Goal: Task Accomplishment & Management: Manage account settings

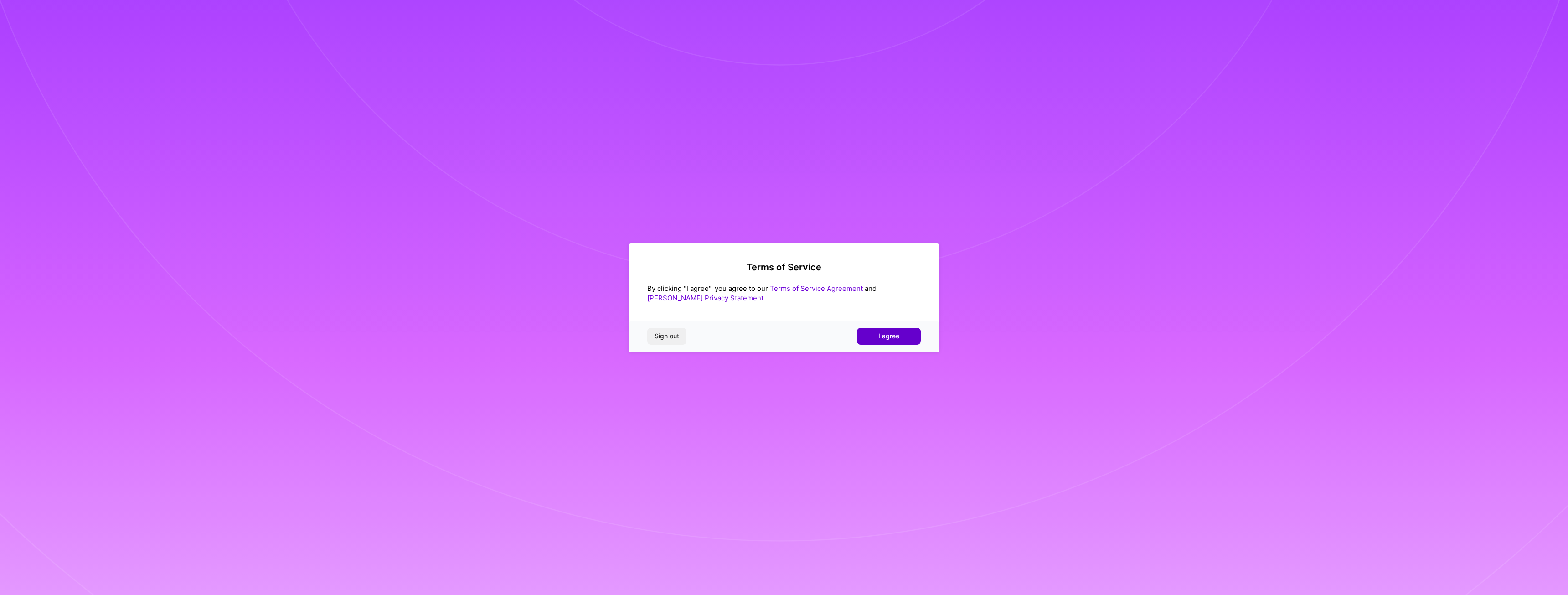
click at [919, 339] on button "I agree" at bounding box center [889, 336] width 64 height 16
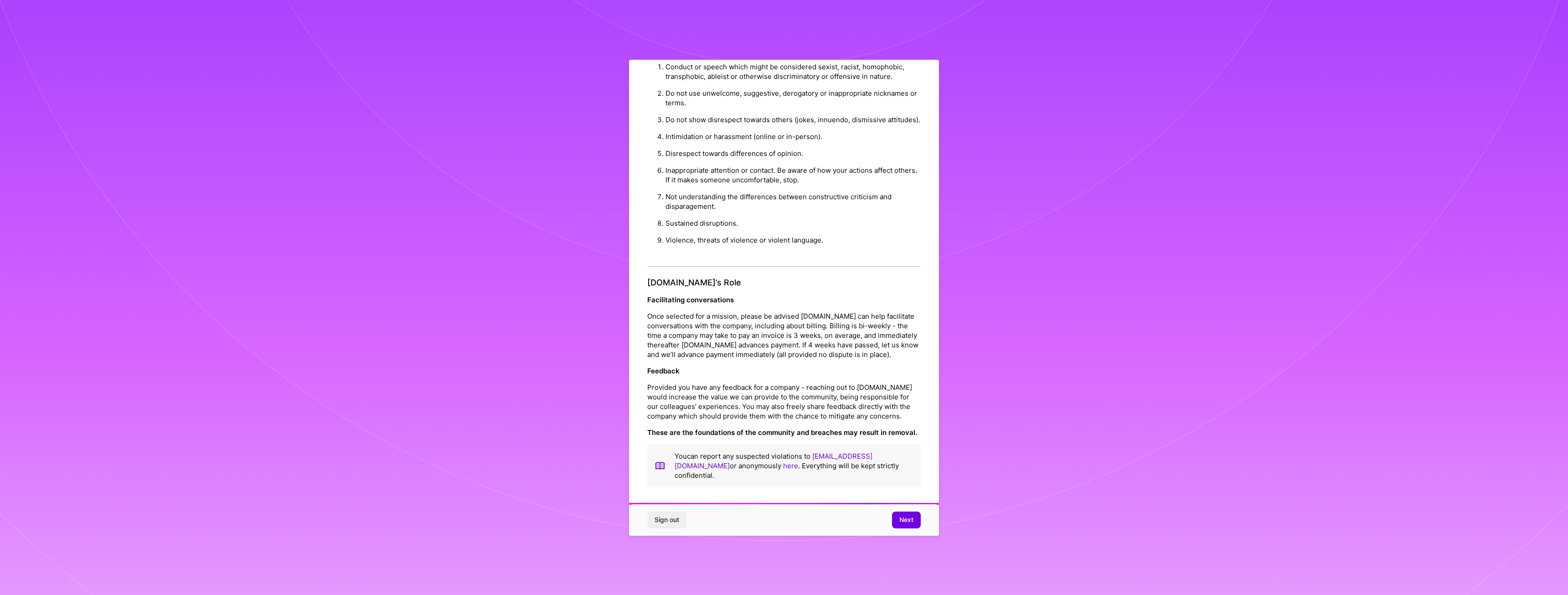
scroll to position [37, 0]
click at [902, 518] on span "Next" at bounding box center [906, 519] width 14 height 9
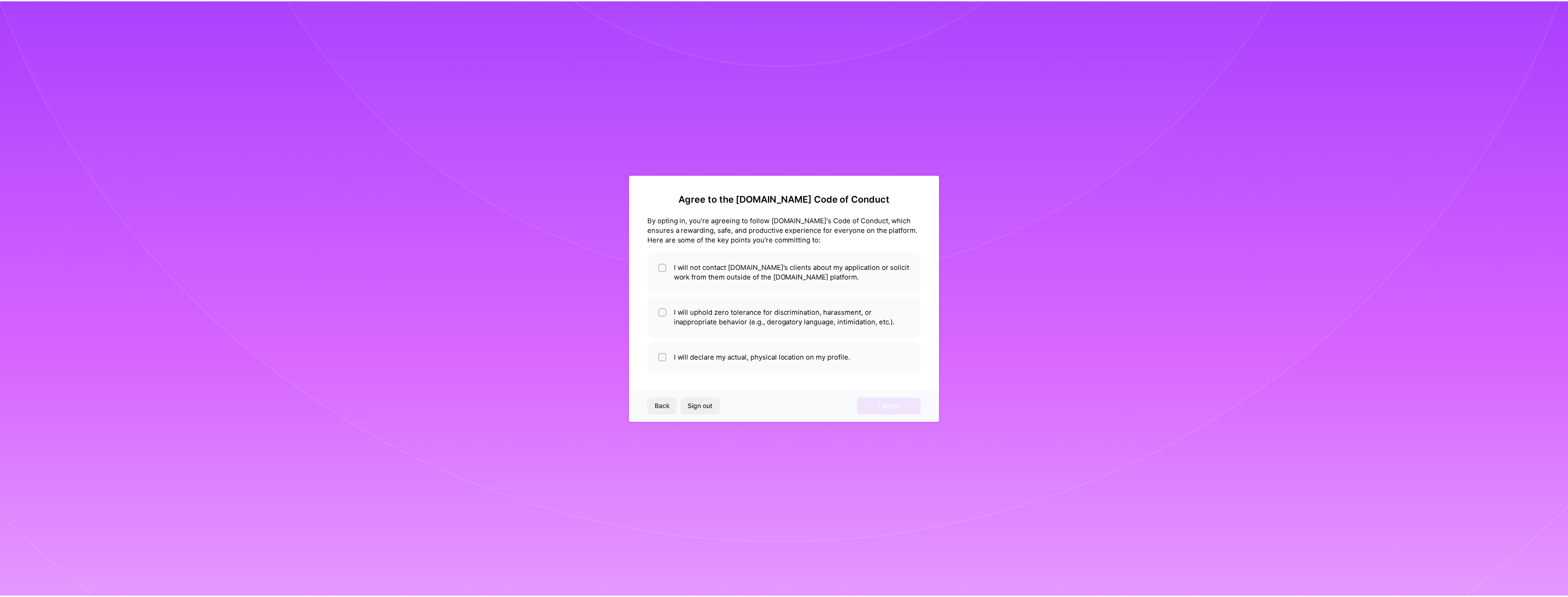
scroll to position [0, 0]
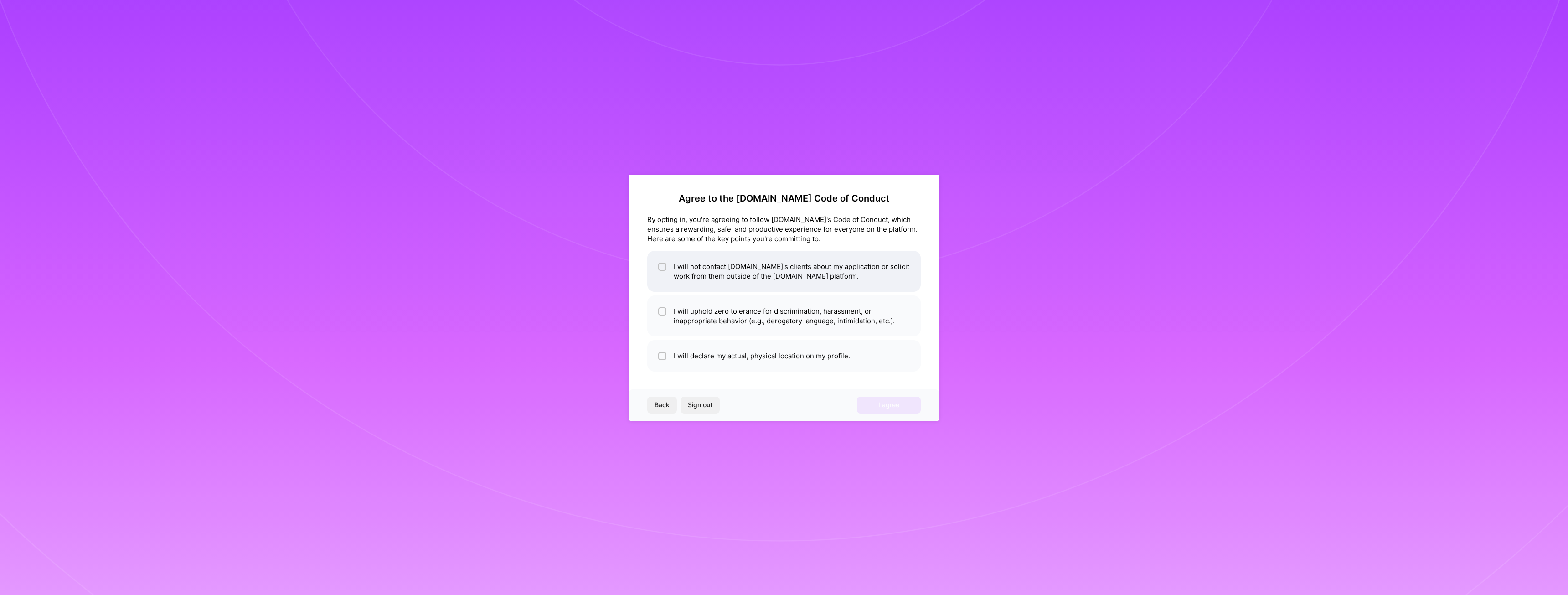
click at [827, 258] on li "I will not contact [DOMAIN_NAME]'s clients about my application or solicit work…" at bounding box center [783, 271] width 273 height 41
checkbox input "true"
click at [801, 328] on li "I will uphold zero tolerance for discrimination, harassment, or inappropriate b…" at bounding box center [783, 315] width 273 height 41
checkbox input "true"
click at [772, 361] on li "I will declare my actual, physical location on my profile." at bounding box center [783, 356] width 273 height 32
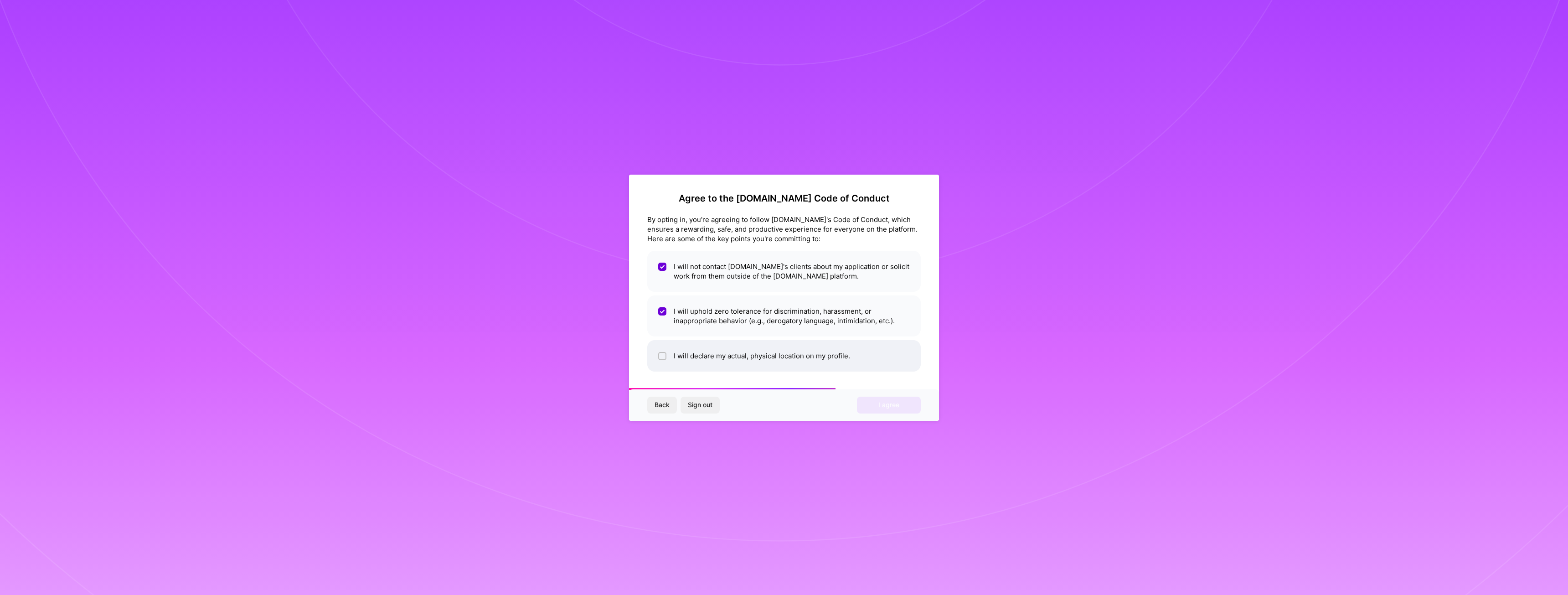
checkbox input "true"
click at [889, 408] on span "I agree" at bounding box center [889, 404] width 21 height 9
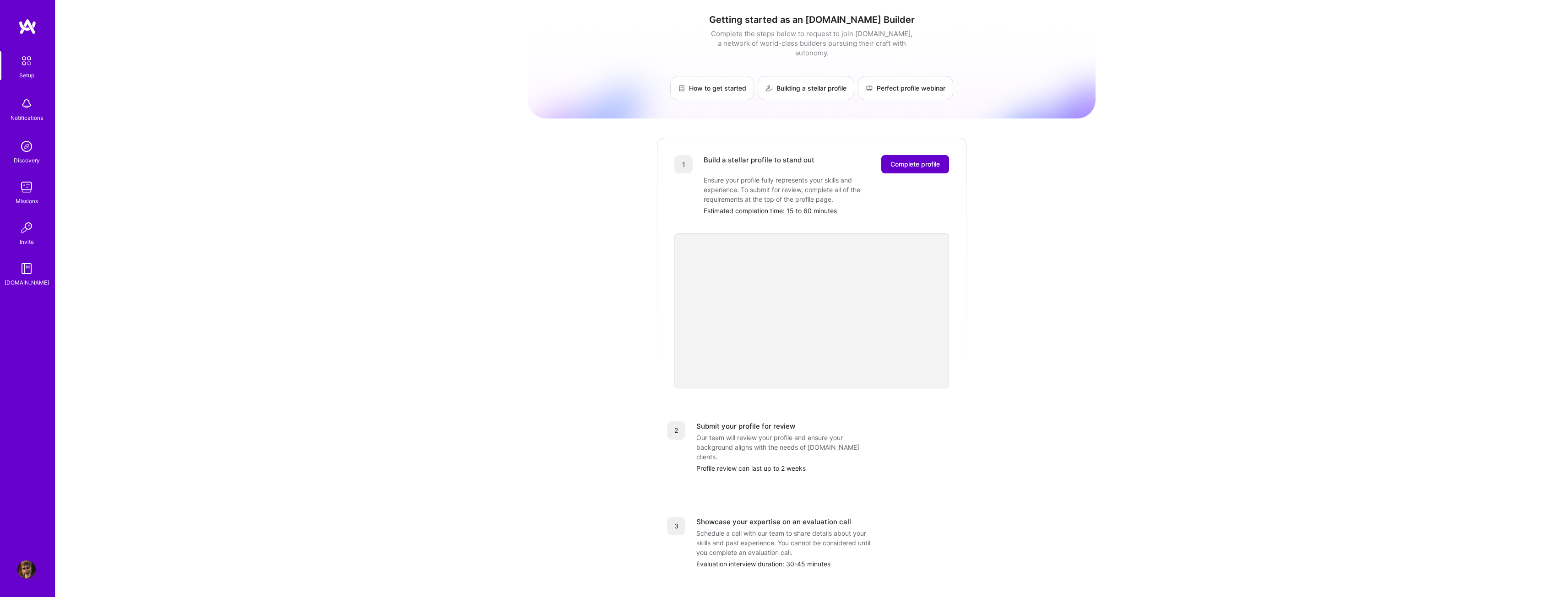
click at [919, 159] on span "Complete profile" at bounding box center [915, 164] width 50 height 9
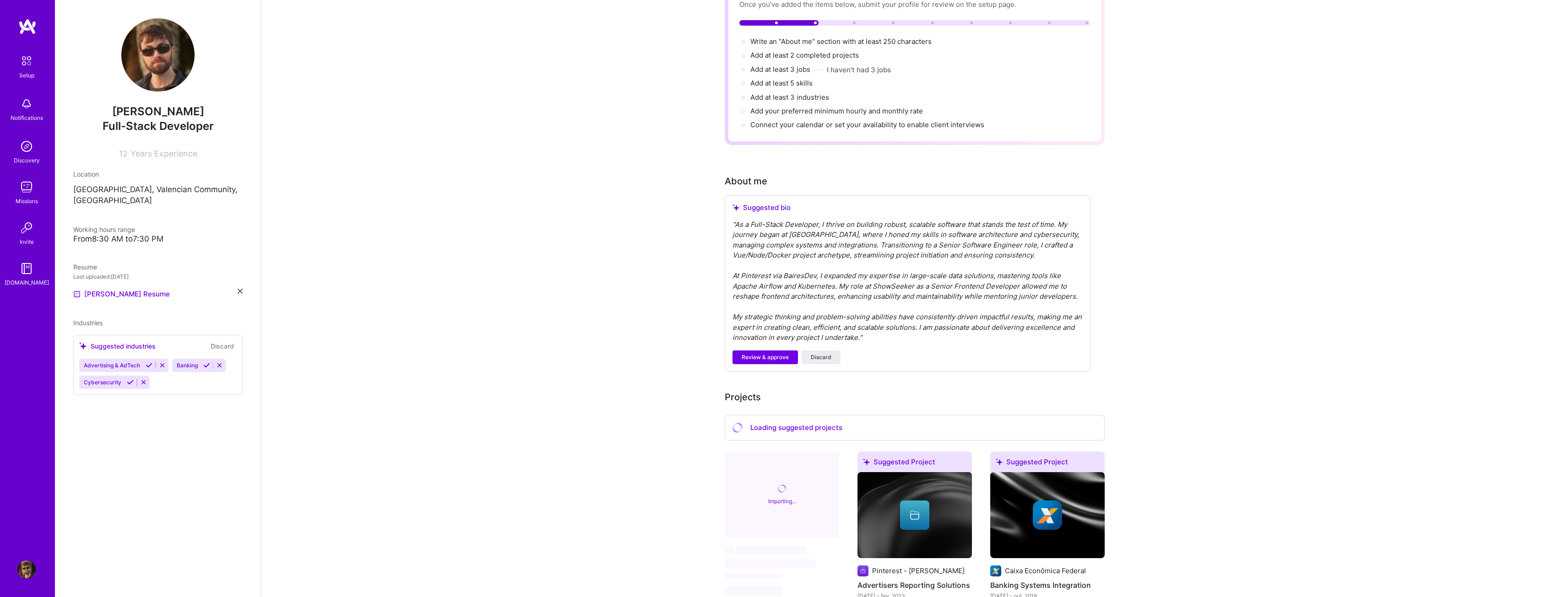
scroll to position [92, 0]
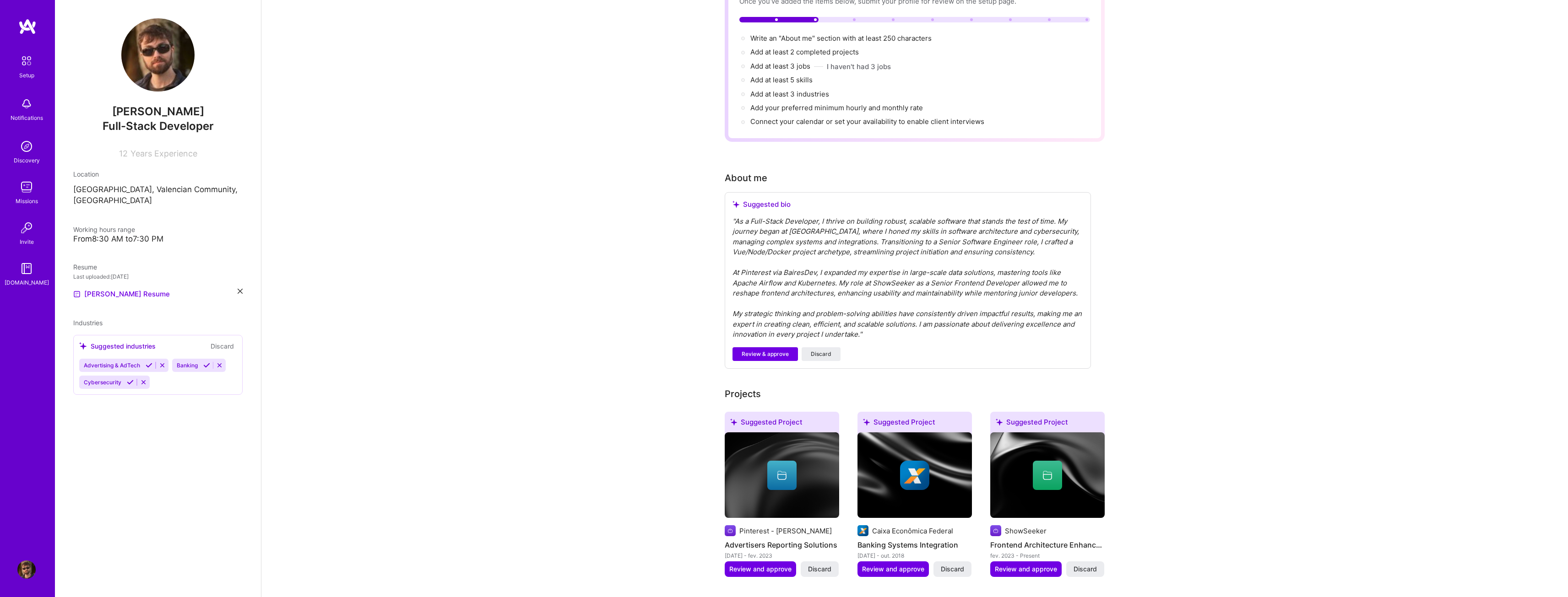
click at [1223, 251] on div "Complete your profile to take the first step in unlocking full [DOMAIN_NAME] ac…" at bounding box center [915, 595] width 1306 height 1299
click at [828, 356] on span "Discard" at bounding box center [821, 354] width 21 height 8
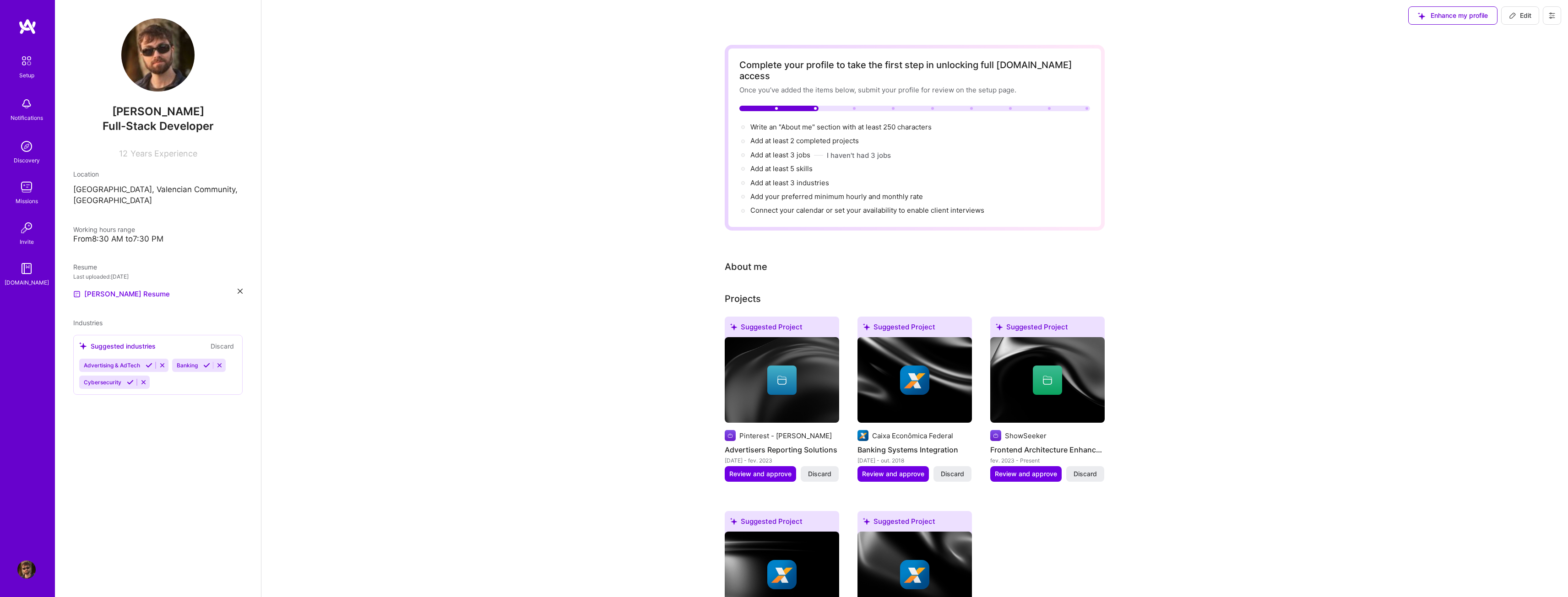
scroll to position [0, 0]
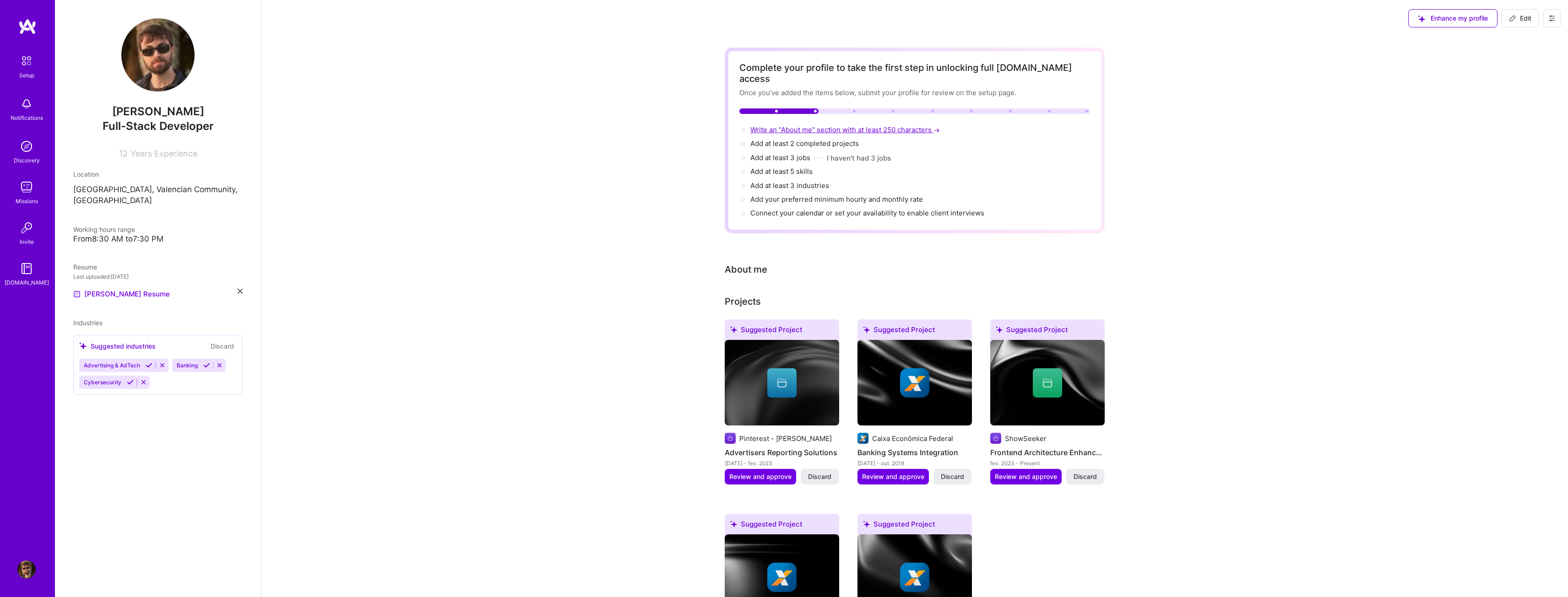
click at [811, 125] on span "Write an "About me" section with at least 250 characters →" at bounding box center [845, 130] width 191 height 9
select select "US"
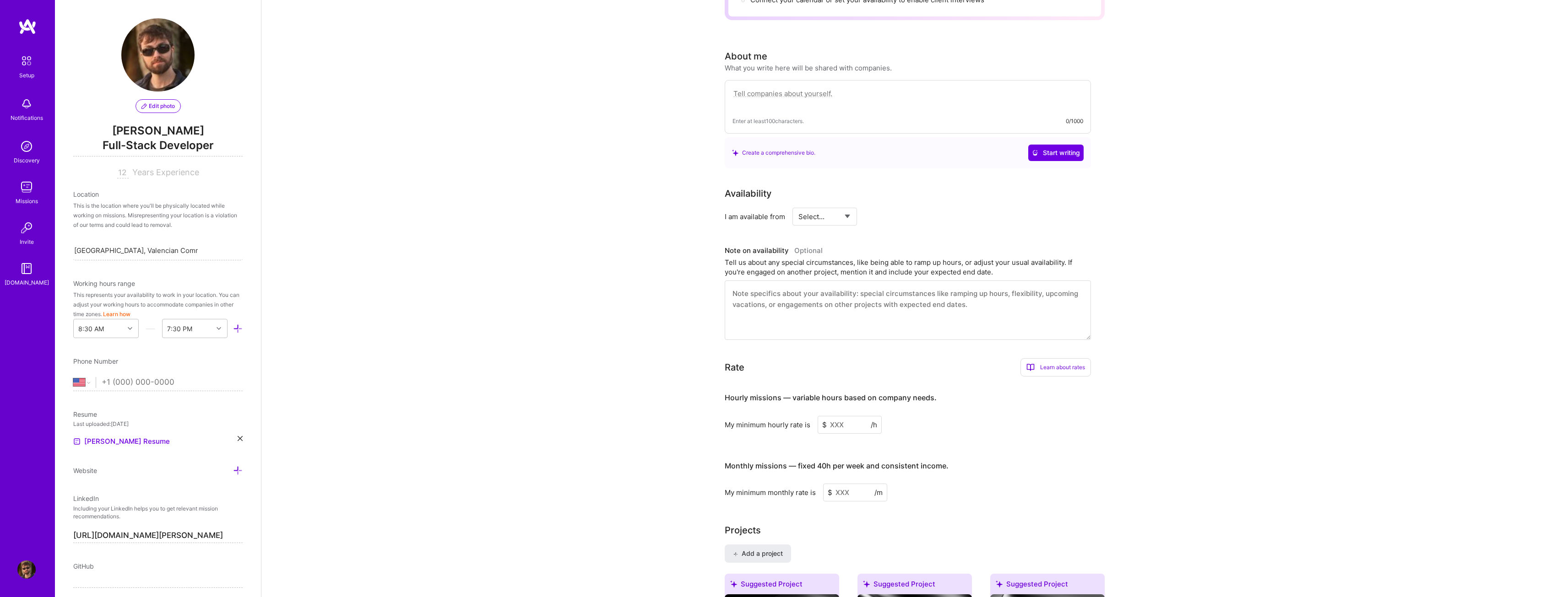
scroll to position [114, 0]
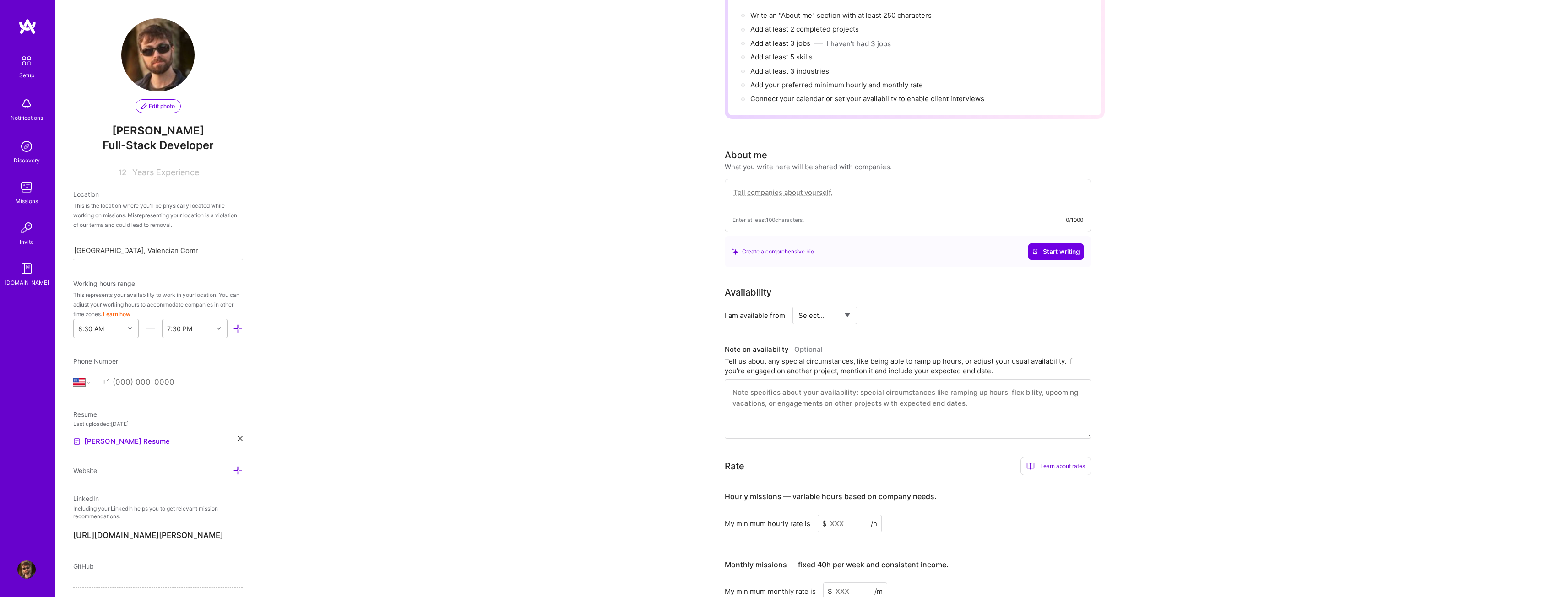
drag, startPoint x: 851, startPoint y: 511, endPoint x: 738, endPoint y: 518, distance: 113.2
click at [738, 518] on div "My minimum hourly rate is $ /h" at bounding box center [907, 523] width 366 height 18
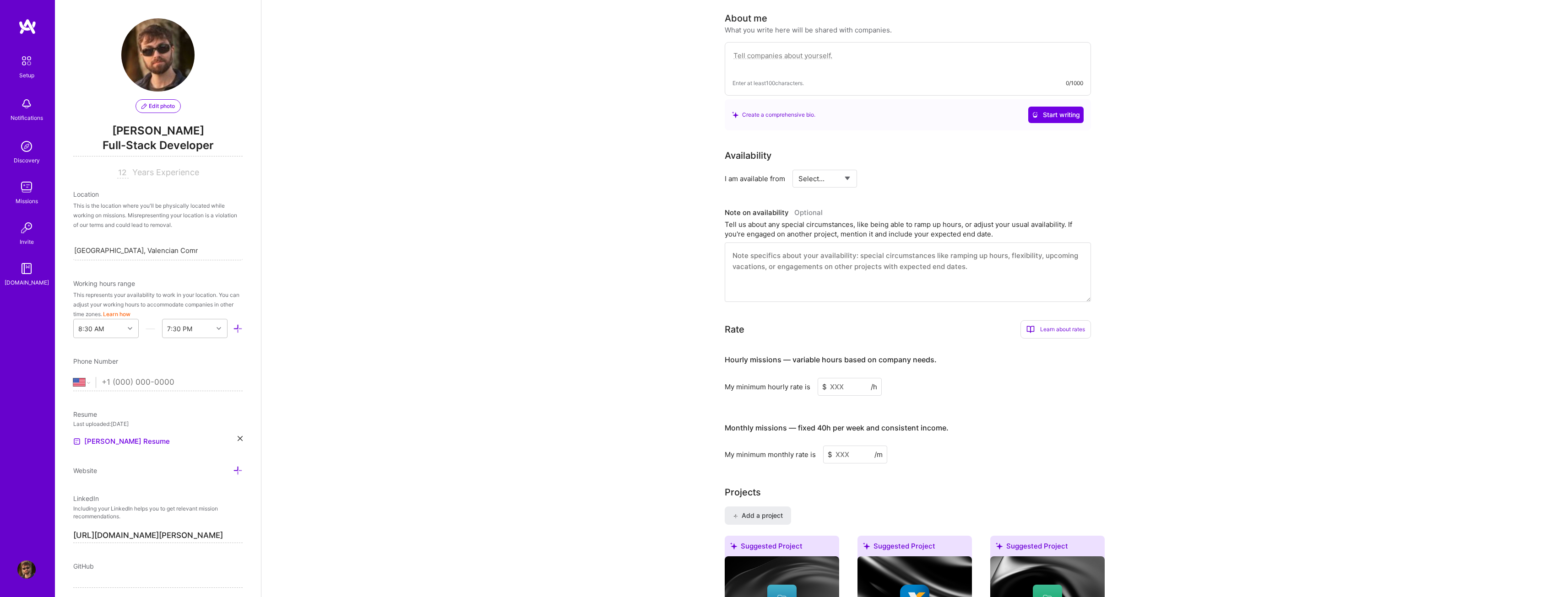
scroll to position [252, 0]
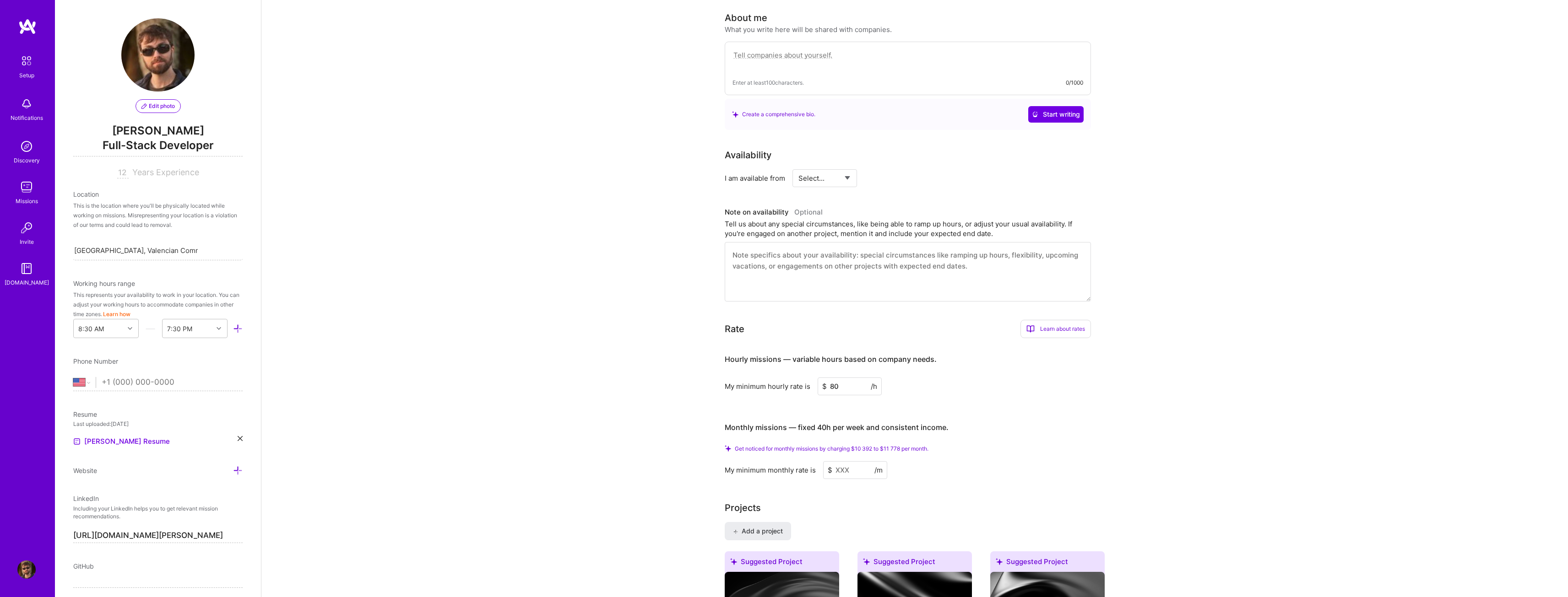
type input "80"
click at [1057, 414] on h3 "Monthly missions — fixed 40h per week and consistent income." at bounding box center [907, 428] width 366 height 28
drag, startPoint x: 859, startPoint y: 460, endPoint x: 804, endPoint y: 464, distance: 55.1
click at [804, 464] on div "My minimum monthly rate is $ /m" at bounding box center [907, 470] width 366 height 18
click at [861, 445] on span "Get noticed for monthly missions by charging $10 392 to $11 778 per month." at bounding box center [831, 449] width 194 height 7
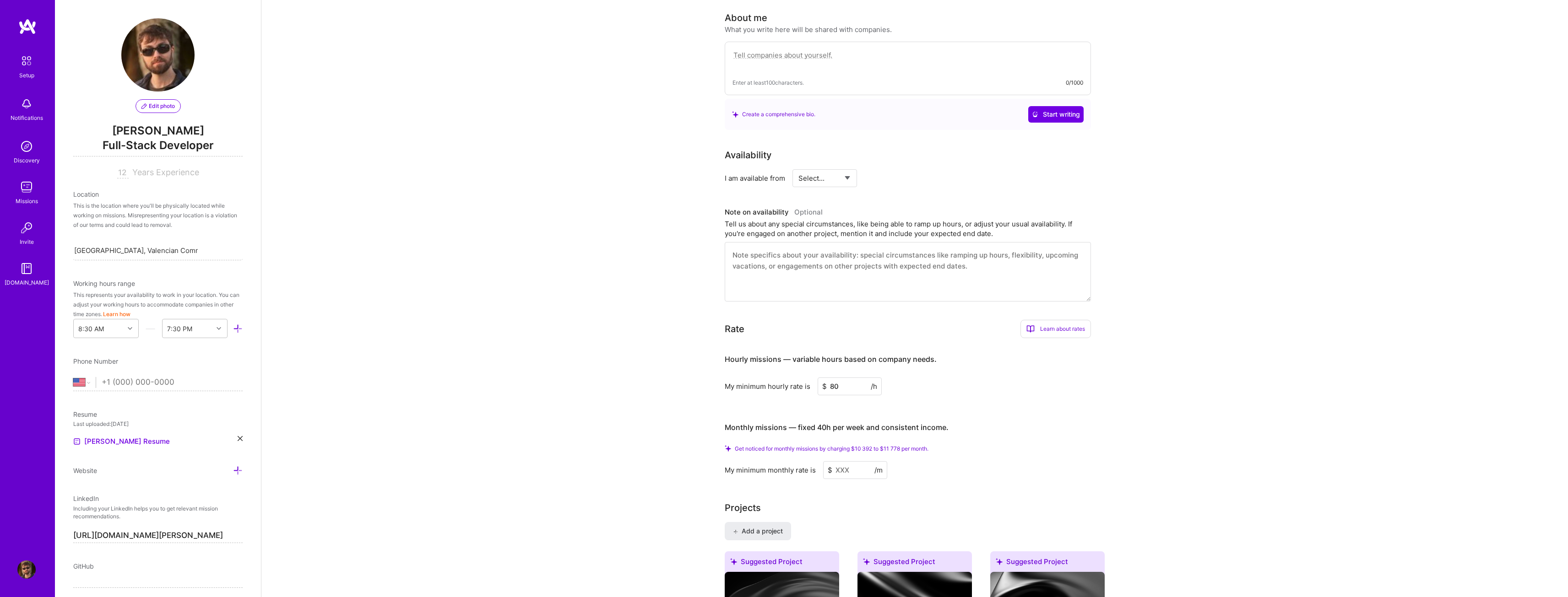
click at [866, 461] on input at bounding box center [855, 470] width 64 height 18
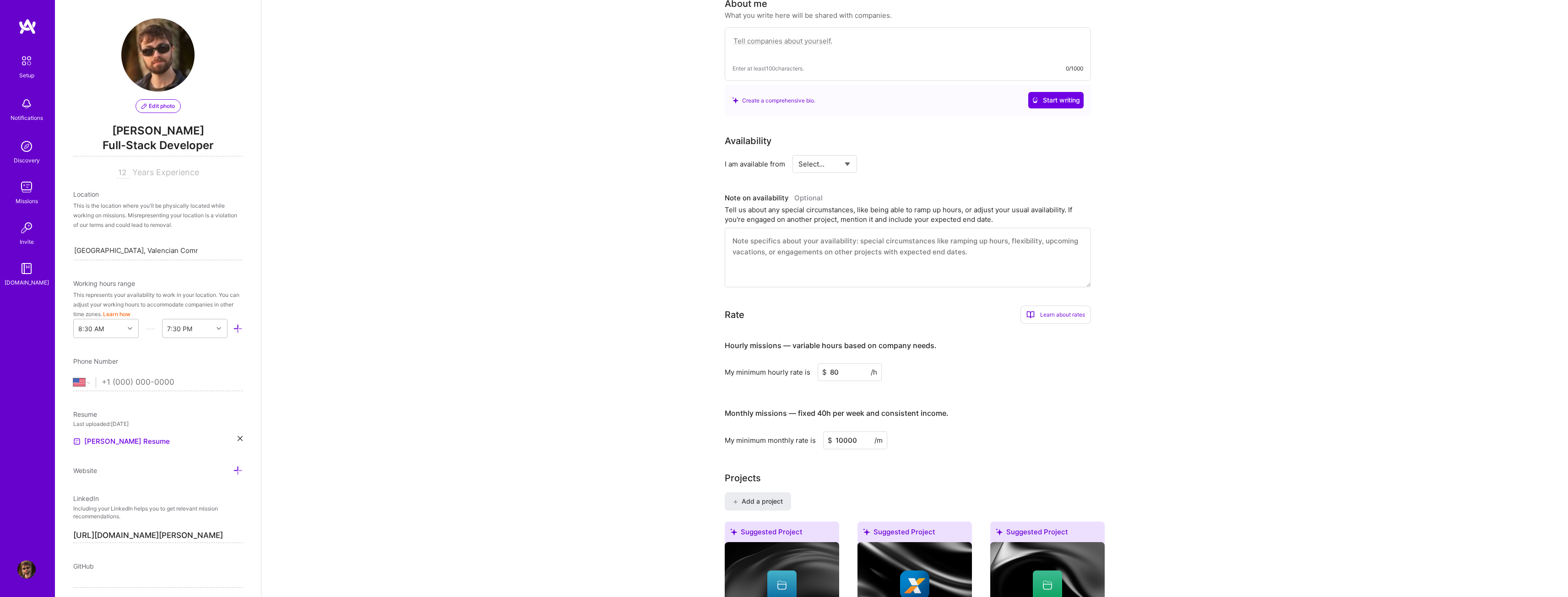
type input "10000"
click at [1024, 452] on div "Complete your profile to take the first step in unlocking full [DOMAIN_NAME] ac…" at bounding box center [915, 593] width 380 height 1594
drag, startPoint x: 861, startPoint y: 434, endPoint x: 812, endPoint y: 441, distance: 49.5
click at [813, 440] on div "Complete your profile to take the first step in unlocking full [DOMAIN_NAME] ac…" at bounding box center [915, 593] width 380 height 1594
type input "10500"
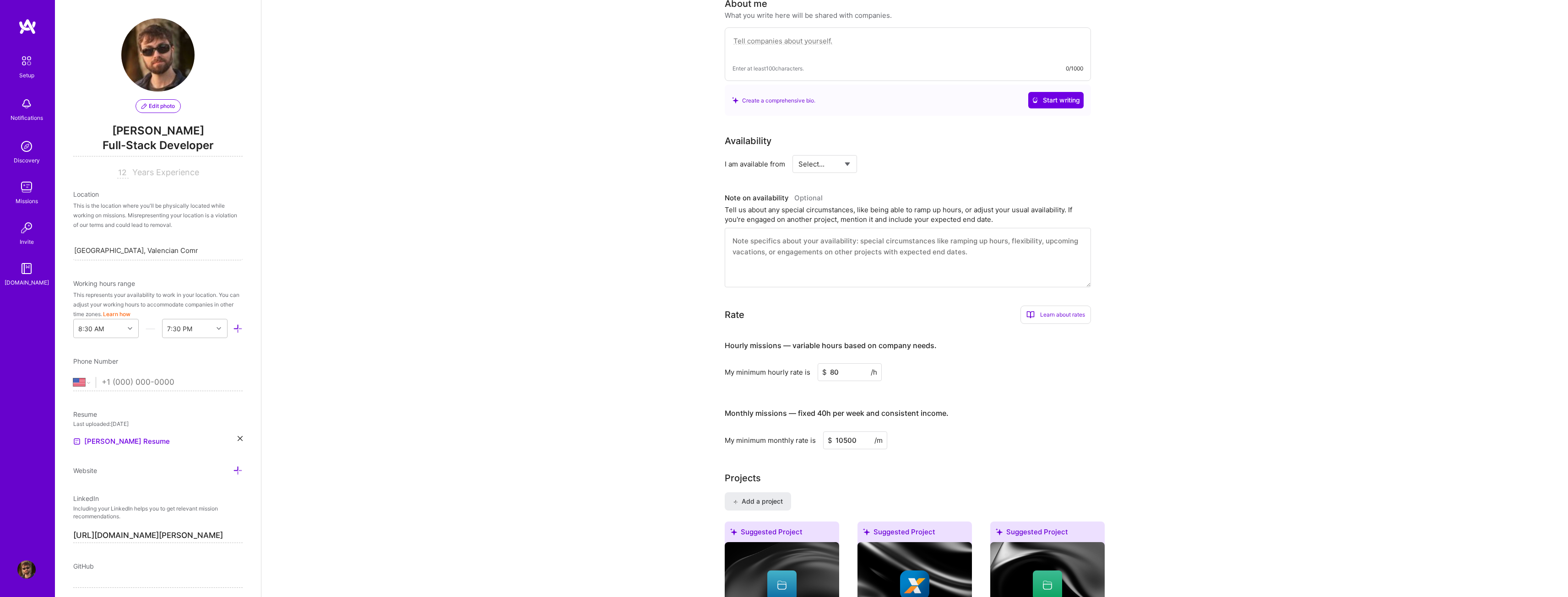
click at [992, 431] on div "My minimum monthly rate is $ 10500 /m" at bounding box center [907, 440] width 366 height 18
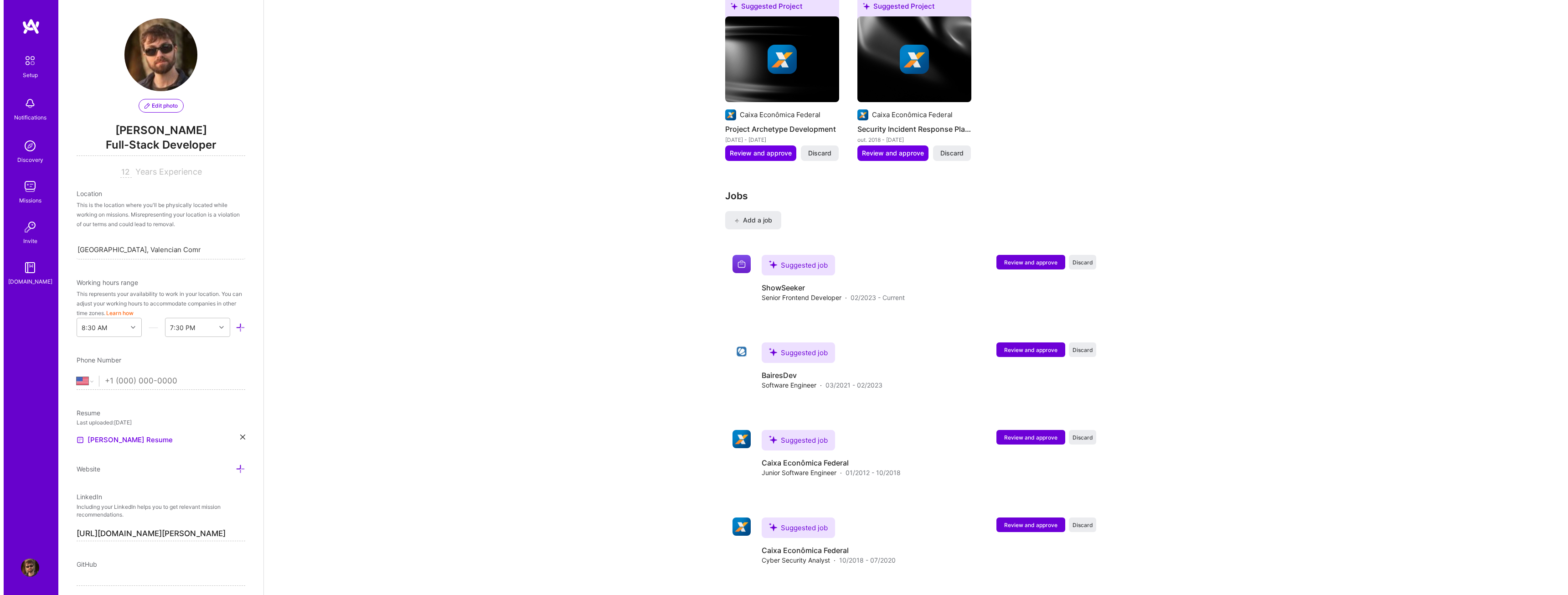
scroll to position [981, 0]
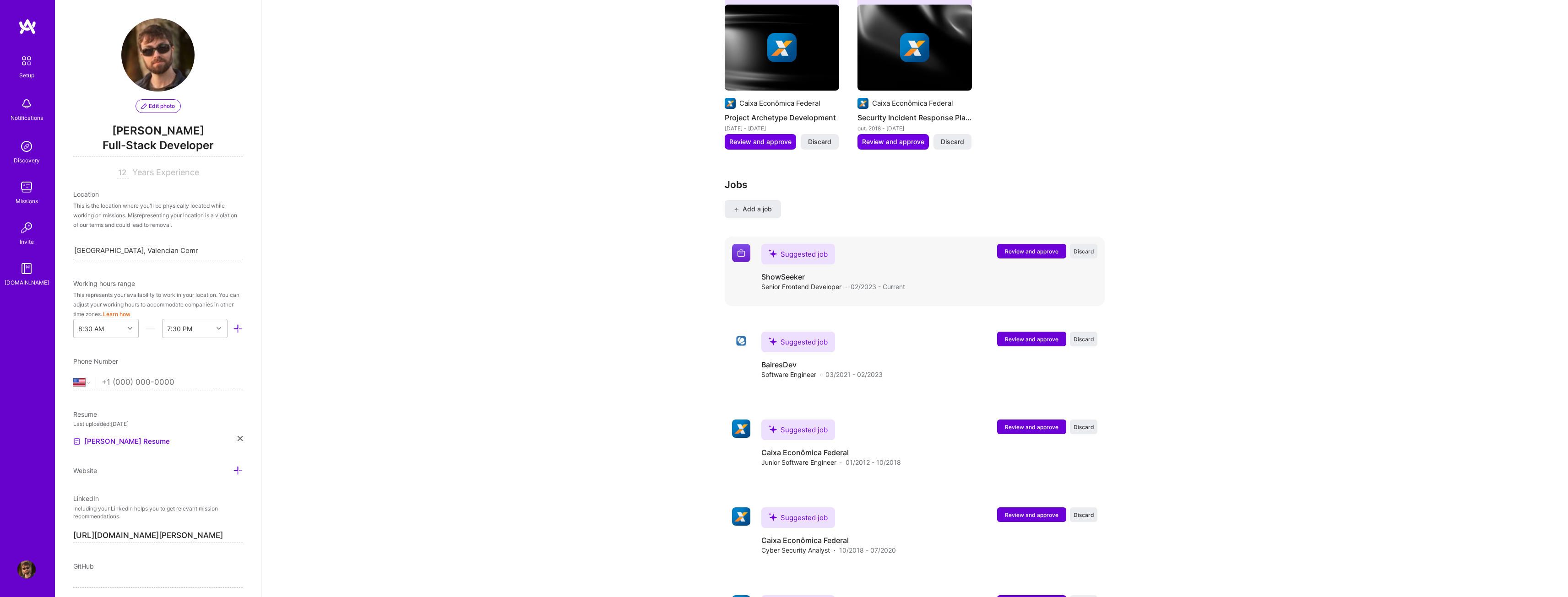
click at [1021, 247] on span "Review and approve" at bounding box center [1032, 251] width 54 height 8
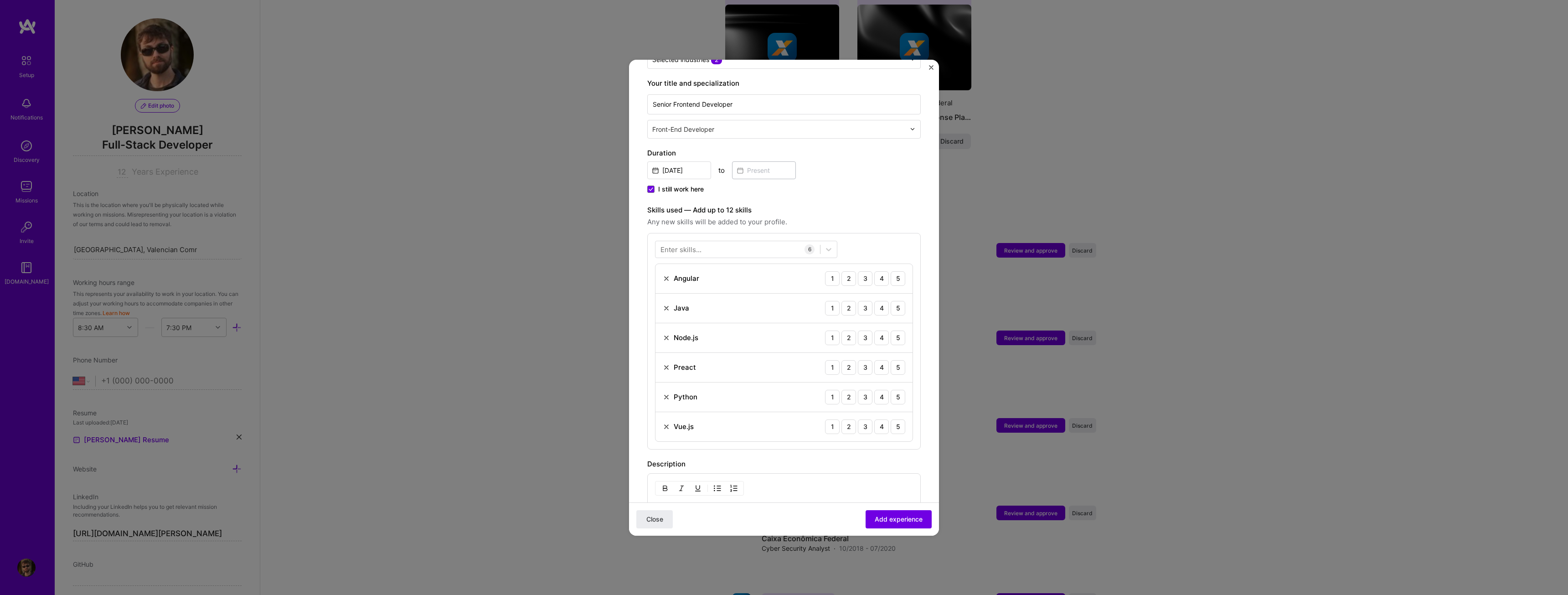
scroll to position [183, 0]
click at [742, 239] on div at bounding box center [746, 247] width 183 height 17
click at [681, 313] on div "React" at bounding box center [746, 318] width 172 height 10
click at [921, 333] on form "Adding suggested job This job is suggested based on your LinkedIn, resume or [D…" at bounding box center [783, 365] width 310 height 938
click at [667, 272] on div "Angular" at bounding box center [681, 276] width 37 height 10
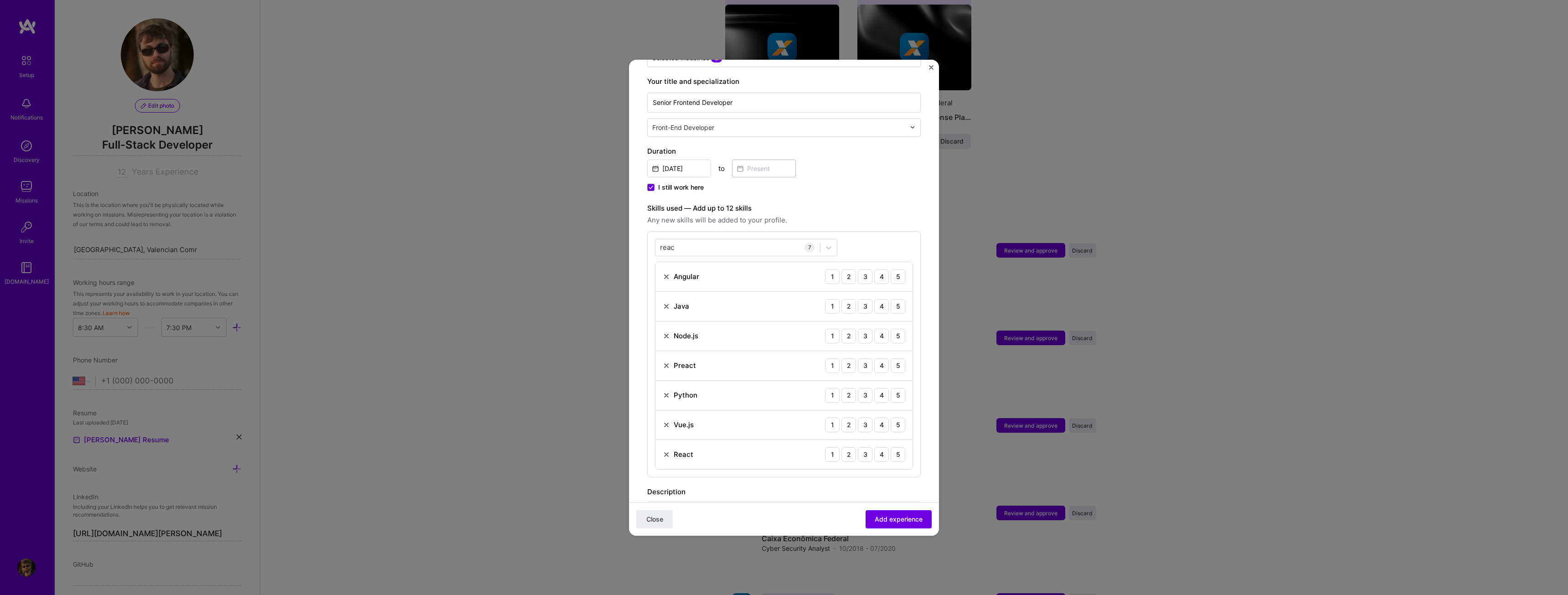
click at [667, 273] on img at bounding box center [667, 277] width 7 height 7
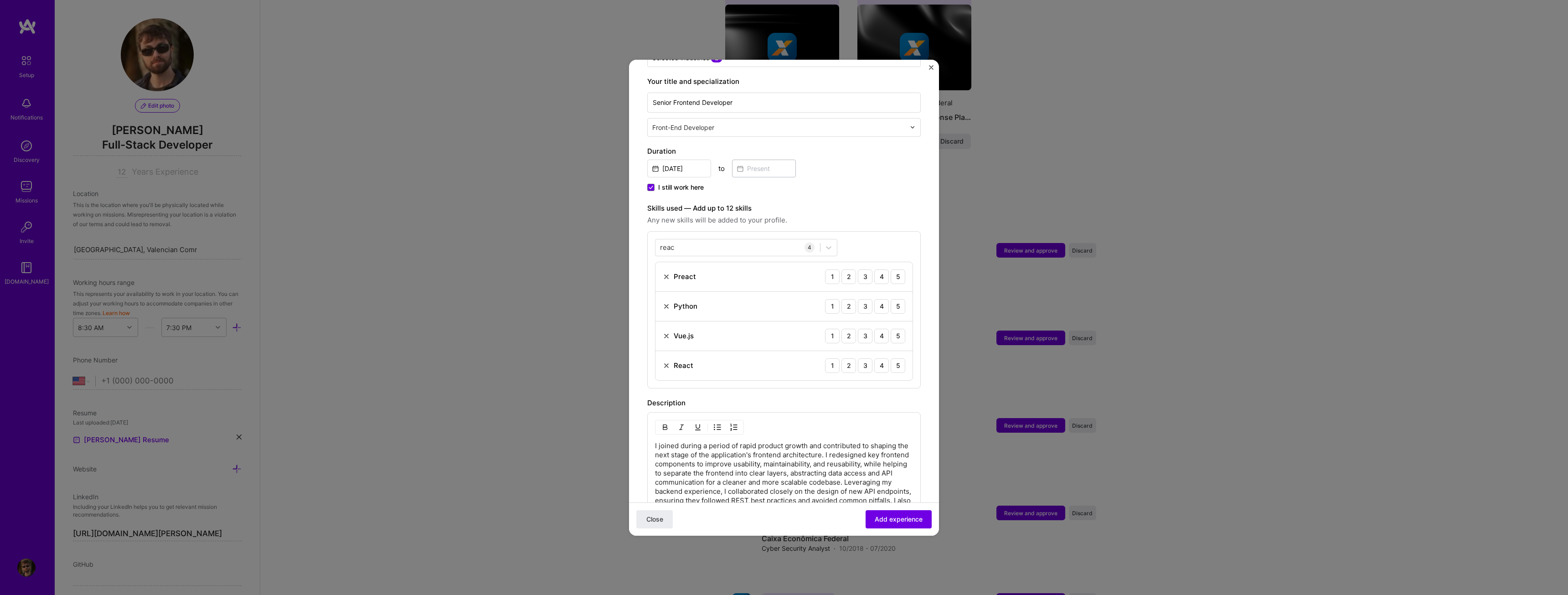
click at [667, 273] on img at bounding box center [667, 277] width 7 height 7
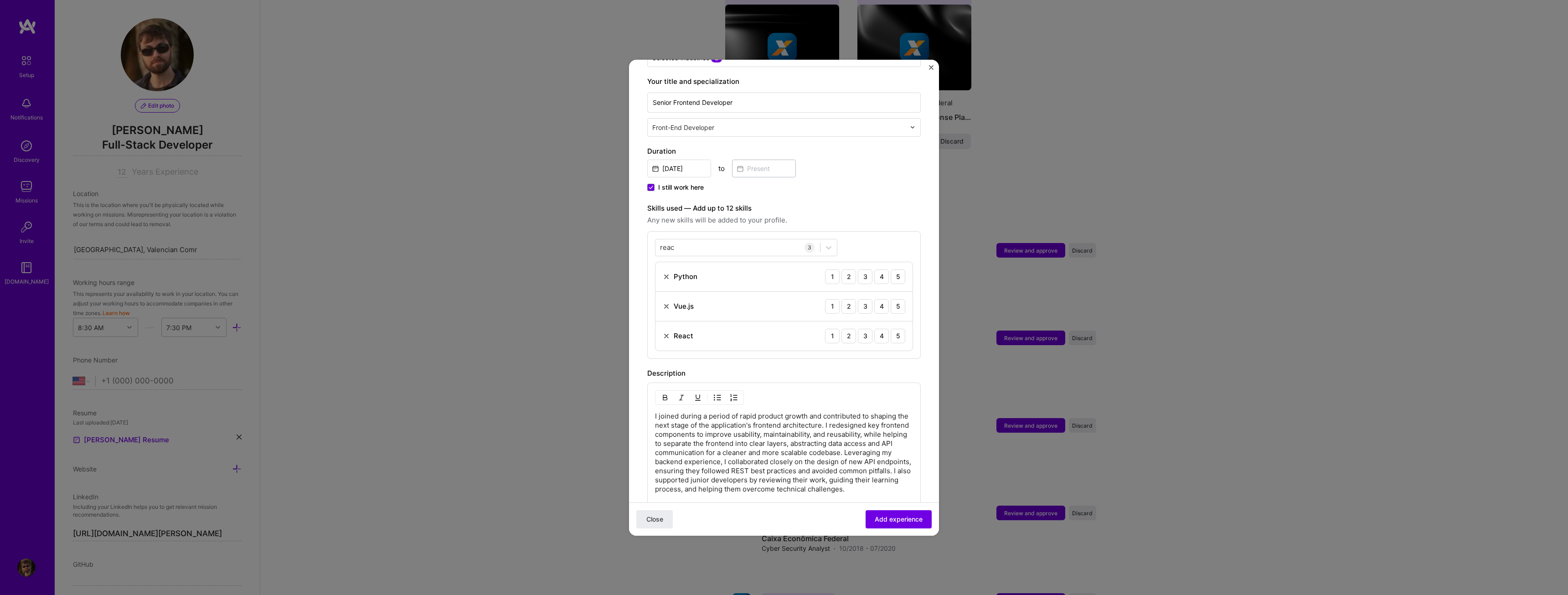
click at [667, 273] on img at bounding box center [667, 277] width 7 height 7
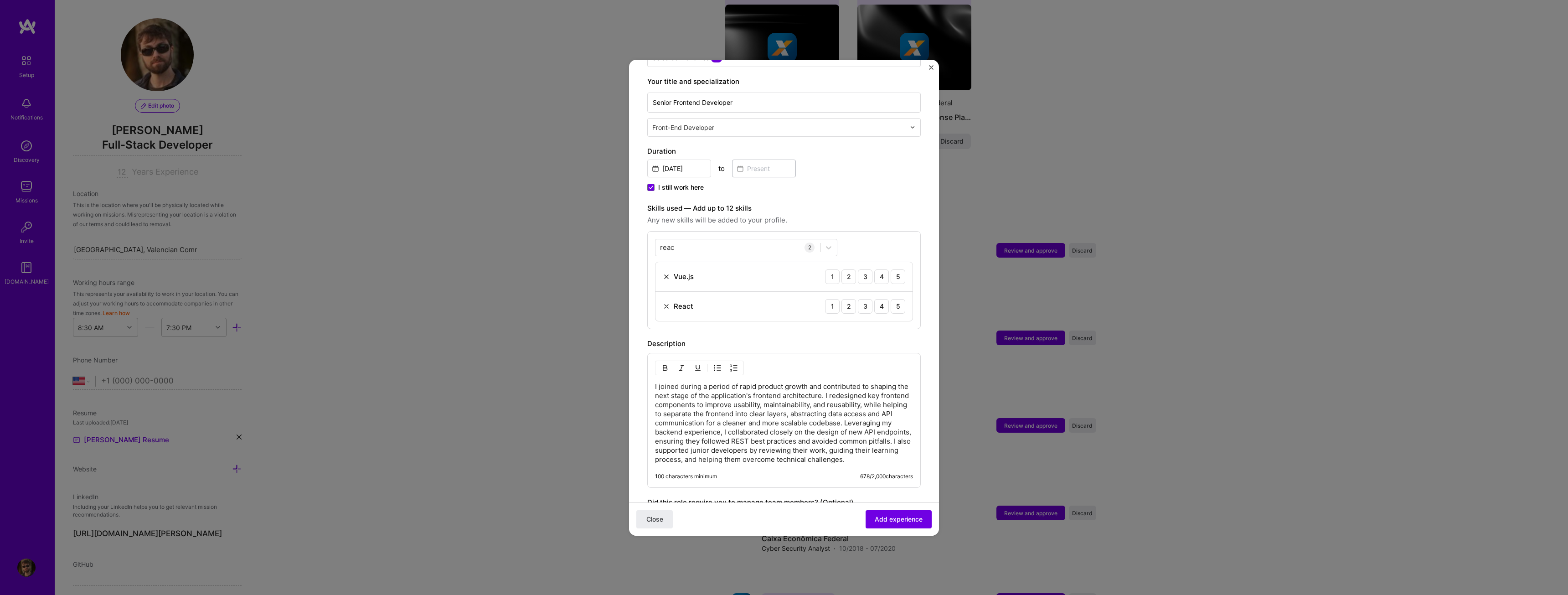
click at [667, 273] on img at bounding box center [667, 277] width 7 height 7
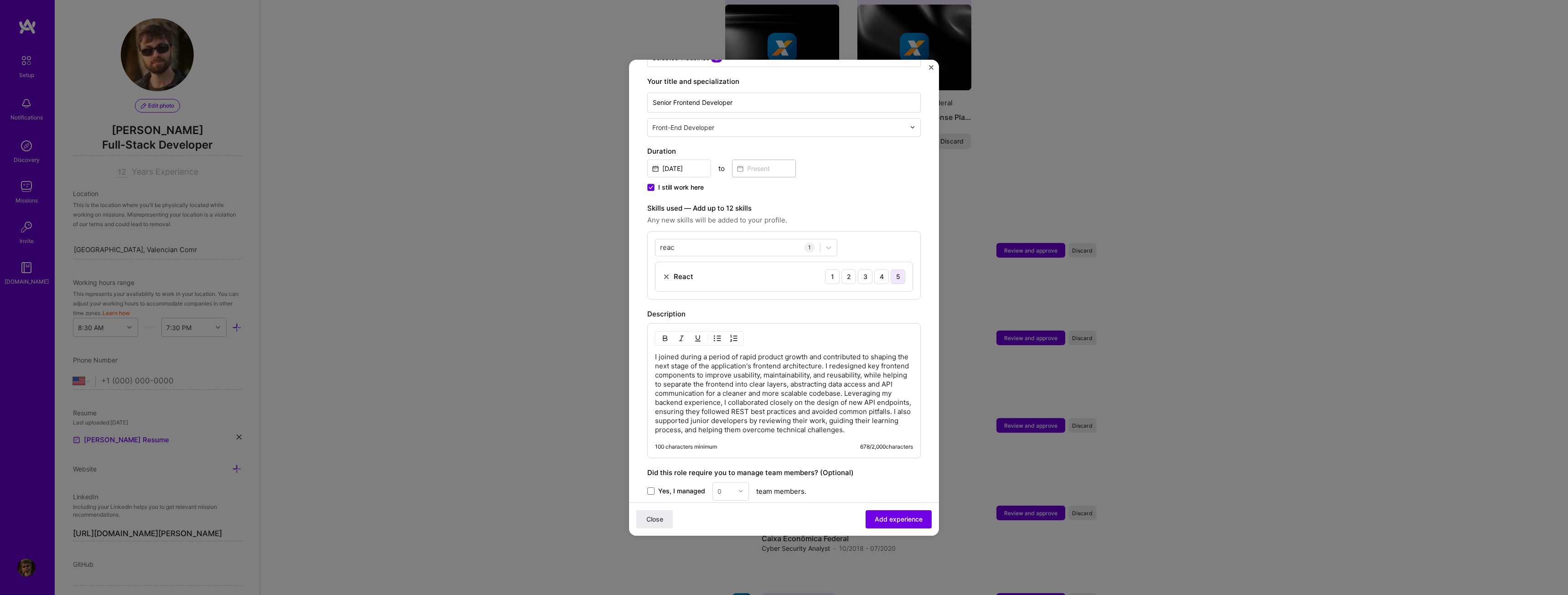
click at [891, 271] on div "5" at bounding box center [898, 277] width 15 height 15
click at [741, 245] on div "reac reac" at bounding box center [746, 247] width 183 height 17
drag, startPoint x: 714, startPoint y: 242, endPoint x: 618, endPoint y: 241, distance: 96.0
click at [618, 241] on div "Adding suggested job This job is suggested based on your LinkedIn, resume or [D…" at bounding box center [784, 297] width 1568 height 595
drag, startPoint x: 680, startPoint y: 237, endPoint x: 621, endPoint y: 236, distance: 59.0
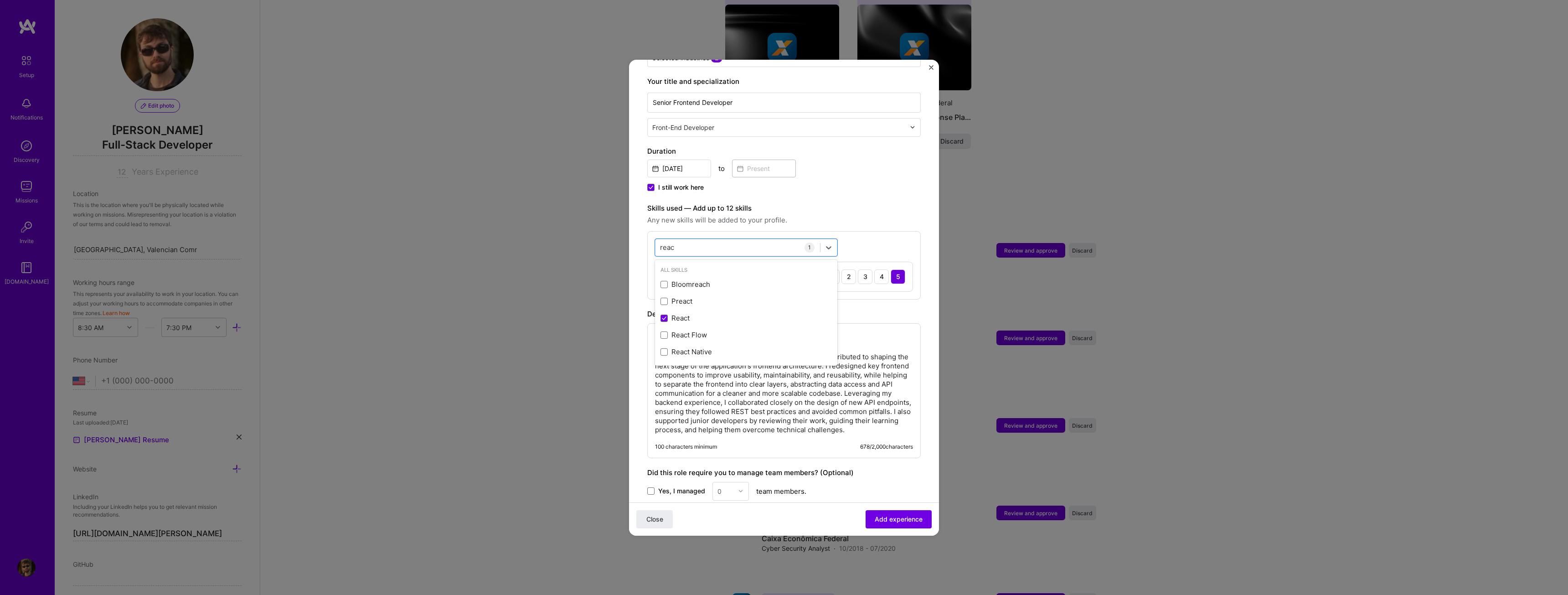
click at [621, 236] on div "Adding suggested job This job is suggested based on your LinkedIn, resume or [D…" at bounding box center [784, 297] width 1568 height 595
type input "r"
click at [676, 280] on div "Tailwind CSS" at bounding box center [746, 284] width 172 height 10
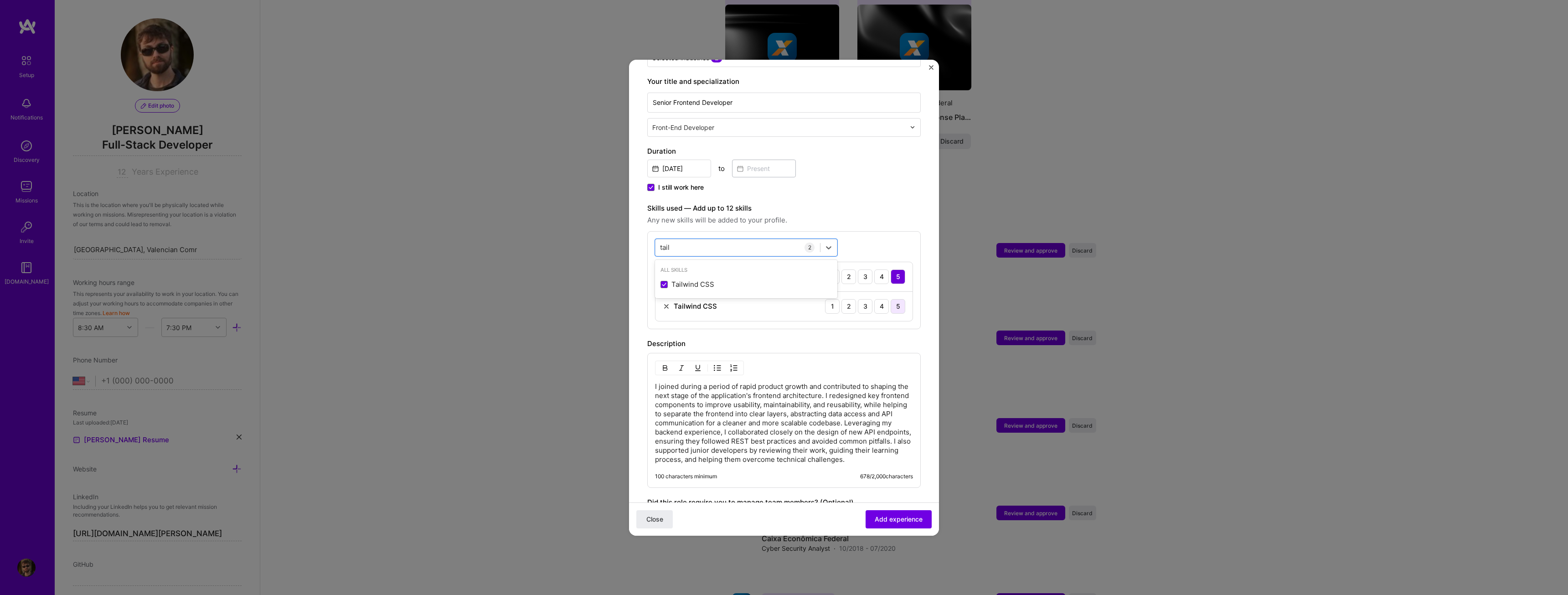
type input "tail"
click at [893, 299] on div "5" at bounding box center [898, 306] width 15 height 15
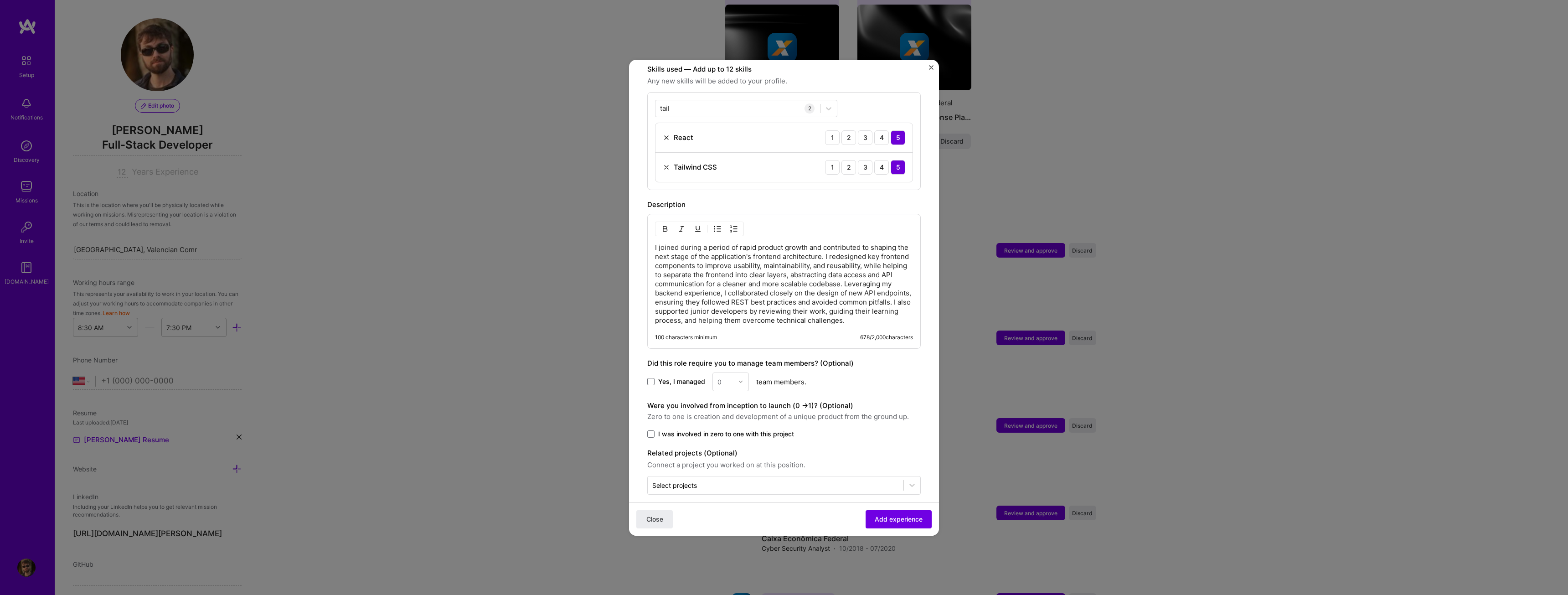
scroll to position [331, 0]
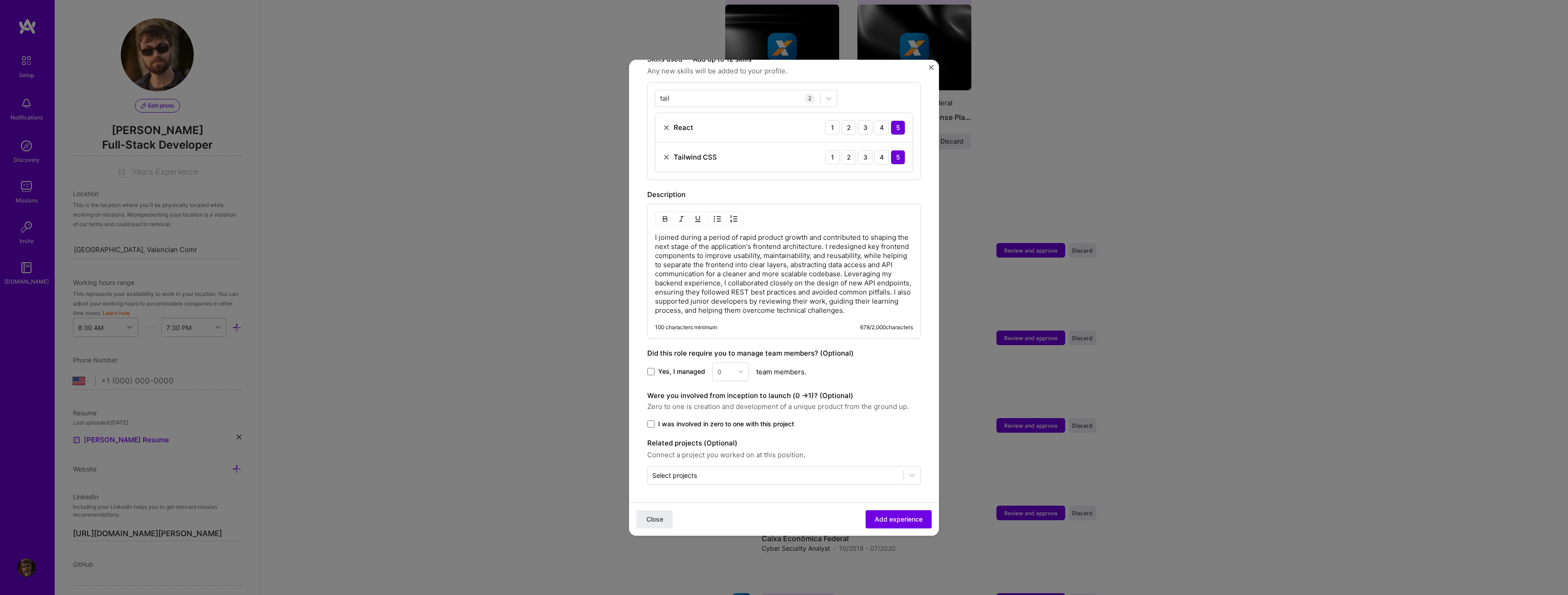
click at [674, 426] on span "I was involved in zero to one with this project" at bounding box center [726, 424] width 136 height 9
click at [0, 0] on input "I was involved in zero to one with this project" at bounding box center [0, 0] width 0 height 0
click at [835, 479] on input "text" at bounding box center [775, 476] width 247 height 10
click at [881, 524] on span "Add experience" at bounding box center [898, 519] width 48 height 9
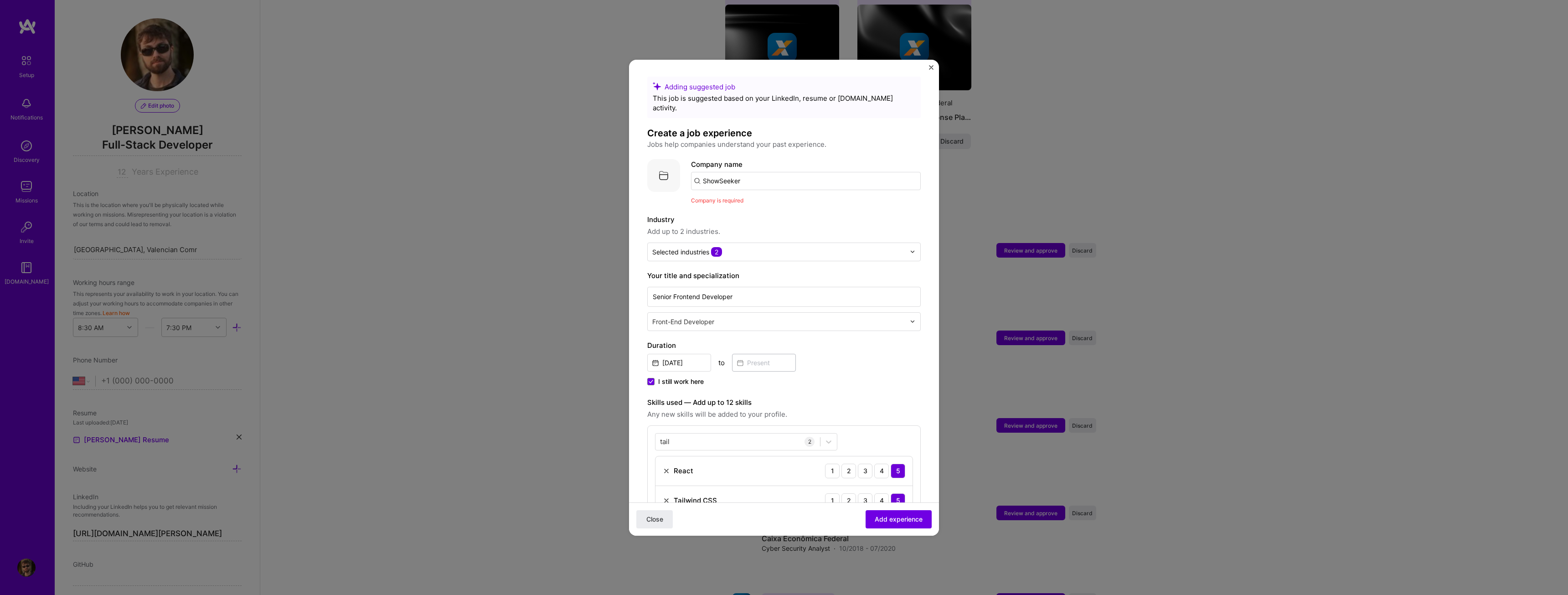
scroll to position [0, 0]
click at [778, 176] on input "ShowSeeker" at bounding box center [805, 183] width 229 height 18
click at [719, 175] on input "ShowSeeker" at bounding box center [805, 183] width 229 height 18
click at [722, 176] on input "ShowSeeker" at bounding box center [805, 183] width 229 height 18
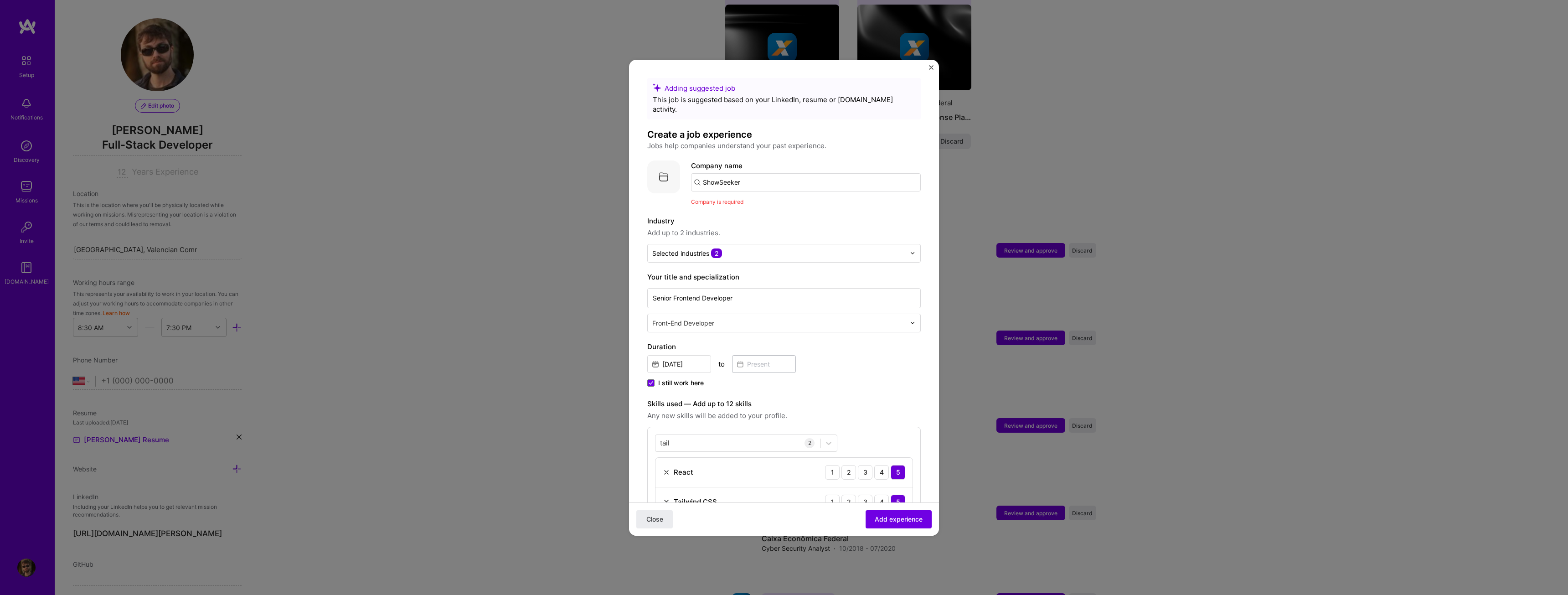
click at [717, 177] on input "ShowSeeker" at bounding box center [805, 183] width 229 height 18
type input "Show Seeker"
click at [780, 200] on div "Show Seeker" at bounding box center [767, 208] width 51 height 16
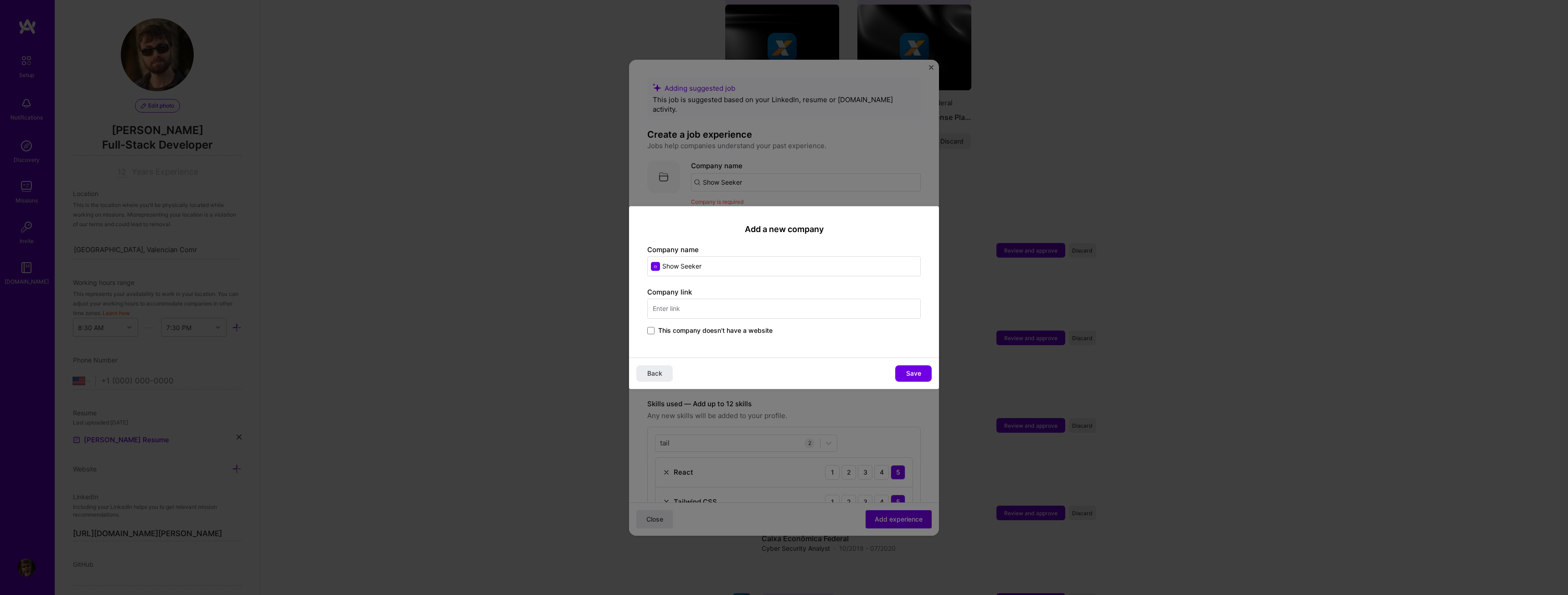
click at [725, 314] on input "text" at bounding box center [783, 308] width 273 height 20
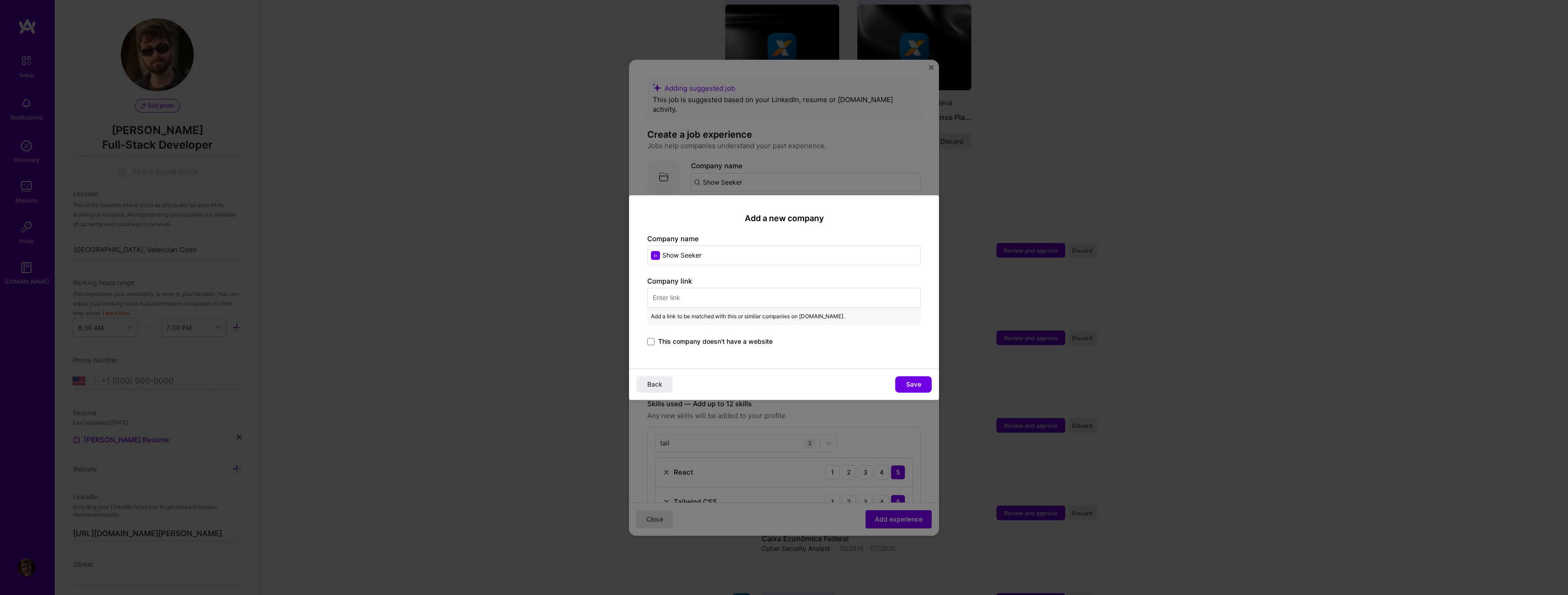
click at [681, 255] on input "Show Seeker" at bounding box center [783, 255] width 273 height 20
type input "ShowSeeker"
click at [708, 300] on input "text" at bounding box center [783, 298] width 273 height 20
paste input "[URL][DOMAIN_NAME]"
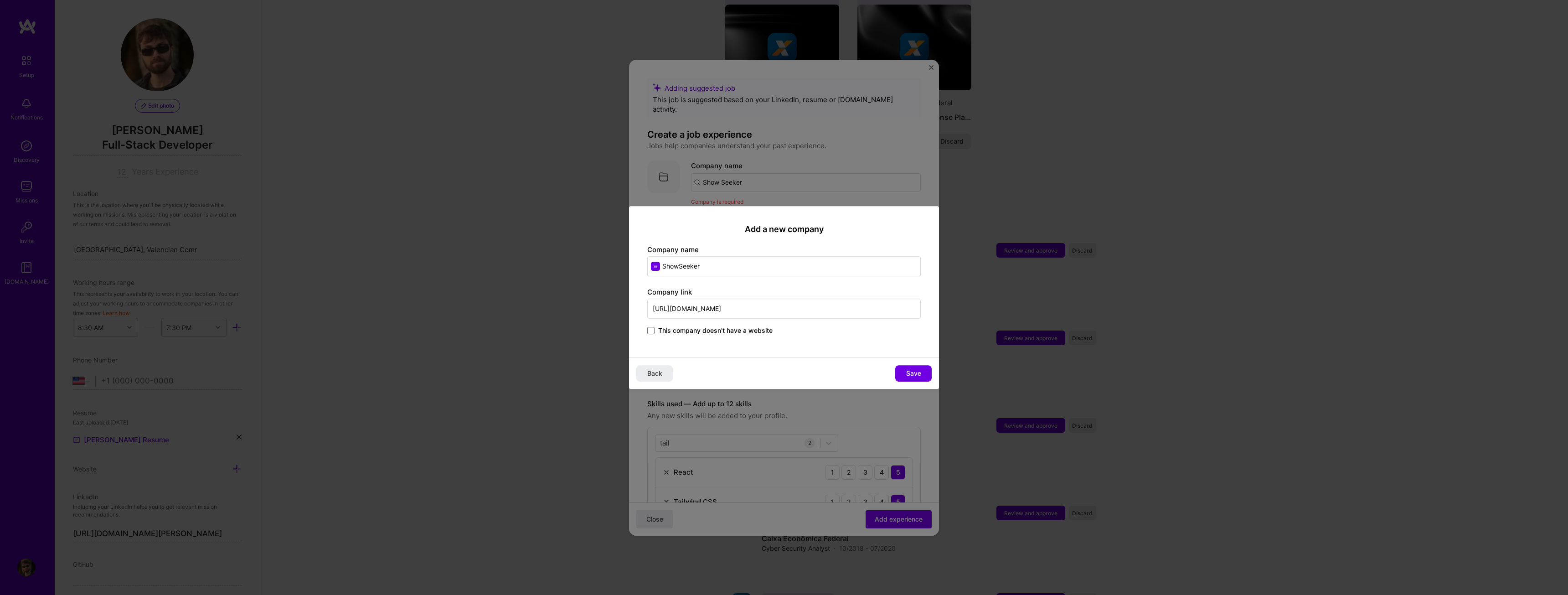
type input "[URL][DOMAIN_NAME]"
click at [839, 358] on div "Back Save" at bounding box center [783, 373] width 310 height 32
click at [922, 373] on button "Save" at bounding box center [914, 373] width 37 height 16
type input "ShowSeeker"
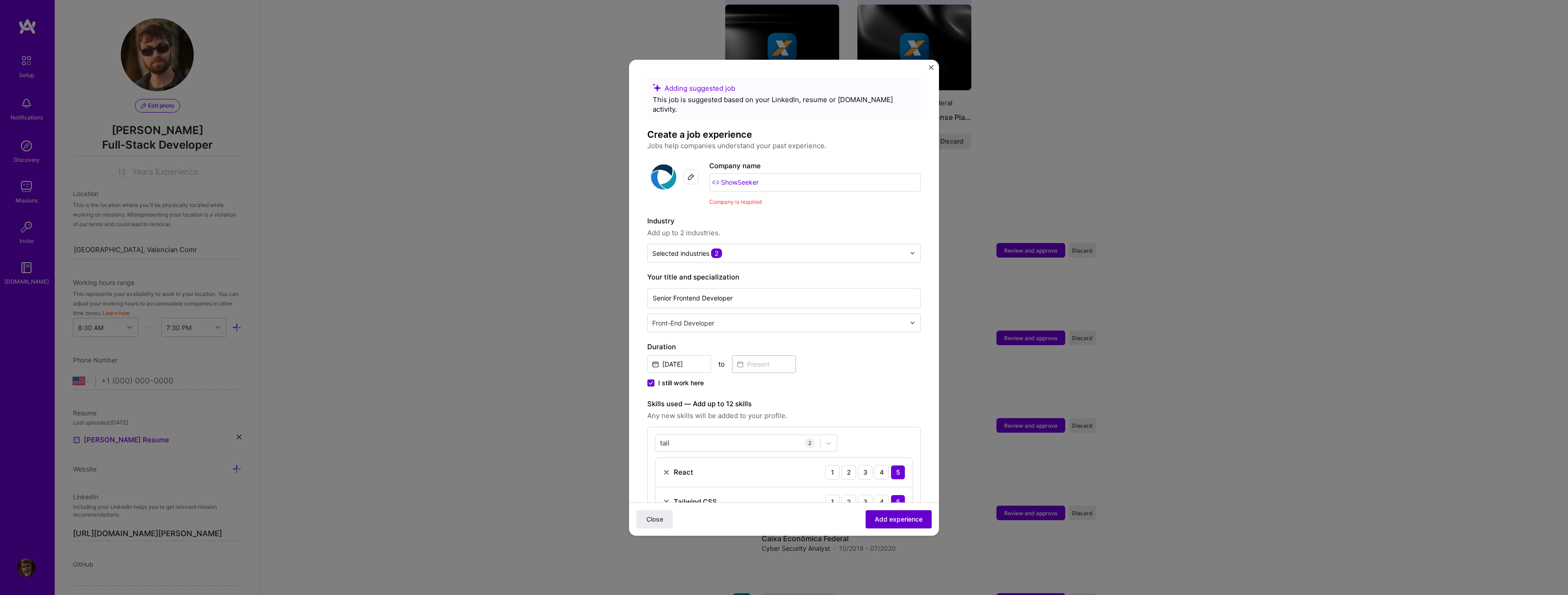
click at [901, 515] on span "Add experience" at bounding box center [898, 519] width 48 height 9
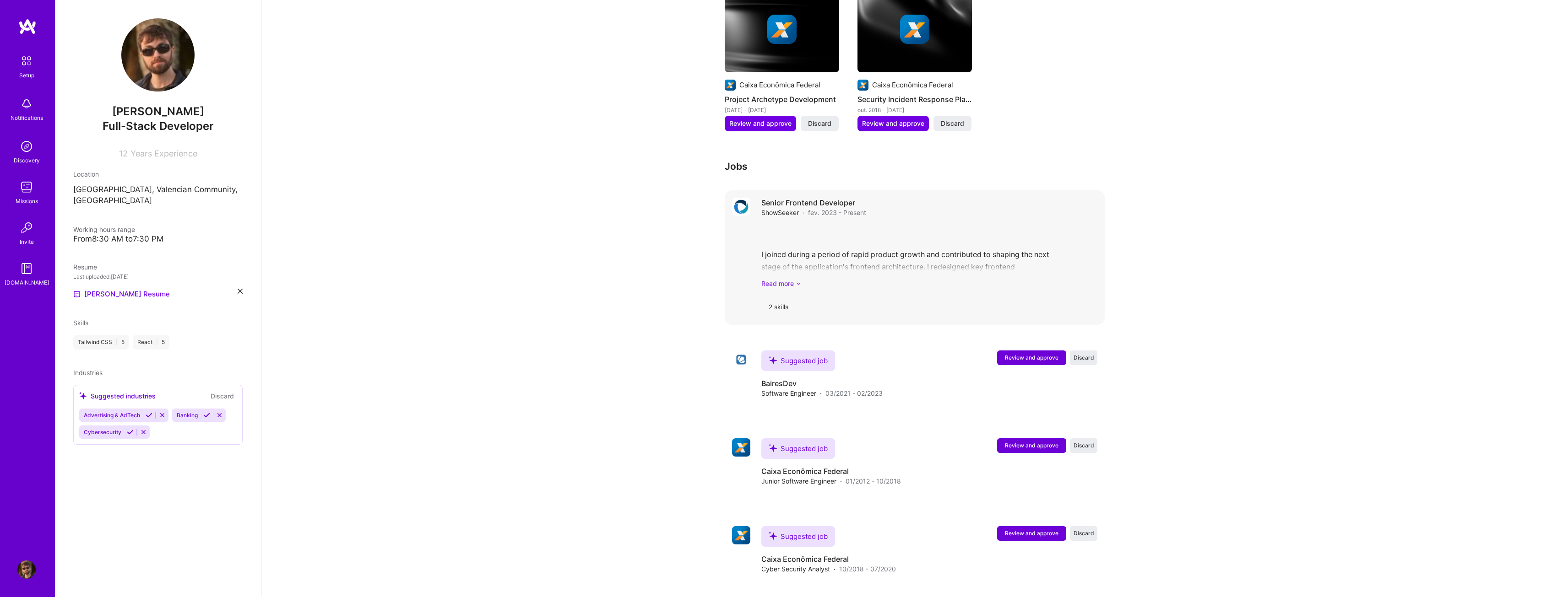
scroll to position [547, 0]
click at [769, 280] on link "Read more" at bounding box center [929, 285] width 336 height 10
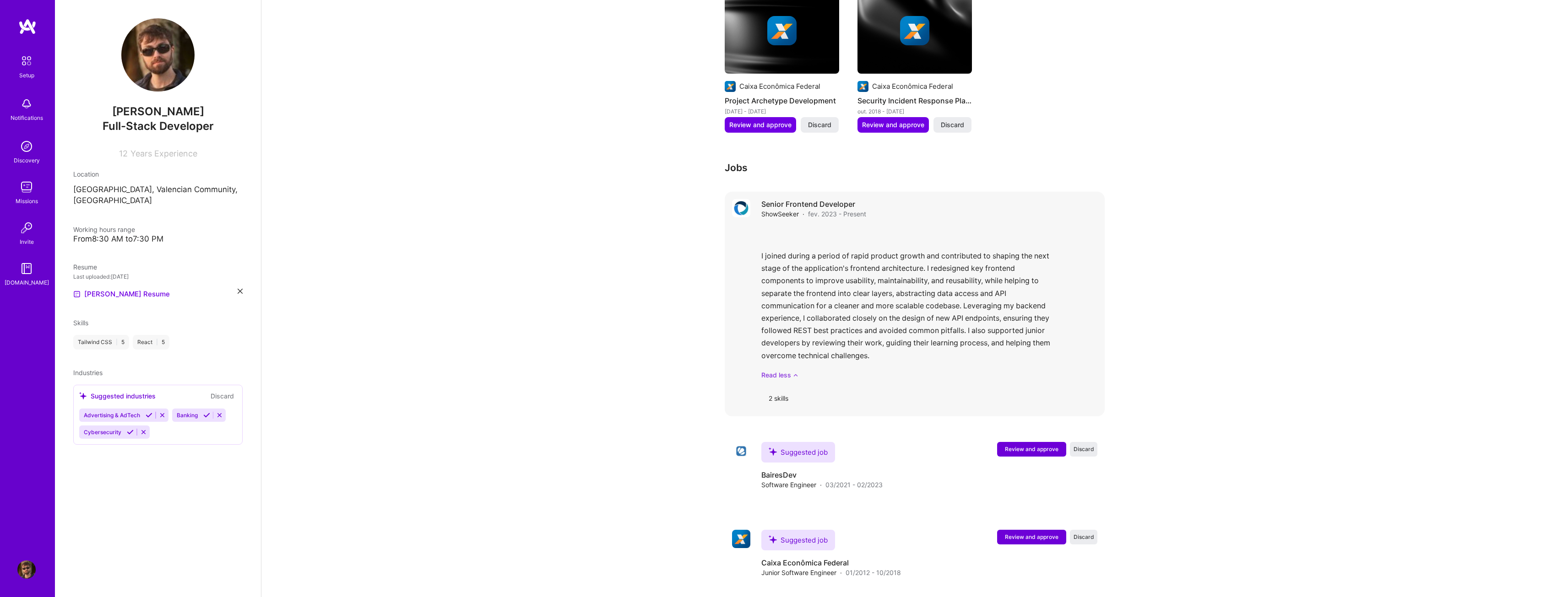
click at [788, 370] on link "Read less" at bounding box center [929, 375] width 336 height 10
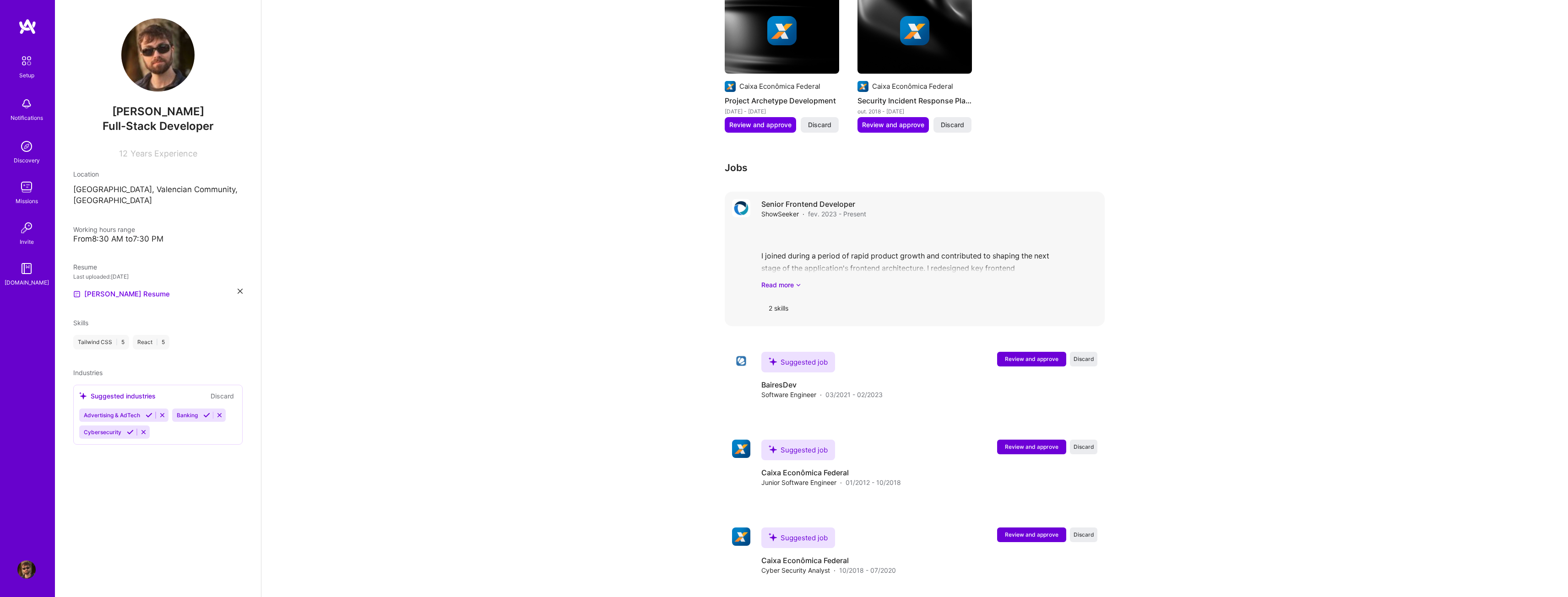
click at [787, 213] on div "Senior Frontend Developer ShowSeeker · fev. 2023 - Present I joined during a pe…" at bounding box center [929, 259] width 336 height 120
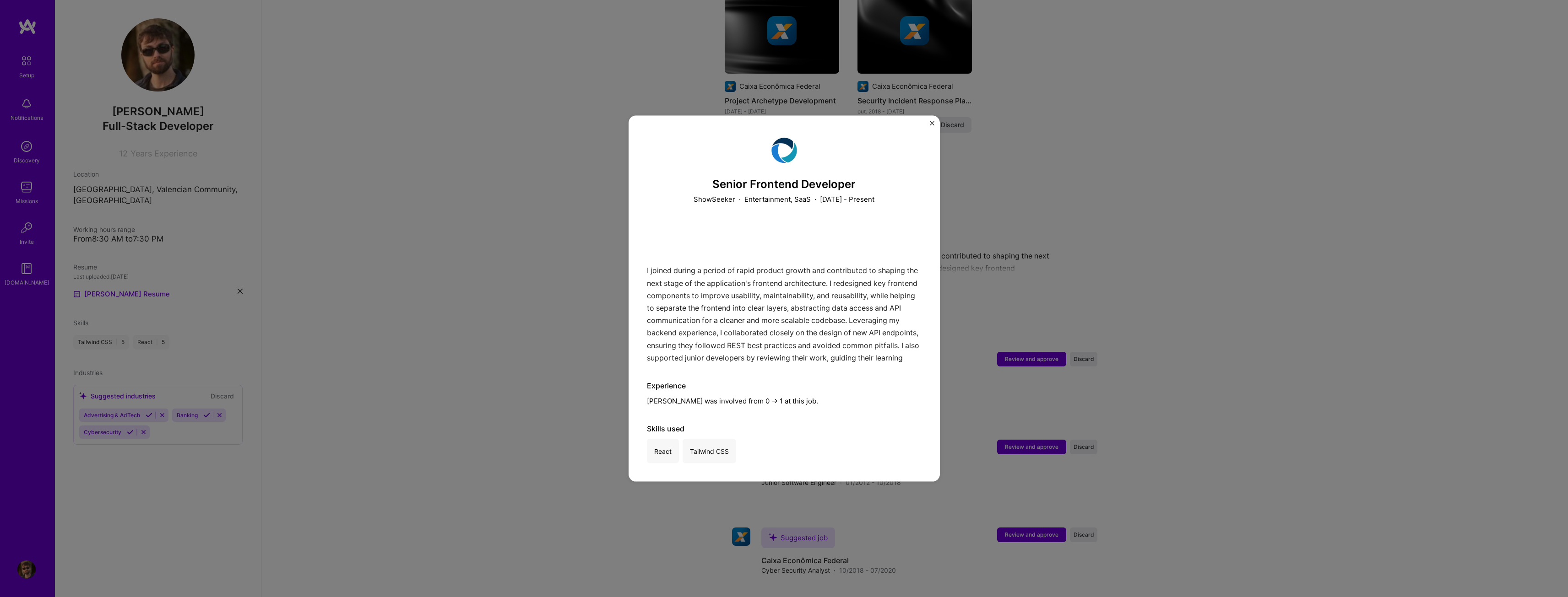
click at [708, 264] on div "I joined during a period of rapid product growth and contributed to shaping the…" at bounding box center [784, 293] width 274 height 141
click at [793, 256] on div "I joined during a period of rapid product growth and contributed to shaping the…" at bounding box center [784, 293] width 274 height 141
drag, startPoint x: 858, startPoint y: 225, endPoint x: 813, endPoint y: 250, distance: 51.5
click at [813, 250] on div "I joined during a period of rapid product growth and contributed to shaping the…" at bounding box center [784, 293] width 274 height 141
drag, startPoint x: 785, startPoint y: 336, endPoint x: 798, endPoint y: 347, distance: 17.0
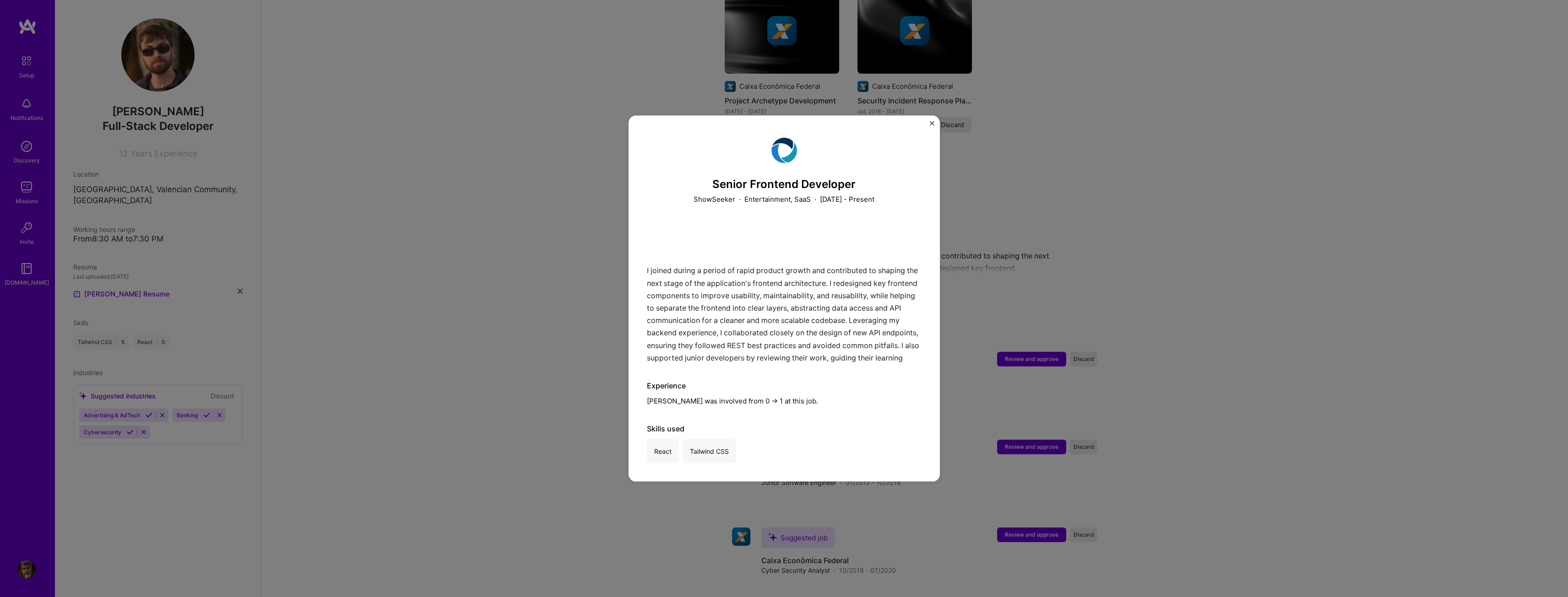
click at [785, 336] on div "I joined during a period of rapid product growth and contributed to shaping the…" at bounding box center [784, 293] width 274 height 141
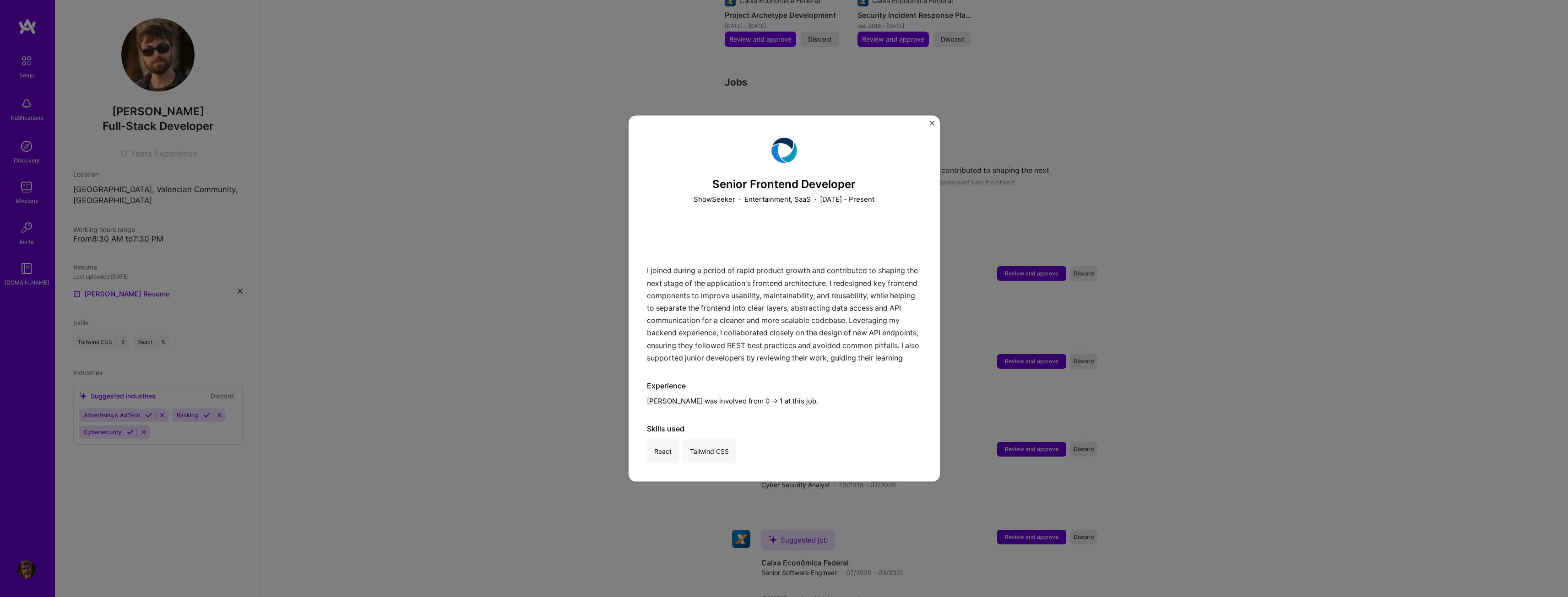
scroll to position [639, 0]
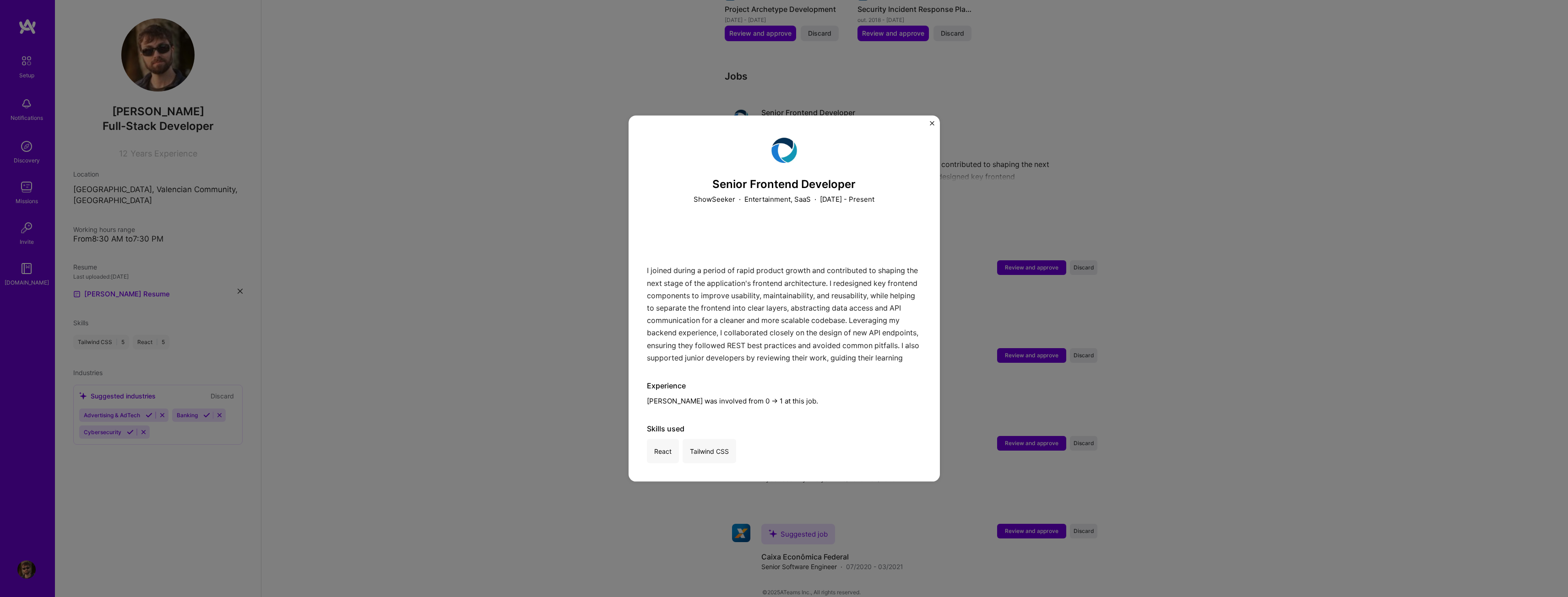
click at [933, 121] on img "Close" at bounding box center [932, 123] width 4 height 4
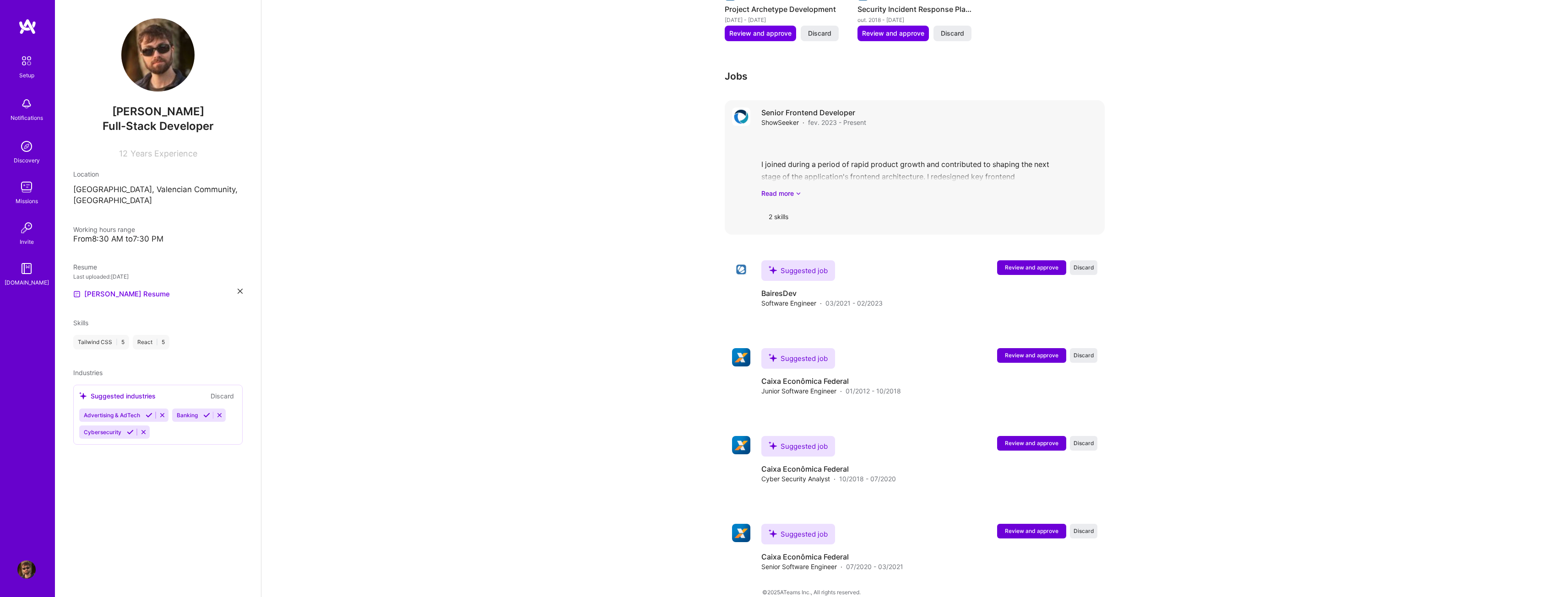
click at [767, 206] on div "2 skills" at bounding box center [778, 216] width 34 height 22
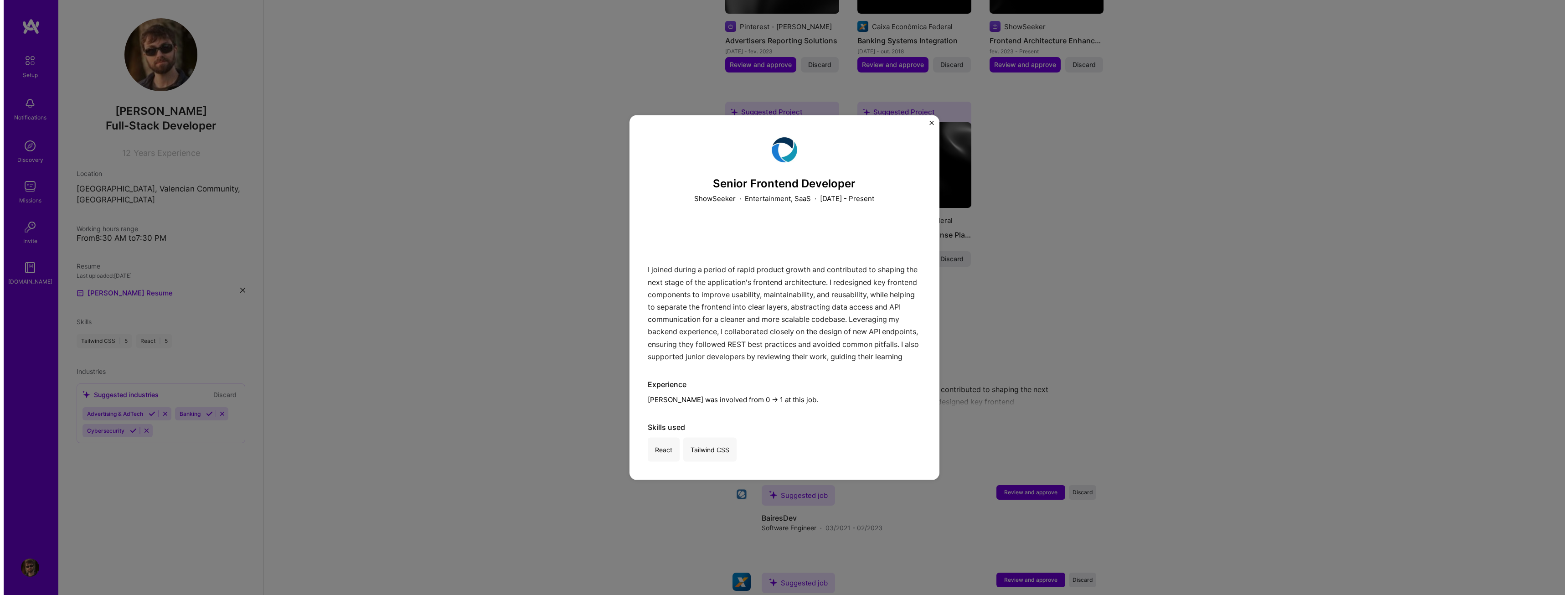
scroll to position [408, 0]
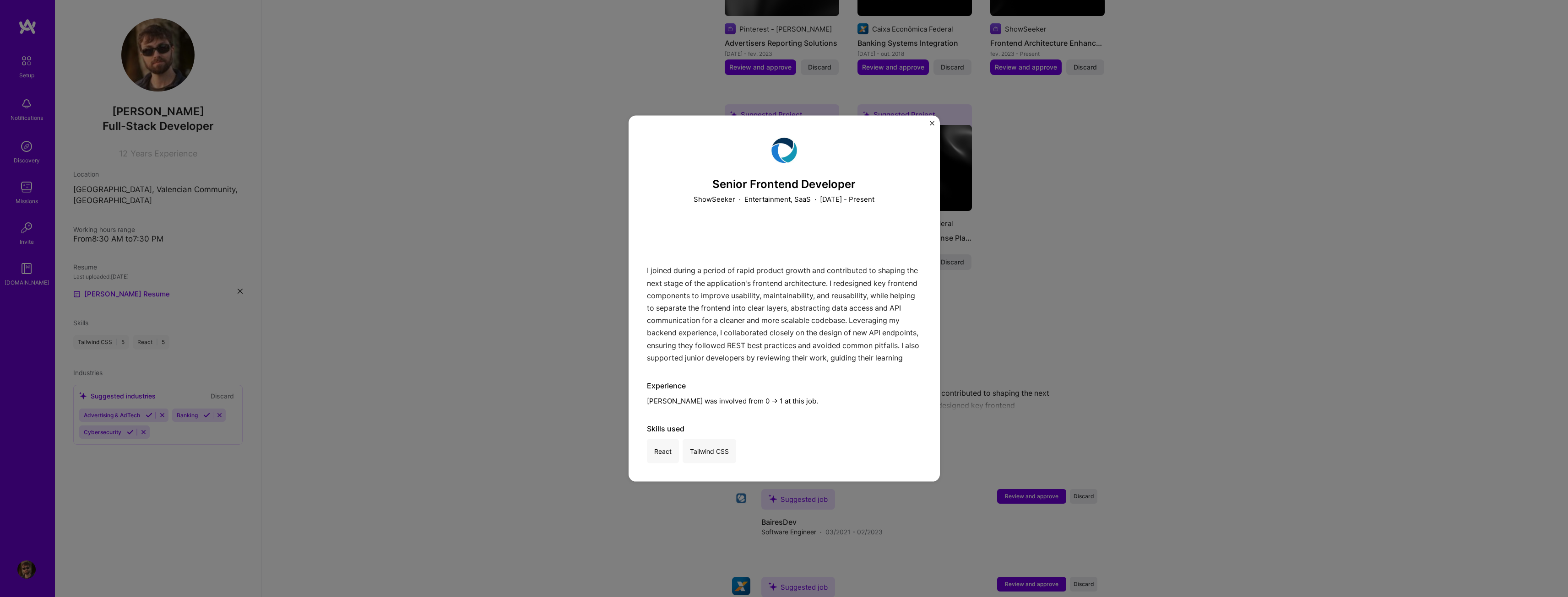
click at [929, 128] on div "Senior Frontend Developer ShowSeeker · Entertainment, SaaS · [DATE] - Present I…" at bounding box center [784, 299] width 311 height 367
click at [932, 125] on button "Close" at bounding box center [932, 126] width 4 height 10
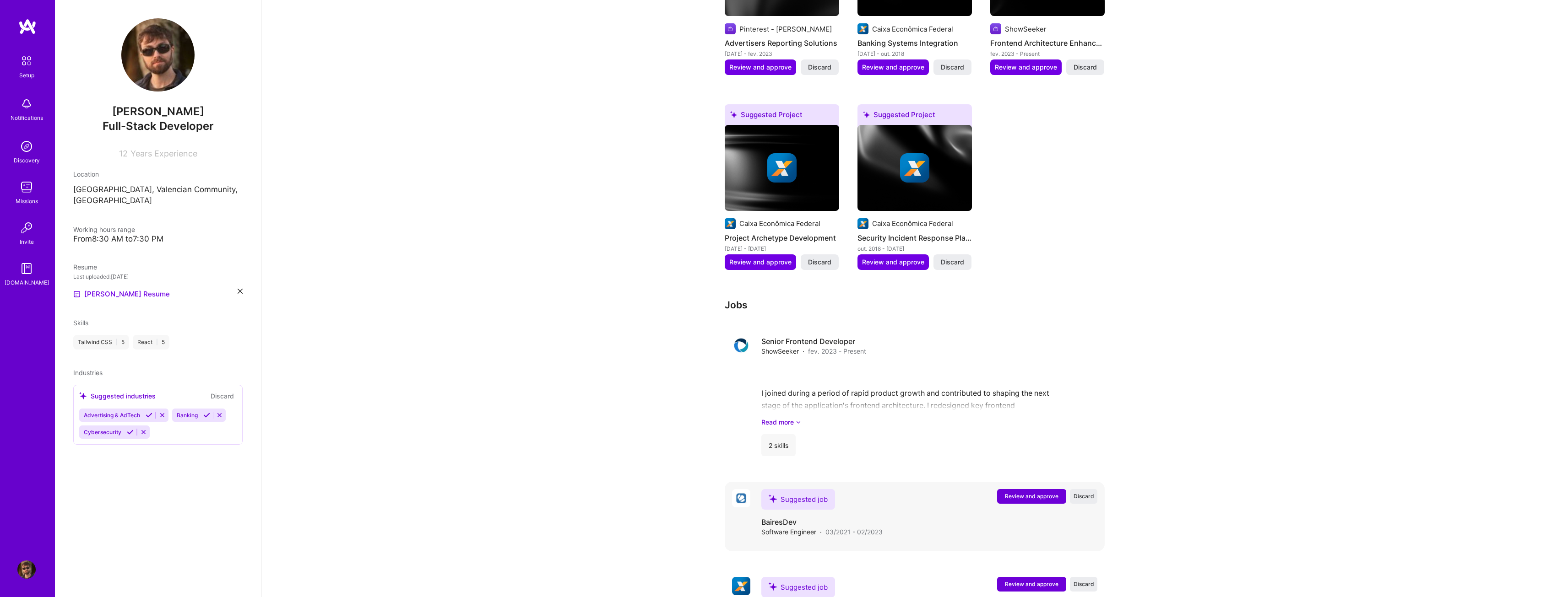
click at [1034, 493] on span "Review and approve" at bounding box center [1032, 496] width 54 height 8
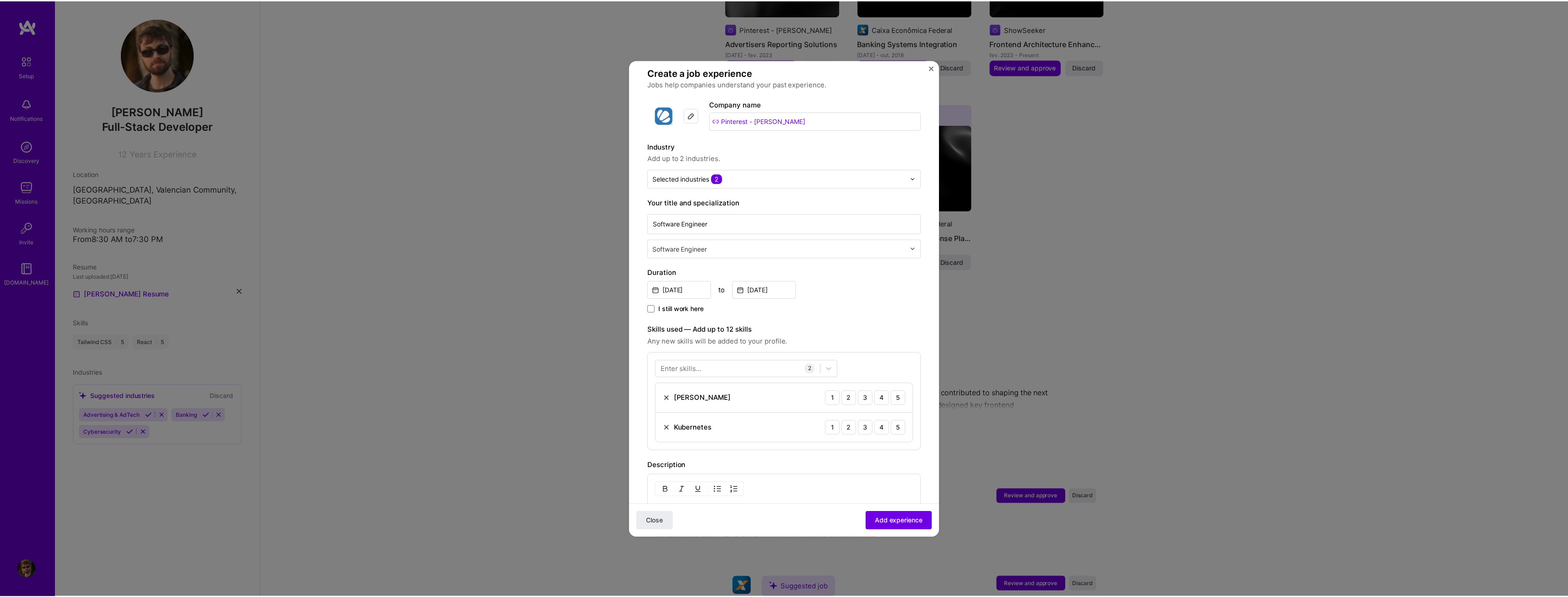
scroll to position [229, 0]
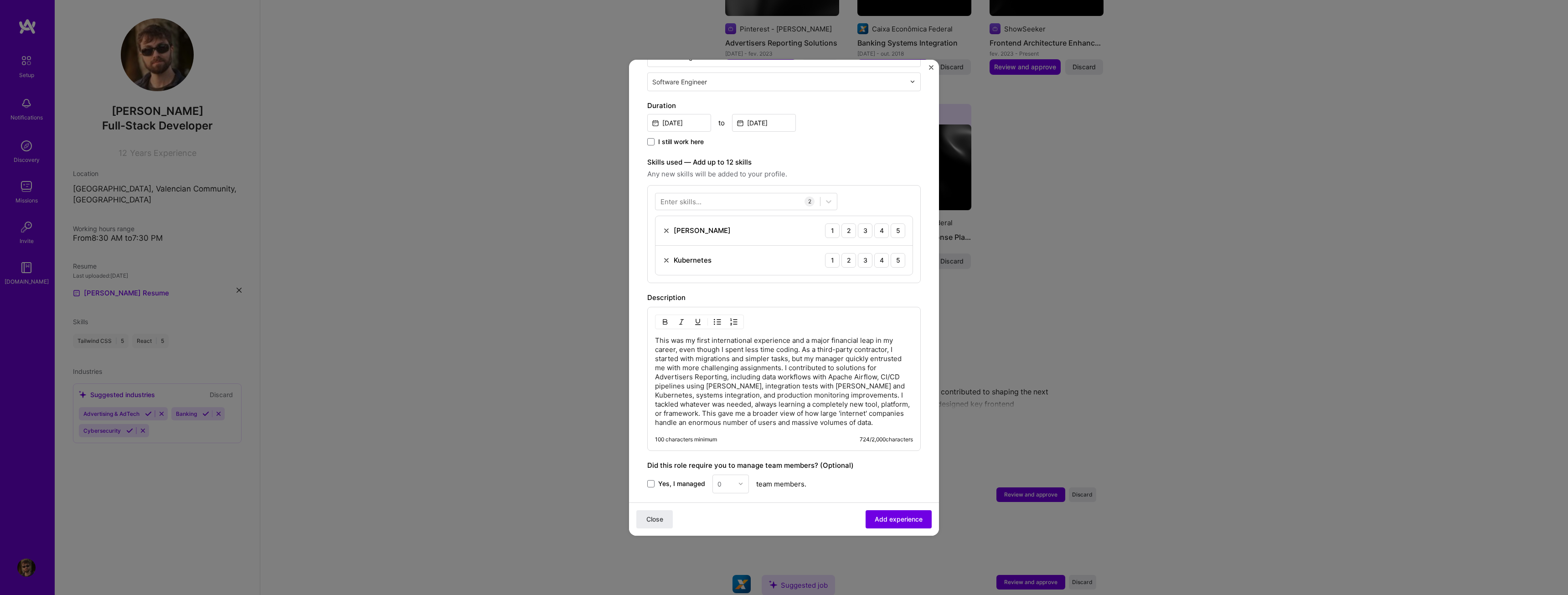
click at [718, 336] on p "This was my first international experience and a major financial leap in my car…" at bounding box center [784, 382] width 258 height 91
drag, startPoint x: 772, startPoint y: 314, endPoint x: 783, endPoint y: 311, distance: 11.4
click at [776, 313] on div "This was my first international experience and a major financial leap in my car…" at bounding box center [783, 379] width 273 height 144
click at [786, 308] on div "This was my first international experience and a major financial leap in my car…" at bounding box center [783, 379] width 273 height 144
click at [649, 329] on div "This was my first international experience and a major financial leap in my car…" at bounding box center [783, 379] width 273 height 144
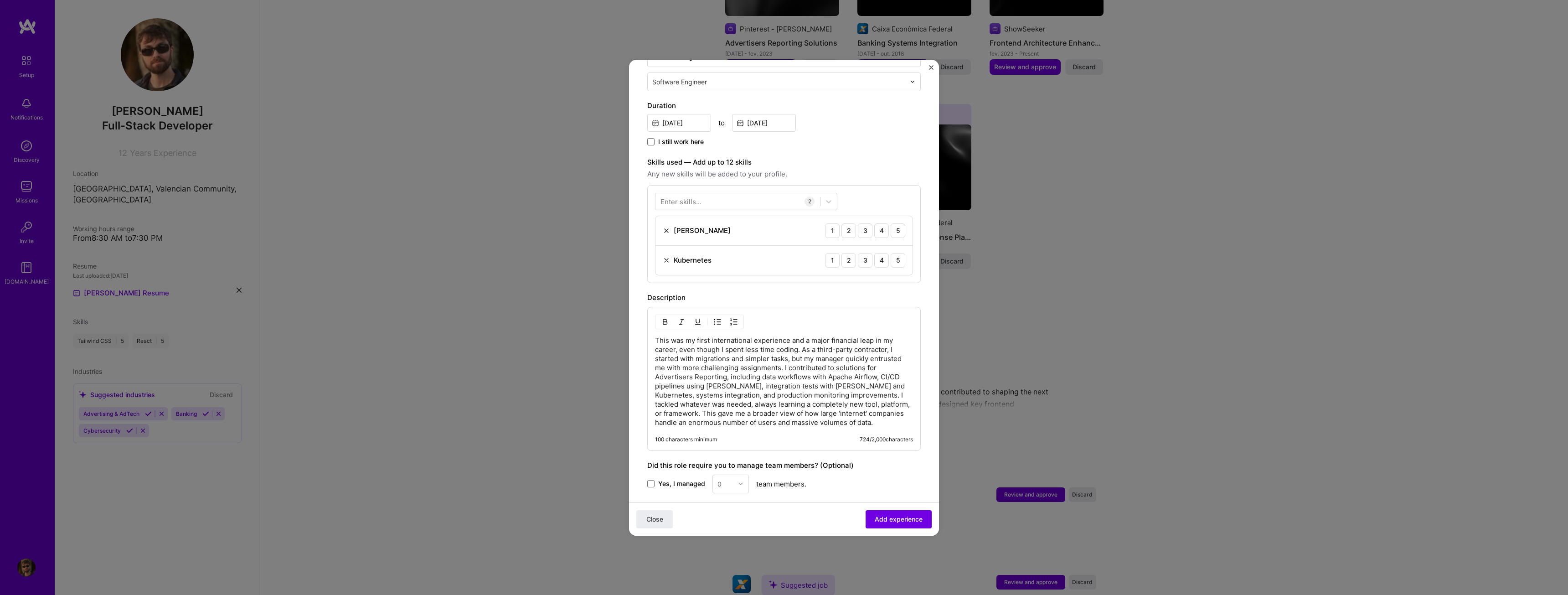
click at [654, 327] on div "This was my first international experience and a major financial leap in my car…" at bounding box center [783, 379] width 273 height 144
click at [656, 336] on p "This was my first international experience and a major financial leap in my car…" at bounding box center [784, 382] width 258 height 91
click at [663, 526] on button "Close" at bounding box center [654, 519] width 37 height 18
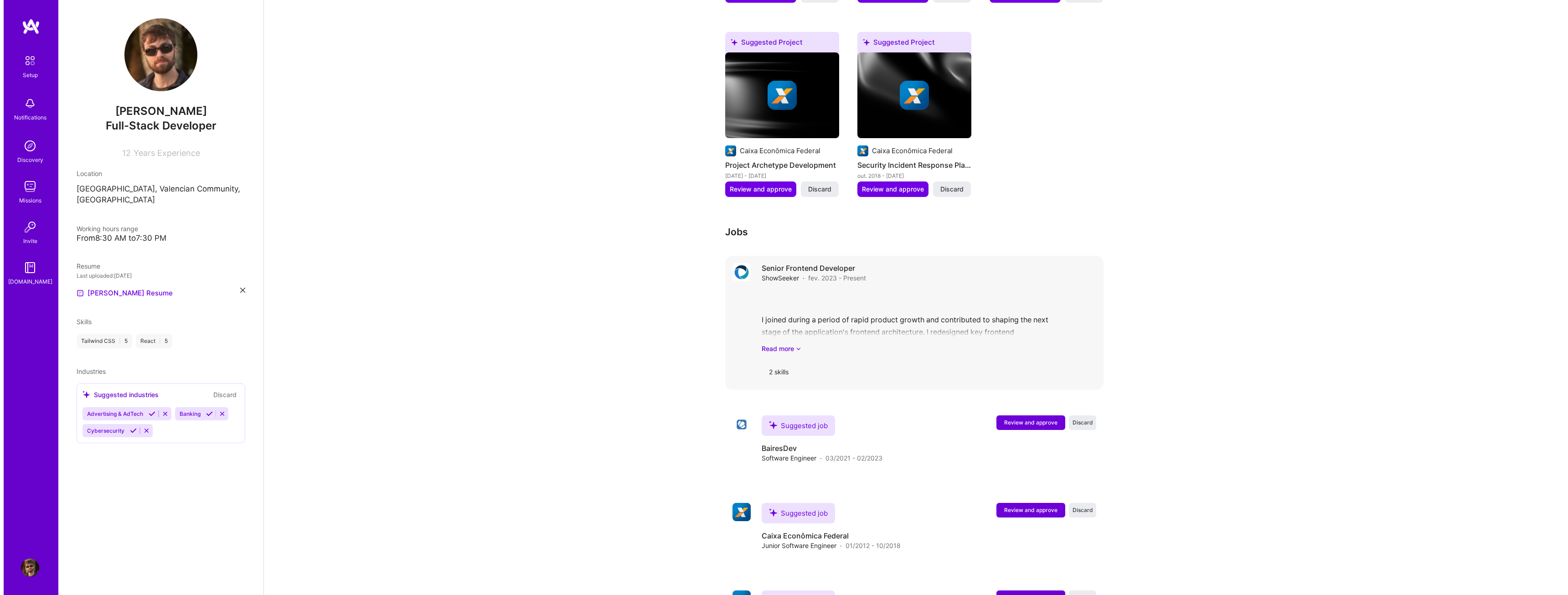
scroll to position [499, 0]
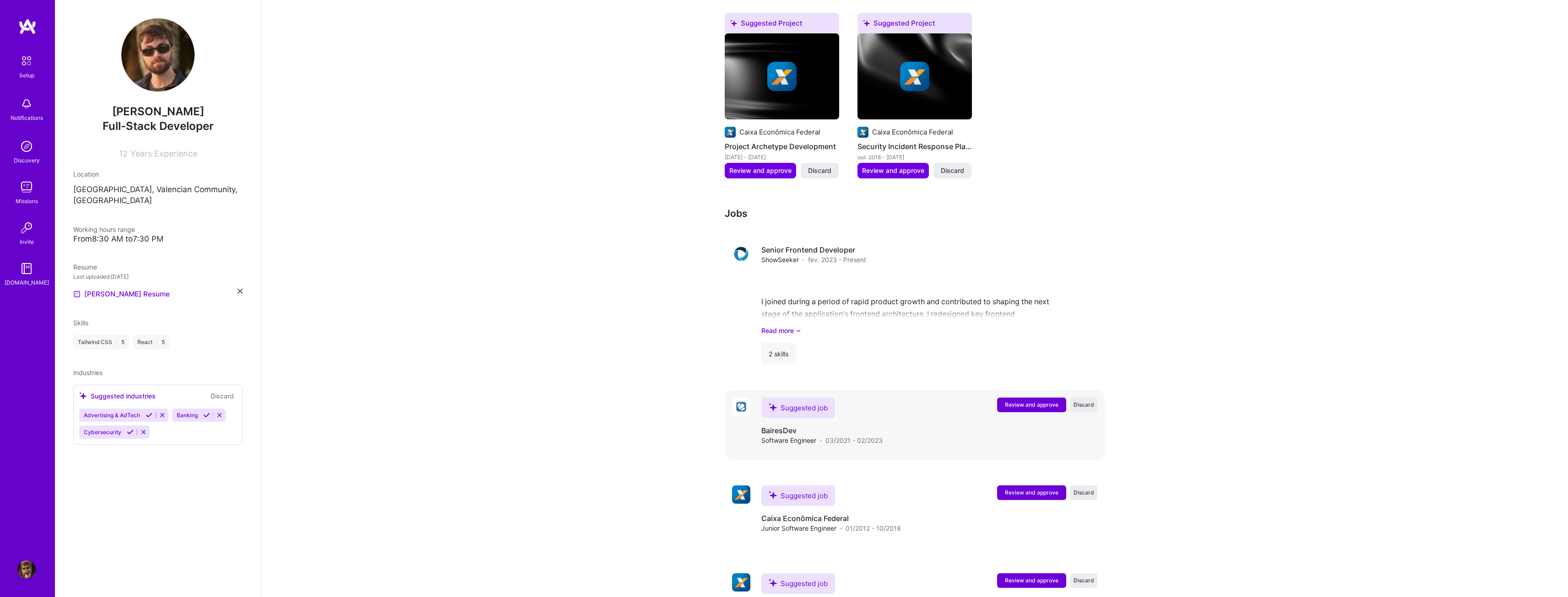
click at [1020, 398] on button "Review and approve" at bounding box center [1031, 405] width 69 height 15
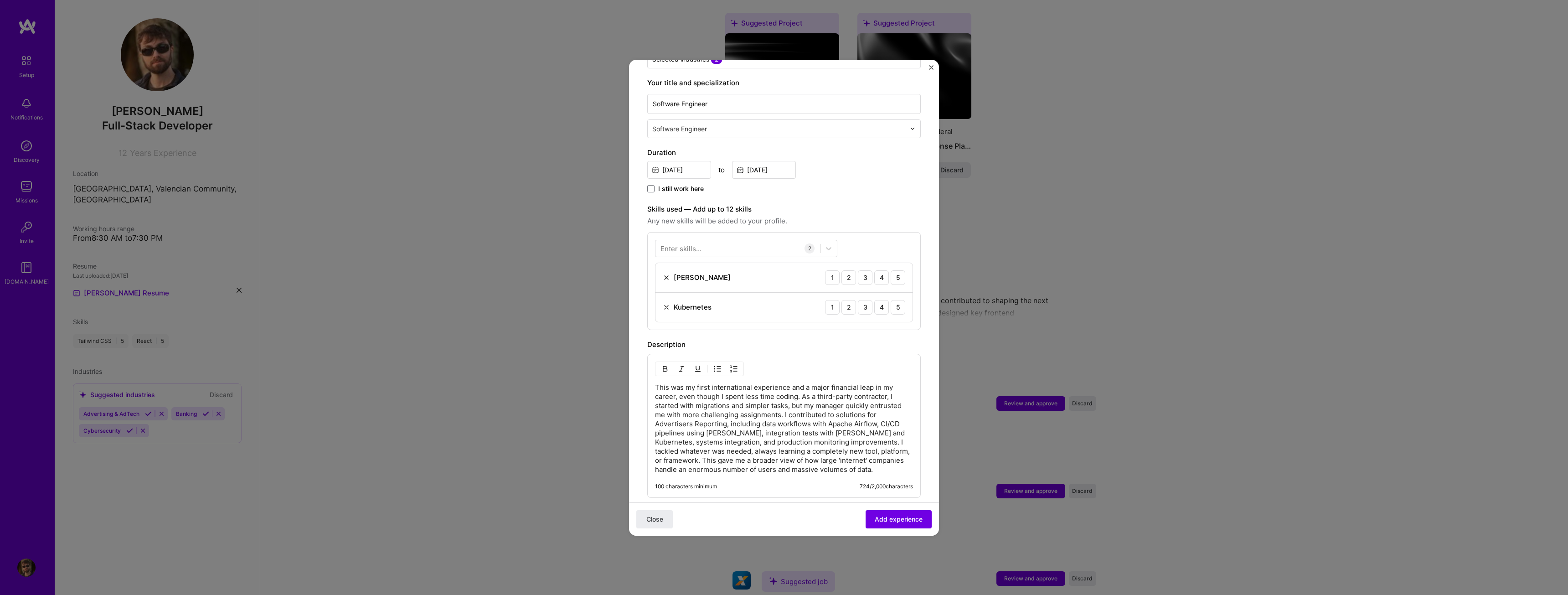
scroll to position [183, 0]
click at [874, 270] on div "4" at bounding box center [881, 276] width 15 height 15
click at [859, 298] on div "3" at bounding box center [865, 306] width 15 height 15
click at [729, 239] on div at bounding box center [738, 247] width 164 height 15
click at [730, 283] on div "Airflow" at bounding box center [746, 284] width 183 height 17
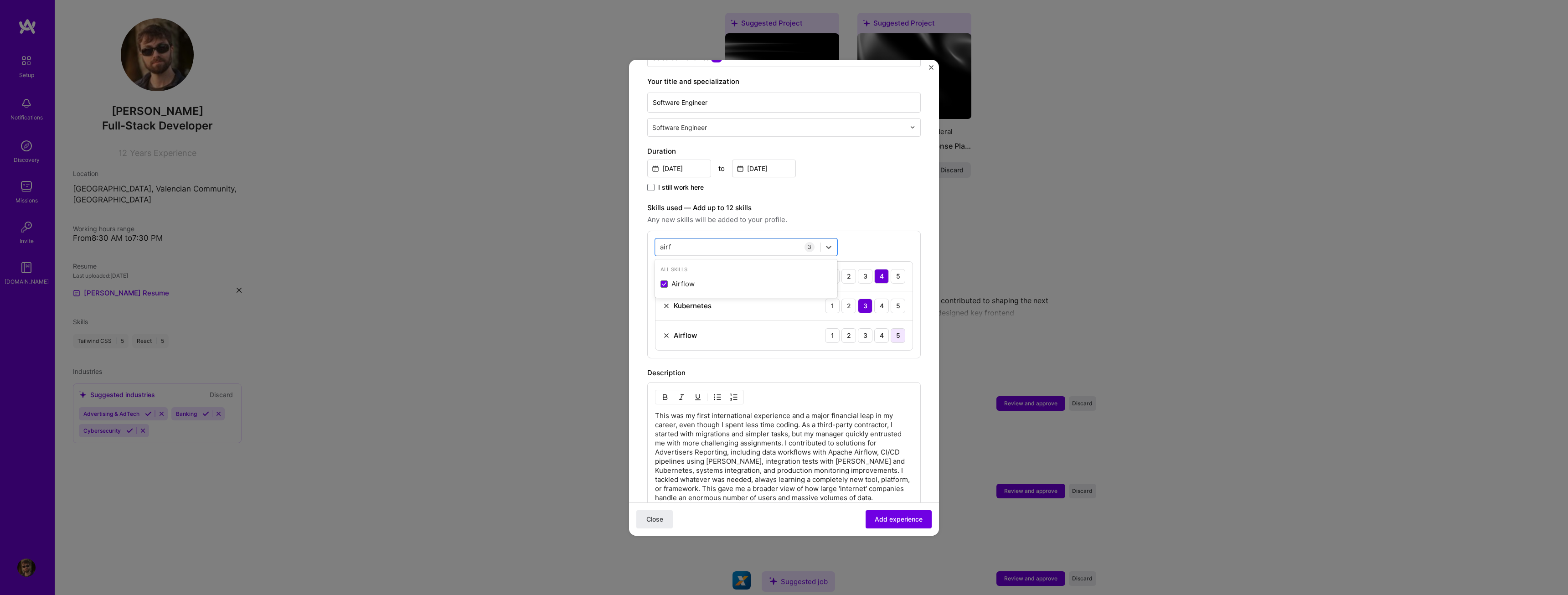
click at [897, 328] on div "5" at bounding box center [898, 336] width 15 height 15
click at [762, 242] on div "airf airf" at bounding box center [738, 247] width 164 height 15
drag, startPoint x: 745, startPoint y: 239, endPoint x: 643, endPoint y: 235, distance: 102.1
click at [643, 235] on form "Adding suggested job This job is suggested based on your LinkedIn, resume or [D…" at bounding box center [783, 310] width 310 height 828
drag, startPoint x: 674, startPoint y: 233, endPoint x: 656, endPoint y: 234, distance: 18.0
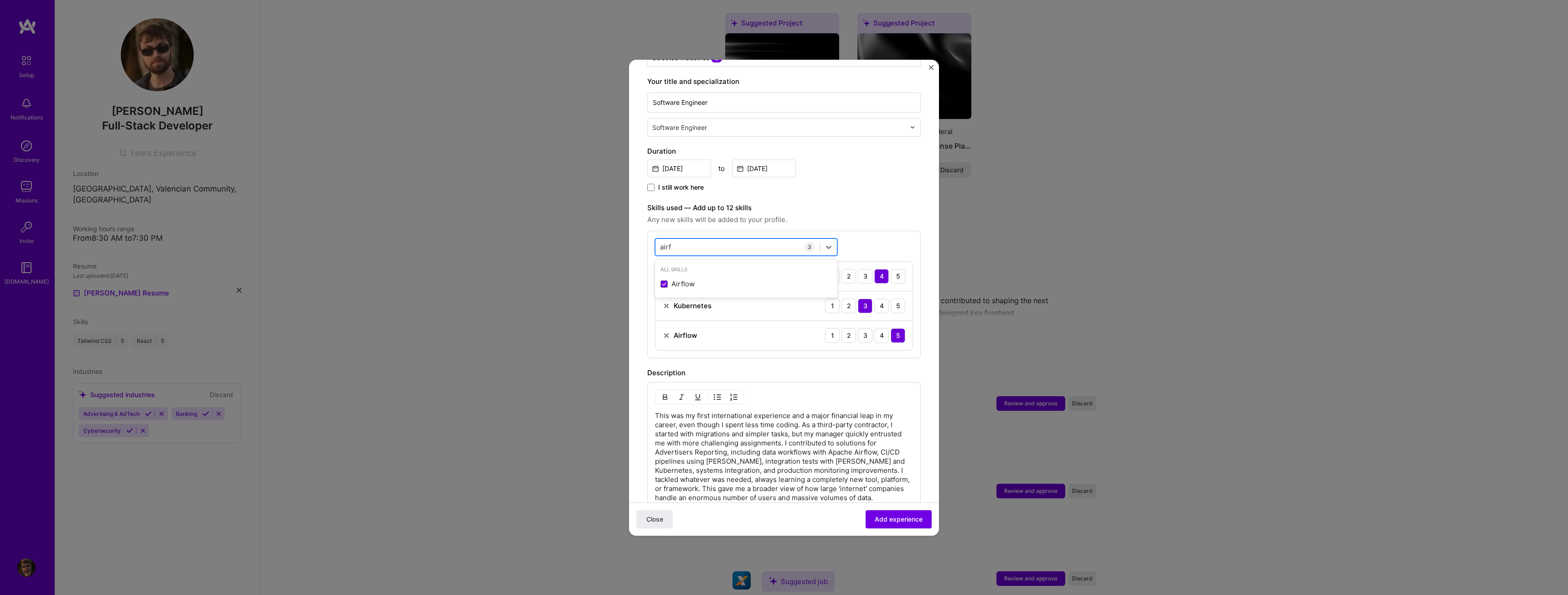
click at [656, 239] on div "airf airf" at bounding box center [738, 247] width 164 height 15
drag, startPoint x: 684, startPoint y: 237, endPoint x: 637, endPoint y: 236, distance: 47.0
click at [637, 236] on form "Adding suggested job This job is suggested based on your LinkedIn, resume or [D…" at bounding box center [783, 310] width 310 height 828
type input "a"
type input "h"
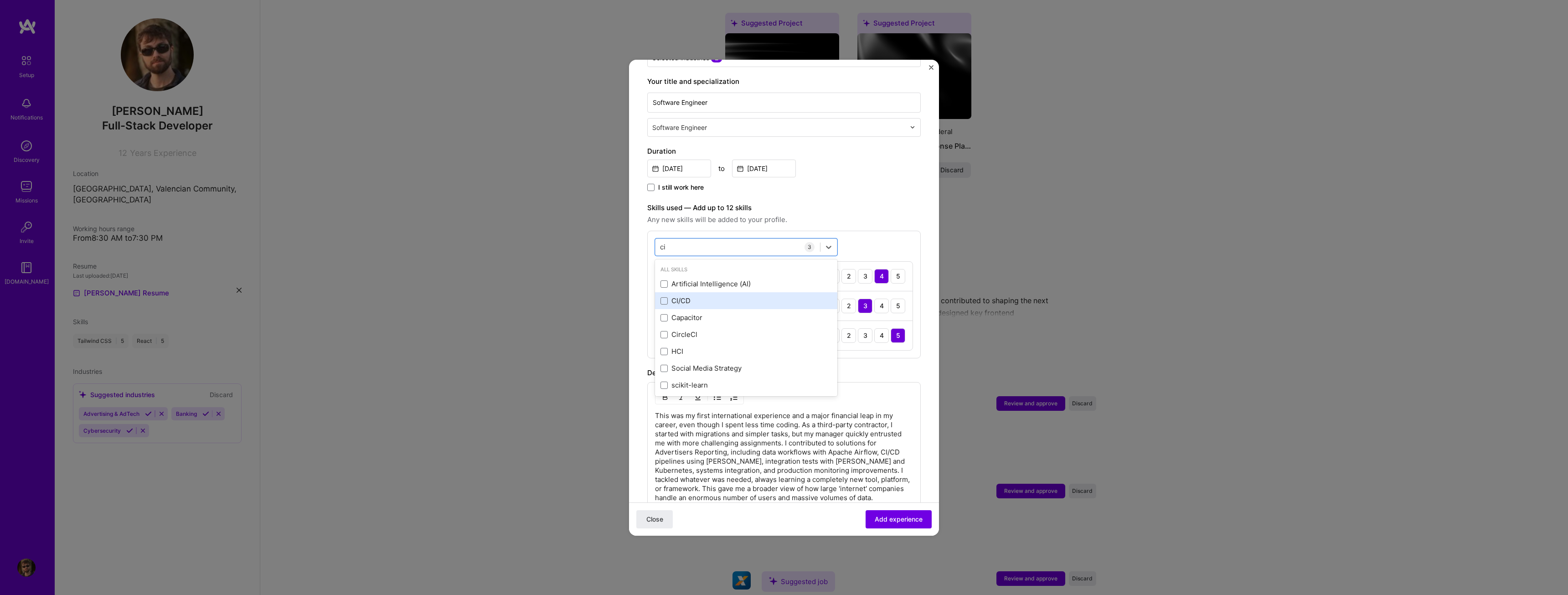
click at [668, 292] on div "CI/CD" at bounding box center [746, 301] width 183 height 17
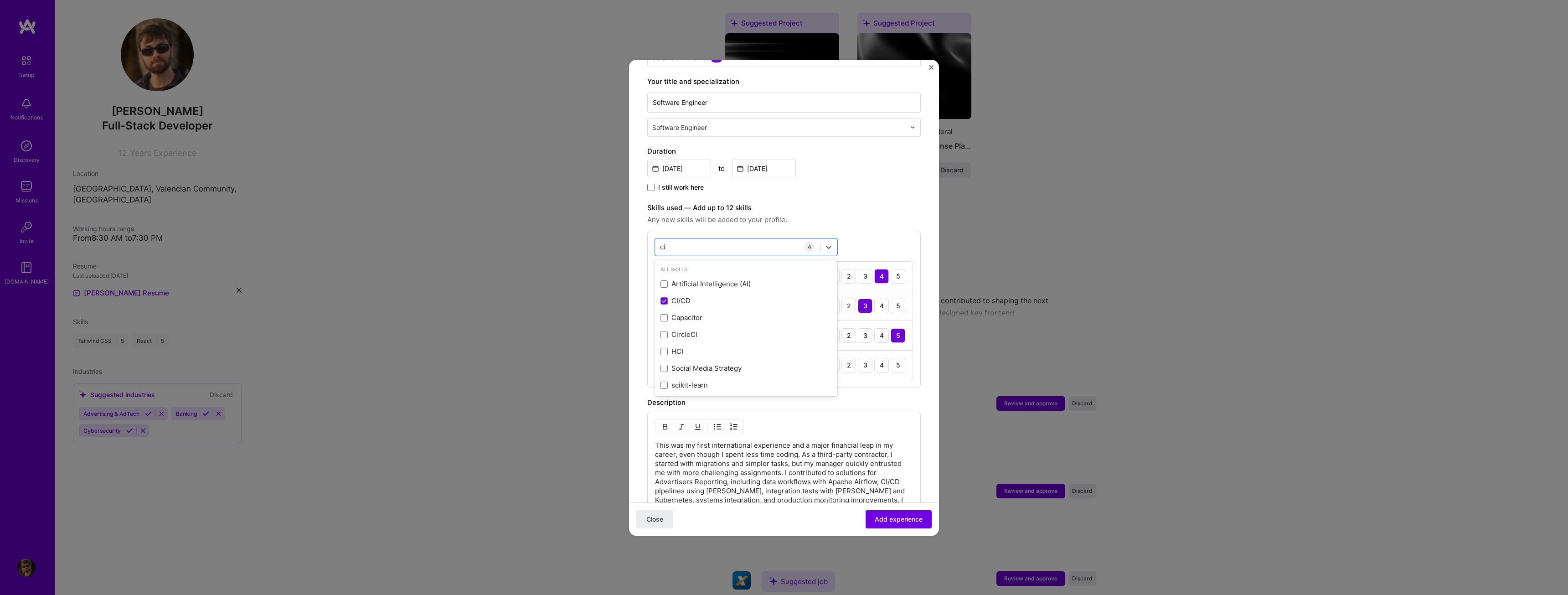
type input "ci"
click at [867, 397] on div "Description" at bounding box center [783, 403] width 273 height 11
click at [897, 358] on div "5" at bounding box center [898, 365] width 15 height 15
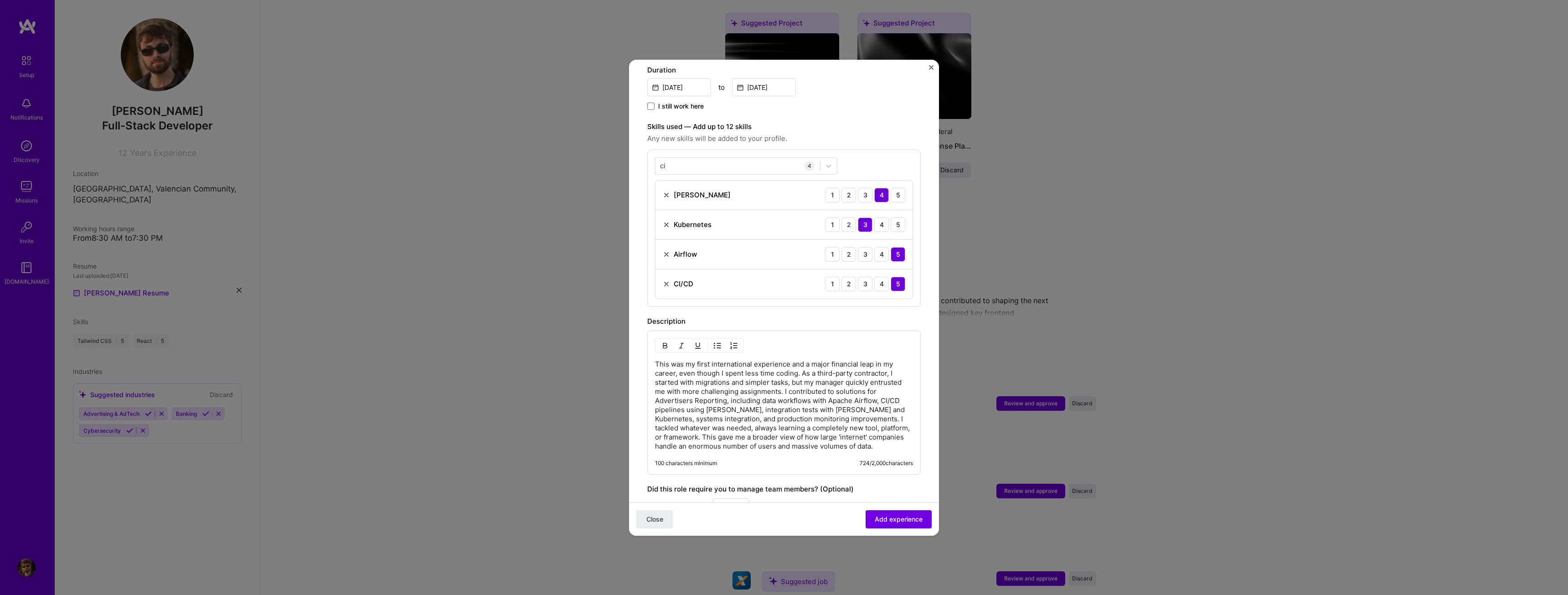
scroll to position [273, 0]
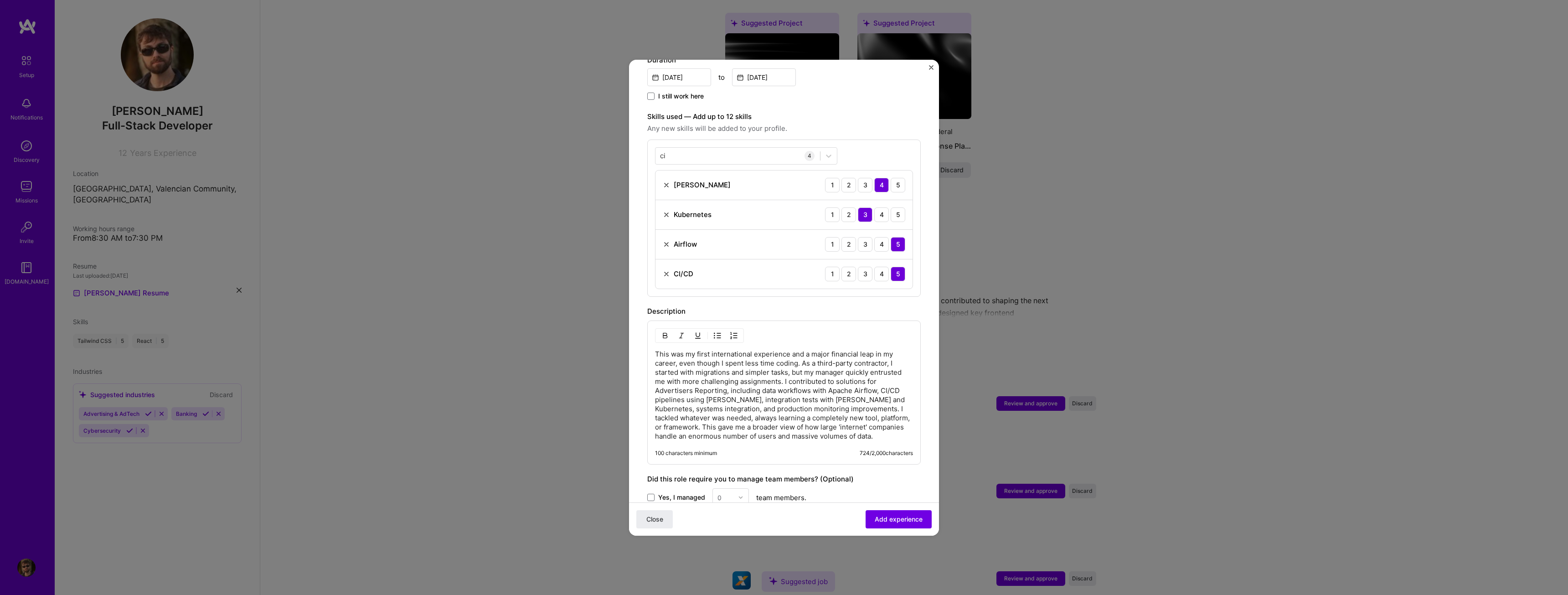
click at [663, 350] on p "This was my first international experience and a major financial leap in my car…" at bounding box center [784, 395] width 258 height 91
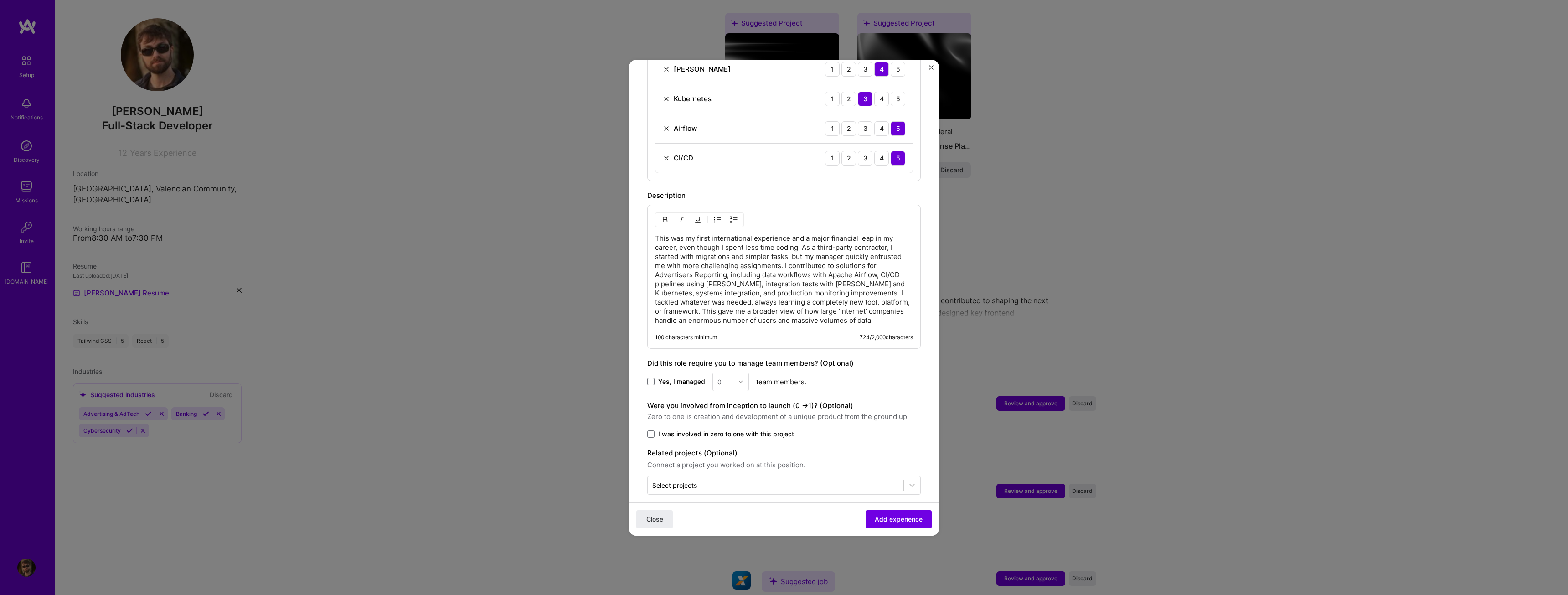
scroll to position [390, 0]
click at [667, 429] on span "I was involved in zero to one with this project" at bounding box center [726, 433] width 136 height 9
click at [0, 0] on input "I was involved in zero to one with this project" at bounding box center [0, 0] width 0 height 0
click at [666, 429] on span "I was involved in zero to one with this project" at bounding box center [726, 433] width 136 height 9
click at [0, 0] on input "I was involved in zero to one with this project" at bounding box center [0, 0] width 0 height 0
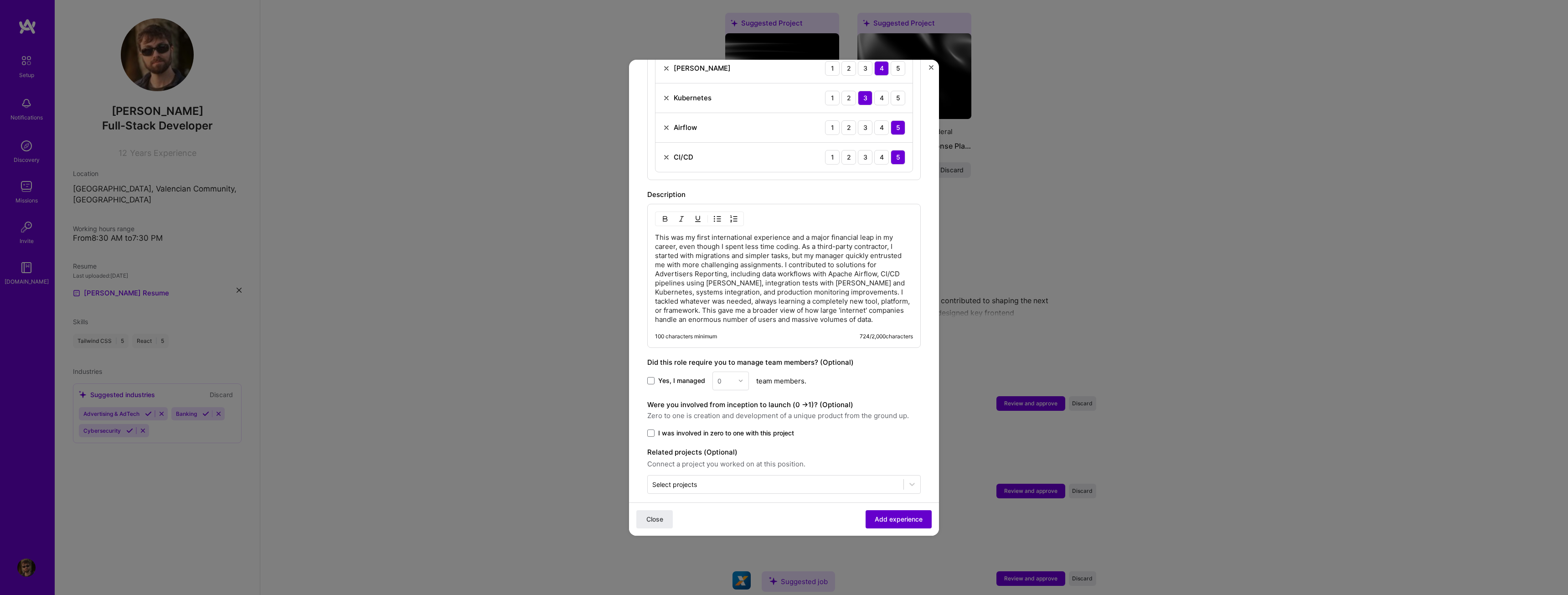
click at [883, 515] on span "Add experience" at bounding box center [898, 519] width 48 height 9
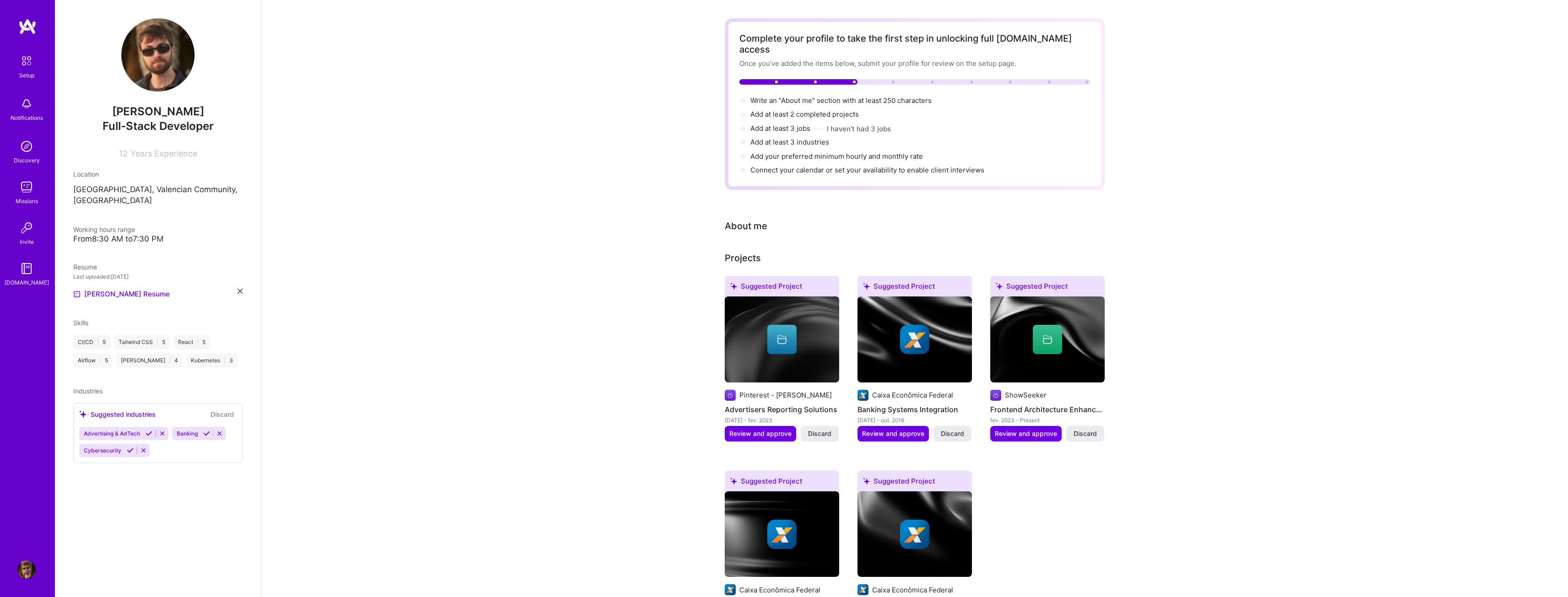
scroll to position [0, 0]
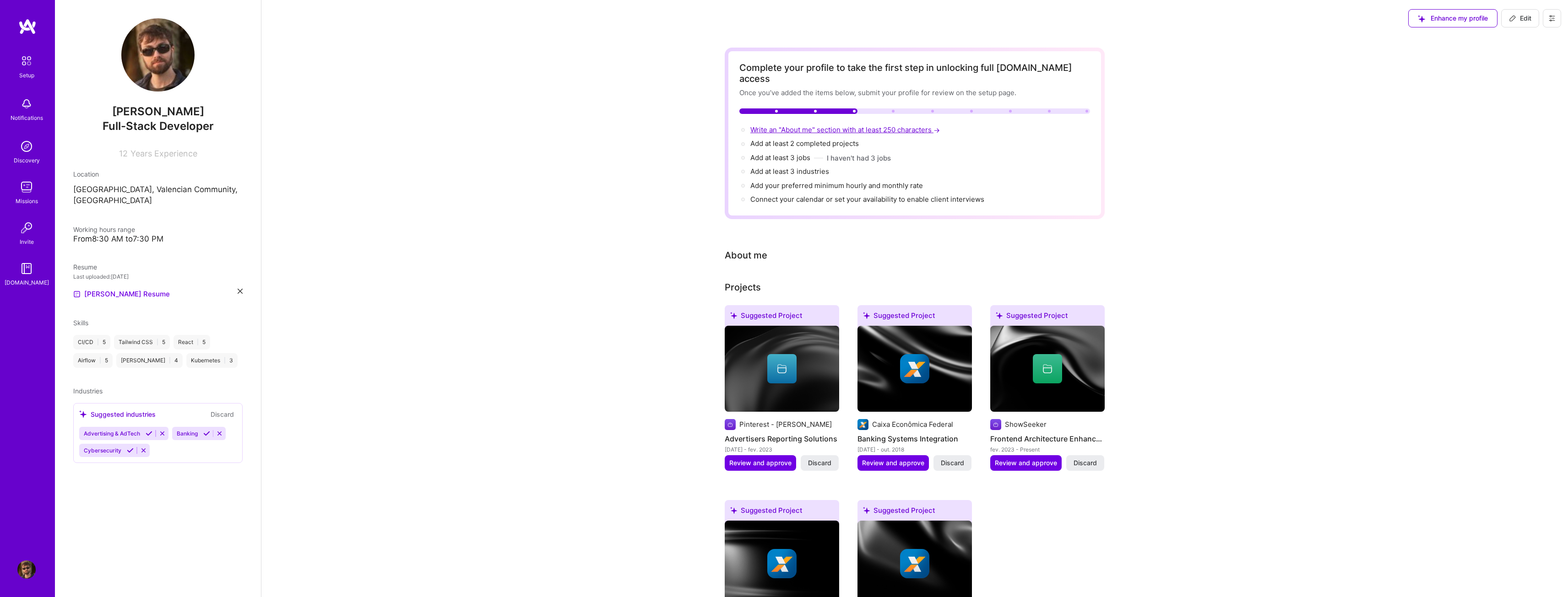
click at [916, 125] on span "Write an "About me" section with at least 250 characters →" at bounding box center [845, 130] width 191 height 9
select select "US"
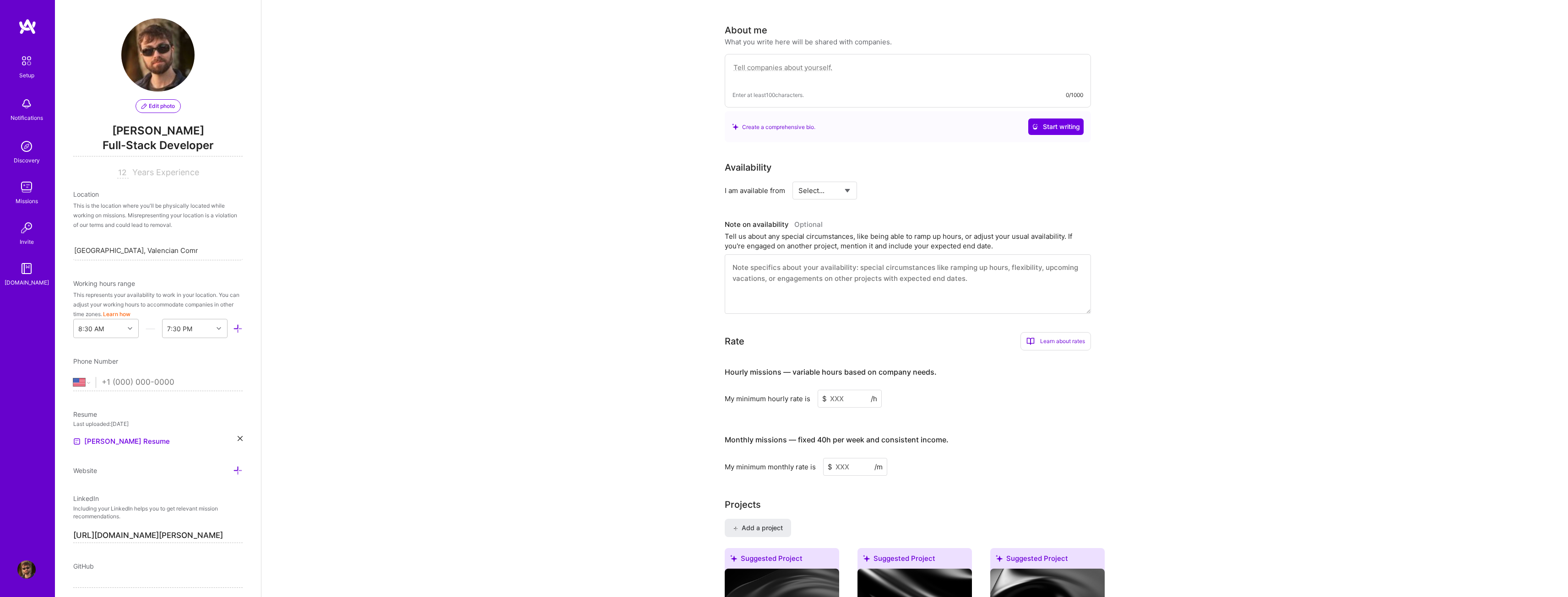
scroll to position [238, 0]
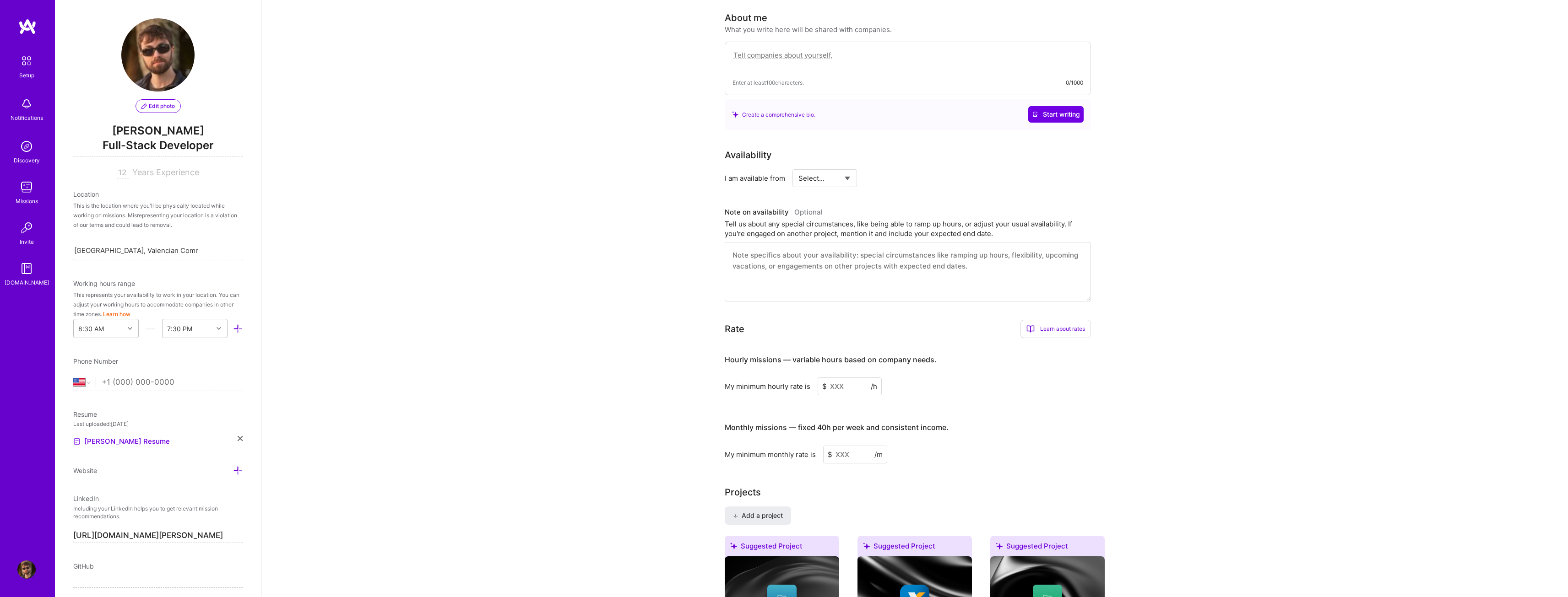
click at [866, 278] on textarea at bounding box center [907, 271] width 366 height 59
paste textarea "L ip d sitametc adipisci elit sedd 13 eiusm te incididunt. U’la etd ma aliq eni…"
type textarea "L ip d sitametc adipisci elit sedd 13 eiusm te incididunt. U’la etd ma aliq eni…"
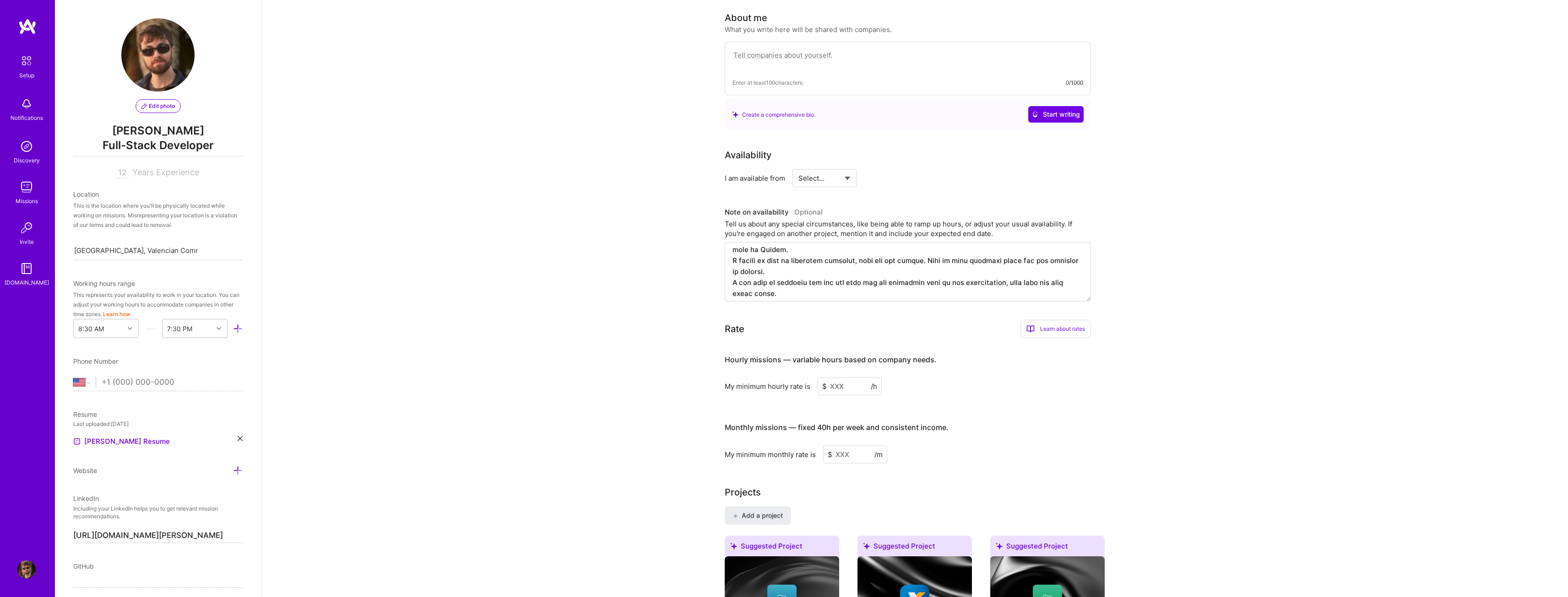
click at [861, 378] on input at bounding box center [849, 386] width 64 height 18
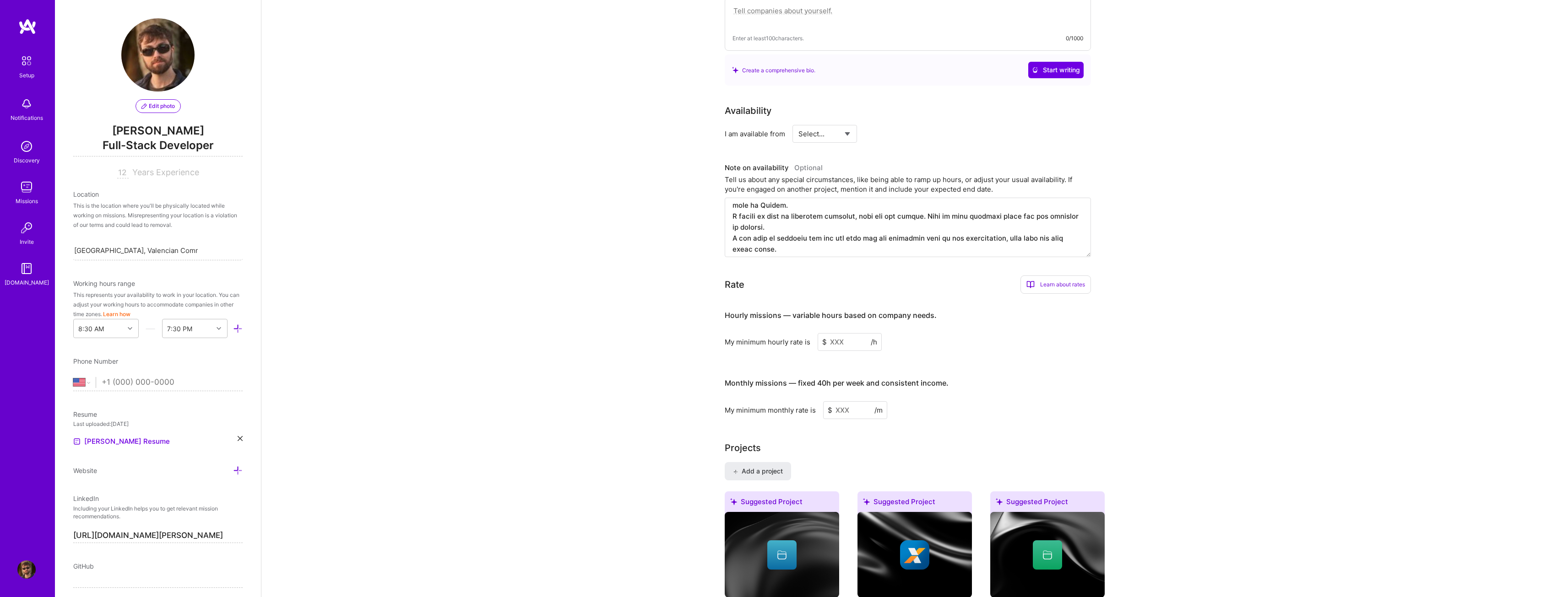
scroll to position [284, 0]
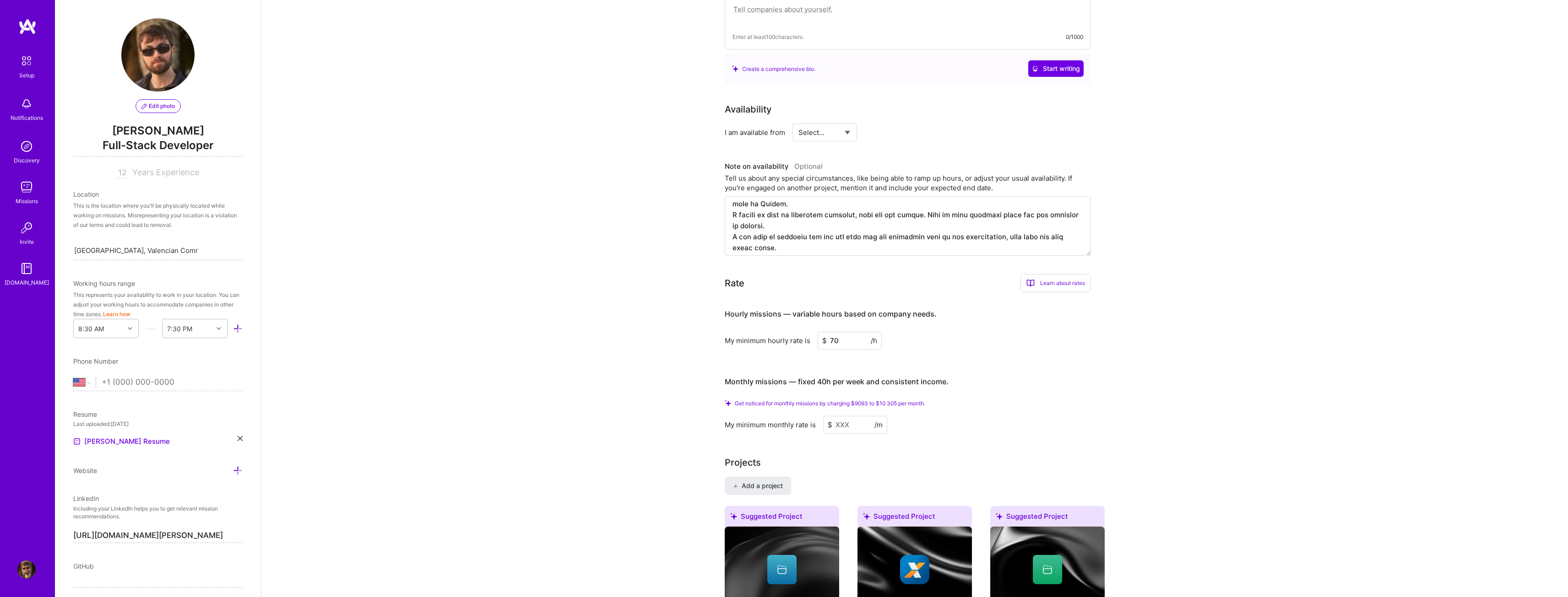
type input "7"
type input "70"
click at [856, 416] on input at bounding box center [855, 425] width 64 height 18
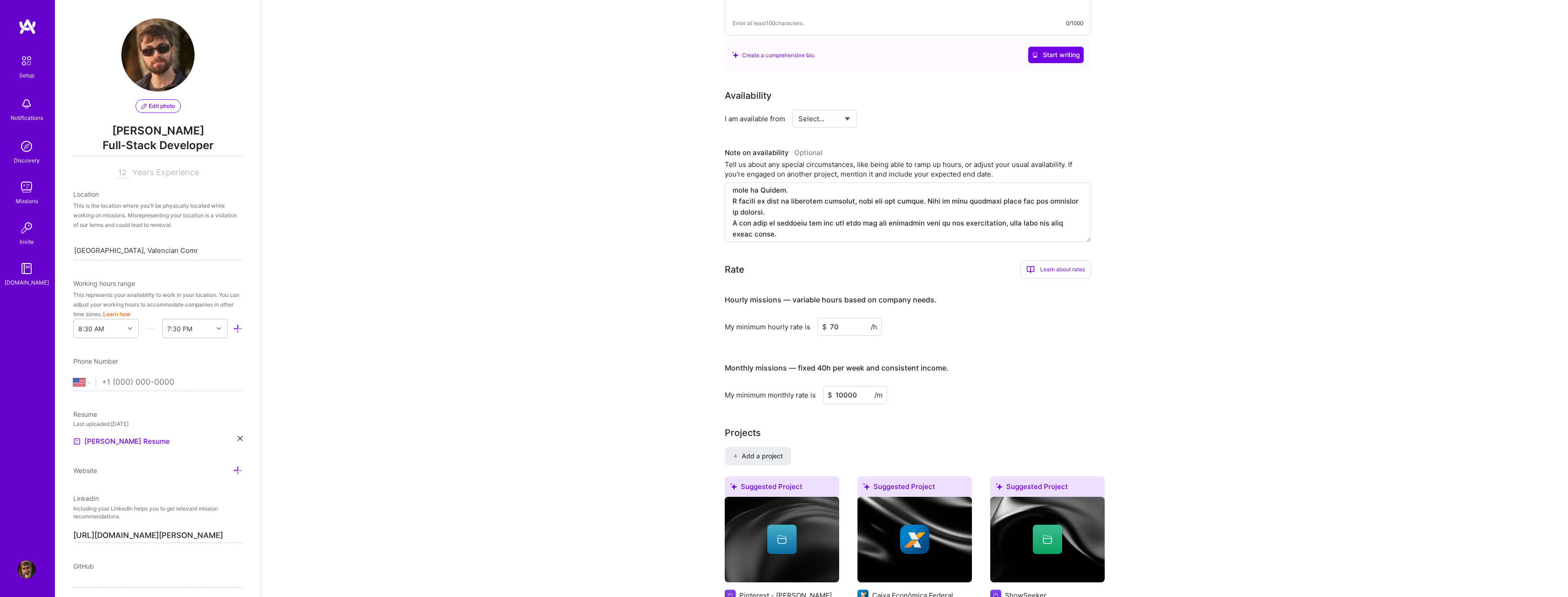
type input "10000"
click at [1001, 386] on div "My minimum monthly rate is $ 10000 /m" at bounding box center [907, 395] width 366 height 18
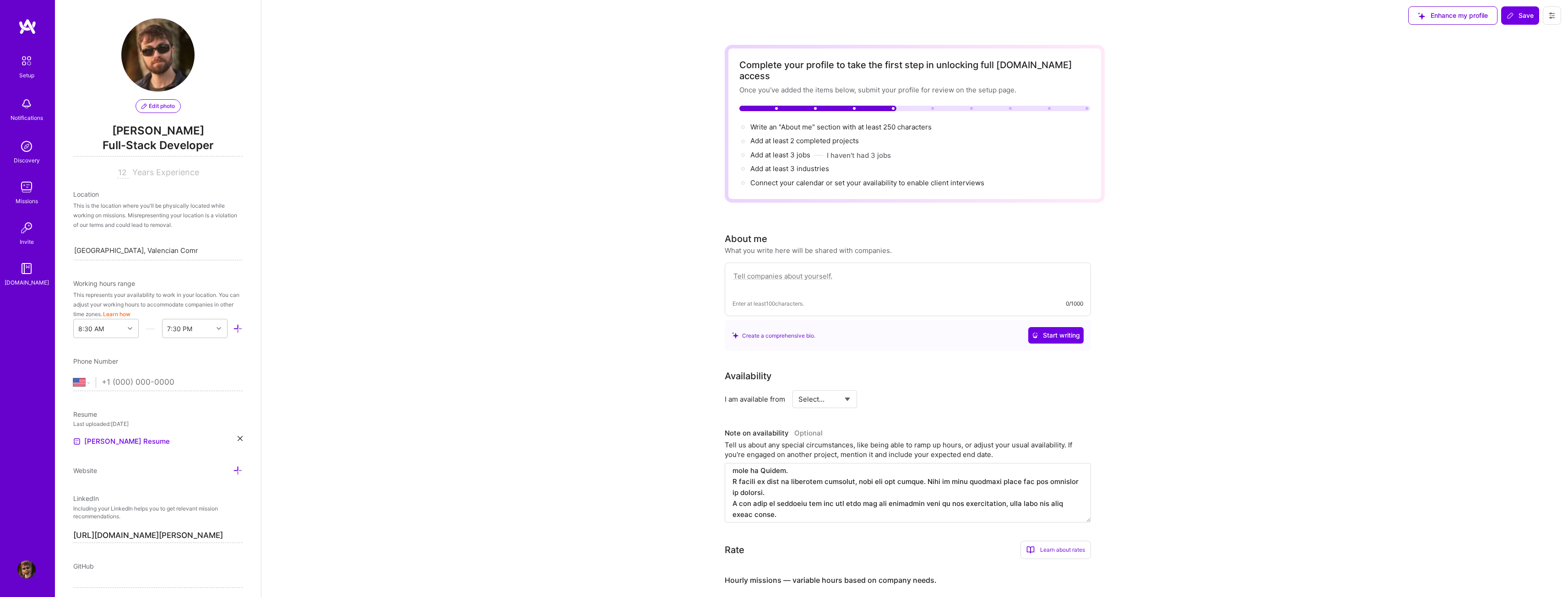
scroll to position [0, 0]
click at [819, 273] on textarea at bounding box center [908, 284] width 351 height 21
click at [756, 273] on textarea at bounding box center [908, 284] width 351 height 21
paste textarea "I am a software engineer with over 13 years of experience. I’ve had my fair sha…"
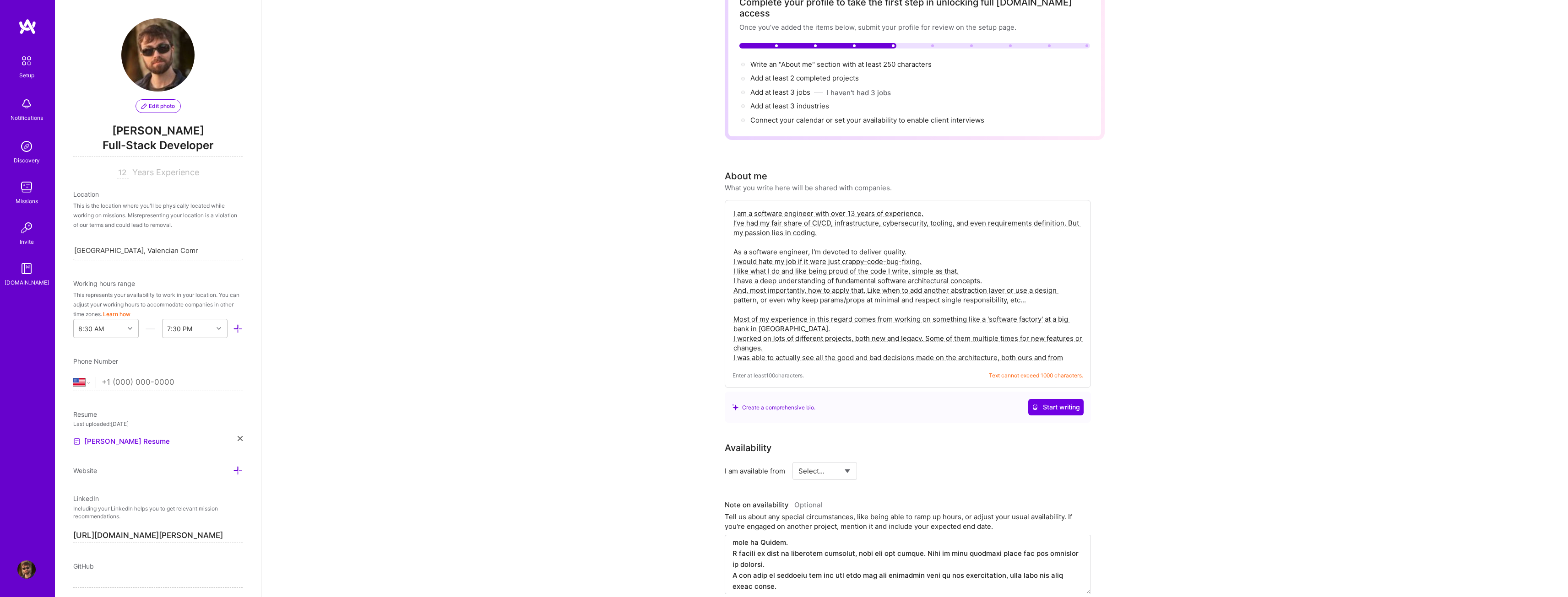
scroll to position [92, 0]
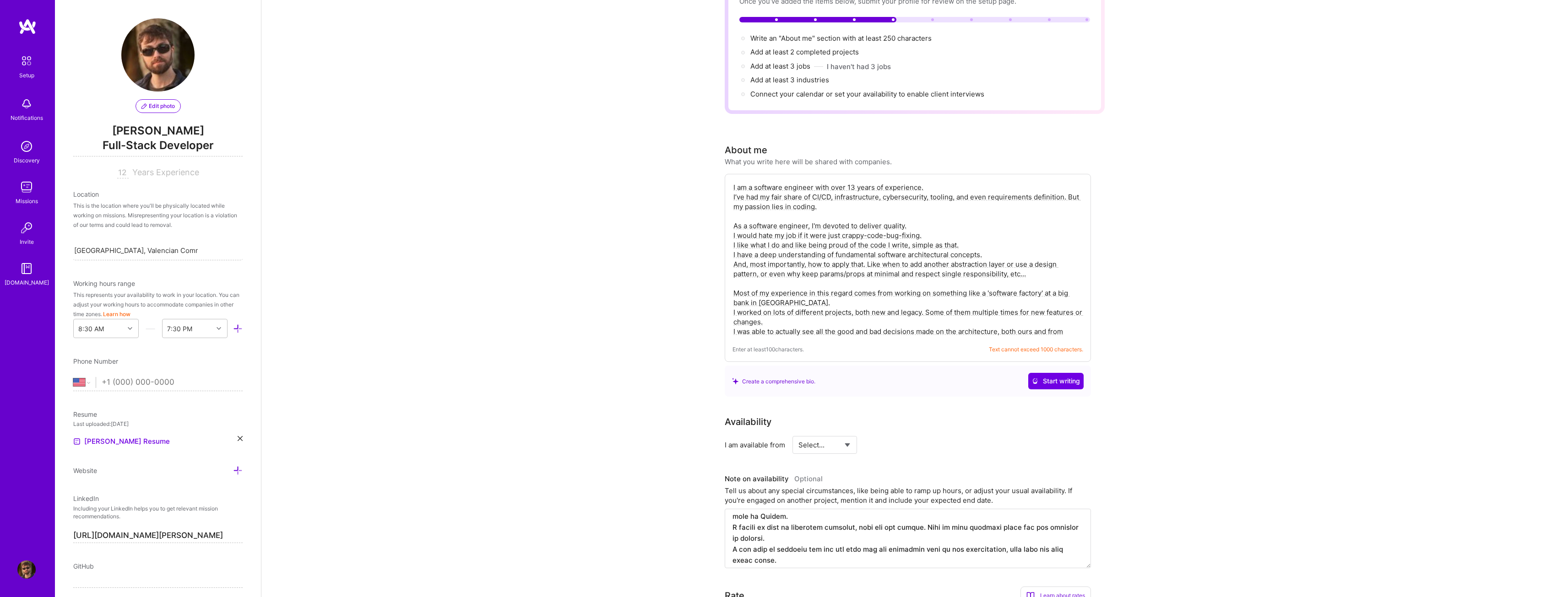
click at [890, 315] on textarea "I am a software engineer with over 13 years of experience. I’ve had my fair sha…" at bounding box center [908, 259] width 351 height 156
click at [993, 321] on textarea "I am a software engineer with over 13 years of experience. I’ve had my fair sha…" at bounding box center [908, 259] width 351 height 156
click at [785, 276] on textarea "I am a software engineer with over 13 years of experience. I’ve had my fair sha…" at bounding box center [908, 259] width 351 height 156
drag, startPoint x: 916, startPoint y: 265, endPoint x: 1004, endPoint y: 265, distance: 88.0
click at [1004, 265] on textarea "I am a software engineer with over 13 years of experience. I’ve had my fair sha…" at bounding box center [908, 259] width 351 height 156
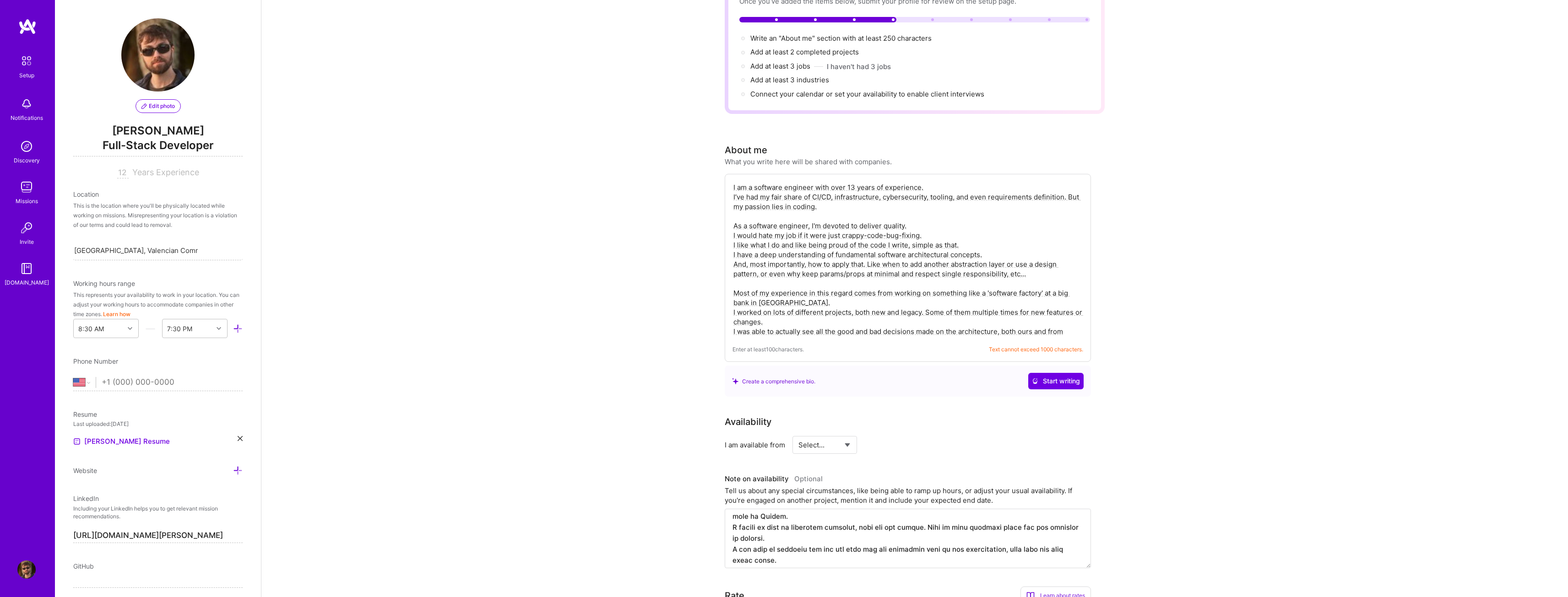
click at [907, 268] on textarea "I am a software engineer with over 13 years of experience. I’ve had my fair sha…" at bounding box center [908, 259] width 351 height 156
click at [910, 263] on textarea "I am a software engineer with over 13 years of experience. I’ve had my fair sha…" at bounding box center [908, 259] width 351 height 156
drag, startPoint x: 908, startPoint y: 263, endPoint x: 809, endPoint y: 265, distance: 99.0
click at [809, 265] on textarea "I am a software engineer with over 13 years of experience. I’ve had my fair sha…" at bounding box center [908, 259] width 351 height 156
click at [920, 263] on textarea "I am a software engineer with over 13 years of experience. I’ve had my fair sha…" at bounding box center [908, 259] width 351 height 156
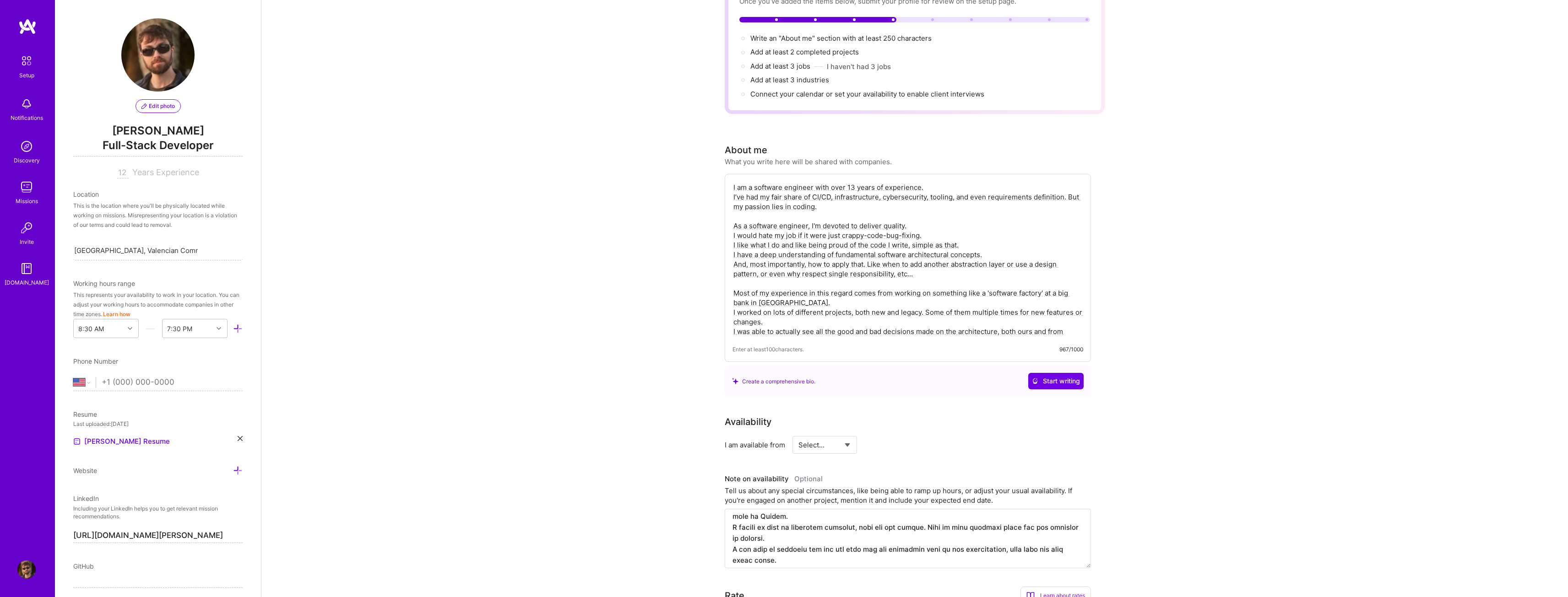
click at [979, 320] on textarea "I am a software engineer with over 13 years of experience. I’ve had my fair sha…" at bounding box center [908, 259] width 351 height 156
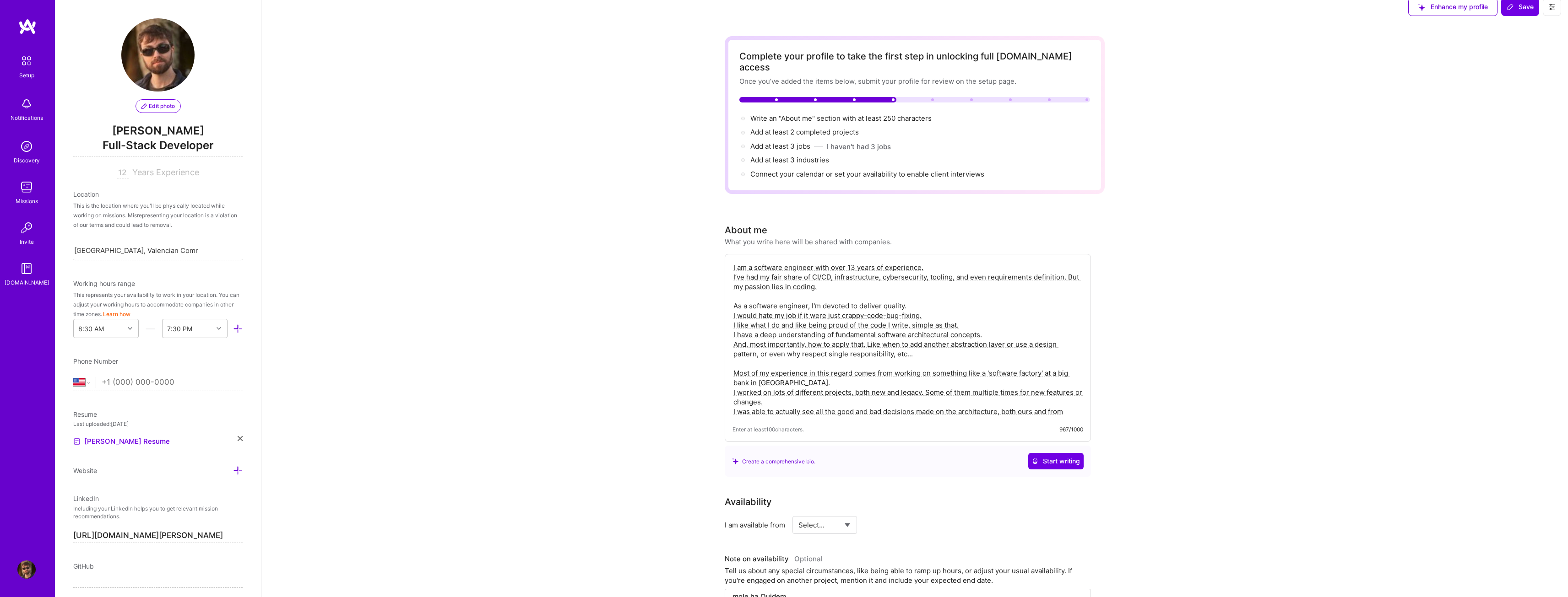
scroll to position [0, 0]
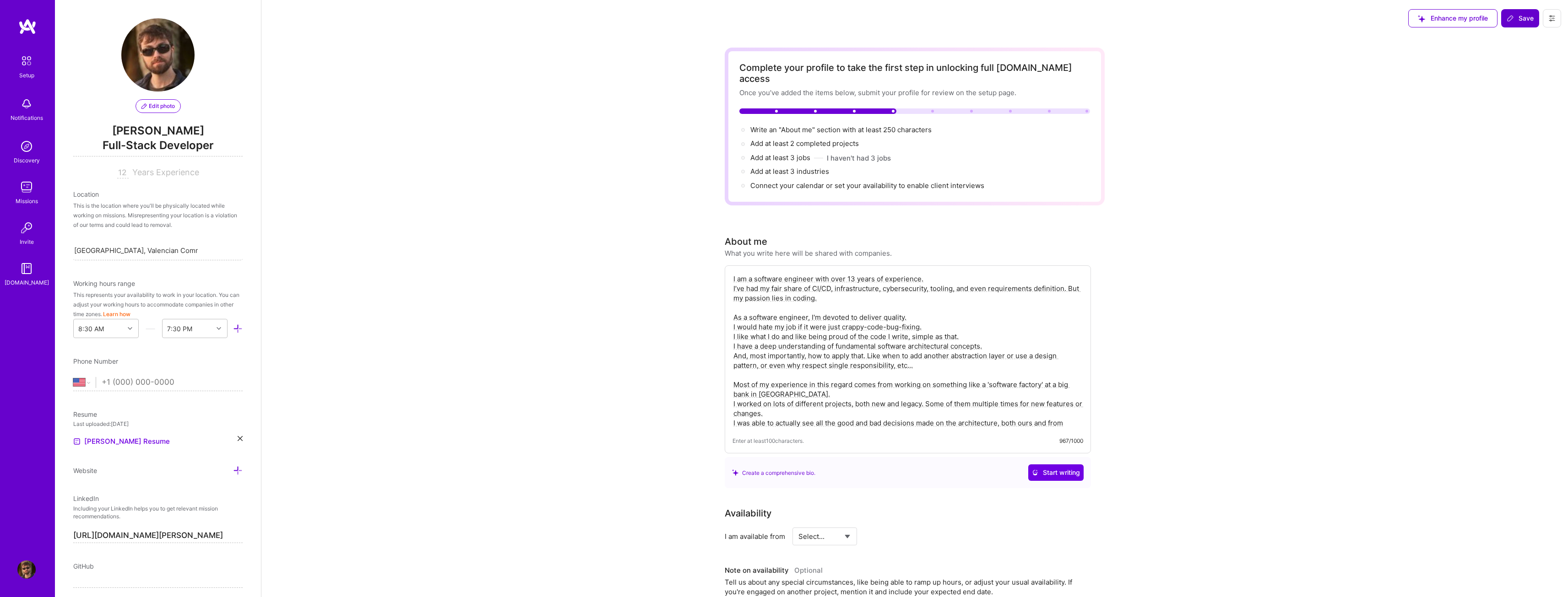
type textarea "I am a software engineer with over 13 years of experience. I’ve had my fair sha…"
click at [1528, 16] on span "Save" at bounding box center [1520, 18] width 27 height 9
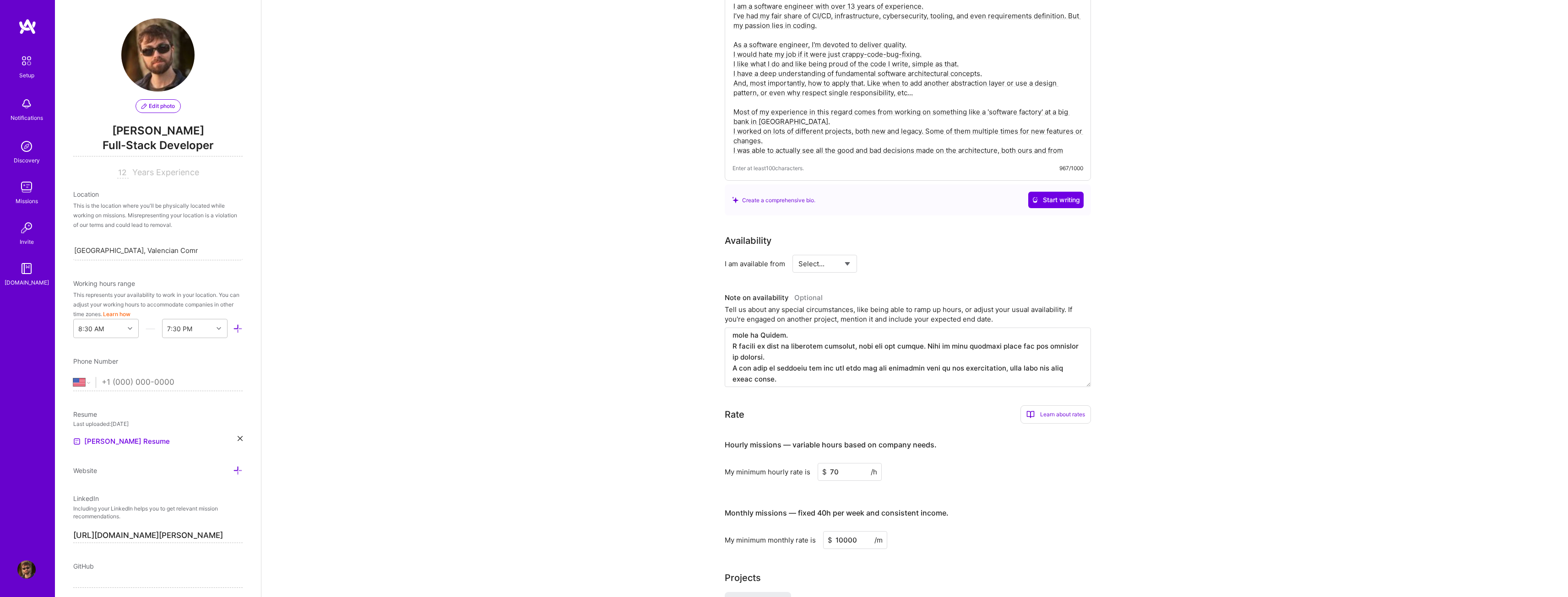
scroll to position [274, 0]
click at [839, 255] on select "Select... Right Now Future Date Not Available" at bounding box center [825, 262] width 53 height 23
click at [798, 251] on select "Select... Right Now Future Date Not Available" at bounding box center [825, 262] width 53 height 23
click at [836, 258] on select "Select... Right Now Future Date Not Available" at bounding box center [825, 262] width 53 height 23
click at [798, 251] on select "Select... Right Now Future Date Not Available" at bounding box center [825, 262] width 53 height 23
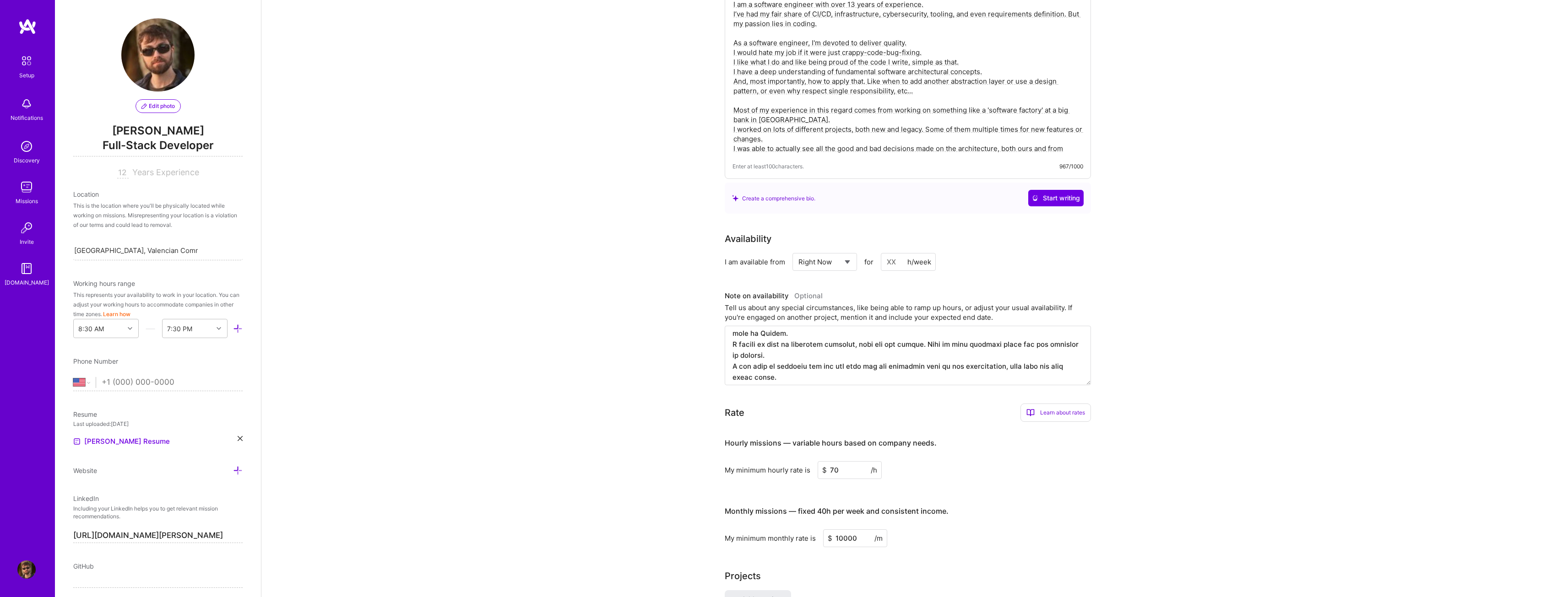
click at [842, 251] on select "Select... Right Now Future Date Not Available" at bounding box center [825, 262] width 53 height 23
select select "Future Date"
click at [798, 251] on select "Select... Right Now Future Date Not Available" at bounding box center [825, 262] width 53 height 23
click at [910, 257] on input "[DATE]" at bounding box center [904, 262] width 45 height 18
click at [919, 134] on button "Next Month" at bounding box center [919, 133] width 6 height 6
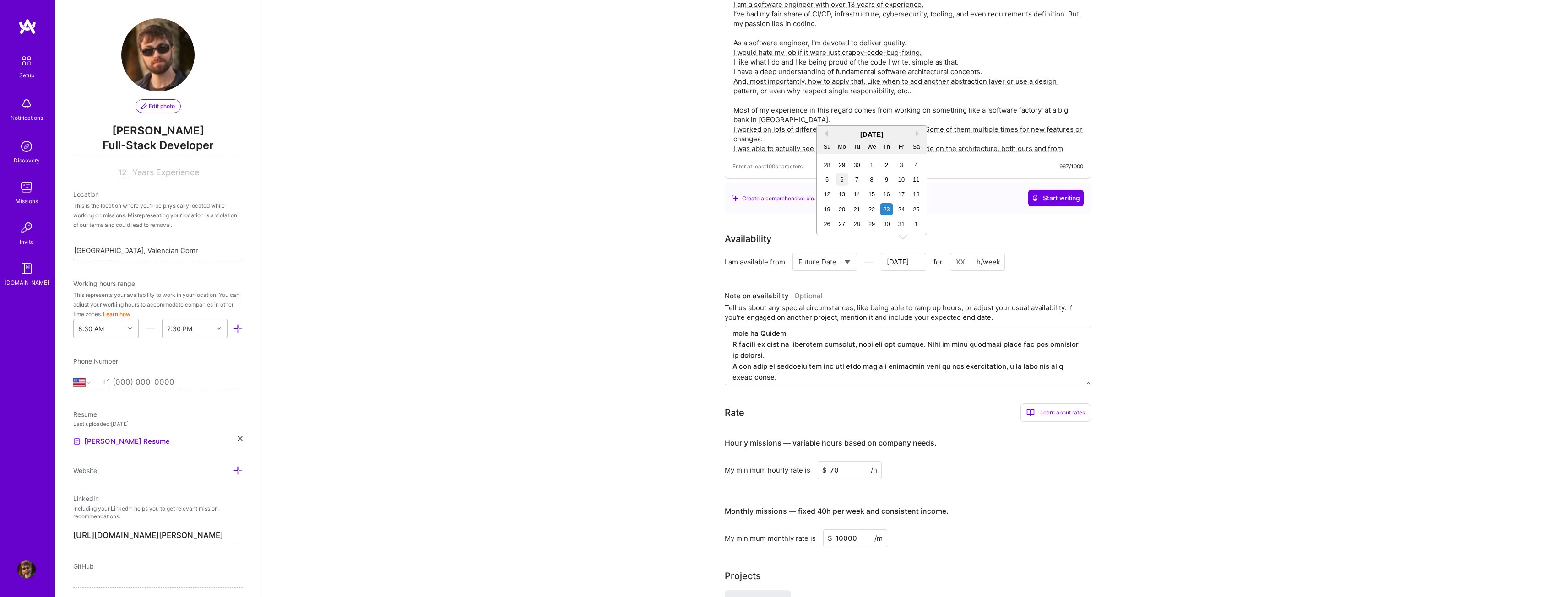
click at [843, 182] on div "6" at bounding box center [842, 180] width 12 height 12
type input "[DATE]"
click at [960, 253] on input at bounding box center [977, 262] width 55 height 18
drag, startPoint x: 1216, startPoint y: 554, endPoint x: 1204, endPoint y: 540, distance: 18.4
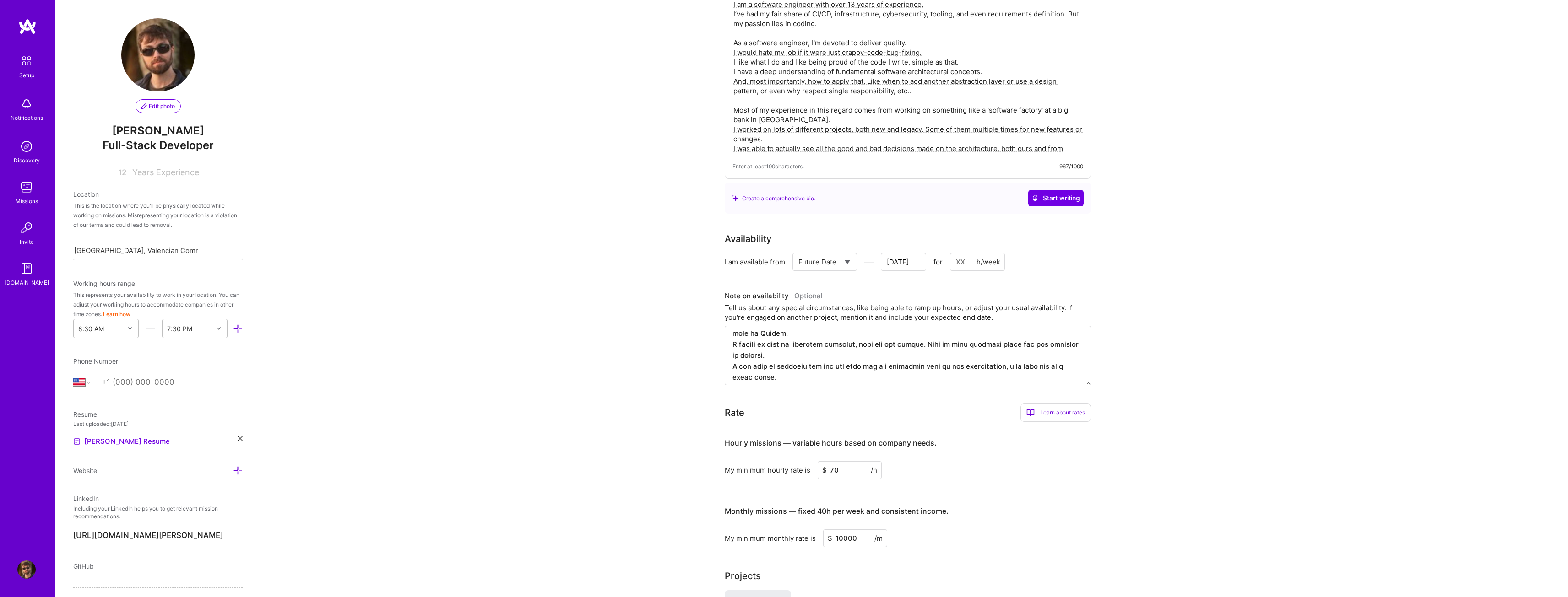
click at [969, 257] on input at bounding box center [977, 262] width 55 height 18
type input "3"
type input "[DATE]"
type input "30"
type input "[DATE]"
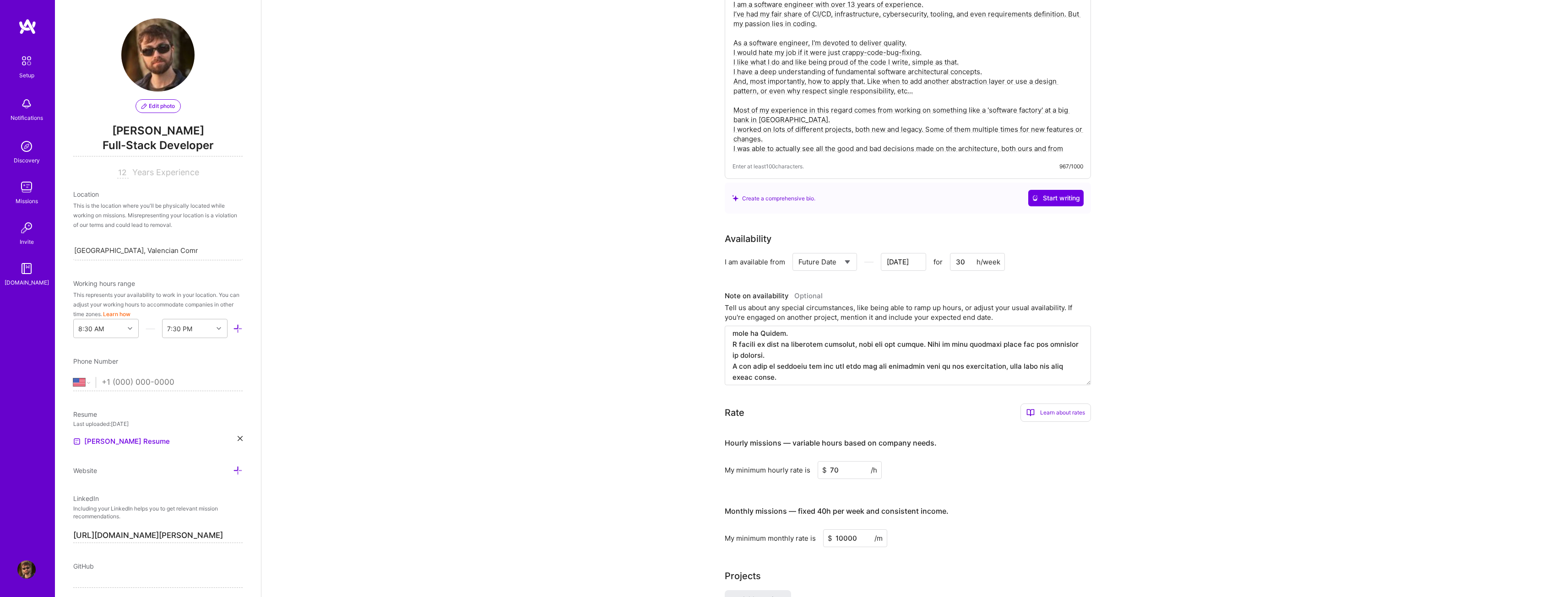
click at [1100, 254] on div "Availability I am available from Select... Right Now Future Date Not Available …" at bounding box center [915, 309] width 380 height 153
drag, startPoint x: 977, startPoint y: 247, endPoint x: 935, endPoint y: 255, distance: 42.8
click at [935, 255] on div "Select... Right Now Future Date Not Available [DATE] for 30 h/week" at bounding box center [898, 262] width 212 height 18
click at [1003, 257] on input "30" at bounding box center [977, 262] width 55 height 18
drag, startPoint x: 969, startPoint y: 251, endPoint x: 949, endPoint y: 254, distance: 20.2
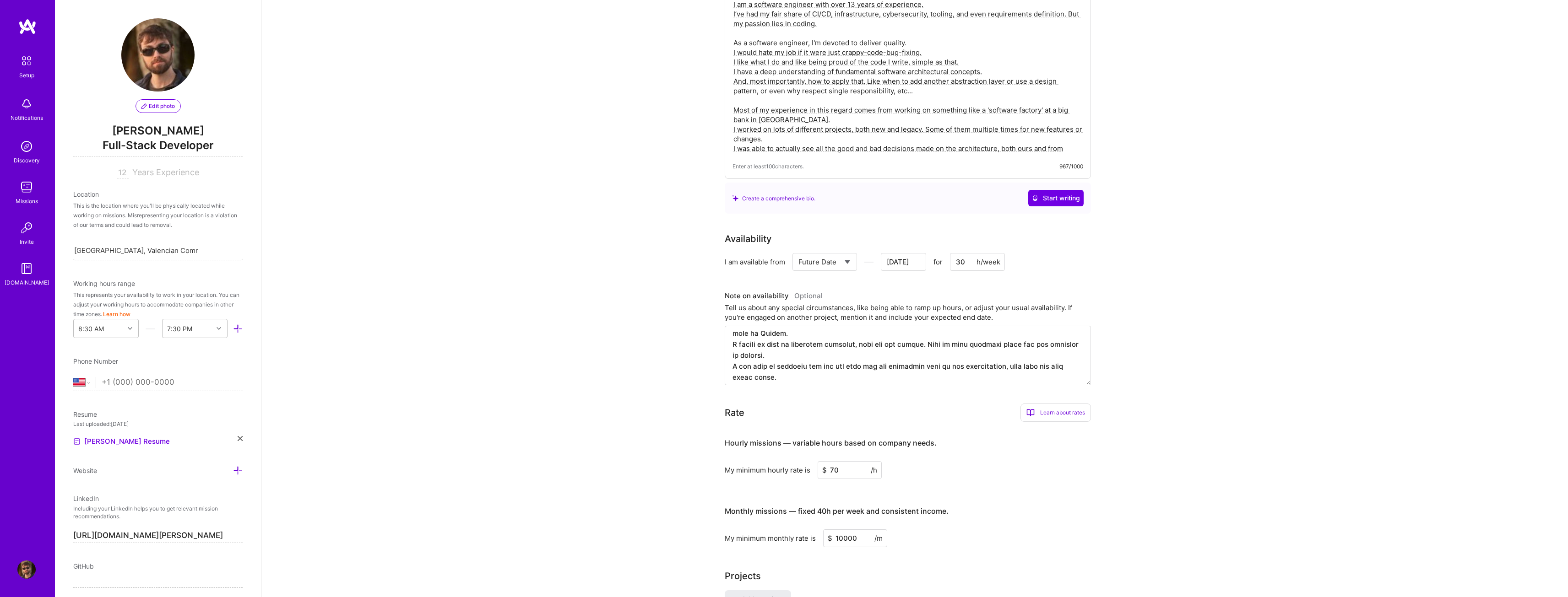
click at [949, 254] on div "Select... Right Now Future Date Not Available [DATE] for 30 h/week" at bounding box center [898, 262] width 212 height 18
type input "4"
type input "[DATE]"
type input "40"
type input "[DATE]"
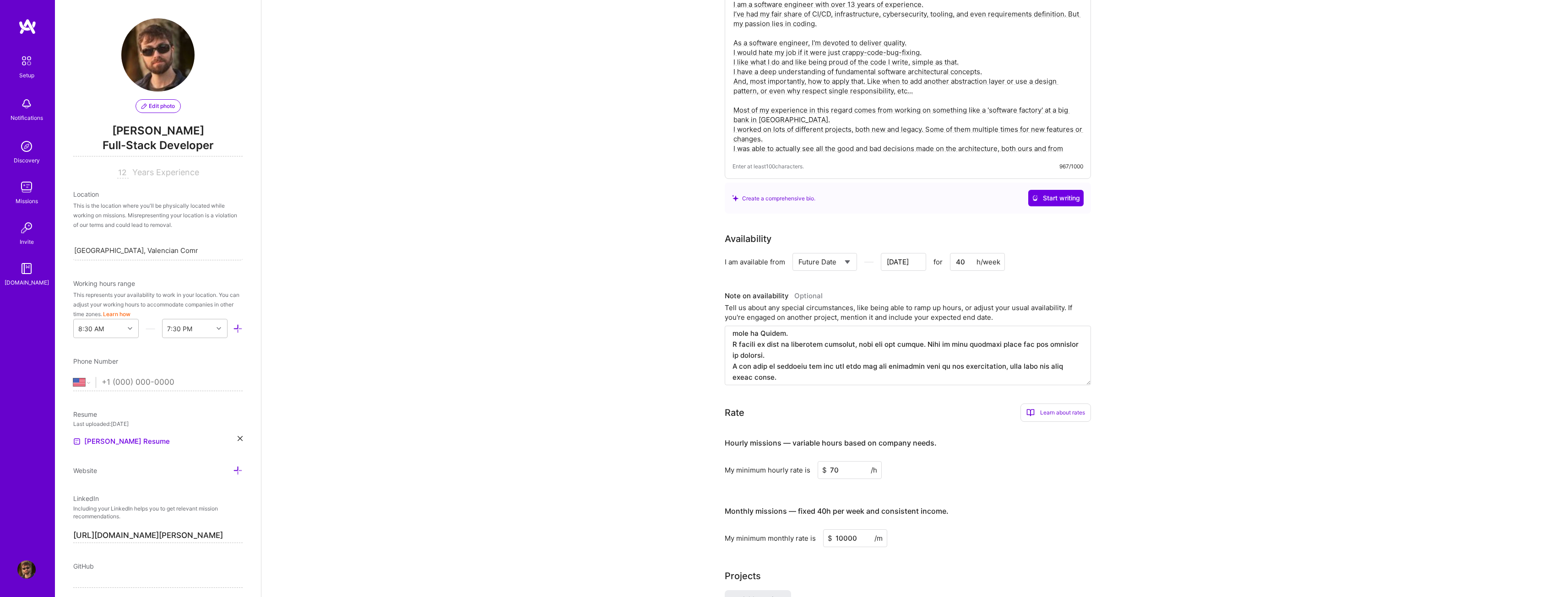
type input "40"
click at [1069, 273] on div "Availability I am available from Select... Right Now Future Date Not Available …" at bounding box center [915, 309] width 380 height 153
drag, startPoint x: 903, startPoint y: 250, endPoint x: 874, endPoint y: 253, distance: 29.2
click at [874, 253] on div "Select... Right Now Future Date Not Available [DATE] Previous Month Next Month …" at bounding box center [898, 262] width 212 height 18
click at [823, 134] on button "Previous Month" at bounding box center [824, 133] width 6 height 6
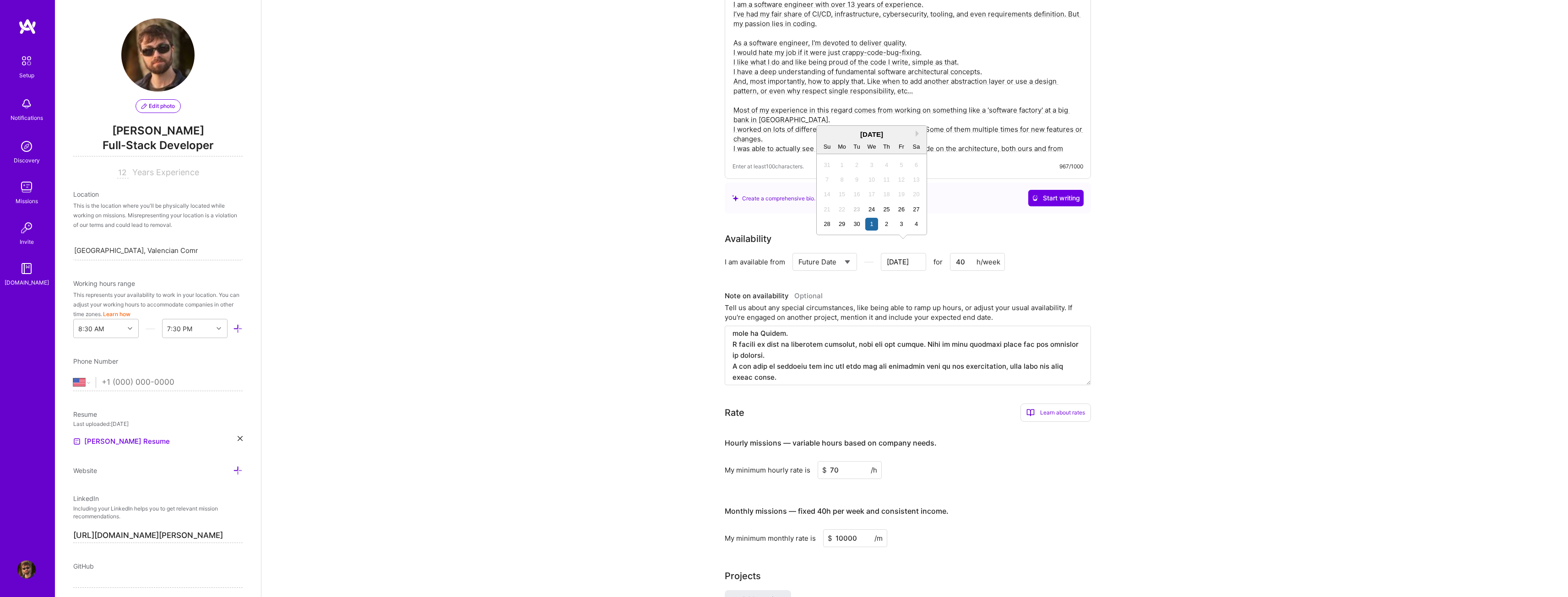
click at [823, 134] on div "[DATE]" at bounding box center [872, 134] width 110 height 10
click at [873, 212] on div "24" at bounding box center [871, 209] width 12 height 12
type input "[DATE]"
drag, startPoint x: 965, startPoint y: 250, endPoint x: 940, endPoint y: 250, distance: 25.0
click at [940, 253] on div "Select... Right Now Future Date Not Available [DATE] for 40 h/week" at bounding box center [898, 262] width 212 height 18
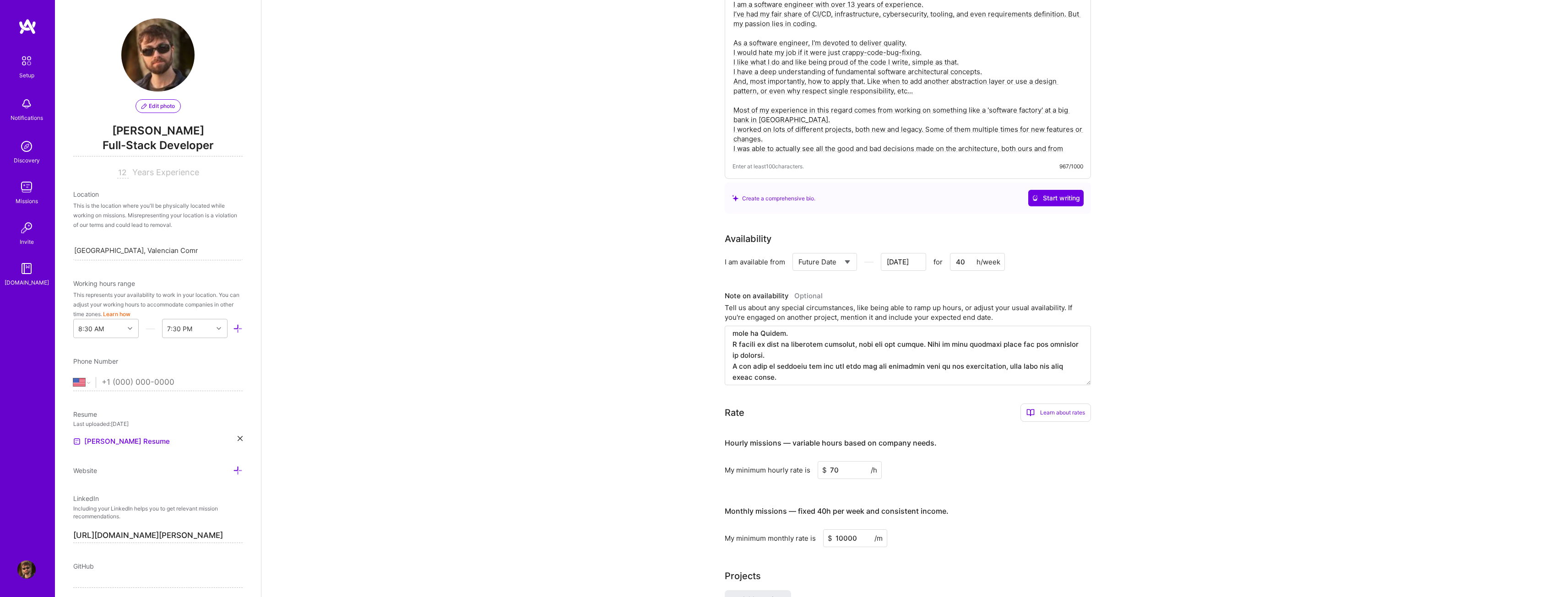
type input "2"
type input "[DATE]"
type input "20"
type input "[DATE]"
type input "20"
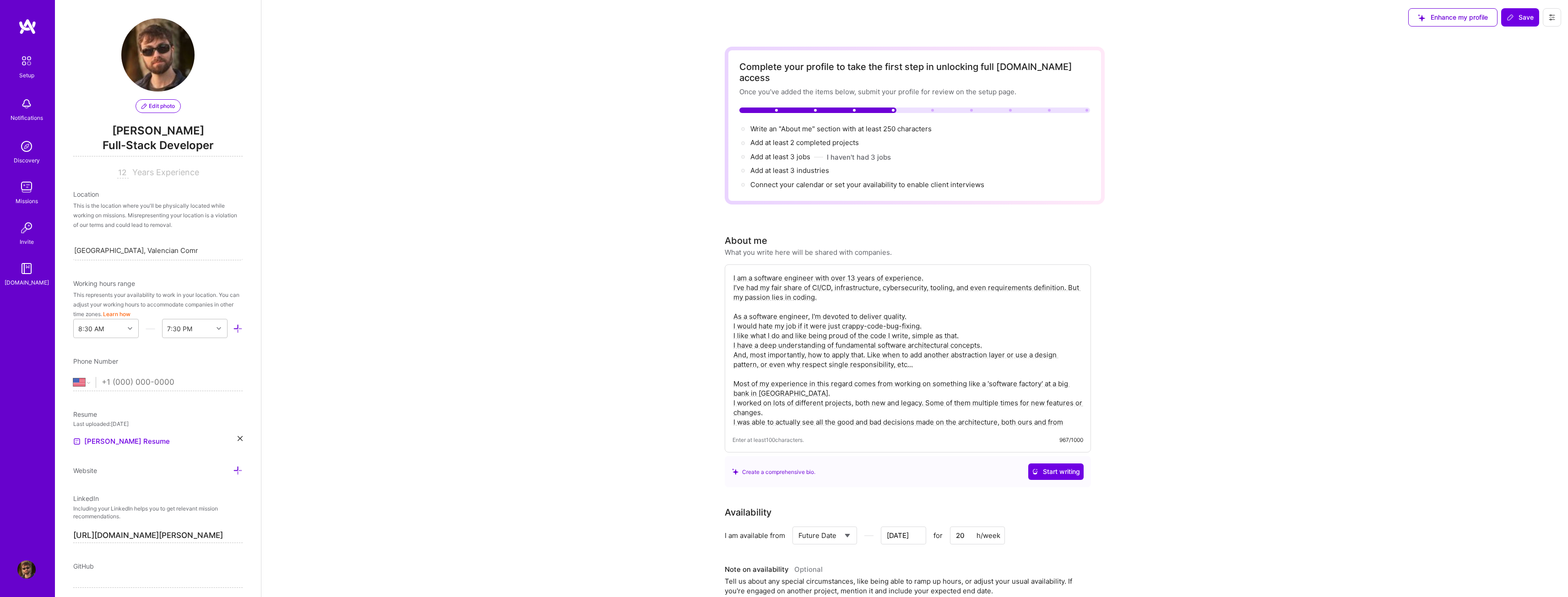
scroll to position [0, 0]
click at [1507, 23] on span "Save" at bounding box center [1520, 18] width 27 height 9
select select "Right Now"
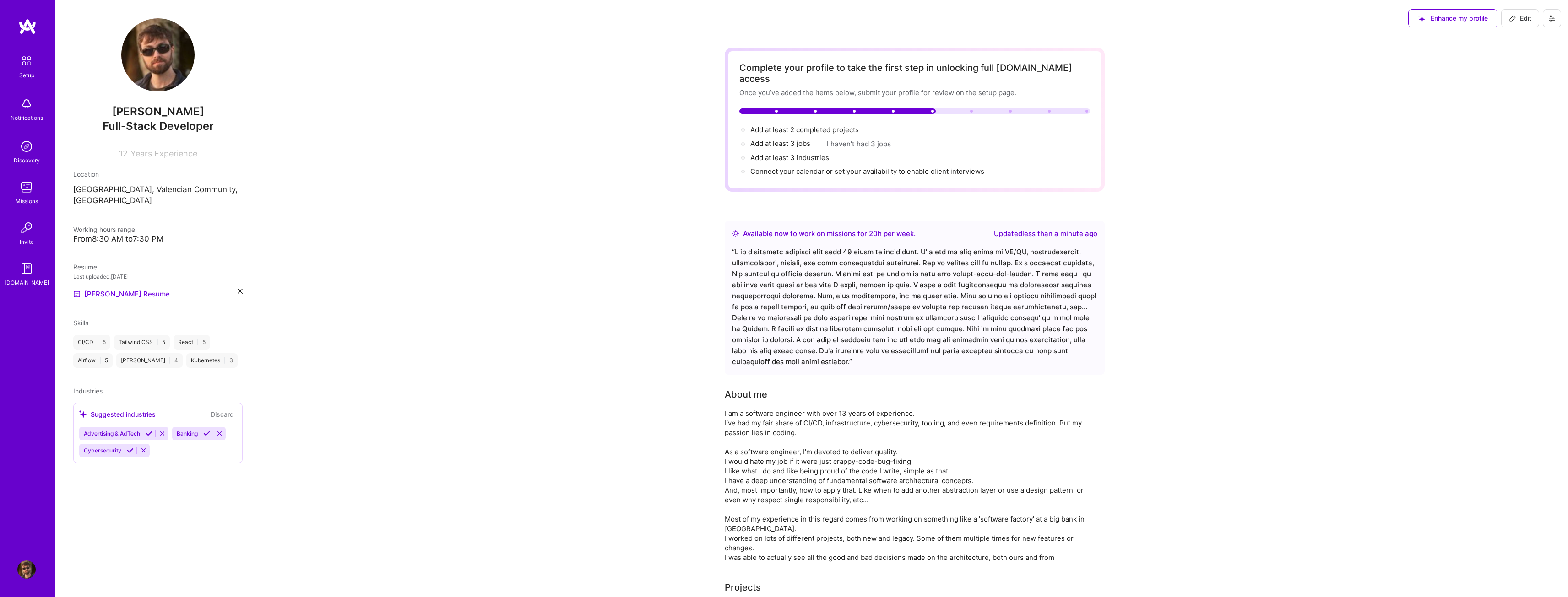
click at [889, 279] on div "“ ”" at bounding box center [915, 307] width 366 height 121
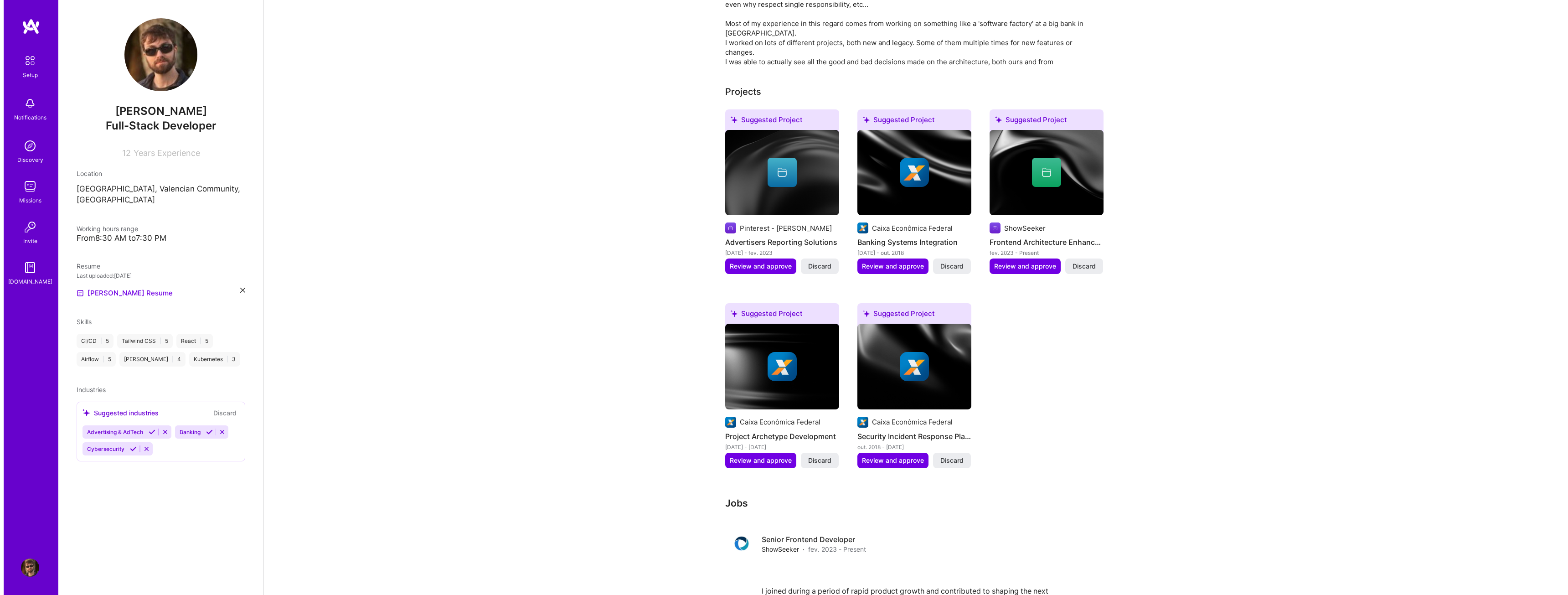
scroll to position [547, 0]
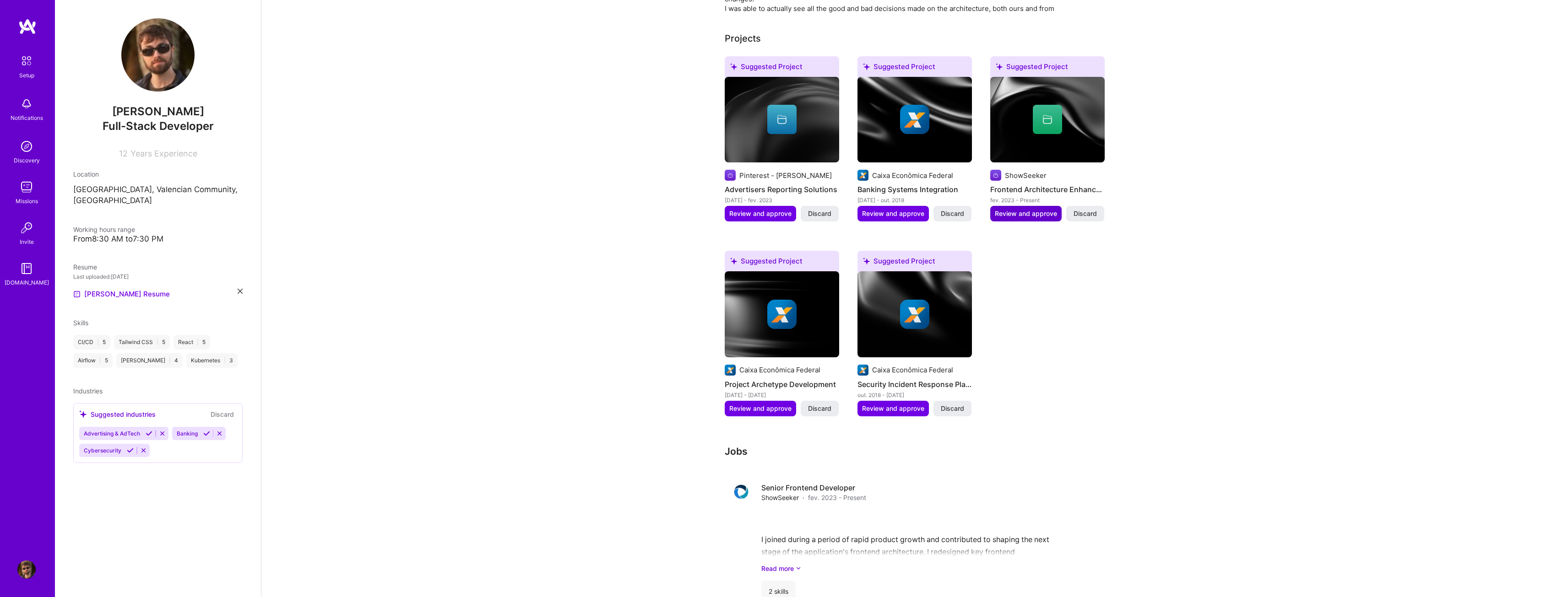
click at [1053, 209] on span "Review and approve" at bounding box center [1026, 213] width 62 height 9
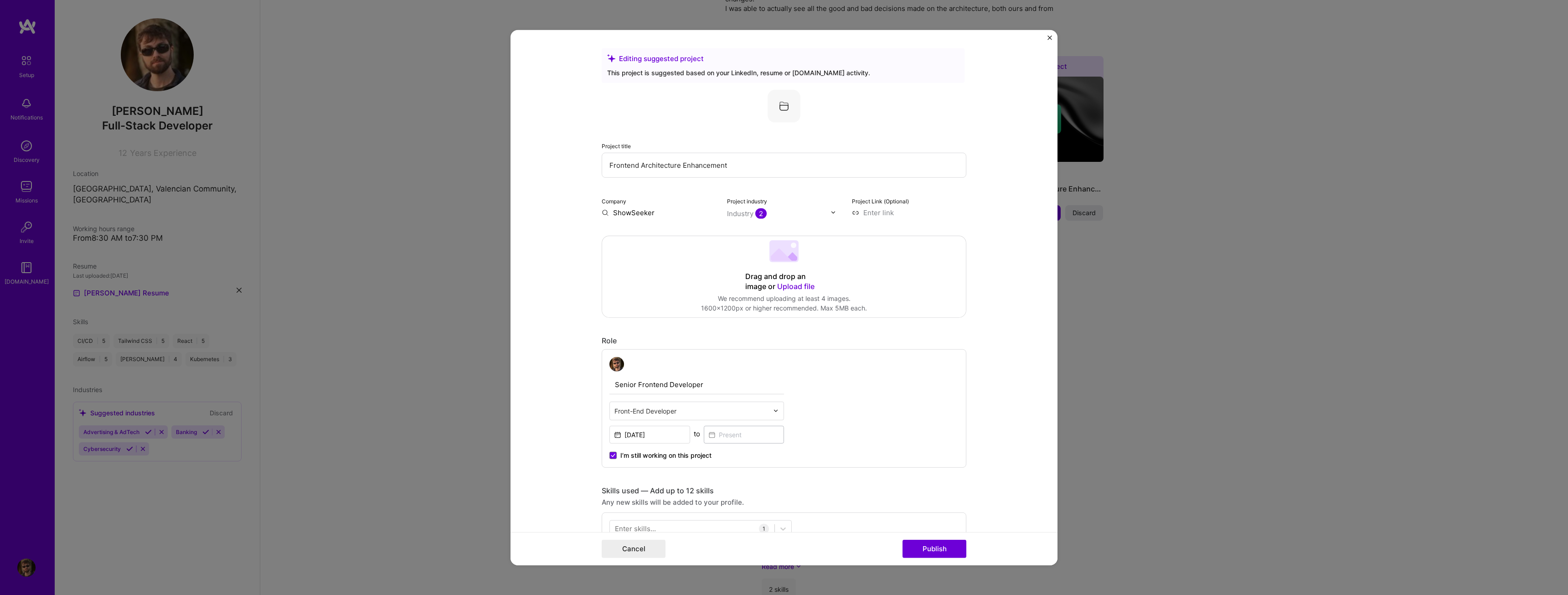
click at [745, 164] on input "Frontend Architecture Enhancement" at bounding box center [783, 164] width 365 height 25
drag, startPoint x: 780, startPoint y: 160, endPoint x: 565, endPoint y: 157, distance: 215.0
click at [565, 157] on form "Editing suggested project This project is suggested based on your LinkedIn, res…" at bounding box center [784, 298] width 547 height 536
click at [675, 170] on input "Digital Advertising Plataform" at bounding box center [783, 164] width 365 height 25
click at [675, 169] on input "Digital Advertising Plataform" at bounding box center [783, 164] width 365 height 25
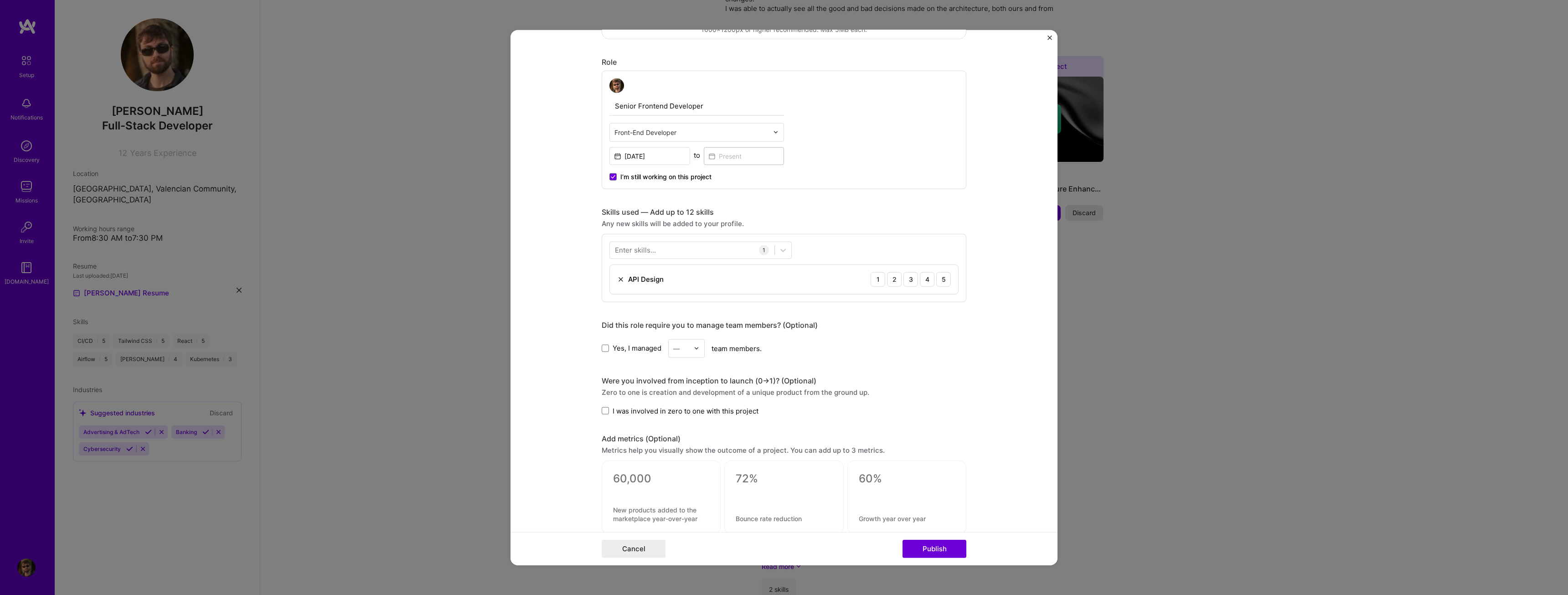
scroll to position [410, 0]
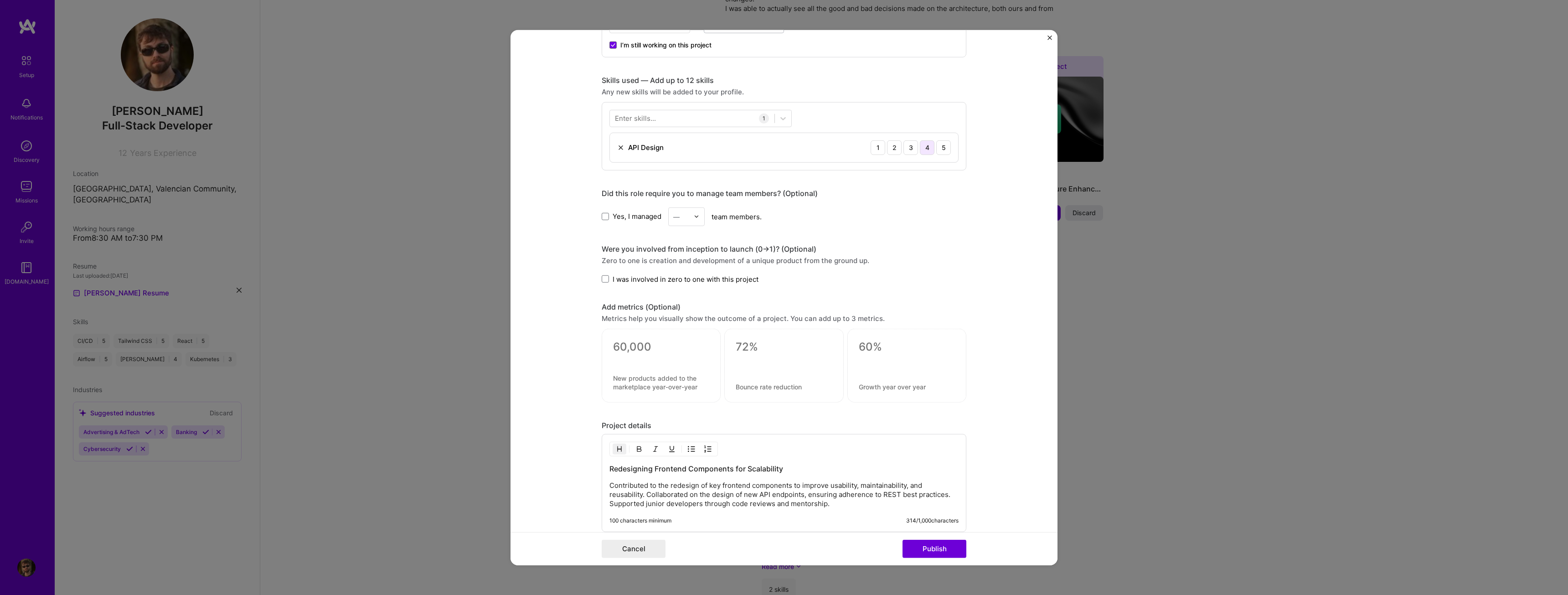
type input "Digital Advertising Plataform"
click at [926, 150] on div "4" at bounding box center [927, 147] width 15 height 15
click at [619, 278] on span "I was involved in zero to one with this project" at bounding box center [685, 279] width 146 height 10
click at [0, 0] on input "I was involved in zero to one with this project" at bounding box center [0, 0] width 0 height 0
click at [914, 345] on textarea at bounding box center [907, 347] width 96 height 13
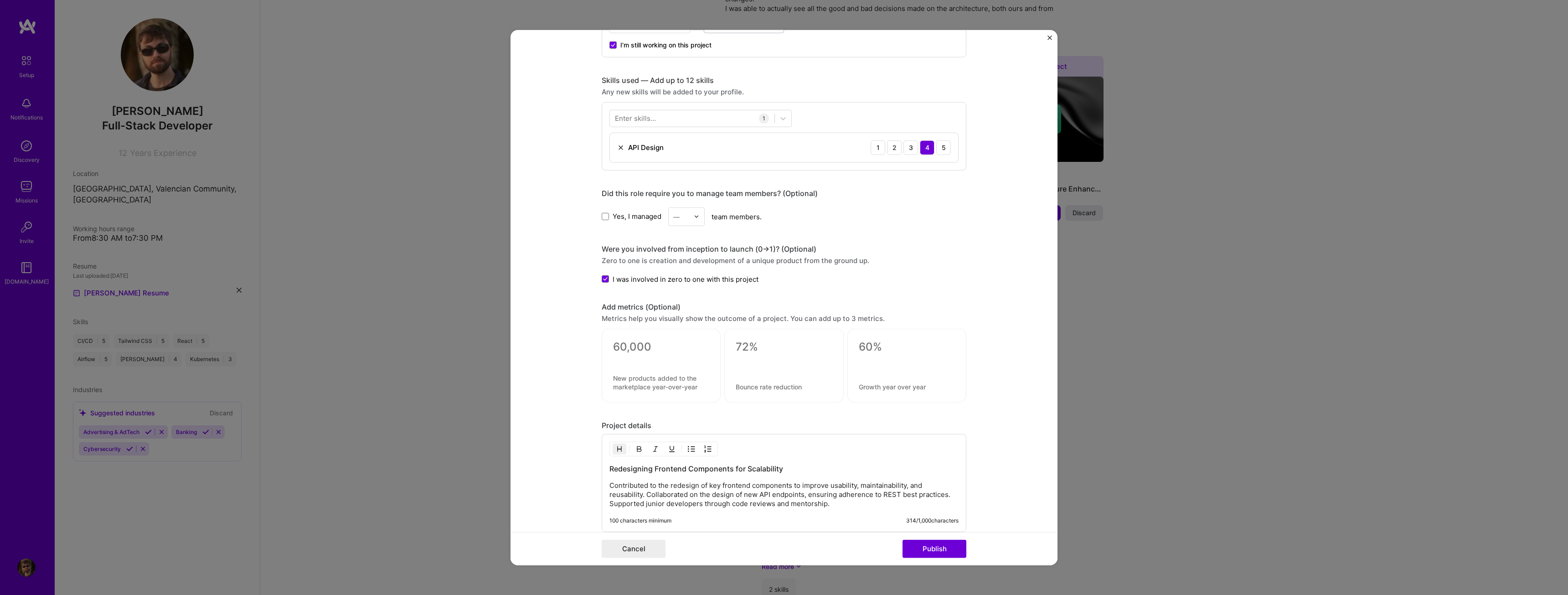
click at [936, 290] on div "Editing suggested project This project is suggested based on your LinkedIn, res…" at bounding box center [783, 133] width 365 height 990
click at [771, 350] on textarea at bounding box center [784, 347] width 96 height 13
click at [700, 359] on div at bounding box center [661, 359] width 96 height 10
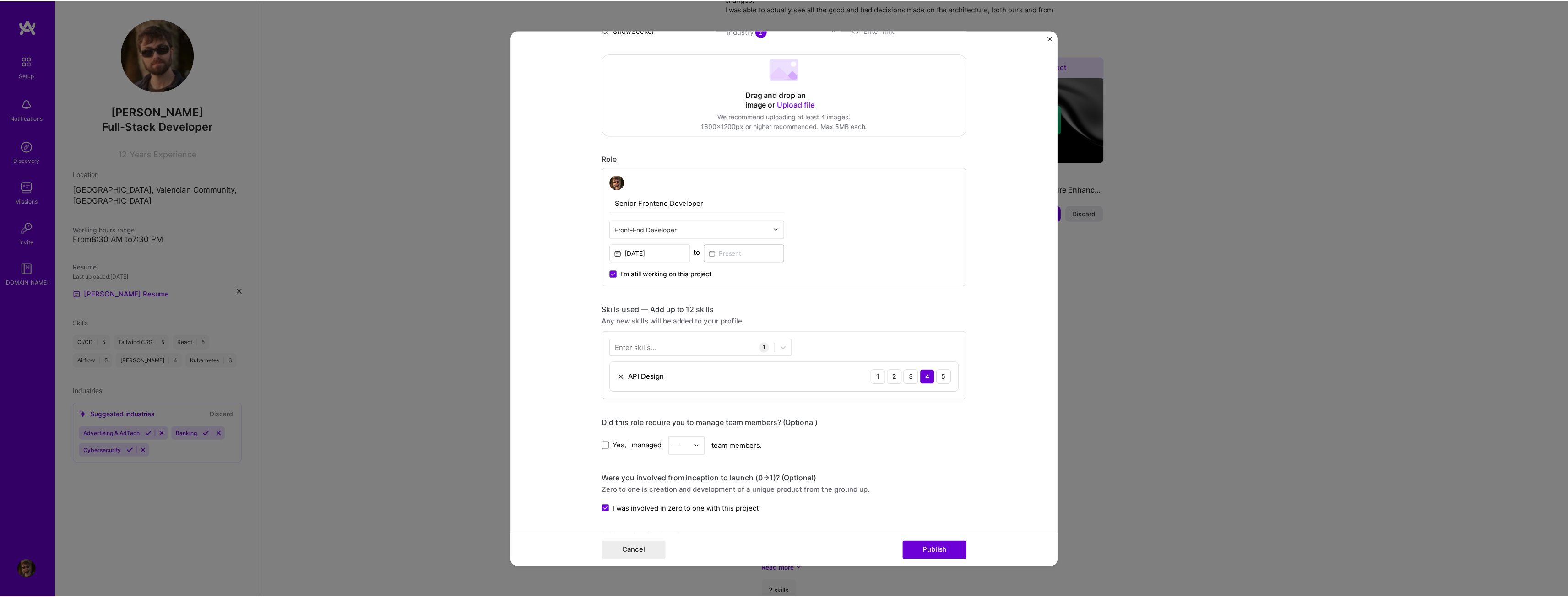
scroll to position [0, 0]
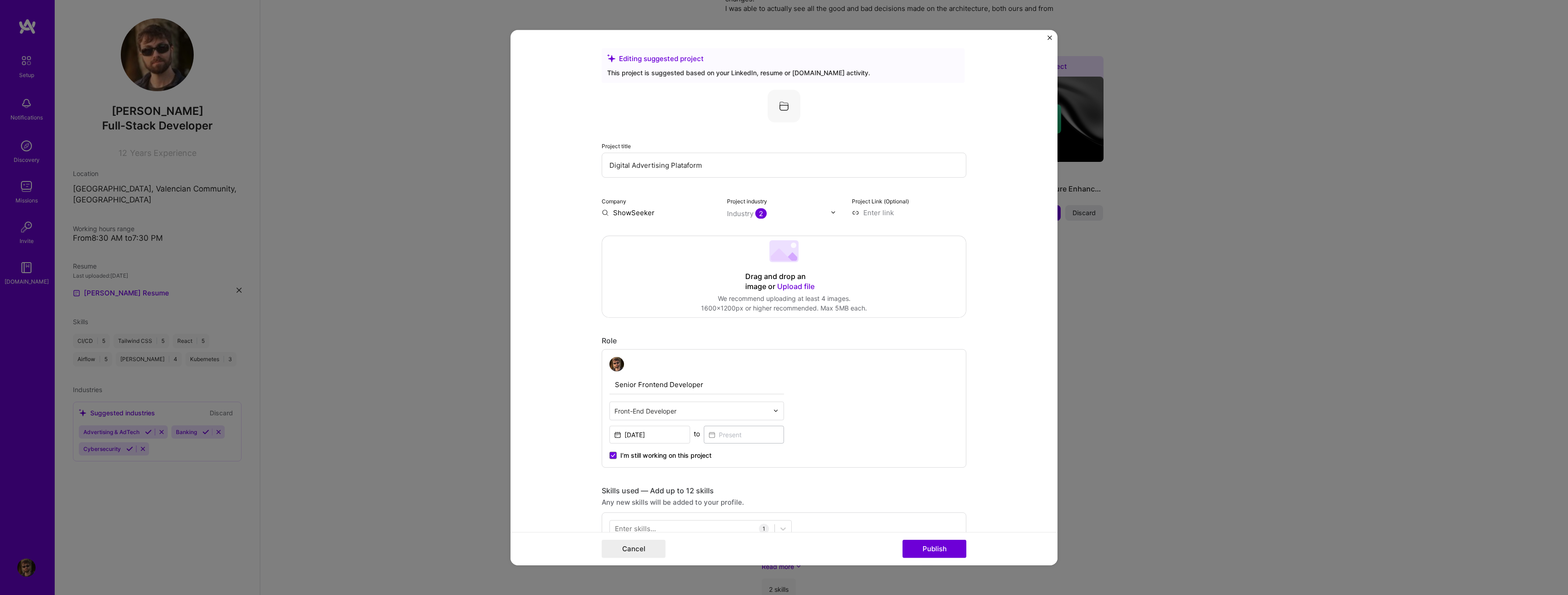
click at [645, 535] on div "Cancel Publish" at bounding box center [784, 549] width 547 height 33
click at [644, 542] on button "Cancel" at bounding box center [633, 549] width 64 height 18
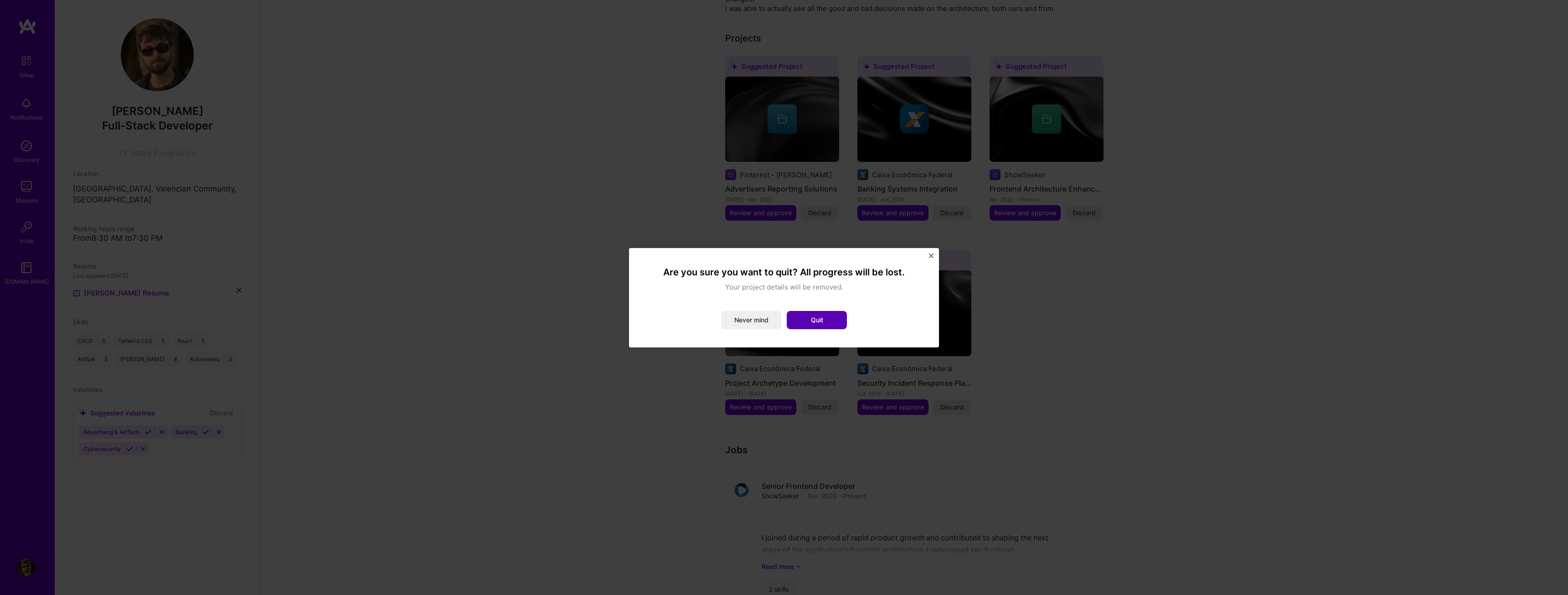
click at [814, 317] on button "Quit" at bounding box center [816, 320] width 60 height 18
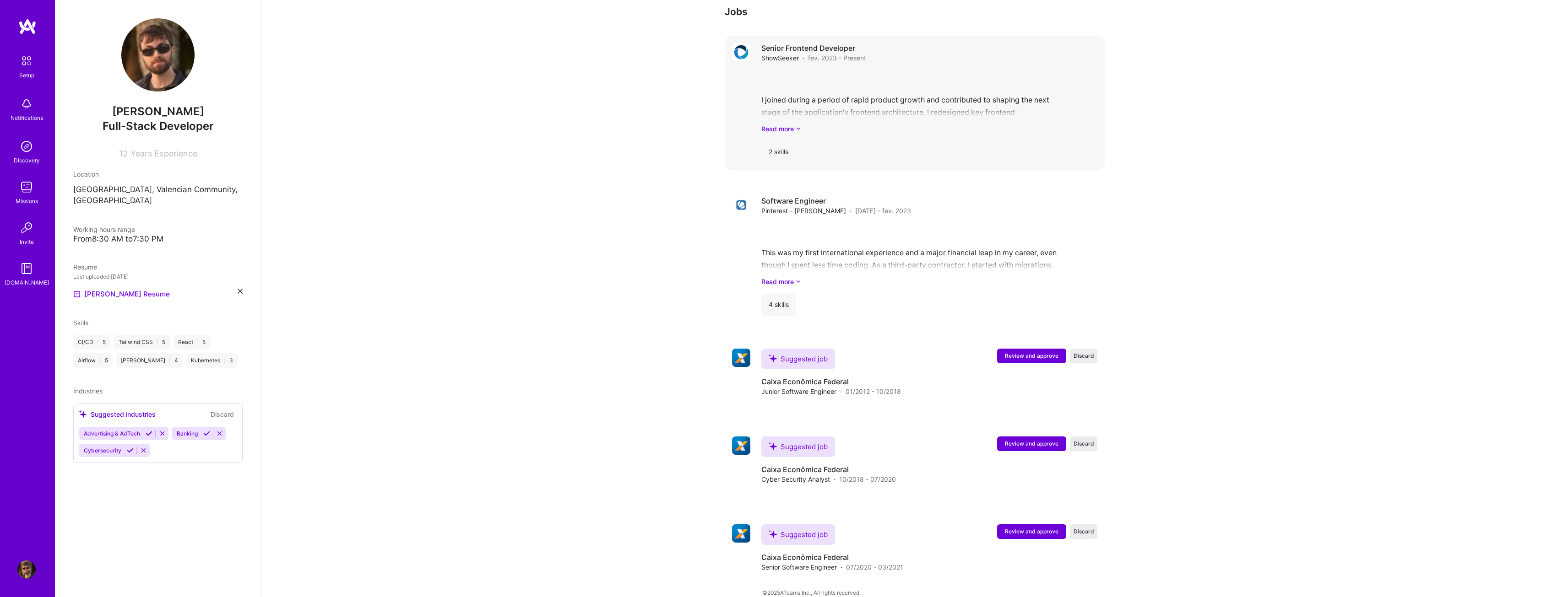
scroll to position [989, 0]
click at [180, 234] on div "From 8:30 AM to 7:30 PM" at bounding box center [158, 239] width 169 height 10
click at [147, 234] on div "From 8:30 AM to 7:30 PM" at bounding box center [158, 239] width 169 height 10
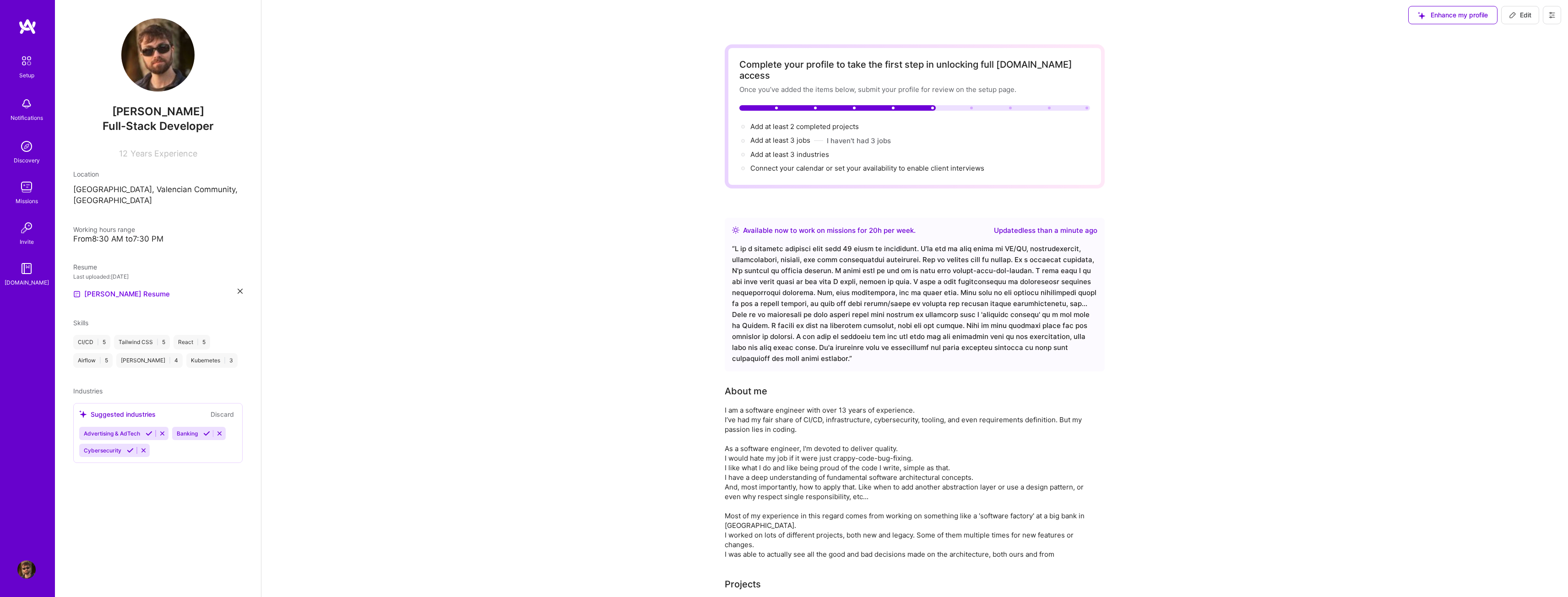
scroll to position [0, 0]
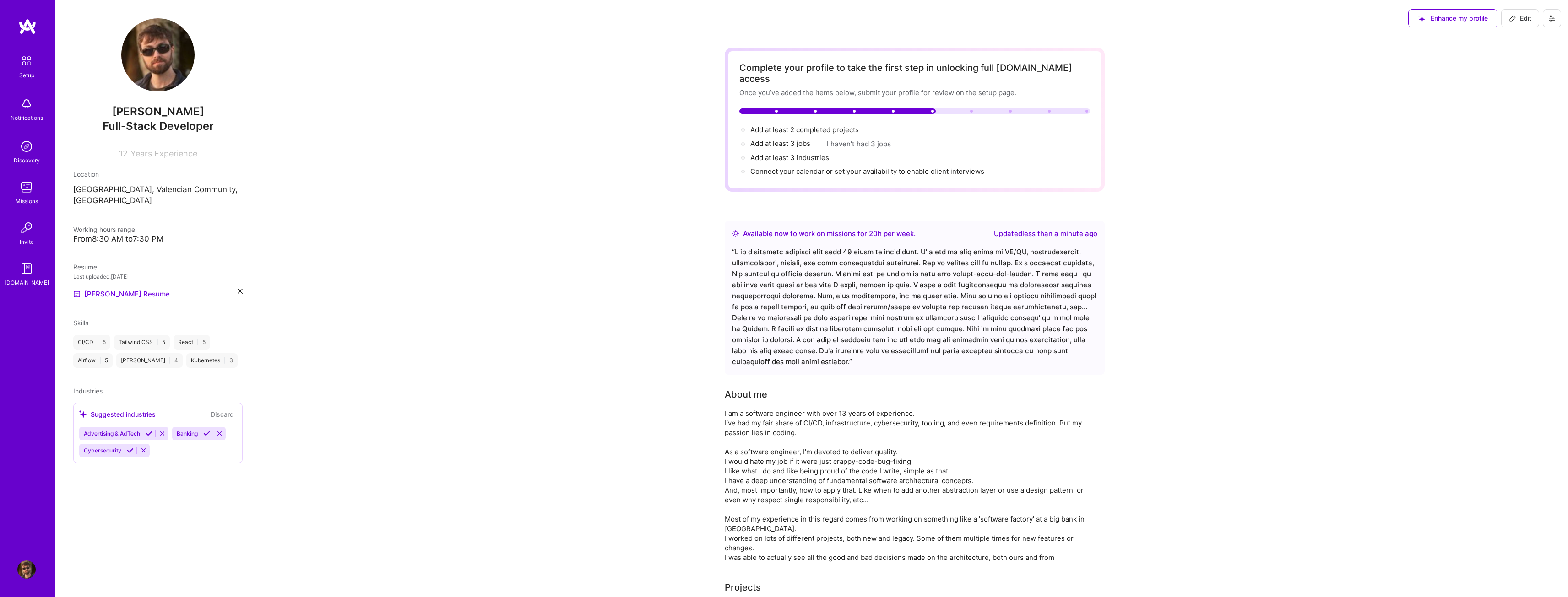
click at [1521, 17] on span "Edit" at bounding box center [1520, 18] width 23 height 9
select select "US"
select select "Right Now"
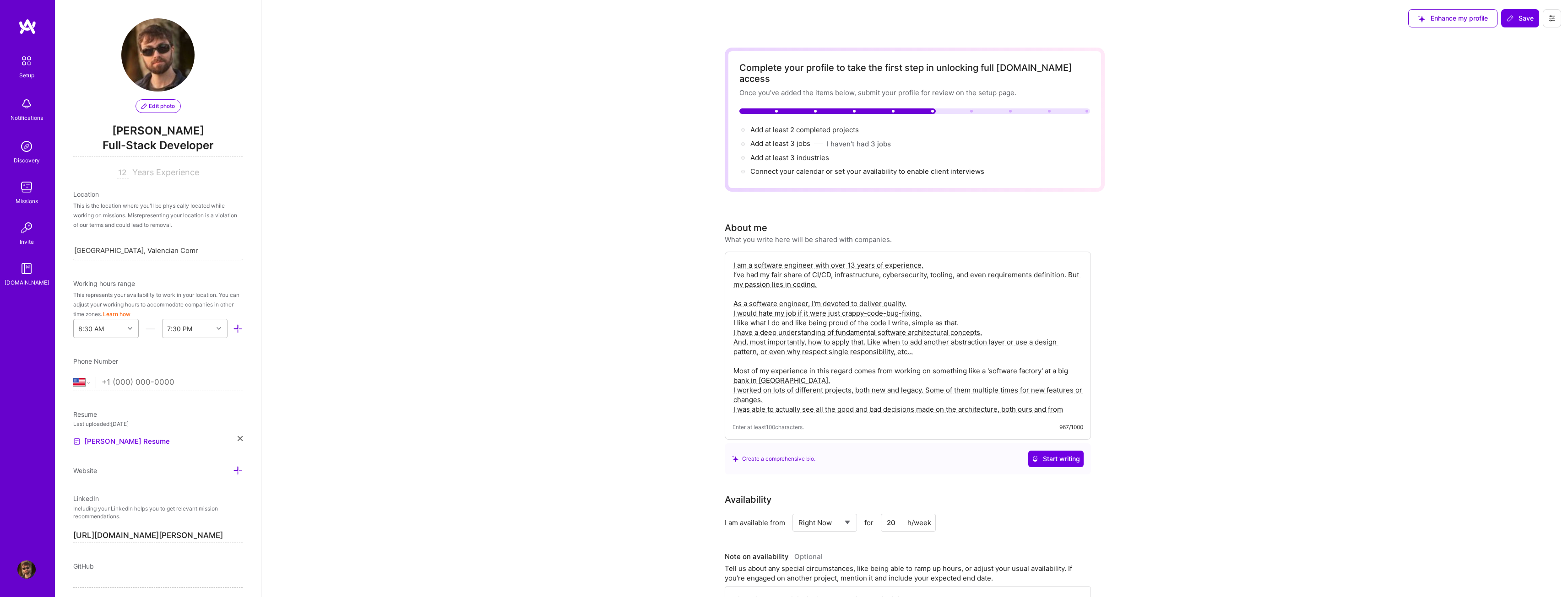
click at [128, 329] on icon at bounding box center [130, 328] width 4 height 4
click at [106, 402] on div "12:00 PM" at bounding box center [106, 401] width 65 height 17
click at [193, 326] on div "End Time" at bounding box center [188, 329] width 50 height 18
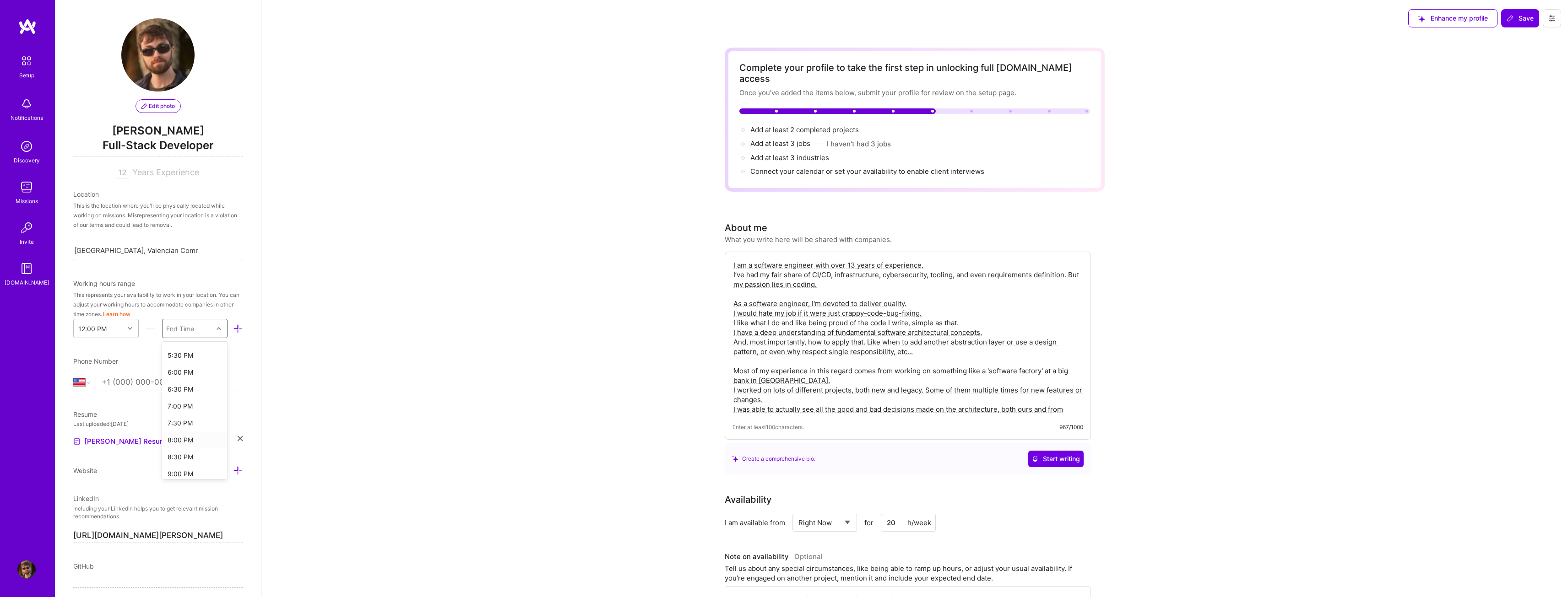
click at [192, 444] on div "8:00 PM" at bounding box center [194, 440] width 65 height 17
click at [133, 386] on input "tel" at bounding box center [172, 382] width 141 height 26
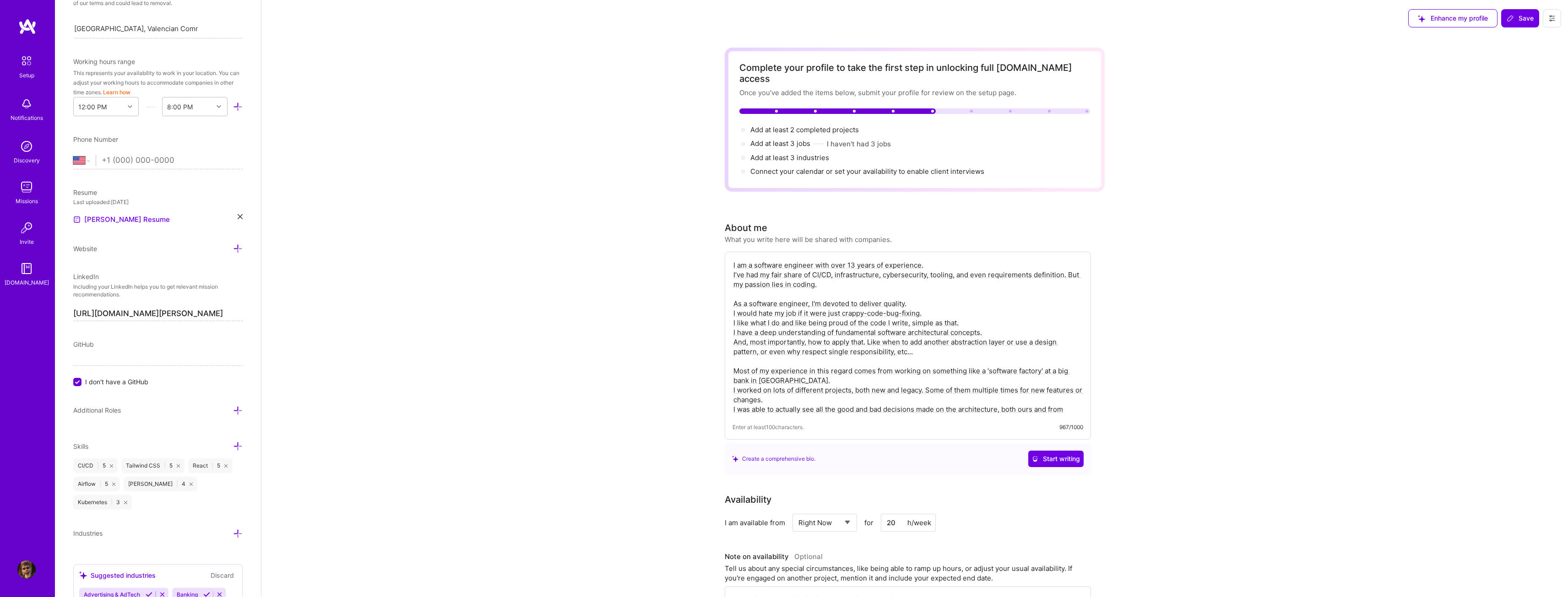
scroll to position [260, 0]
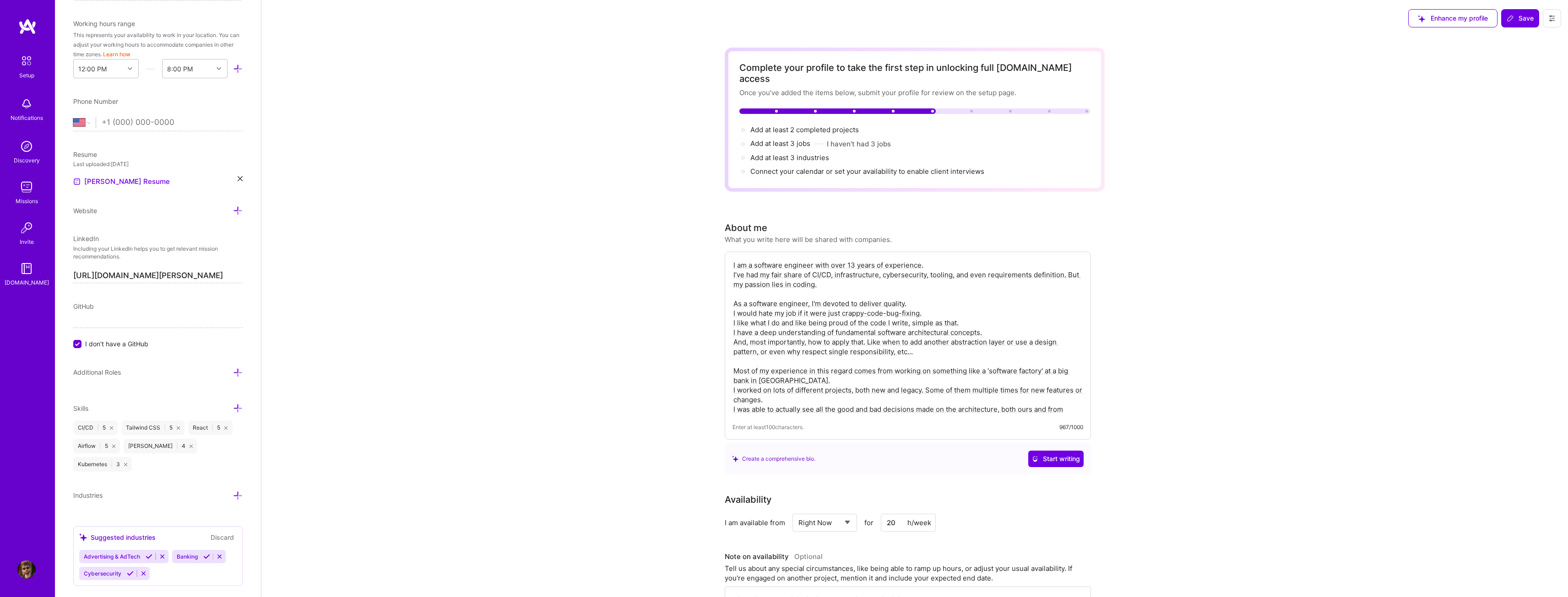
click at [79, 346] on input "I don't have a GitHub" at bounding box center [78, 344] width 8 height 8
paste input "[URL][DOMAIN_NAME][PERSON_NAME]"
type input "[URL][DOMAIN_NAME][PERSON_NAME]"
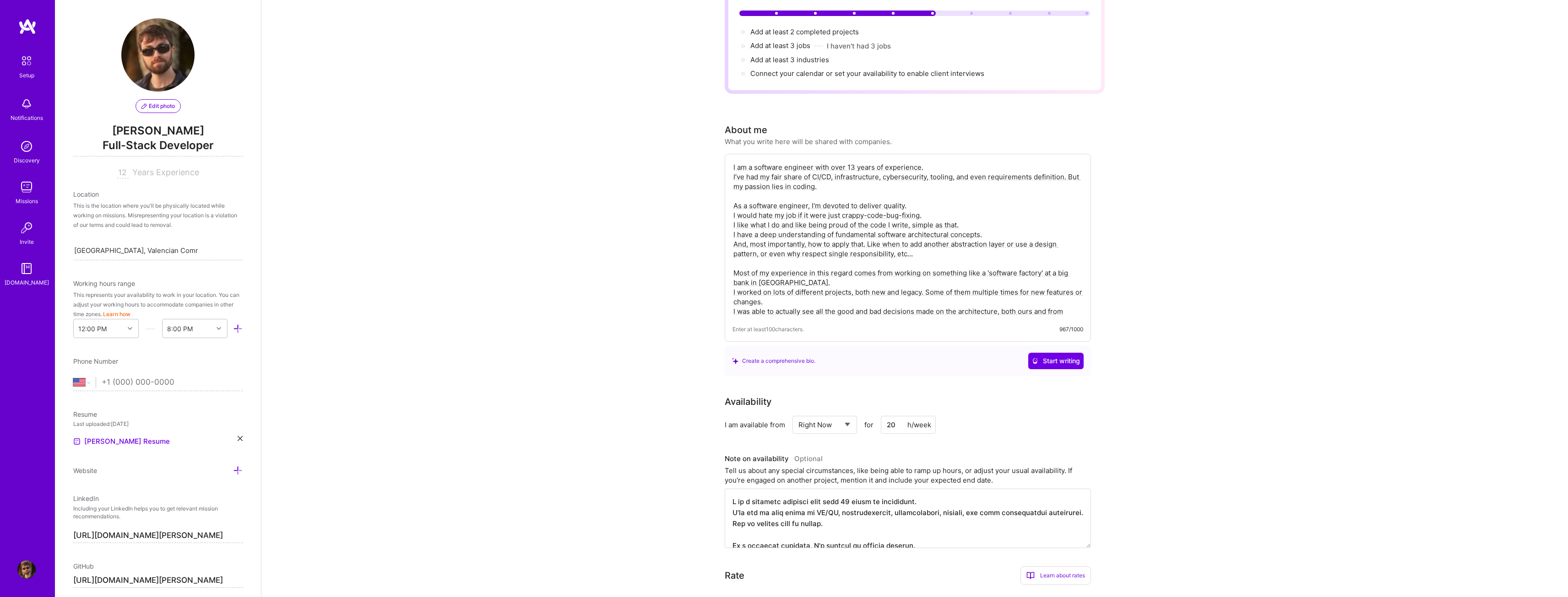
scroll to position [0, 0]
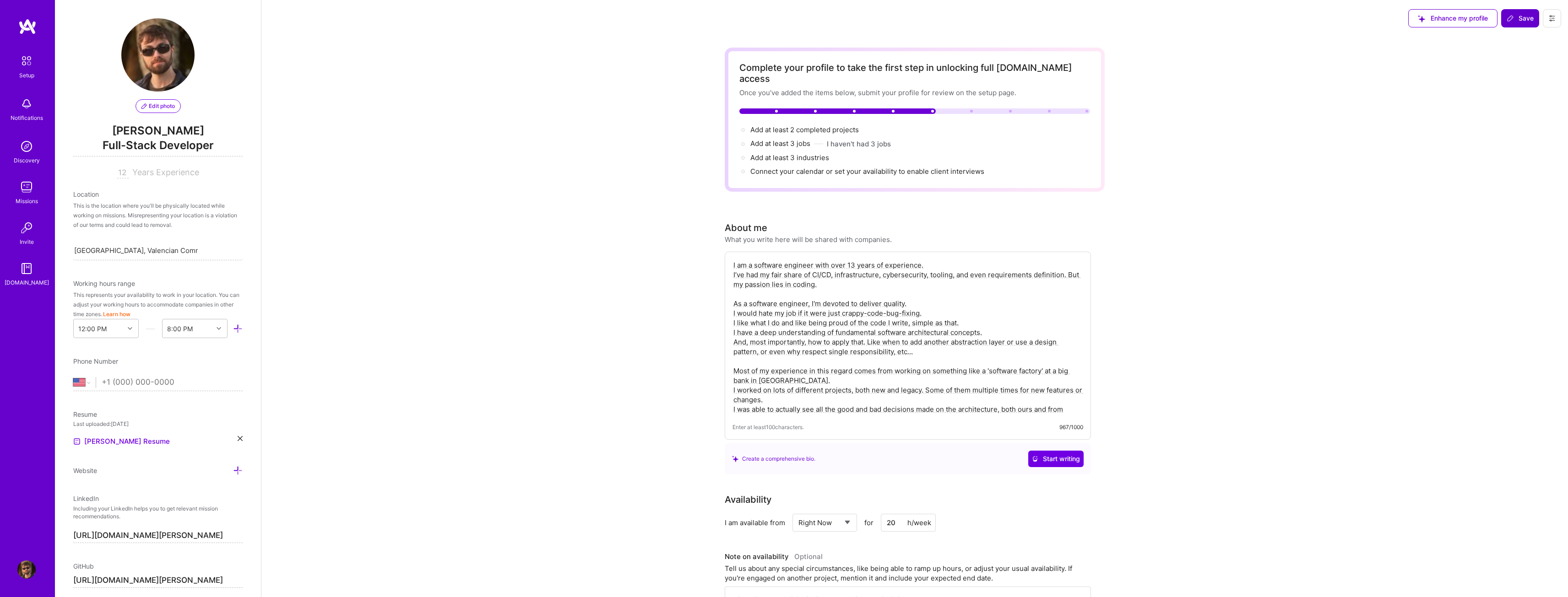
click at [1517, 23] on span "Save" at bounding box center [1520, 18] width 27 height 9
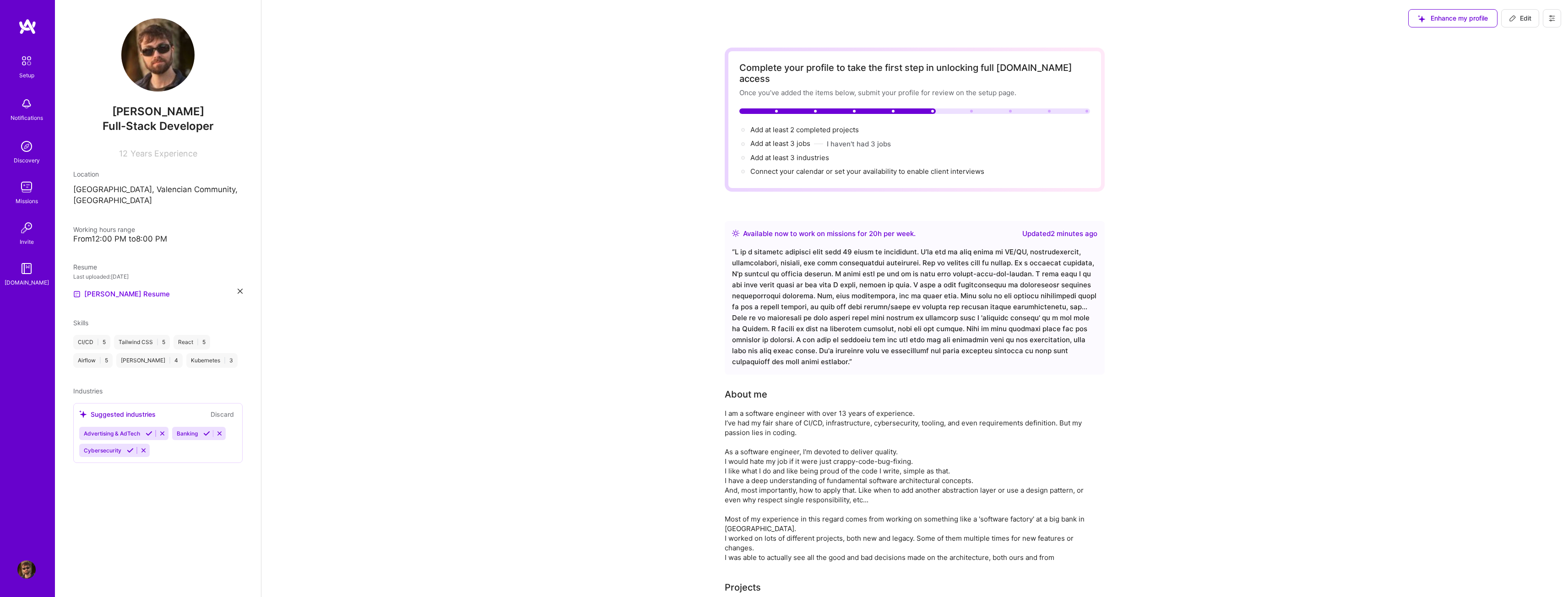
click at [28, 138] on img at bounding box center [26, 147] width 18 height 18
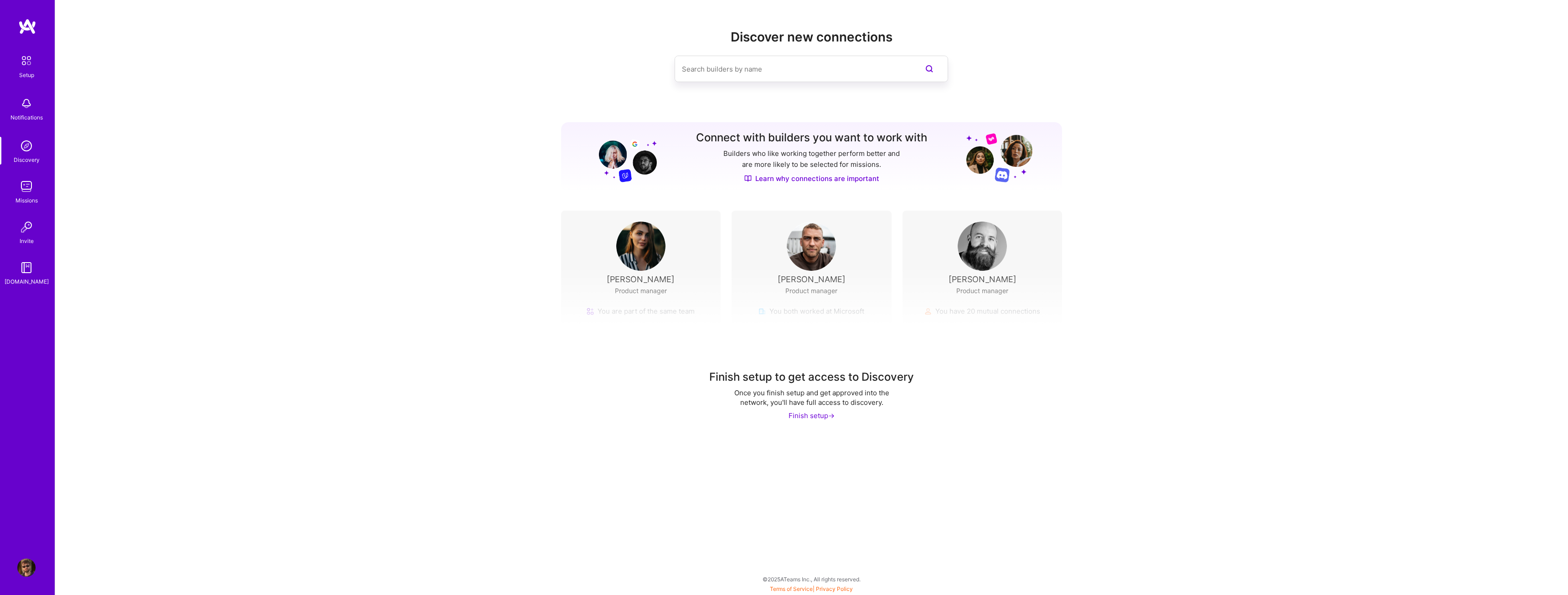
click at [31, 182] on img at bounding box center [26, 186] width 18 height 18
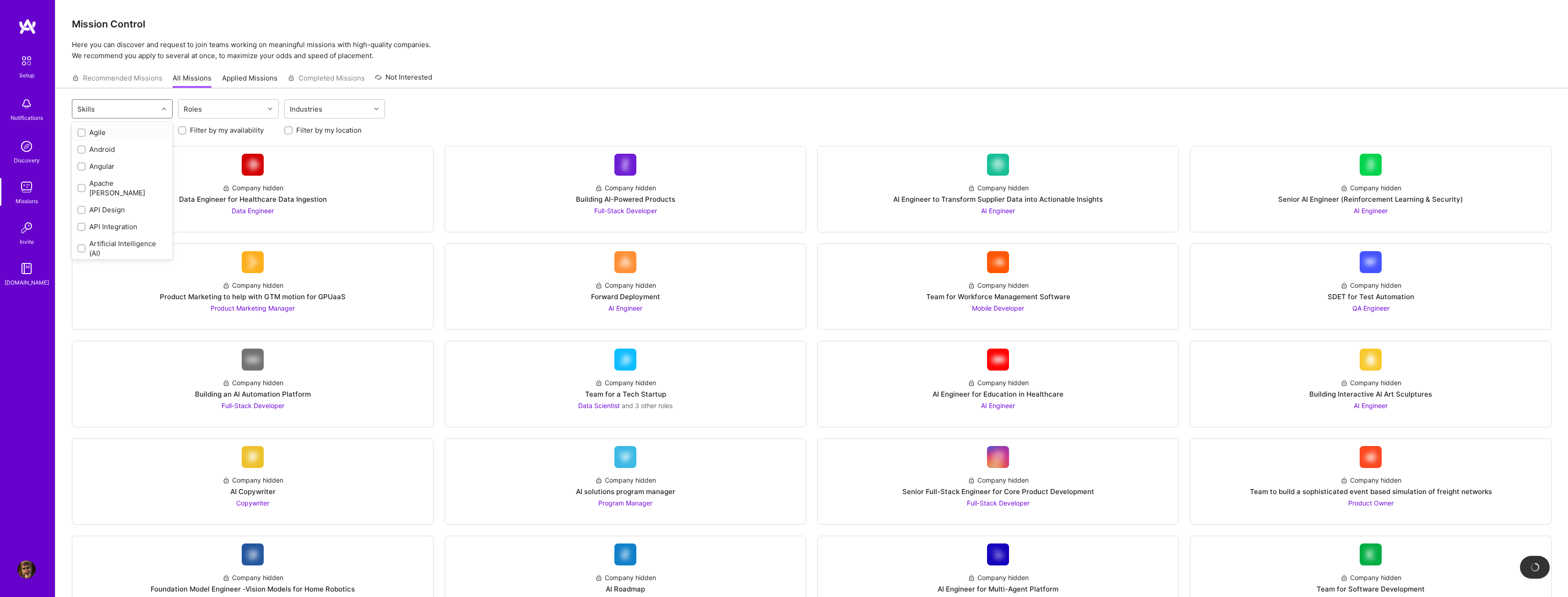
click at [158, 113] on div "Skills" at bounding box center [115, 109] width 86 height 18
type input "vue"
click at [123, 129] on div "Vue.js" at bounding box center [122, 133] width 90 height 10
checkbox input "true"
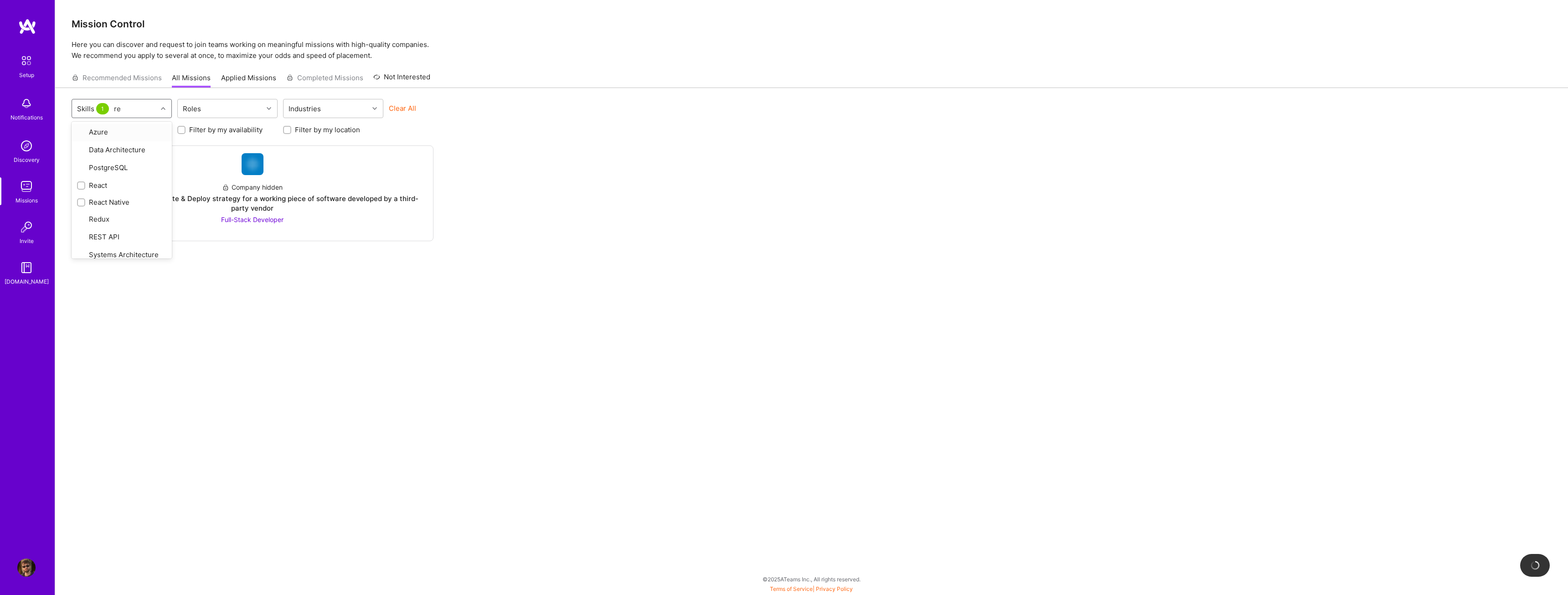
type input "reac"
click at [96, 128] on div "React" at bounding box center [122, 132] width 89 height 10
checkbox input "true"
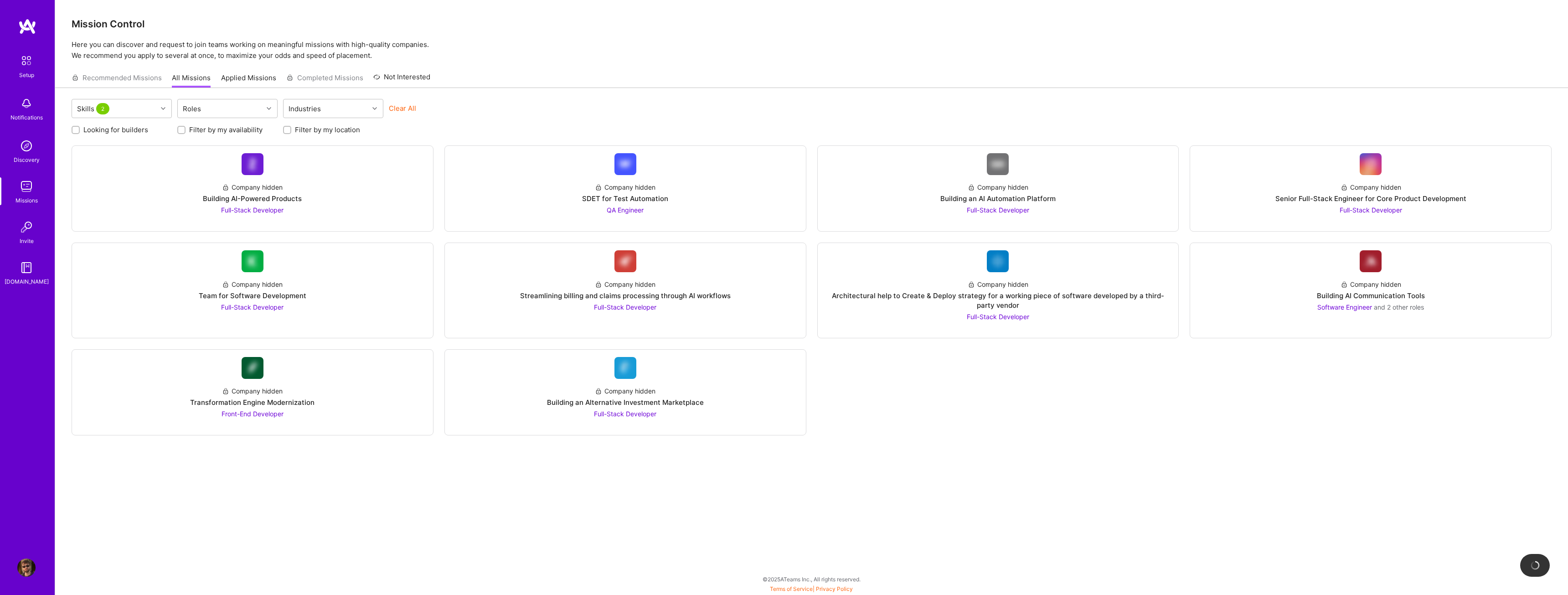
click at [549, 97] on div "Skills 2 Roles Industries Clear All Looking for builders Filter by my availabil…" at bounding box center [811, 326] width 1513 height 476
click at [1376, 169] on img at bounding box center [1371, 164] width 22 height 22
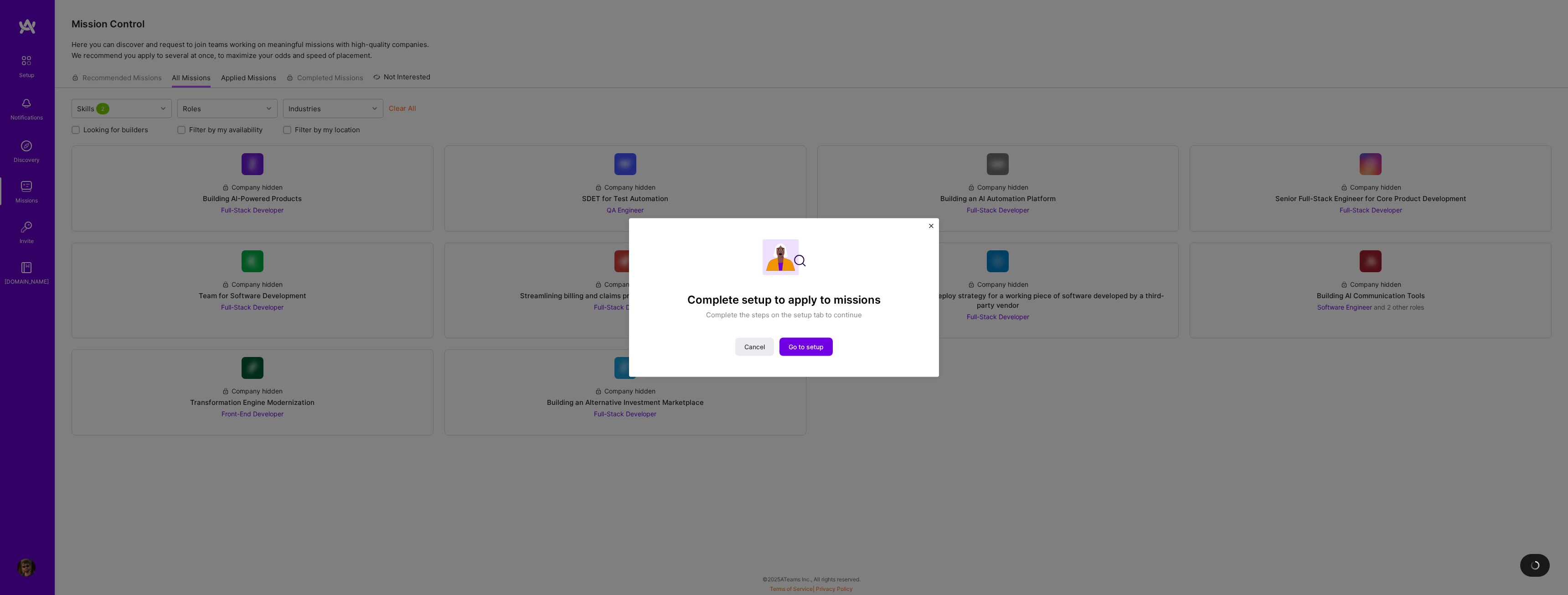
click at [929, 230] on button "Close" at bounding box center [931, 228] width 4 height 10
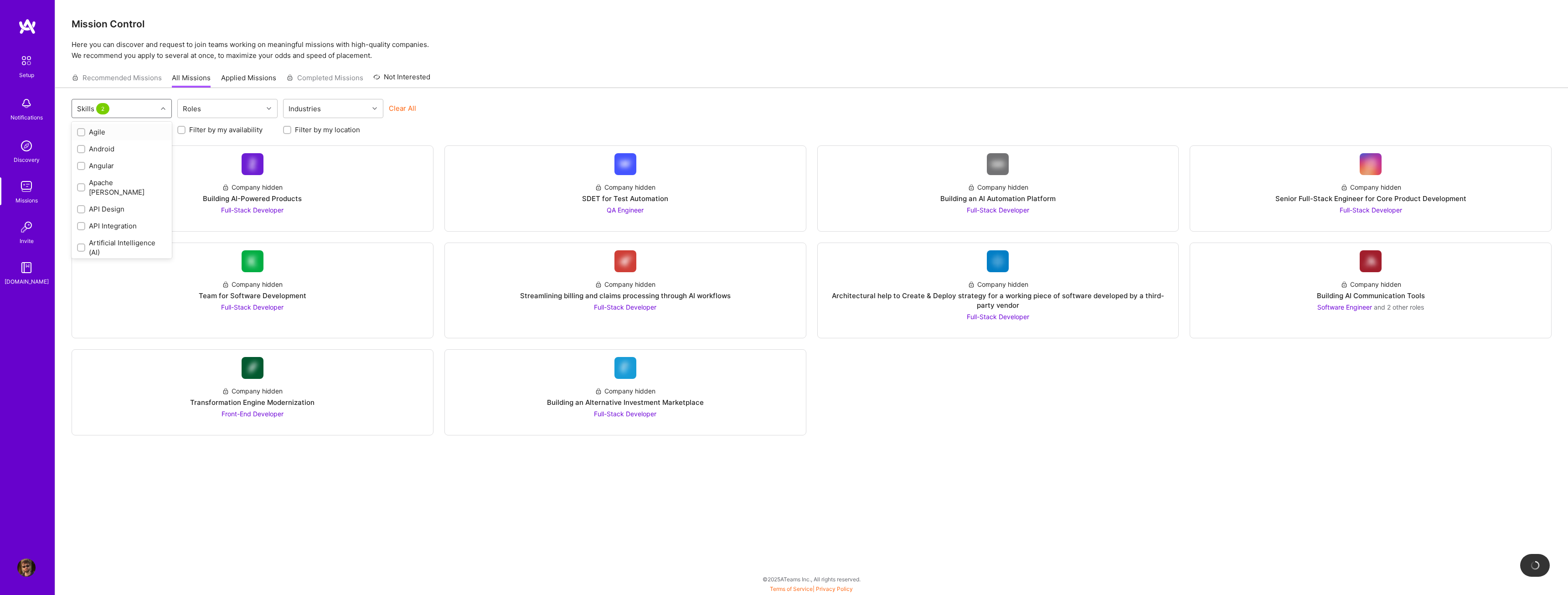
click at [170, 111] on div at bounding box center [164, 108] width 14 height 12
type input "vue"
click at [83, 130] on input "checkbox" at bounding box center [82, 132] width 8 height 8
checkbox input "false"
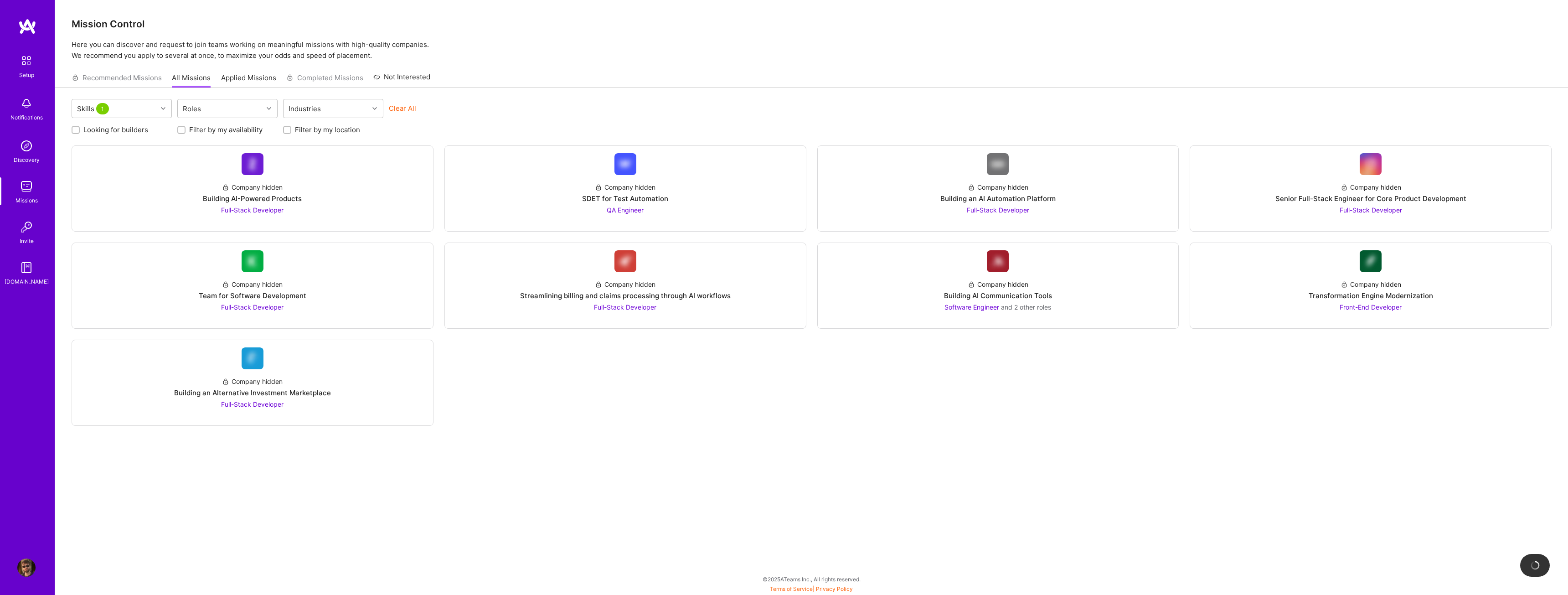
click at [449, 90] on div "Skills 1 Roles Industries Clear All Looking for builders Filter by my availabil…" at bounding box center [811, 326] width 1513 height 476
click at [27, 62] on img at bounding box center [26, 60] width 19 height 19
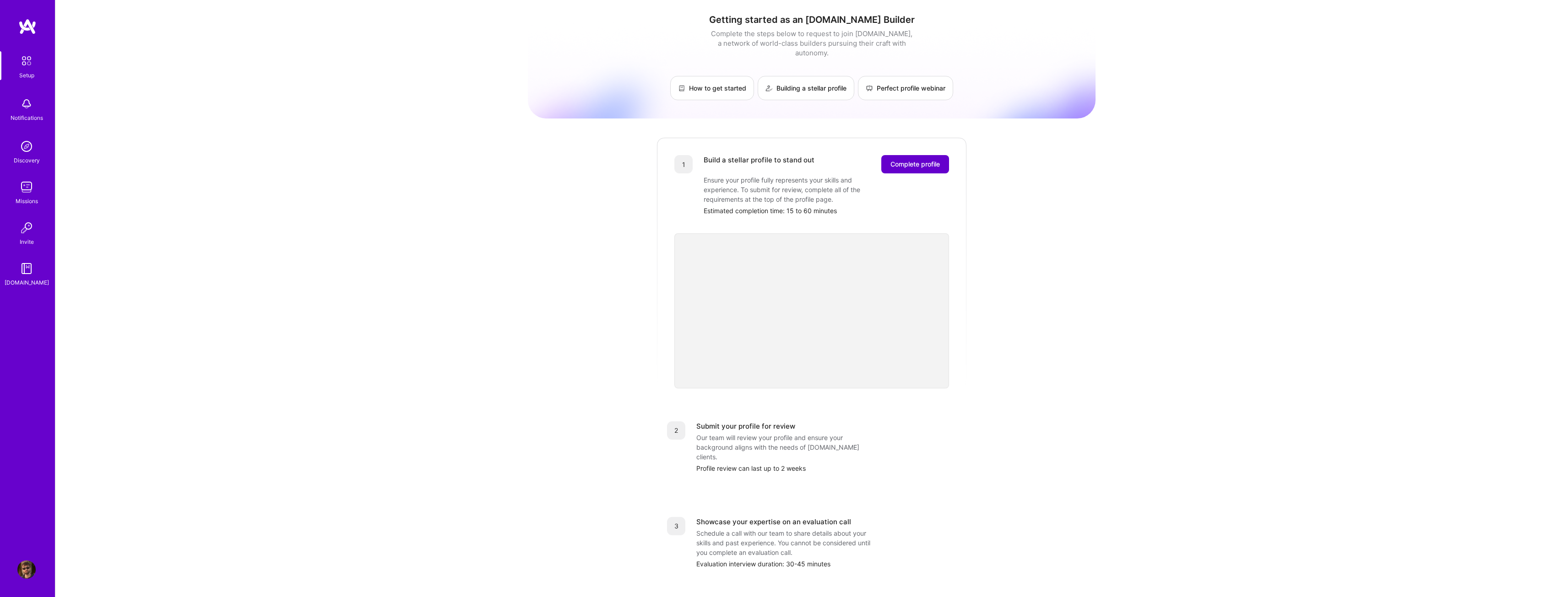
click at [908, 160] on button "Complete profile" at bounding box center [915, 164] width 68 height 18
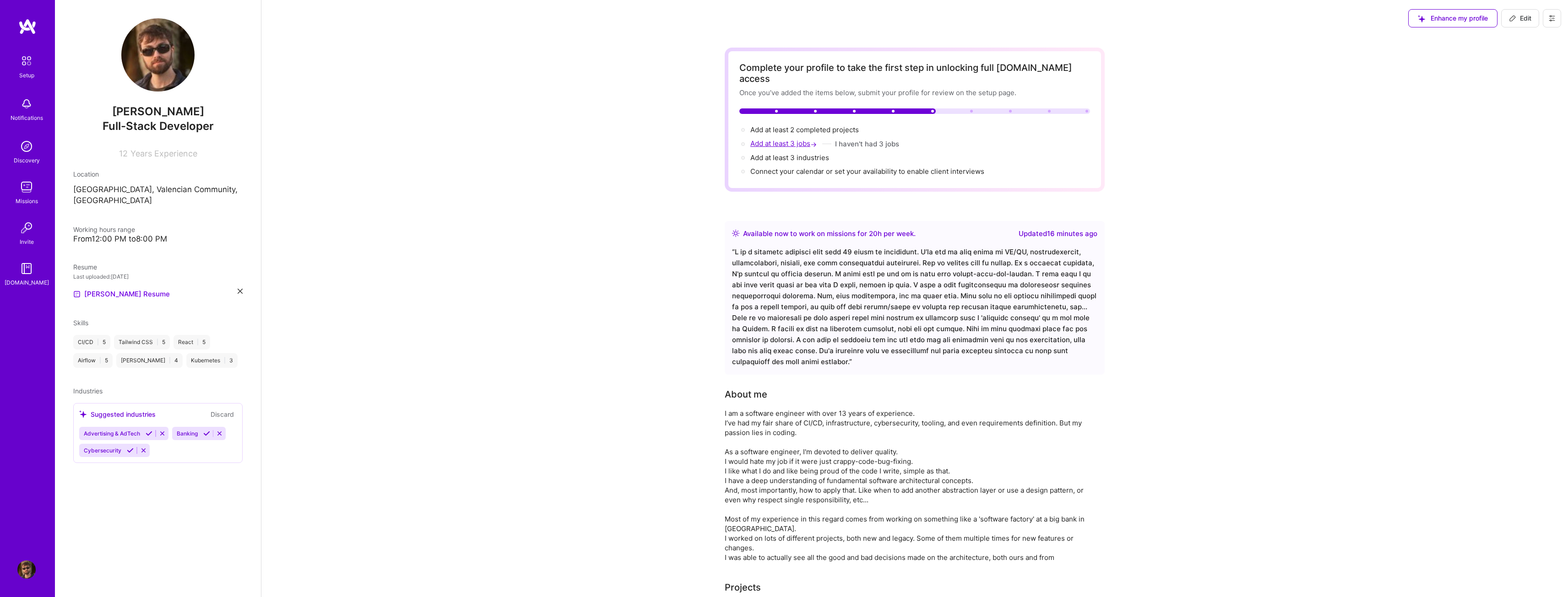
click at [796, 139] on span "Add at least 3 jobs →" at bounding box center [784, 144] width 68 height 9
select select "US"
select select "Right Now"
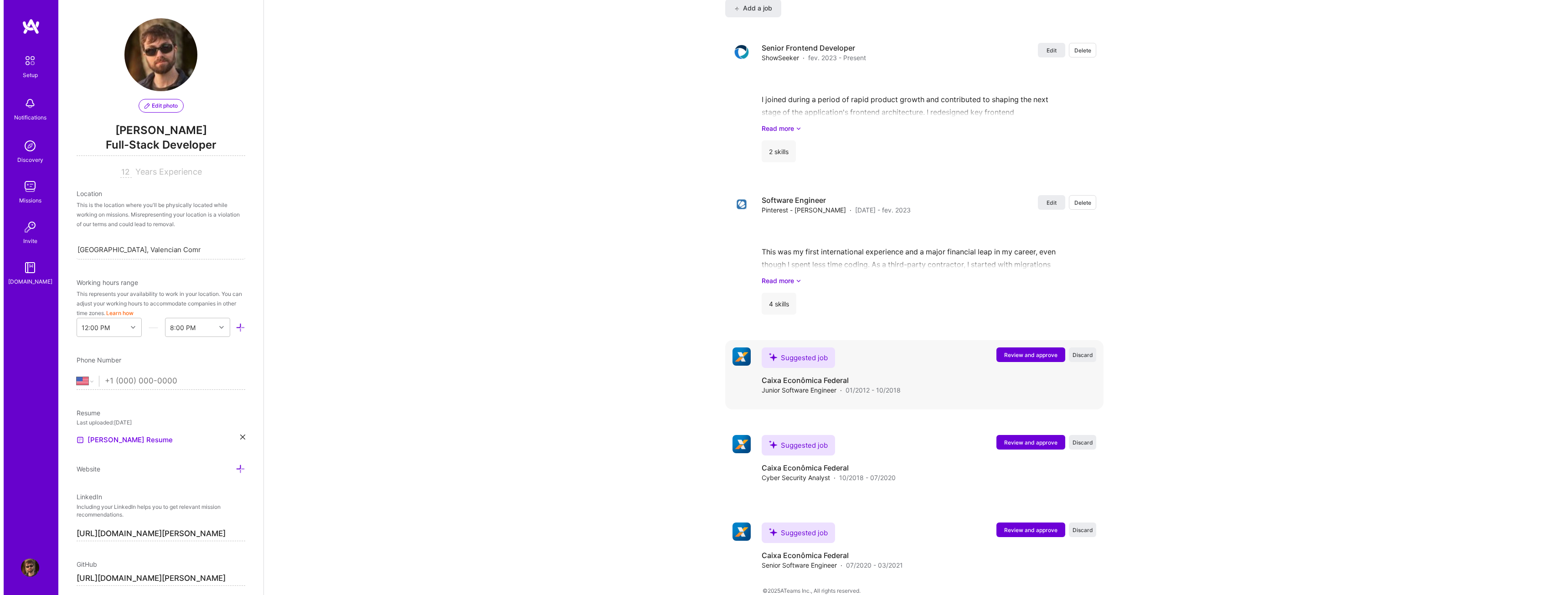
scroll to position [1287, 0]
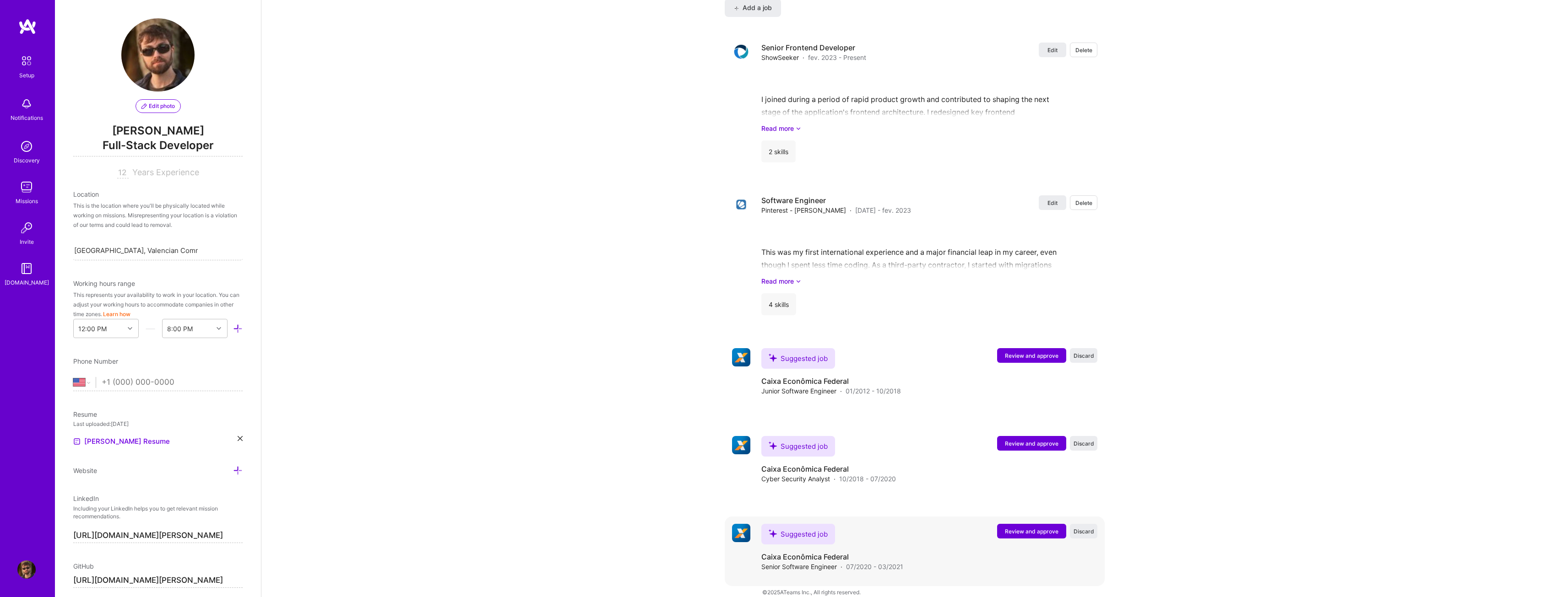
click at [1014, 527] on span "Review and approve" at bounding box center [1032, 531] width 54 height 8
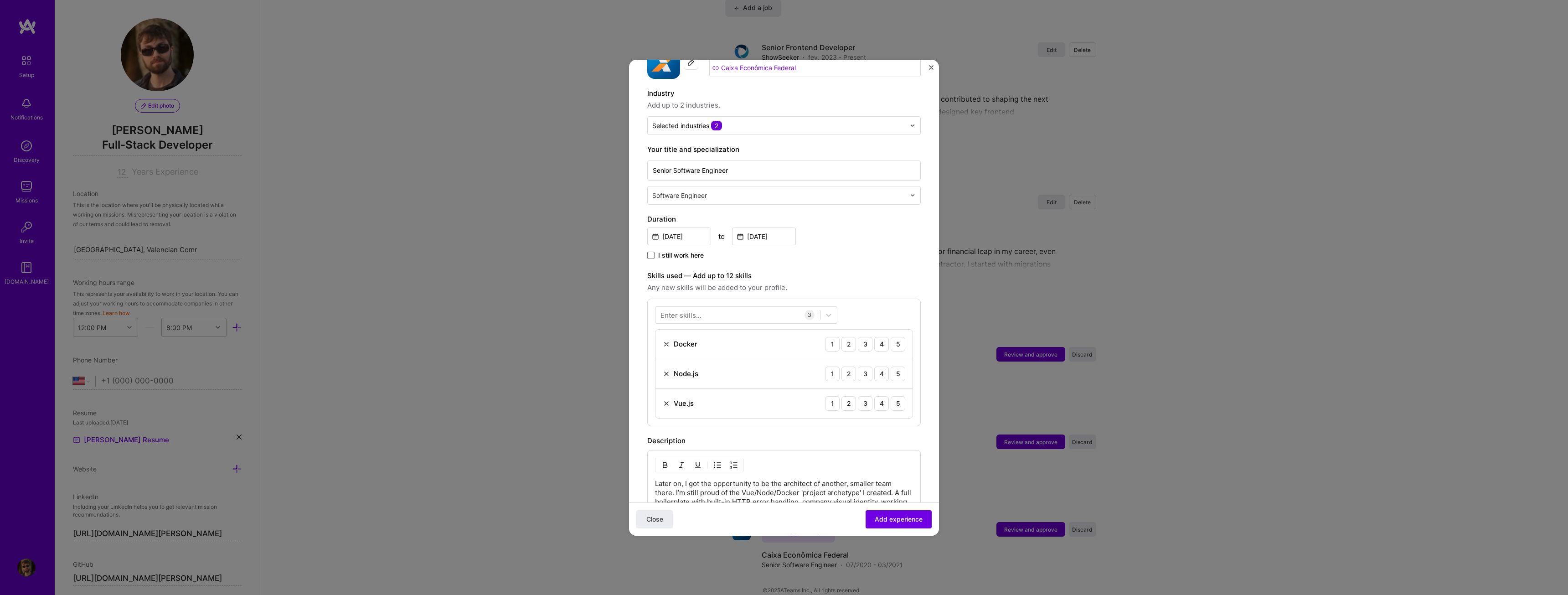
scroll to position [137, 0]
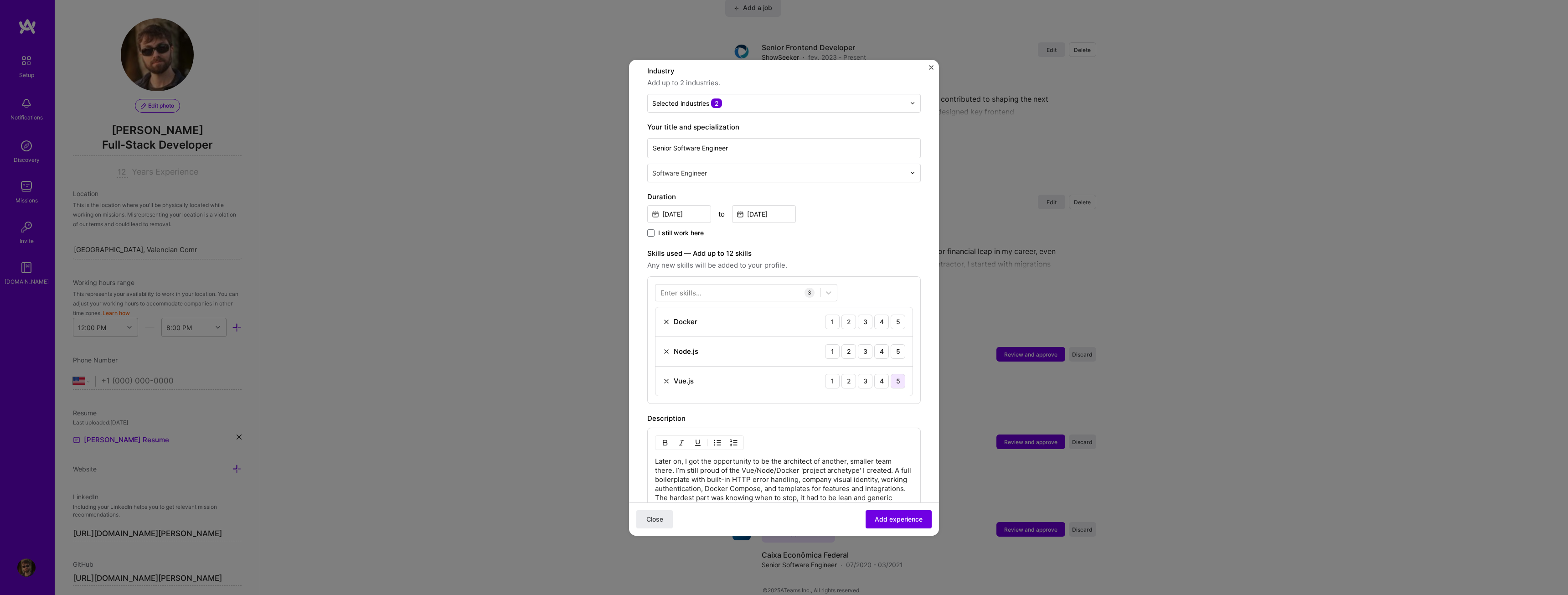
click at [891, 374] on div "5" at bounding box center [898, 381] width 15 height 15
click at [892, 344] on div "5" at bounding box center [898, 351] width 15 height 15
click at [874, 315] on div "4" at bounding box center [881, 322] width 15 height 15
click at [878, 524] on span "Add experience" at bounding box center [898, 519] width 48 height 9
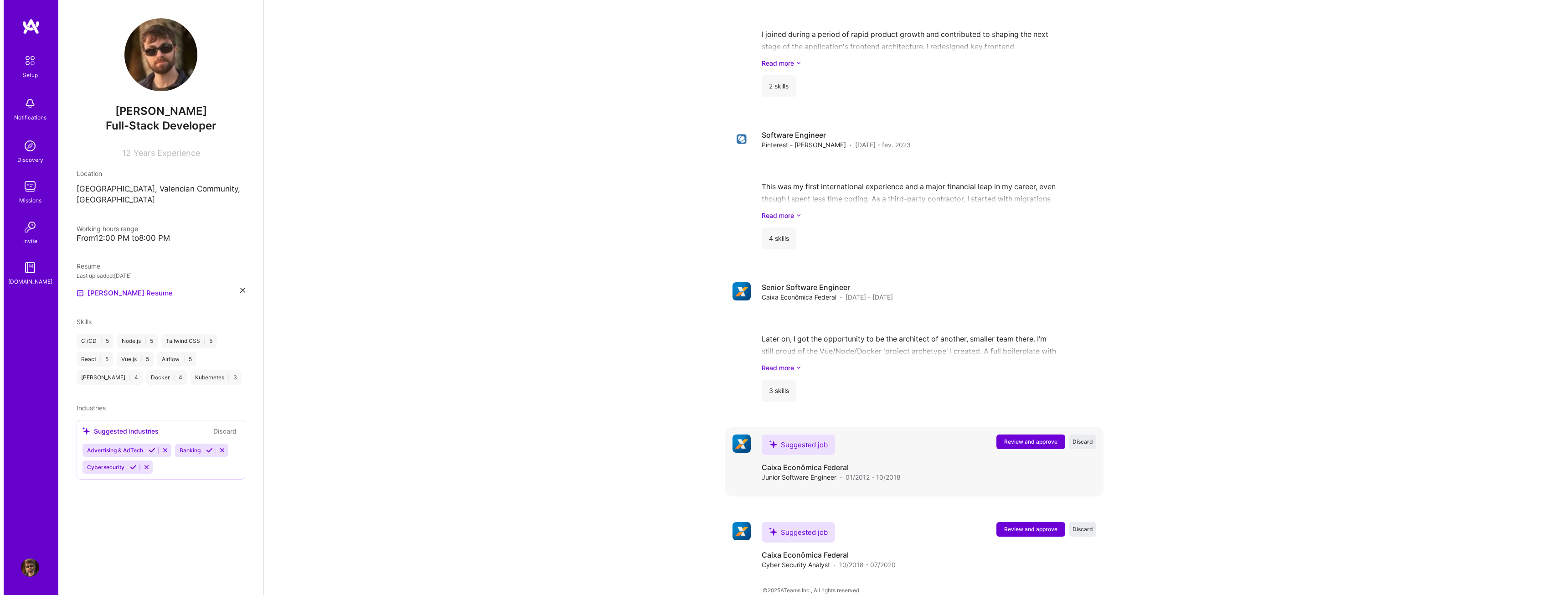
scroll to position [1037, 0]
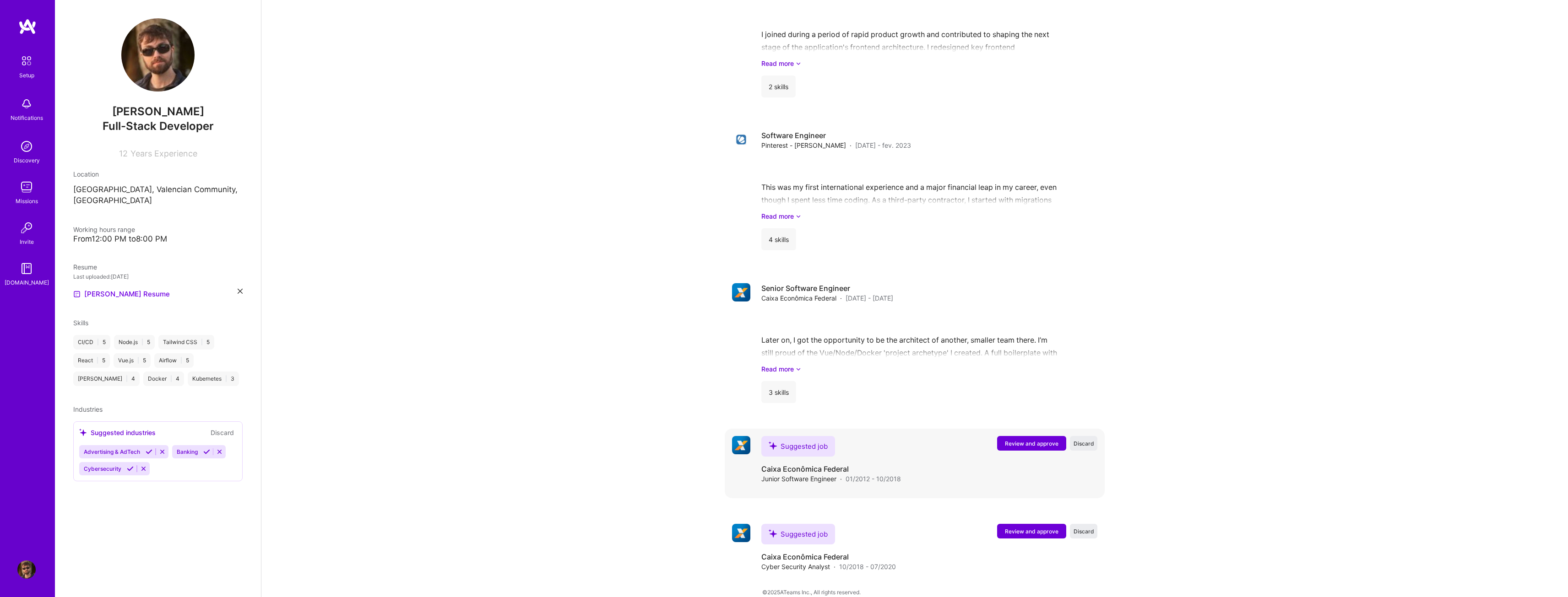
click at [1023, 440] on span "Review and approve" at bounding box center [1032, 444] width 54 height 8
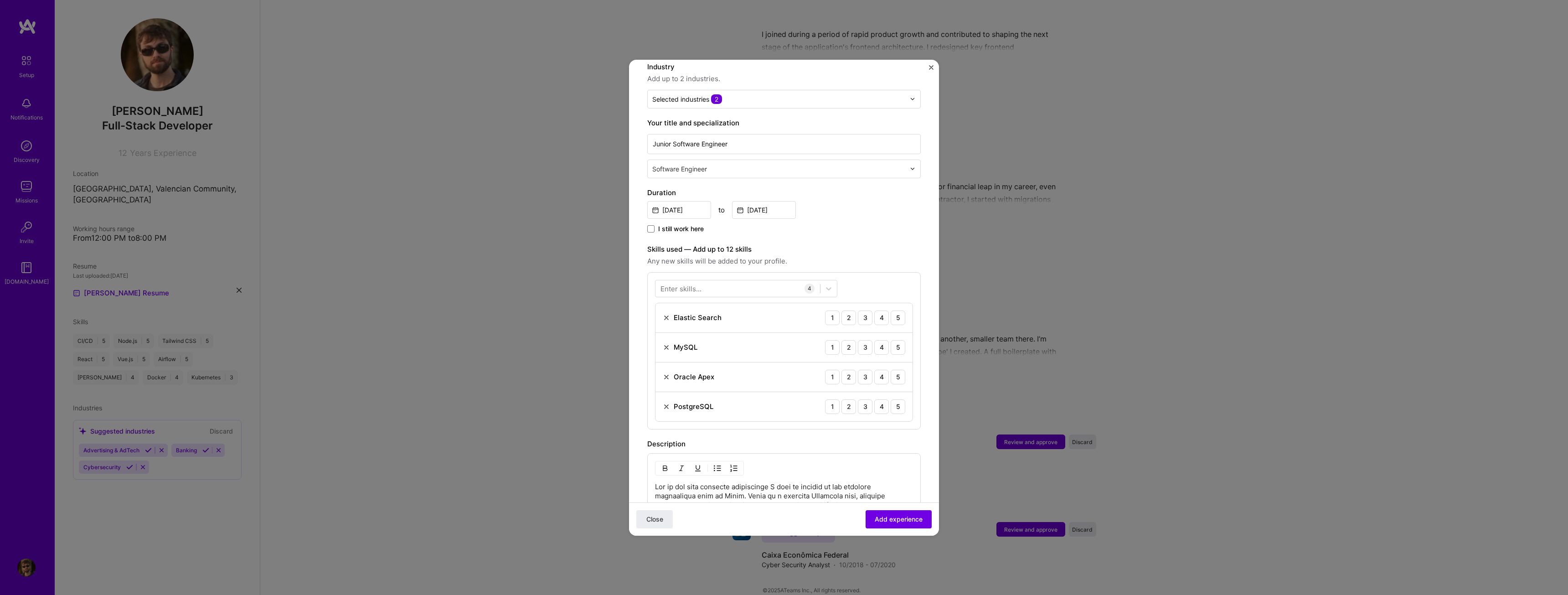
scroll to position [183, 0]
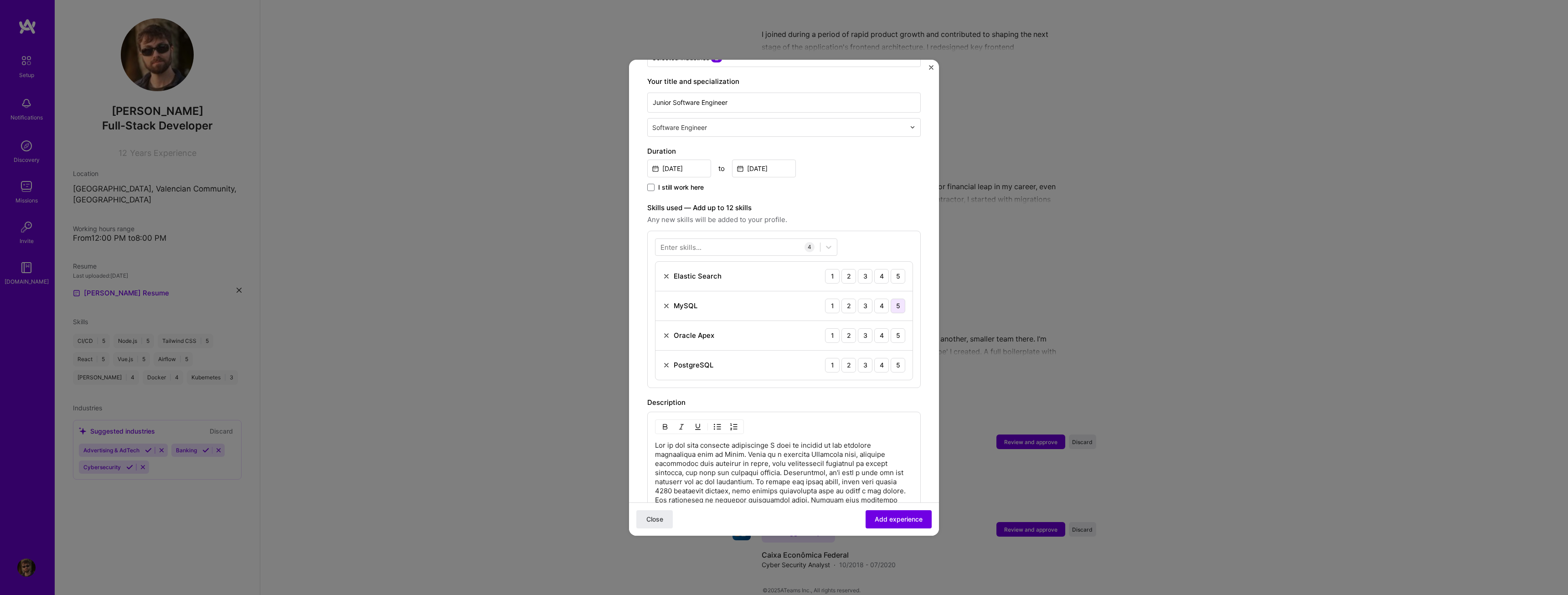
click at [894, 298] on div "5" at bounding box center [898, 306] width 15 height 15
click at [891, 358] on div "5" at bounding box center [898, 365] width 15 height 15
click at [749, 240] on div at bounding box center [738, 247] width 164 height 15
click at [708, 279] on div "Java" at bounding box center [746, 284] width 172 height 10
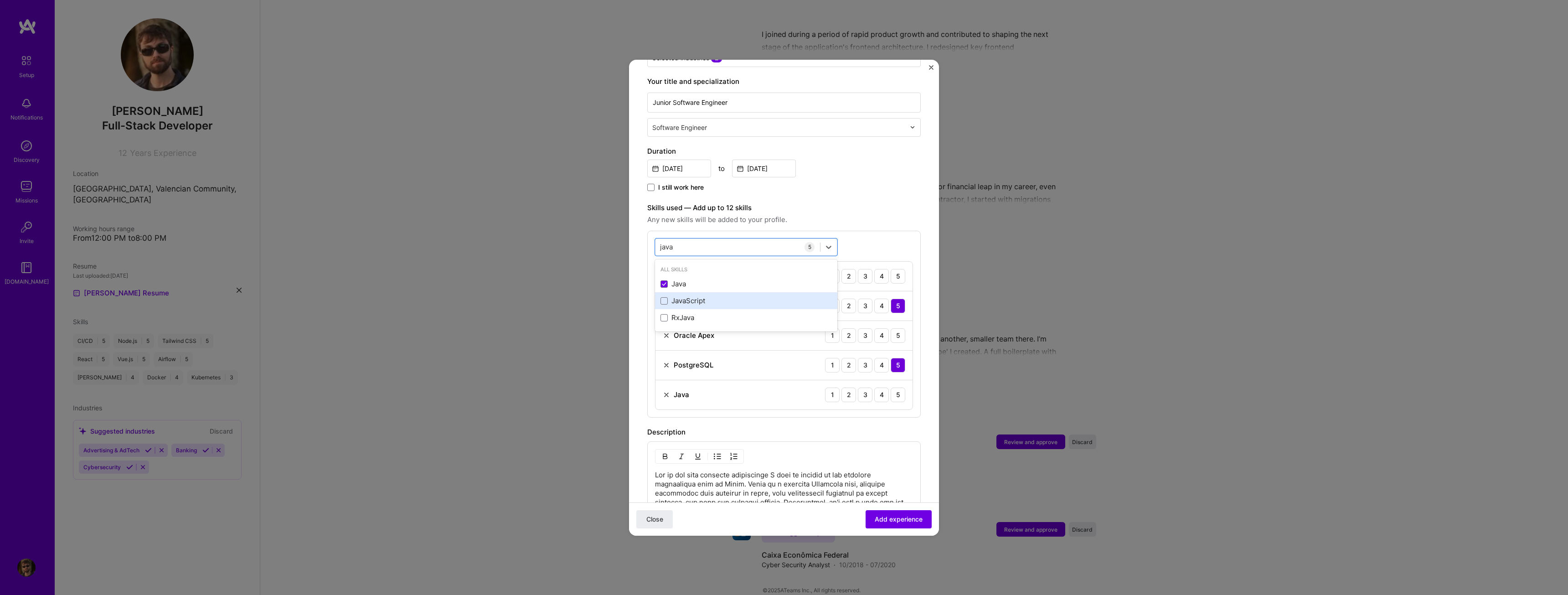
click at [767, 296] on div "JavaScript" at bounding box center [746, 301] width 172 height 10
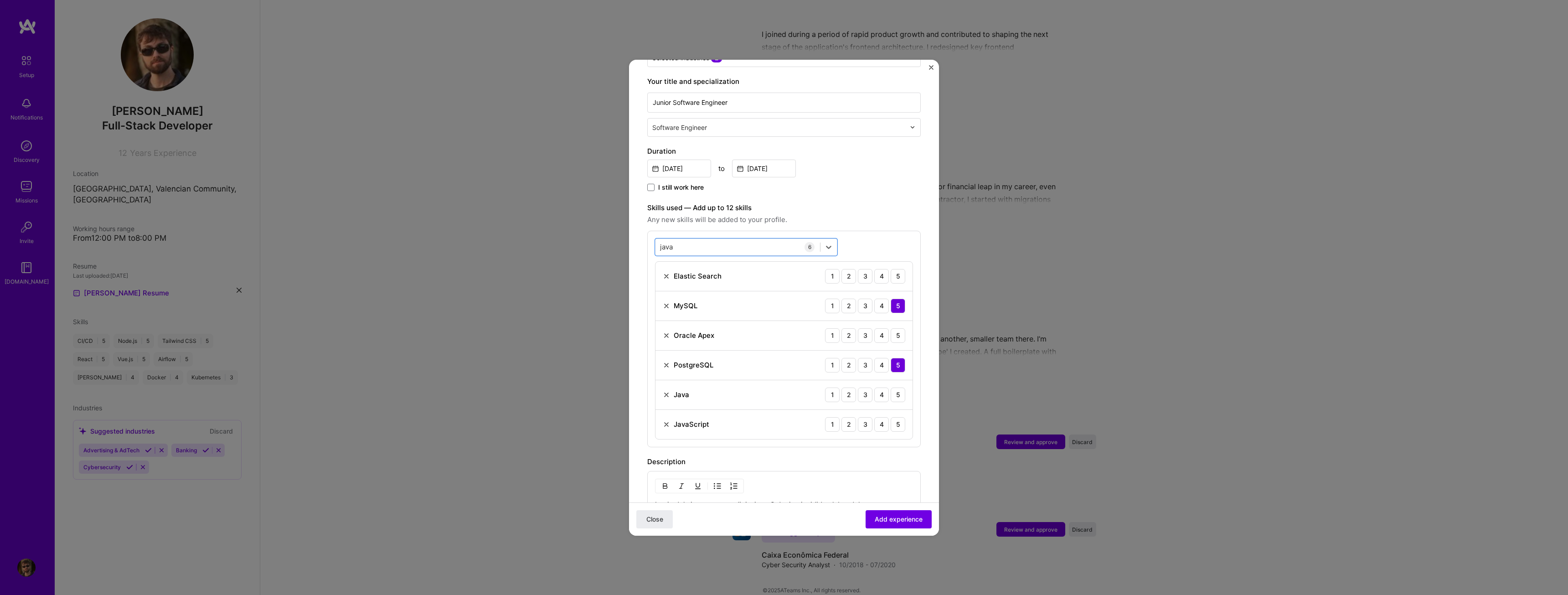
drag, startPoint x: 705, startPoint y: 241, endPoint x: 648, endPoint y: 236, distance: 57.2
click at [648, 236] on div "option JavaScript, selected. Select is focused ,type to refine list, press Down…" at bounding box center [783, 339] width 273 height 217
drag, startPoint x: 662, startPoint y: 237, endPoint x: 648, endPoint y: 237, distance: 14.0
click at [648, 237] on div "option JavaScript, selected. option Java selected, 0 of 2. 3 results available …" at bounding box center [783, 339] width 273 height 217
type input "j"
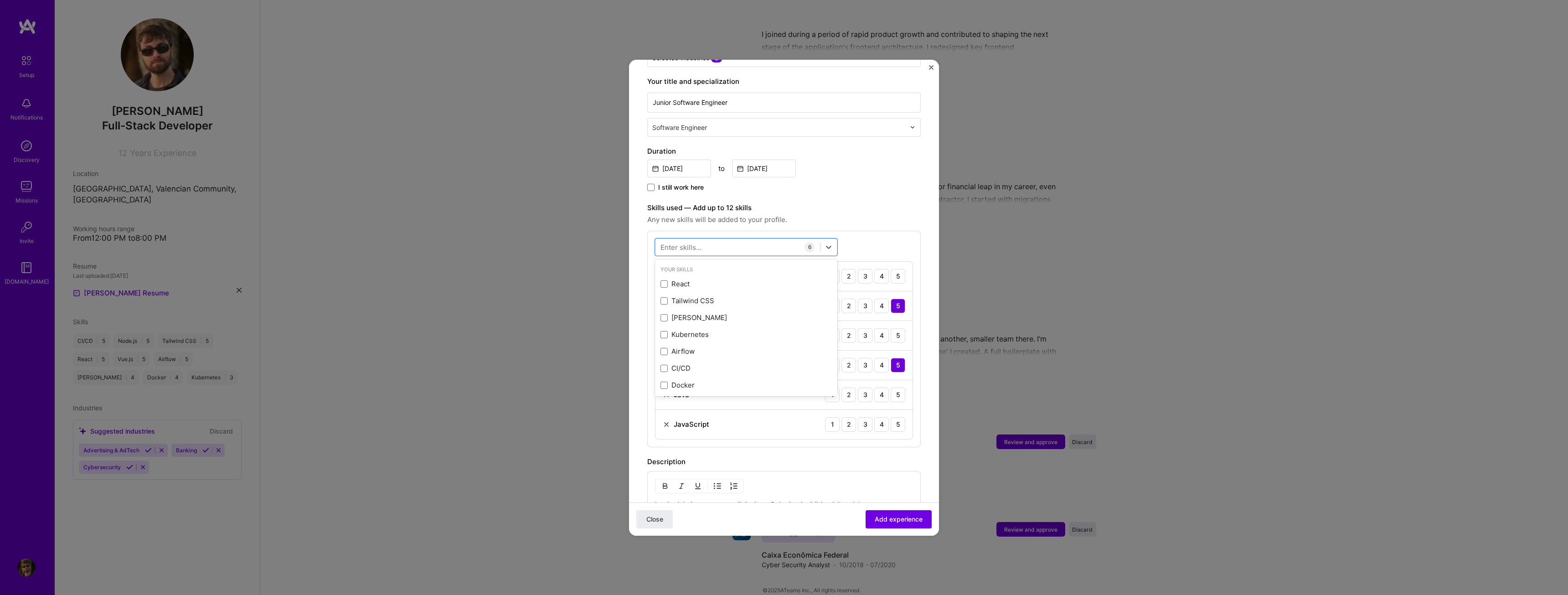
click at [894, 202] on label "Skills used — Add up to 12 skills" at bounding box center [783, 208] width 273 height 11
click at [891, 391] on div "5" at bounding box center [898, 395] width 15 height 15
click at [878, 417] on div "4" at bounding box center [881, 424] width 15 height 15
click at [744, 239] on div at bounding box center [738, 247] width 164 height 15
type input "j"
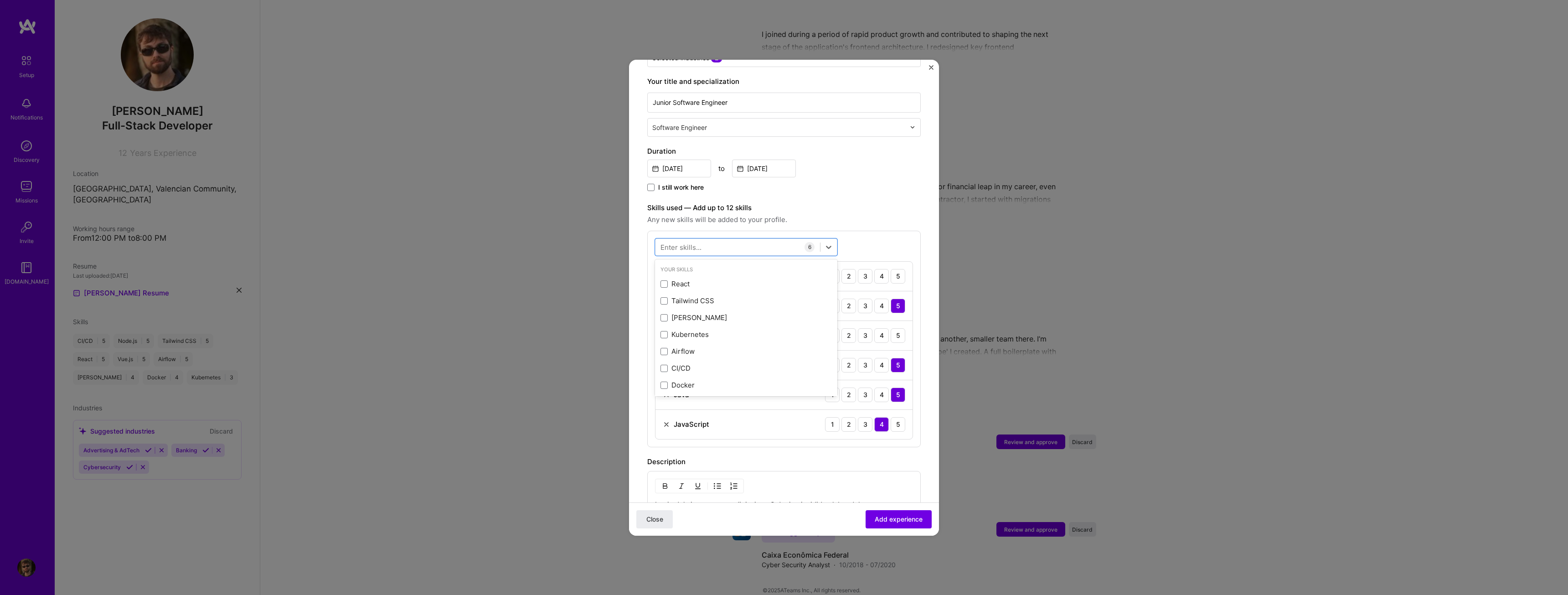
click at [842, 183] on div "I still work here" at bounding box center [783, 188] width 273 height 10
click at [761, 239] on div at bounding box center [738, 247] width 164 height 15
click at [867, 202] on label "Skills used — Add up to 12 skills" at bounding box center [783, 208] width 273 height 11
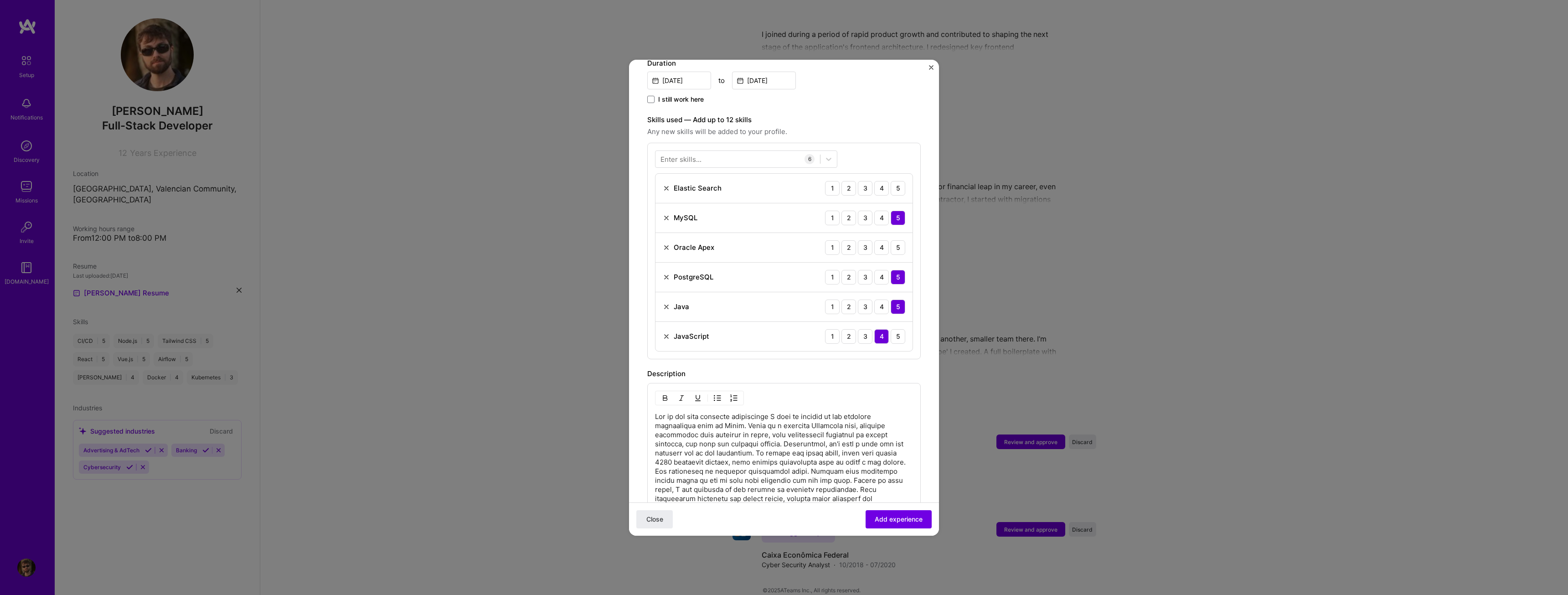
scroll to position [273, 0]
click at [752, 153] on div at bounding box center [746, 156] width 183 height 17
type input "r"
click at [718, 188] on div "Data Architecture" at bounding box center [746, 193] width 172 height 10
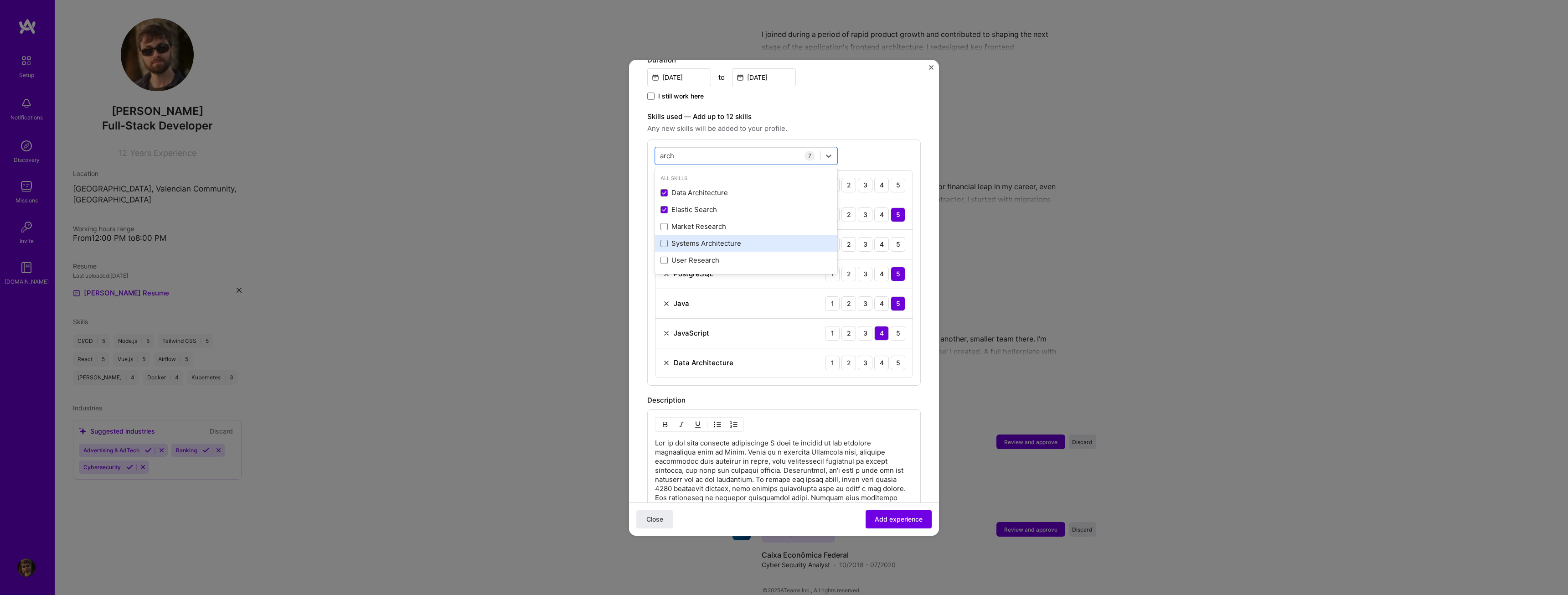
click at [721, 239] on div "Systems Architecture" at bounding box center [746, 244] width 172 height 10
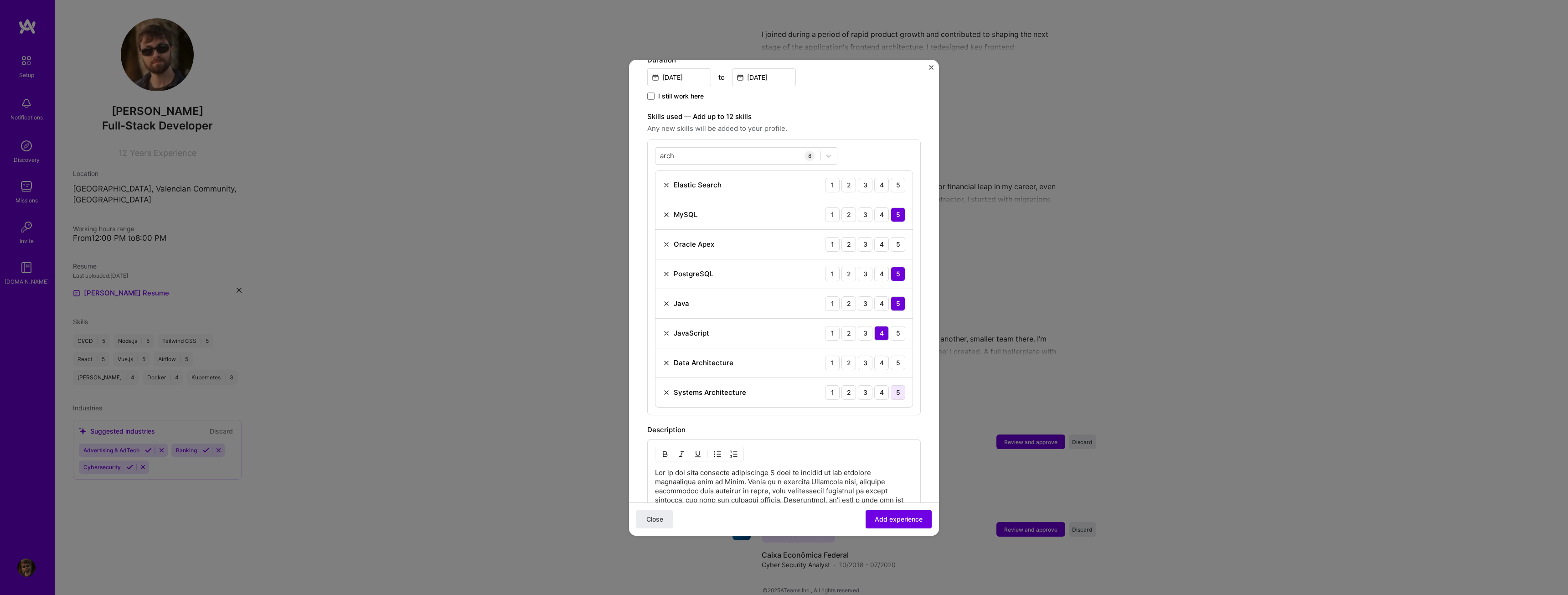
click at [891, 386] on div "5" at bounding box center [898, 393] width 15 height 15
click at [876, 356] on div "4" at bounding box center [881, 363] width 15 height 15
click at [738, 148] on div "arch arch" at bounding box center [738, 155] width 164 height 15
drag, startPoint x: 738, startPoint y: 146, endPoint x: 642, endPoint y: 150, distance: 96.1
click at [642, 150] on form "Adding suggested job This job is suggested based on your LinkedIn, resume or [D…" at bounding box center [783, 329] width 310 height 1049
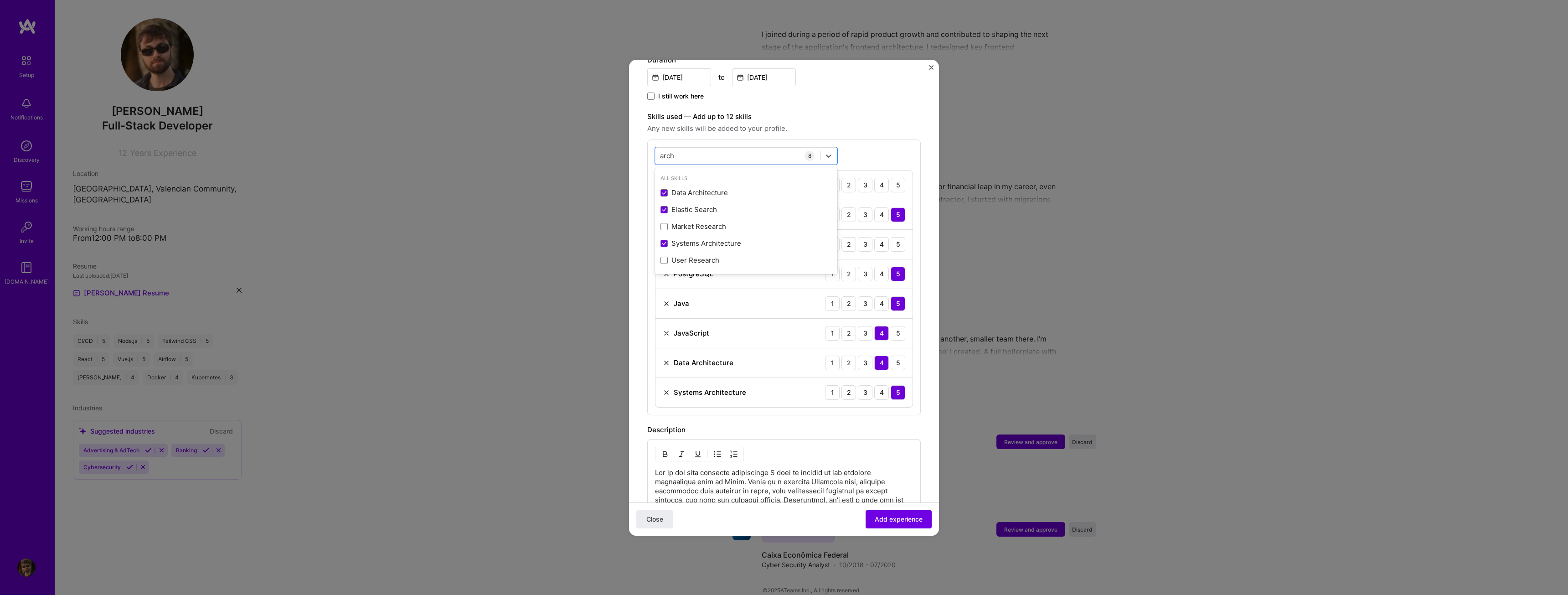
drag, startPoint x: 690, startPoint y: 146, endPoint x: 641, endPoint y: 143, distance: 49.1
click at [641, 143] on form "Adding suggested job This job is suggested based on your LinkedIn, resume or [D…" at bounding box center [783, 329] width 310 height 1049
drag, startPoint x: 677, startPoint y: 147, endPoint x: 648, endPoint y: 146, distance: 29.0
click at [648, 146] on div "option Systems Architecture, selected. Select is focused ,type to refine list, …" at bounding box center [783, 277] width 273 height 276
type input "a"
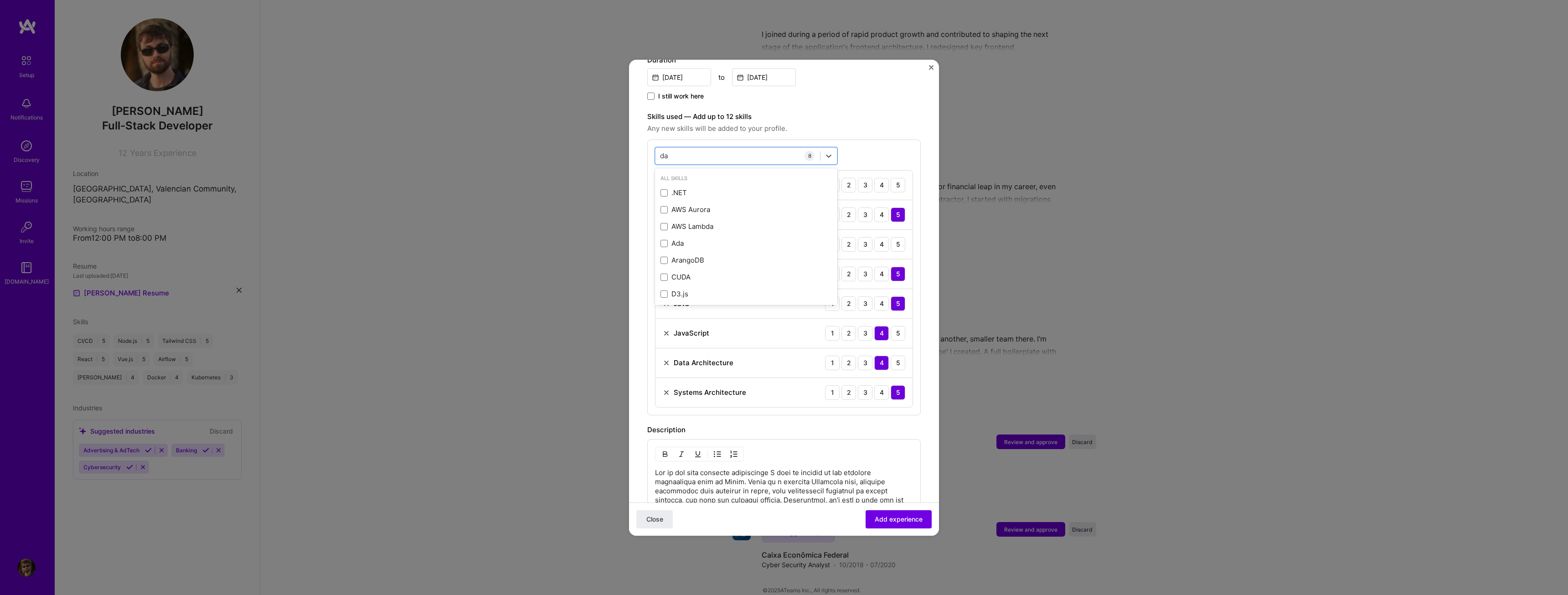
type input "d"
type input "g"
type input "s"
type input "v"
click at [915, 518] on span "Add experience" at bounding box center [898, 519] width 48 height 9
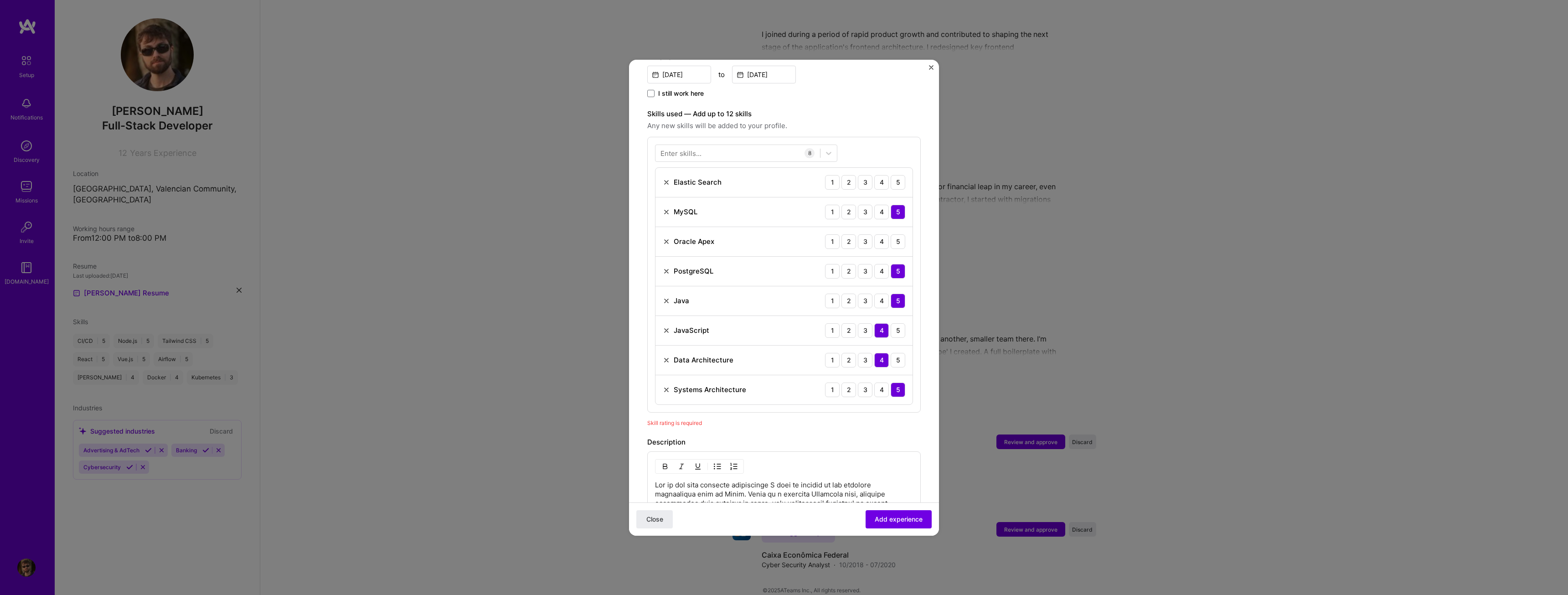
scroll to position [270, 0]
click at [666, 244] on img at bounding box center [667, 248] width 7 height 7
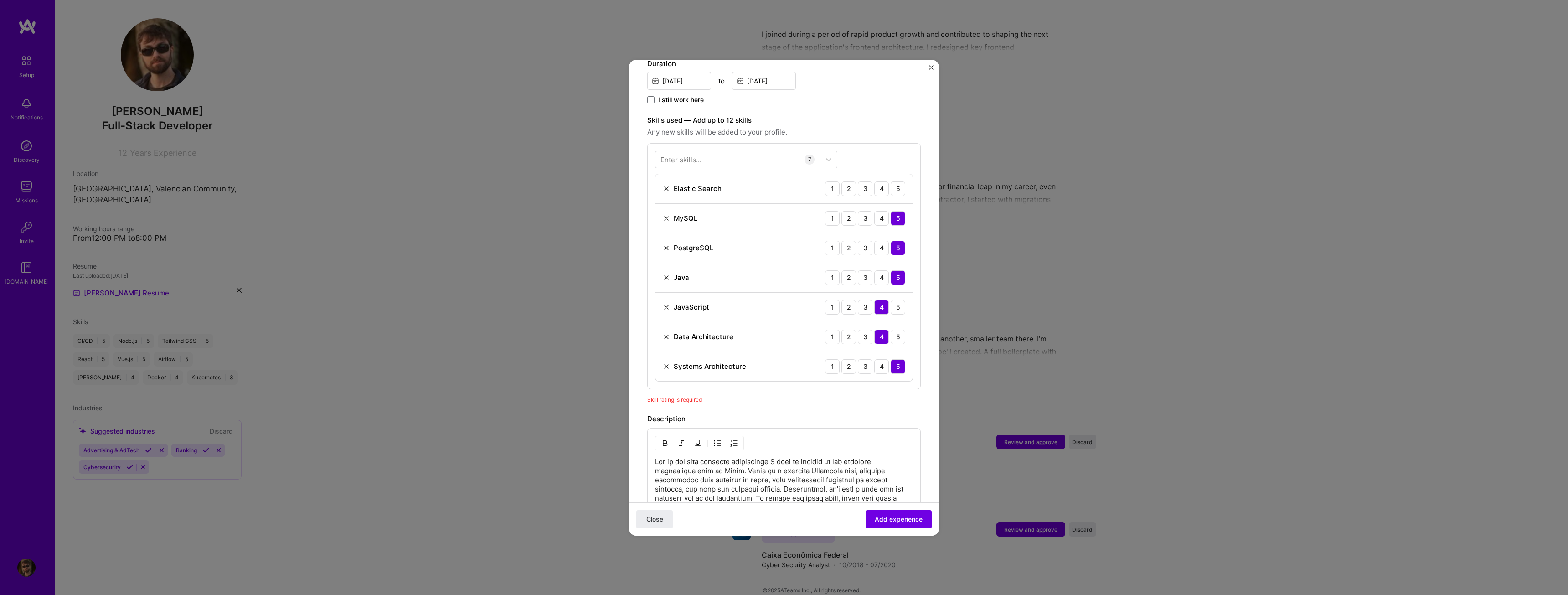
click at [665, 185] on img at bounding box center [667, 189] width 7 height 7
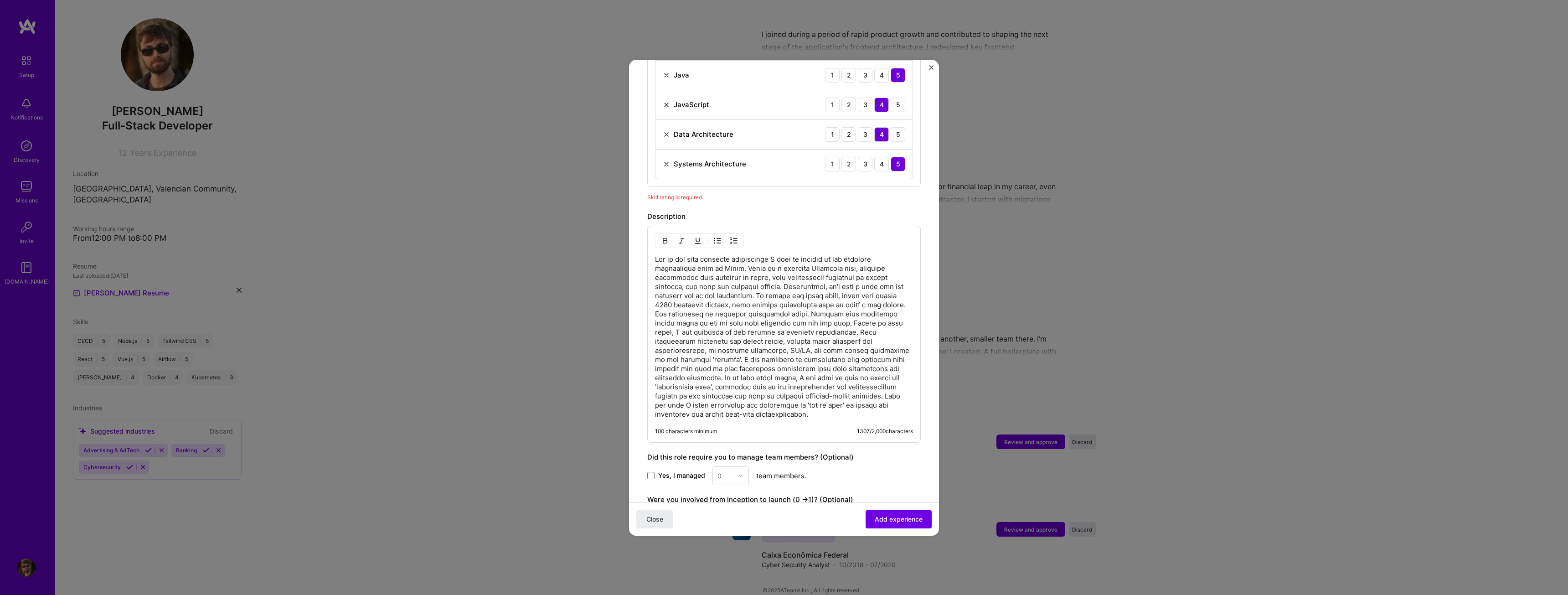
scroll to position [538, 0]
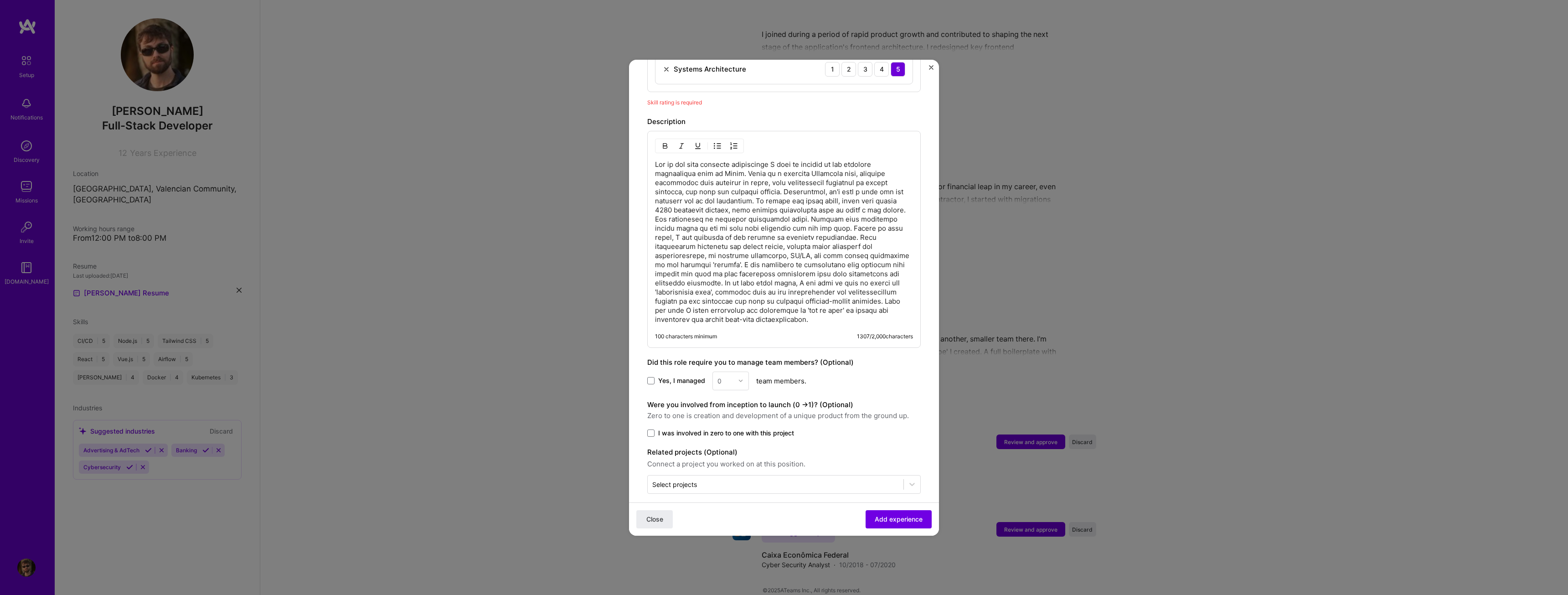
click at [787, 429] on span "I was involved in zero to one with this project" at bounding box center [726, 433] width 136 height 9
click at [0, 0] on input "I was involved in zero to one with this project" at bounding box center [0, 0] width 0 height 0
click at [839, 480] on input "text" at bounding box center [775, 485] width 247 height 10
click at [841, 480] on input "text" at bounding box center [775, 485] width 247 height 10
click at [892, 429] on label "I was involved in zero to one with this project" at bounding box center [783, 433] width 273 height 9
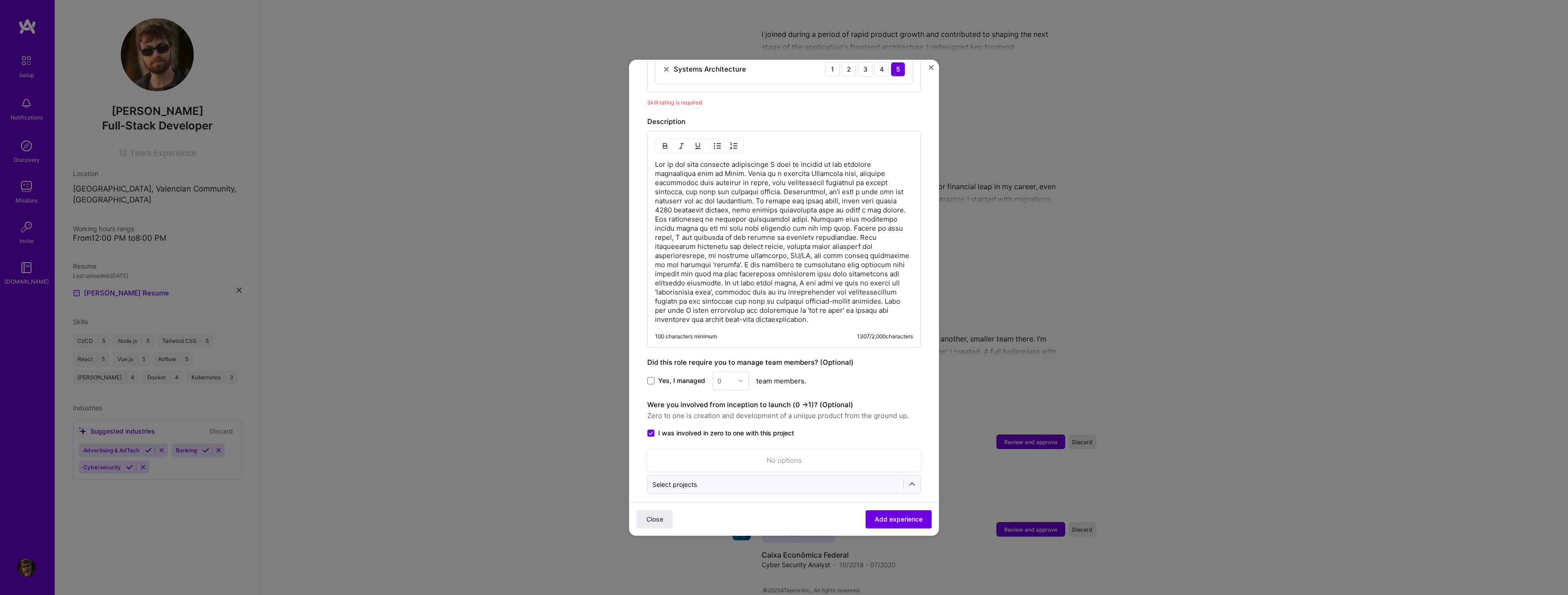
click at [0, 0] on input "I was involved in zero to one with this project" at bounding box center [0, 0] width 0 height 0
click at [730, 429] on span "I was involved in zero to one with this project" at bounding box center [726, 433] width 136 height 9
click at [0, 0] on input "I was involved in zero to one with this project" at bounding box center [0, 0] width 0 height 0
click at [880, 520] on span "Add experience" at bounding box center [898, 519] width 48 height 9
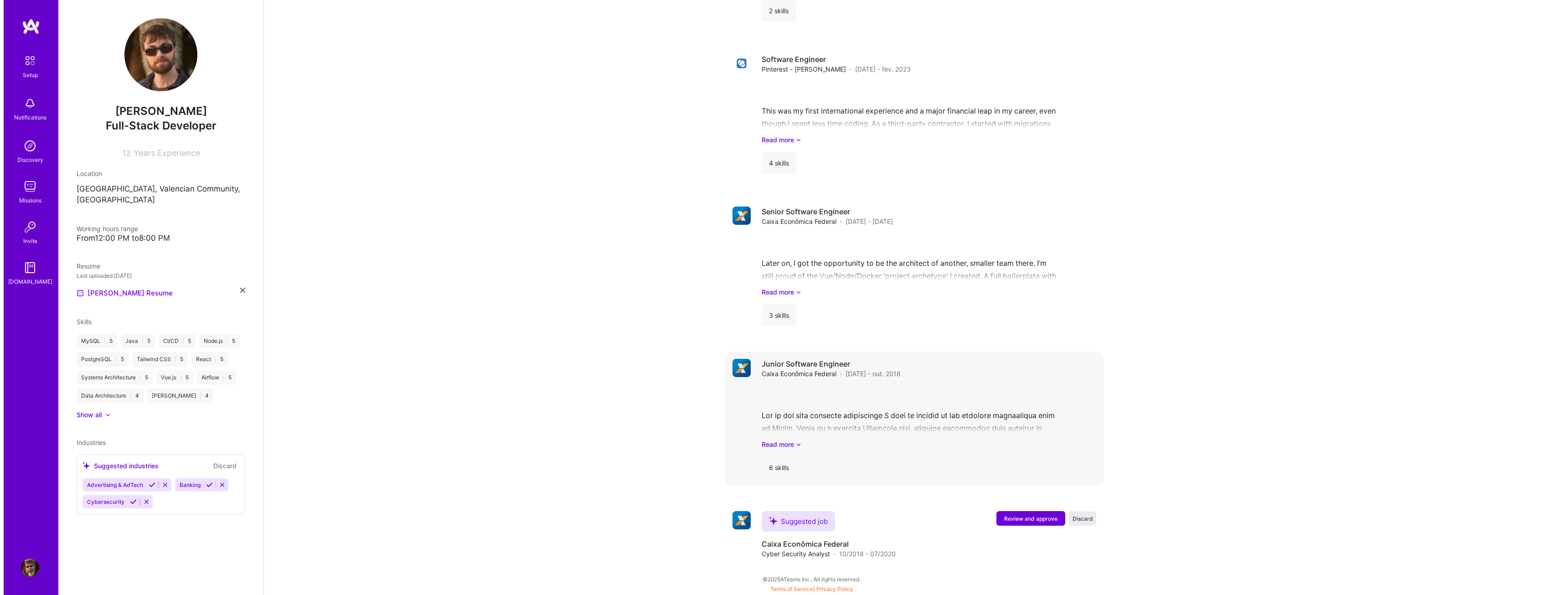
scroll to position [1101, 0]
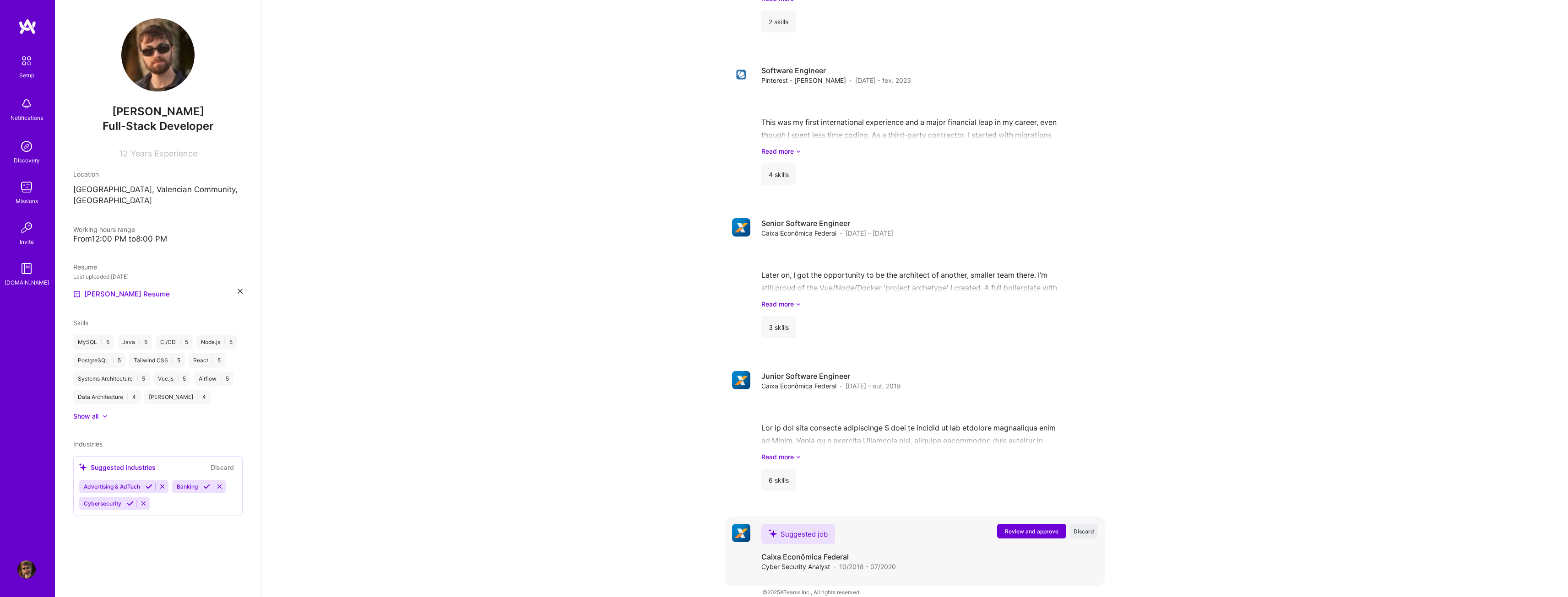
click at [1014, 527] on span "Review and approve" at bounding box center [1032, 531] width 54 height 8
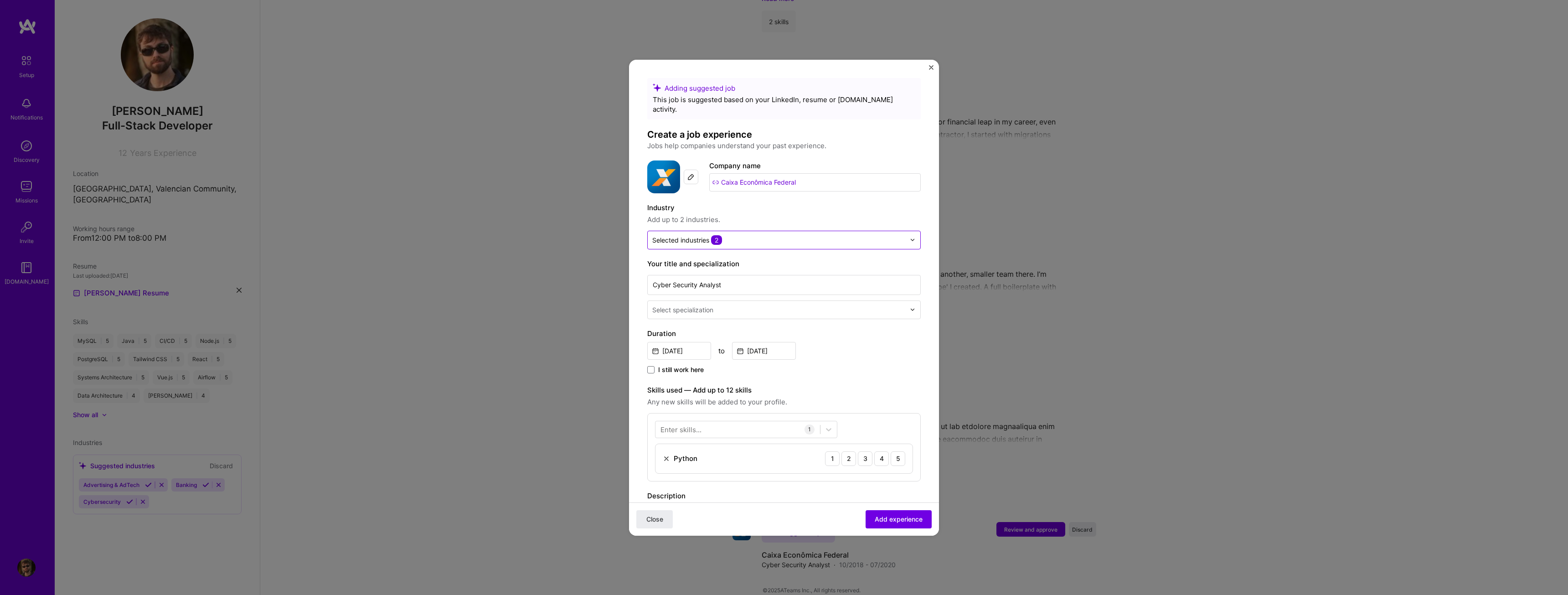
click at [882, 235] on input "text" at bounding box center [779, 240] width 253 height 10
click at [753, 235] on div at bounding box center [779, 240] width 253 height 12
click at [719, 235] on span "2" at bounding box center [716, 240] width 11 height 10
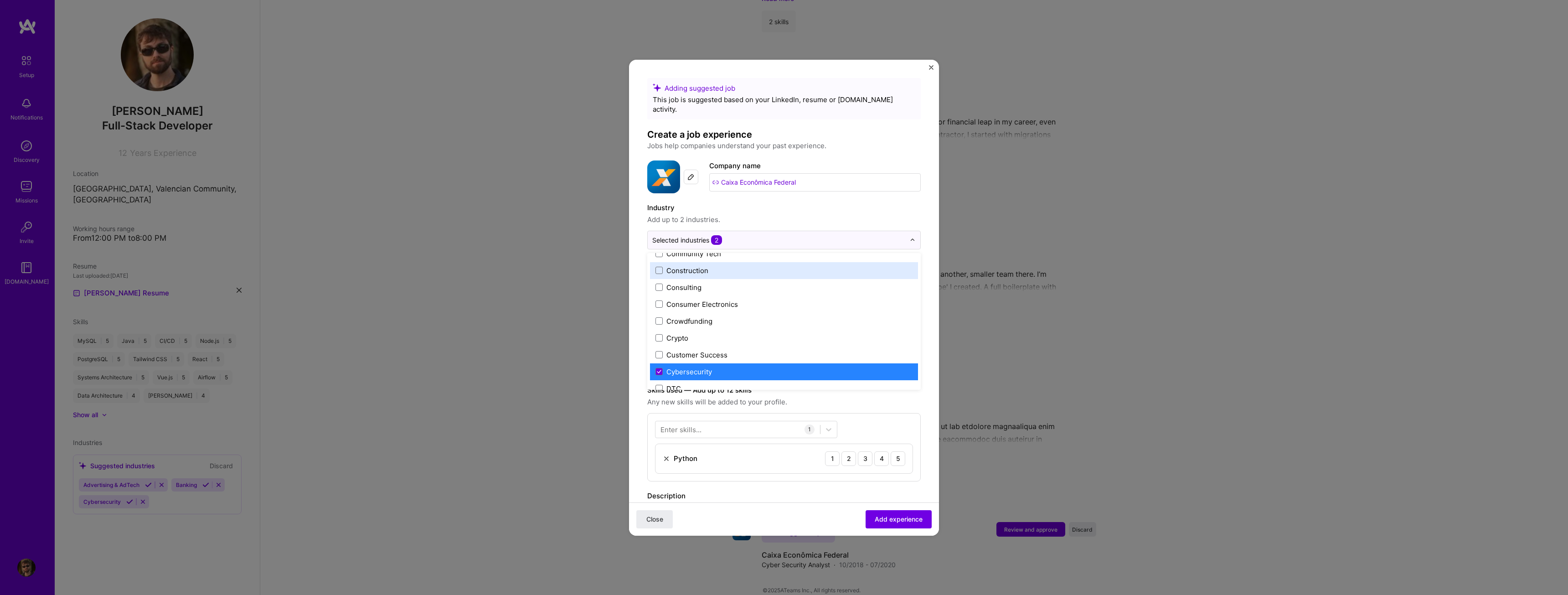
scroll to position [638, 0]
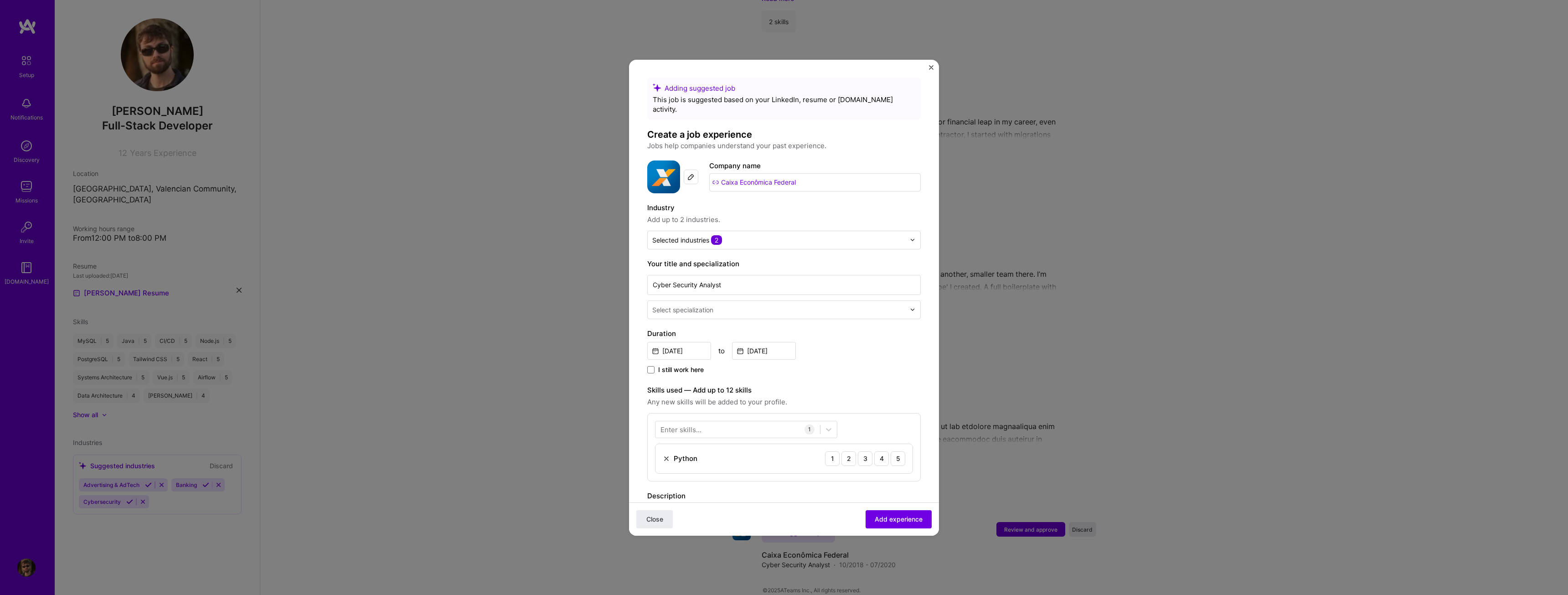
click at [883, 202] on label "Industry" at bounding box center [783, 208] width 273 height 11
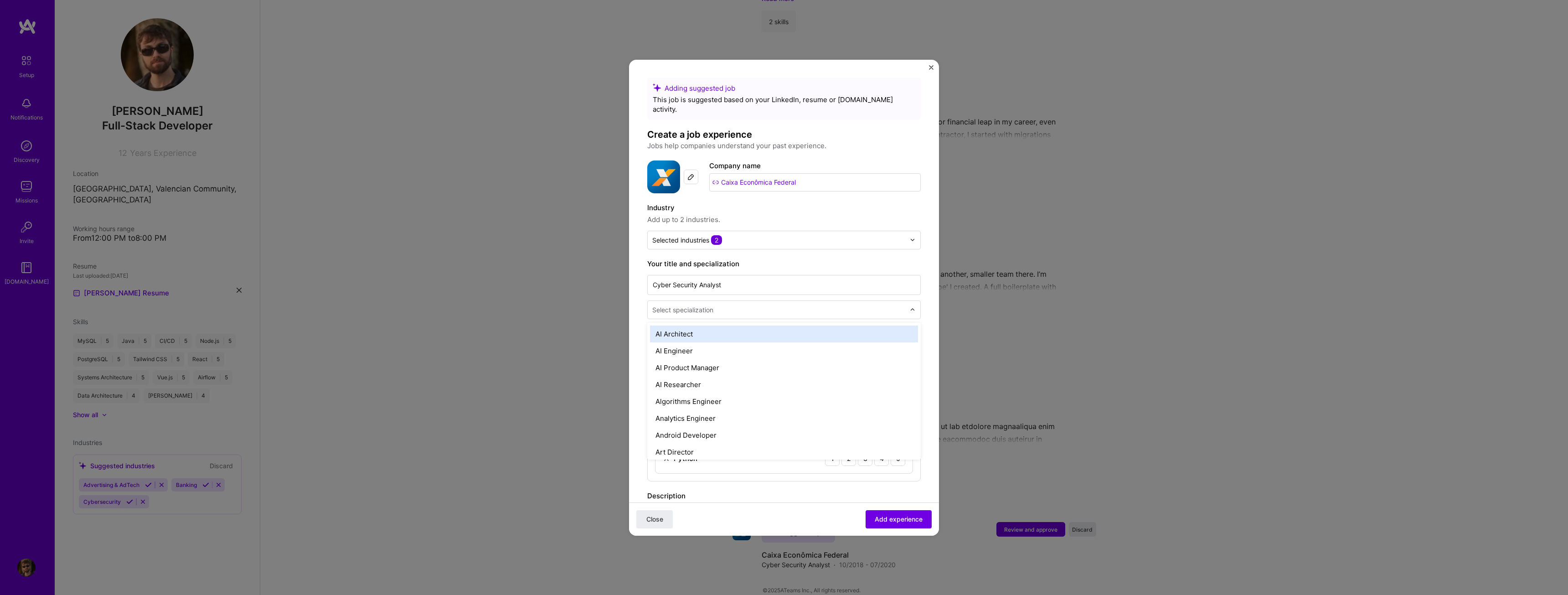
click at [803, 305] on input "text" at bounding box center [780, 310] width 255 height 10
type input "c"
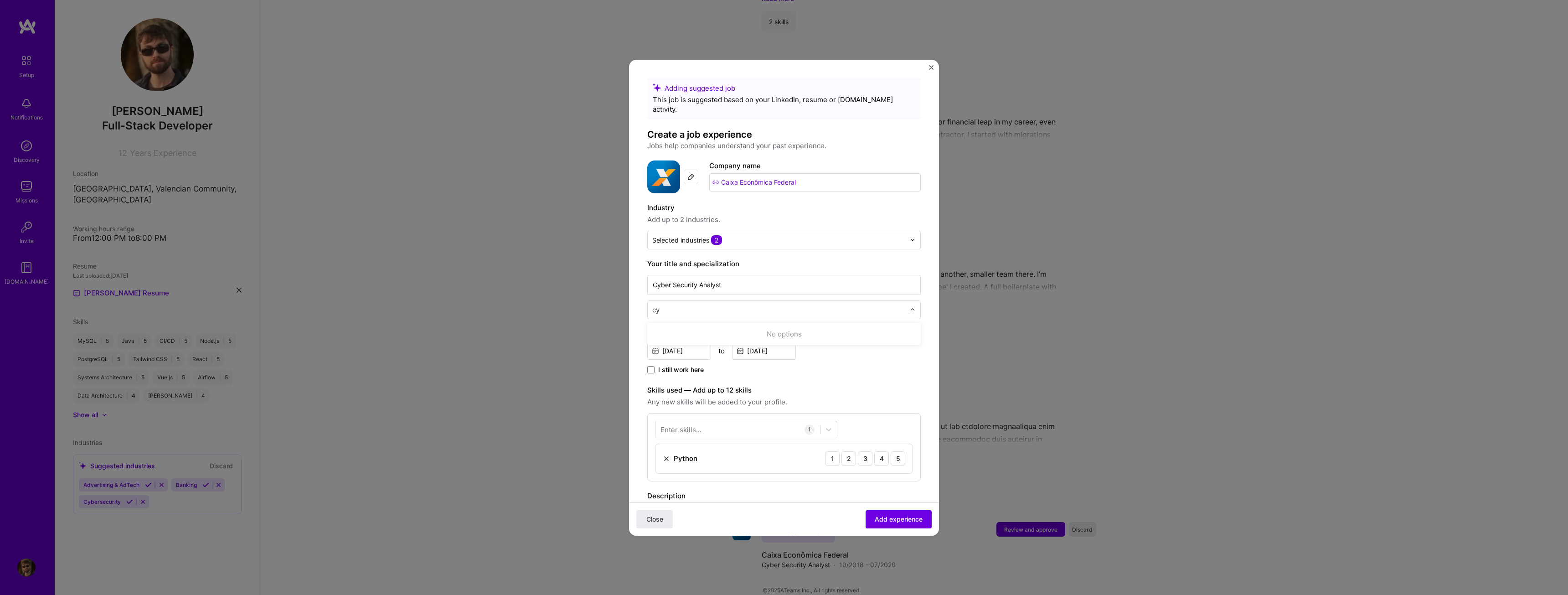
type input "c"
type input "s"
type input "sof"
click at [725, 342] on div "Software Engineer" at bounding box center [784, 351] width 268 height 17
click at [826, 365] on div "I still work here" at bounding box center [783, 370] width 273 height 10
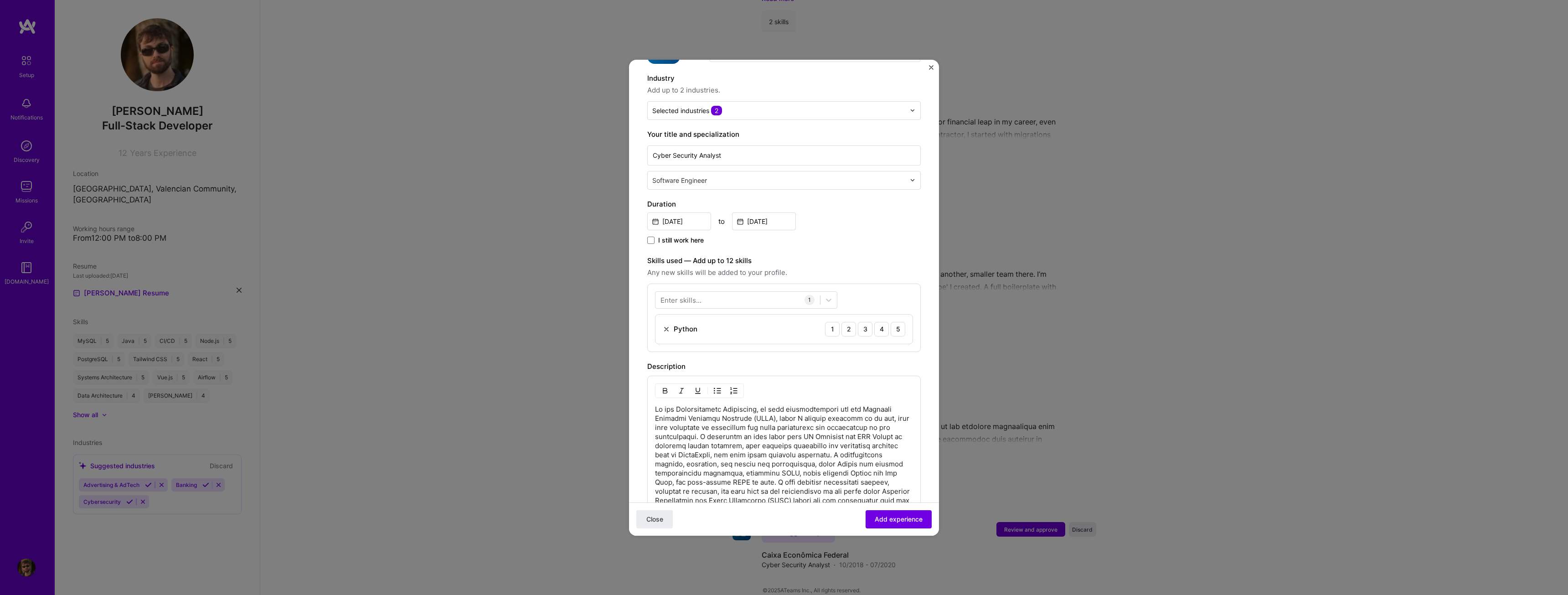
scroll to position [137, 0]
click at [895, 315] on div "5" at bounding box center [898, 322] width 15 height 15
click at [774, 285] on div at bounding box center [738, 292] width 164 height 15
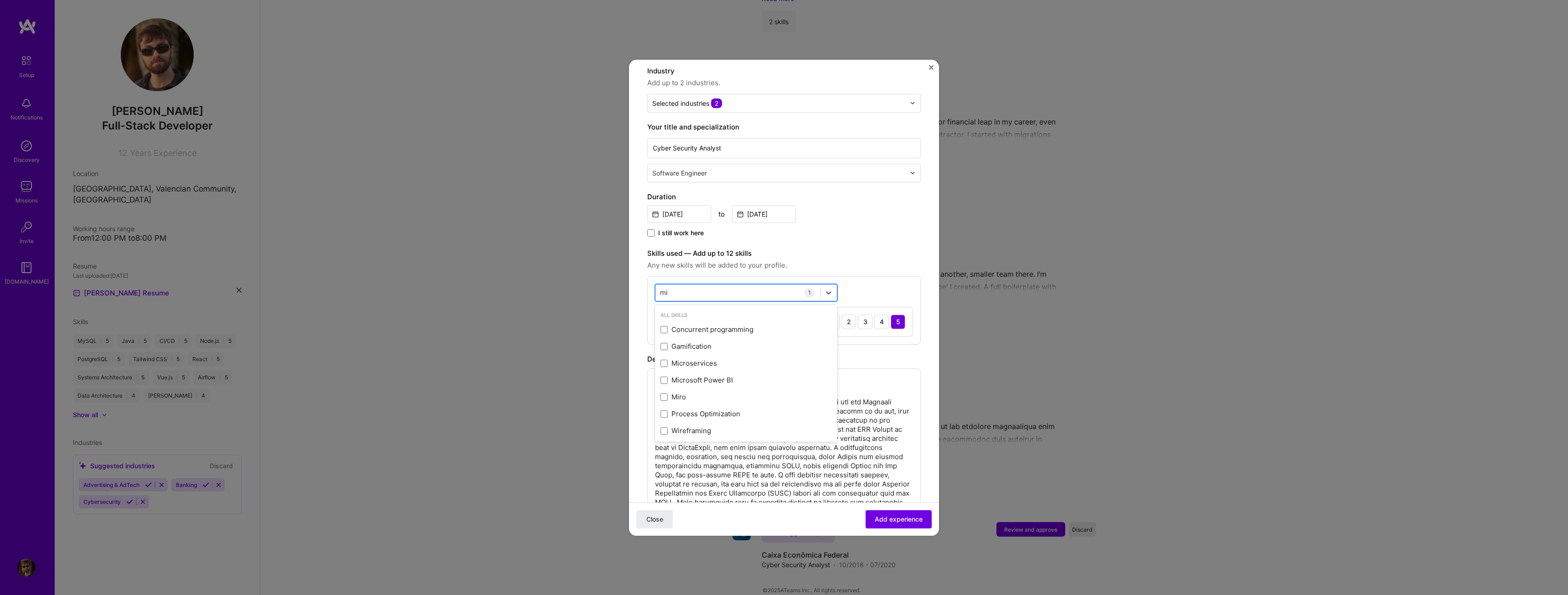
type input "m"
type input "s"
type input "c"
type input "p"
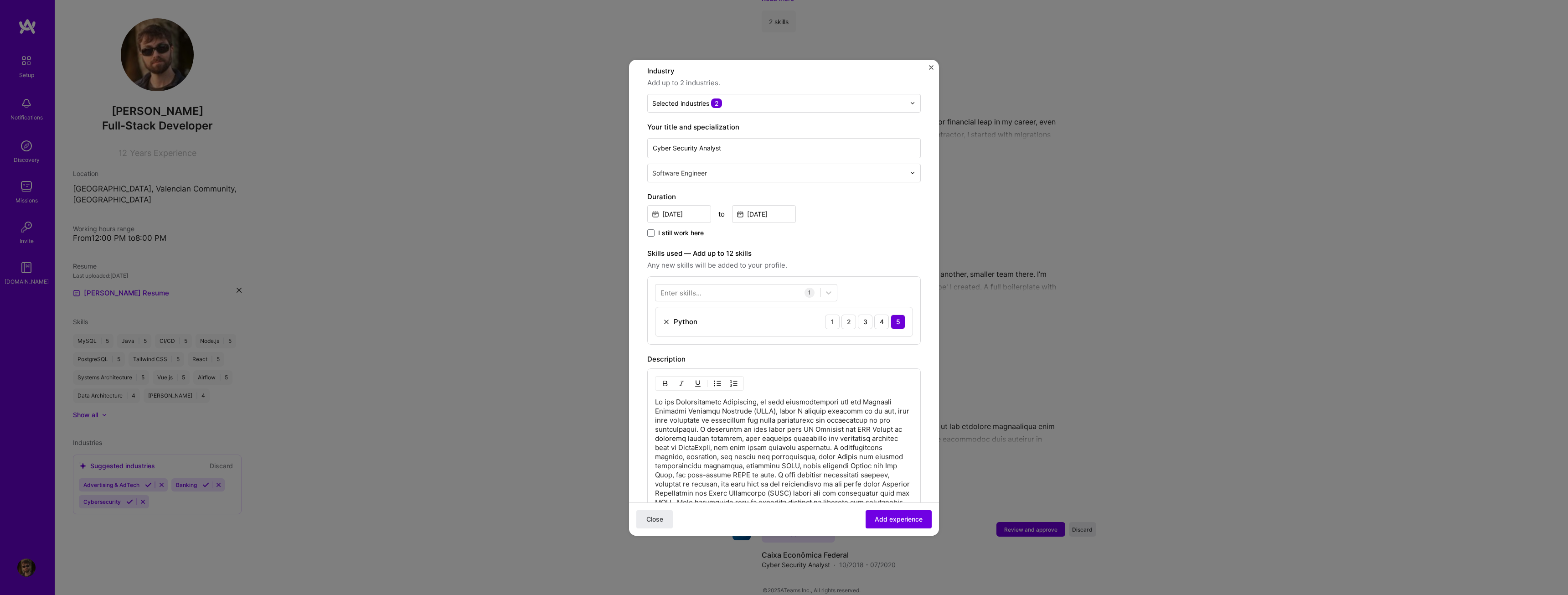
click at [859, 260] on span "Any new skills will be added to your profile." at bounding box center [783, 266] width 273 height 11
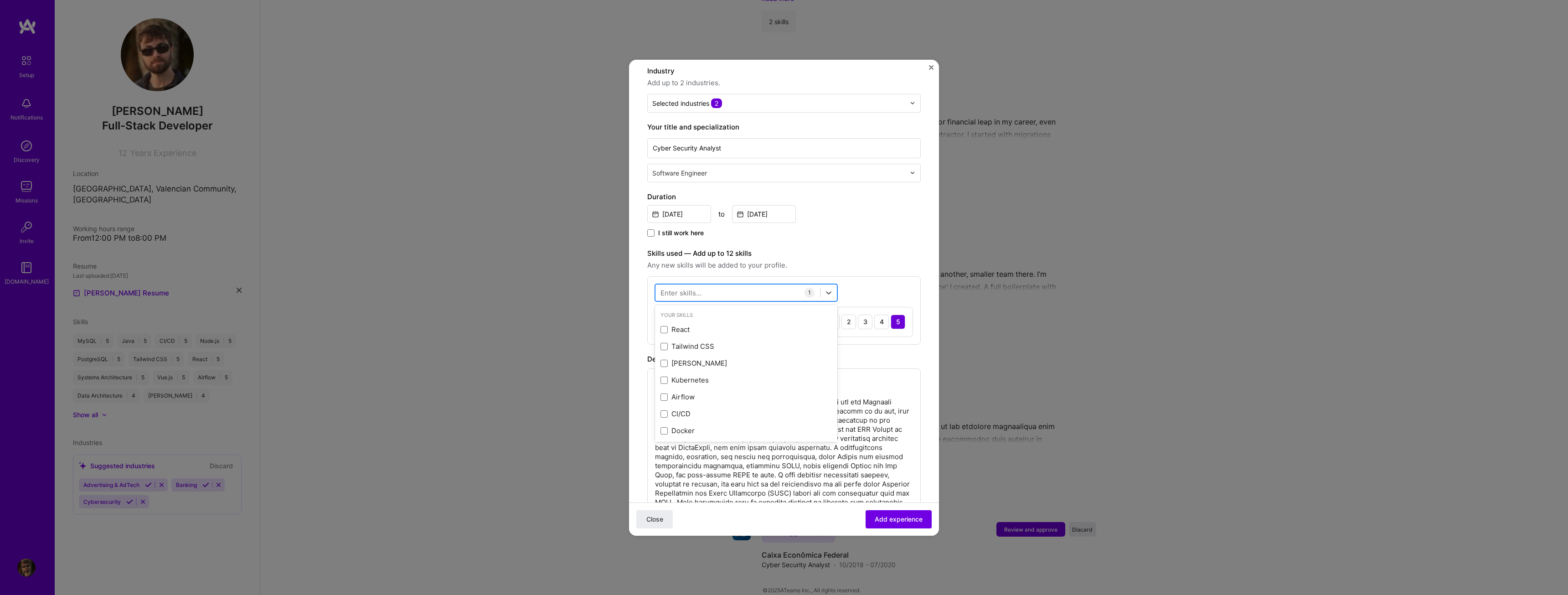
click at [785, 285] on div at bounding box center [738, 292] width 164 height 15
type input "m"
type input "b"
type input "w"
click at [875, 203] on div "[DATE] to [DATE]" at bounding box center [783, 213] width 273 height 19
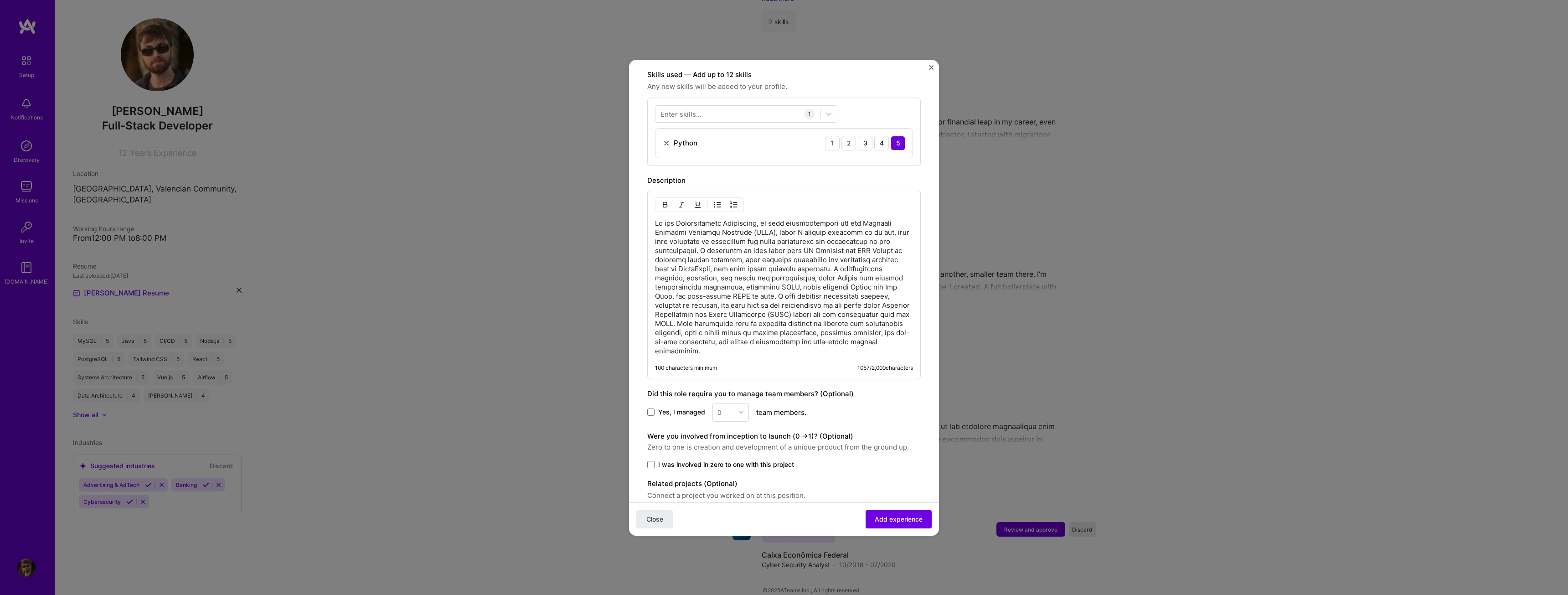
scroll to position [319, 0]
click at [774, 457] on span "I was involved in zero to one with this project" at bounding box center [726, 461] width 136 height 9
click at [0, 0] on input "I was involved in zero to one with this project" at bounding box center [0, 0] width 0 height 0
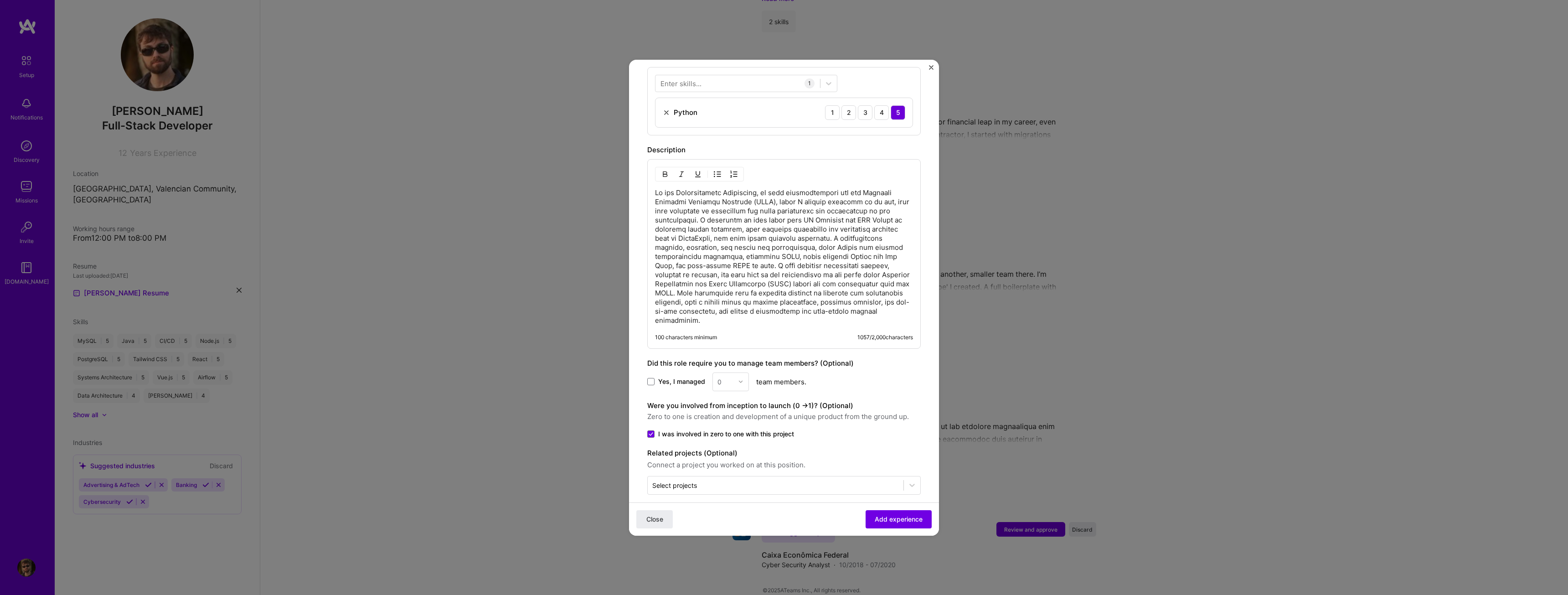
scroll to position [347, 0]
click at [890, 516] on span "Add experience" at bounding box center [898, 519] width 48 height 9
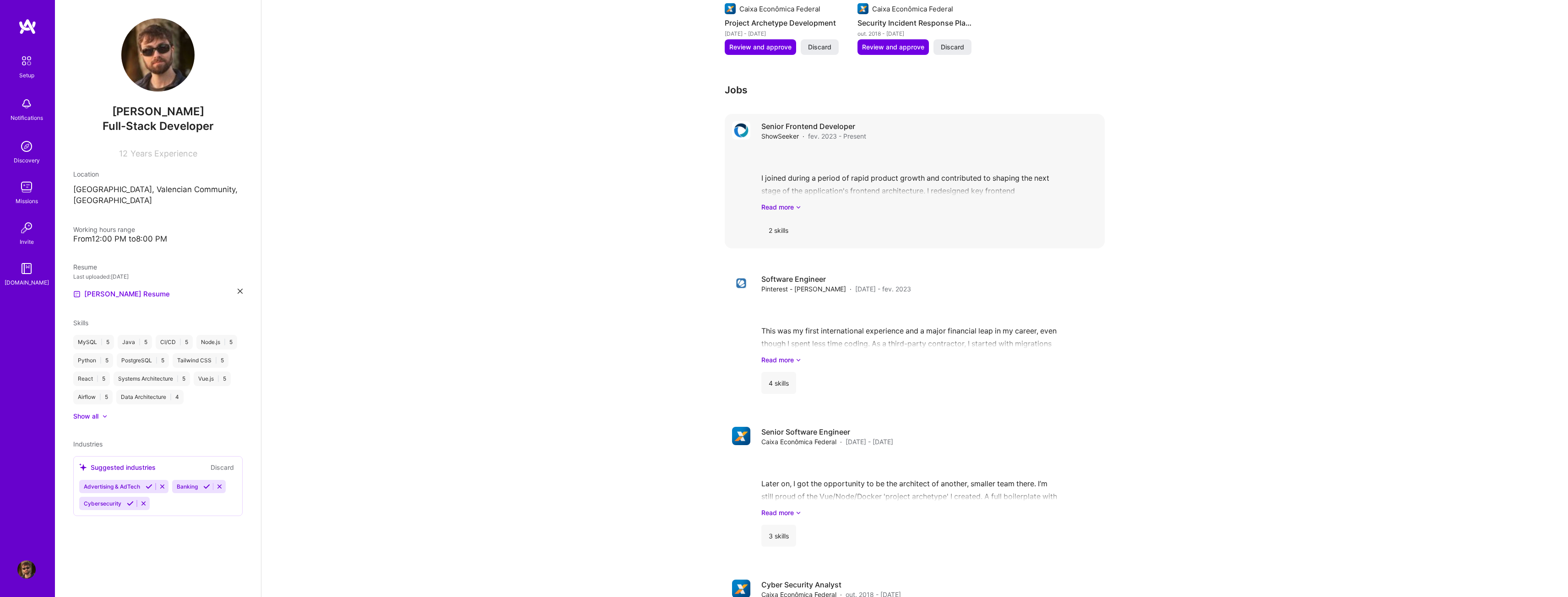
scroll to position [895, 0]
click at [797, 203] on icon at bounding box center [798, 208] width 6 height 10
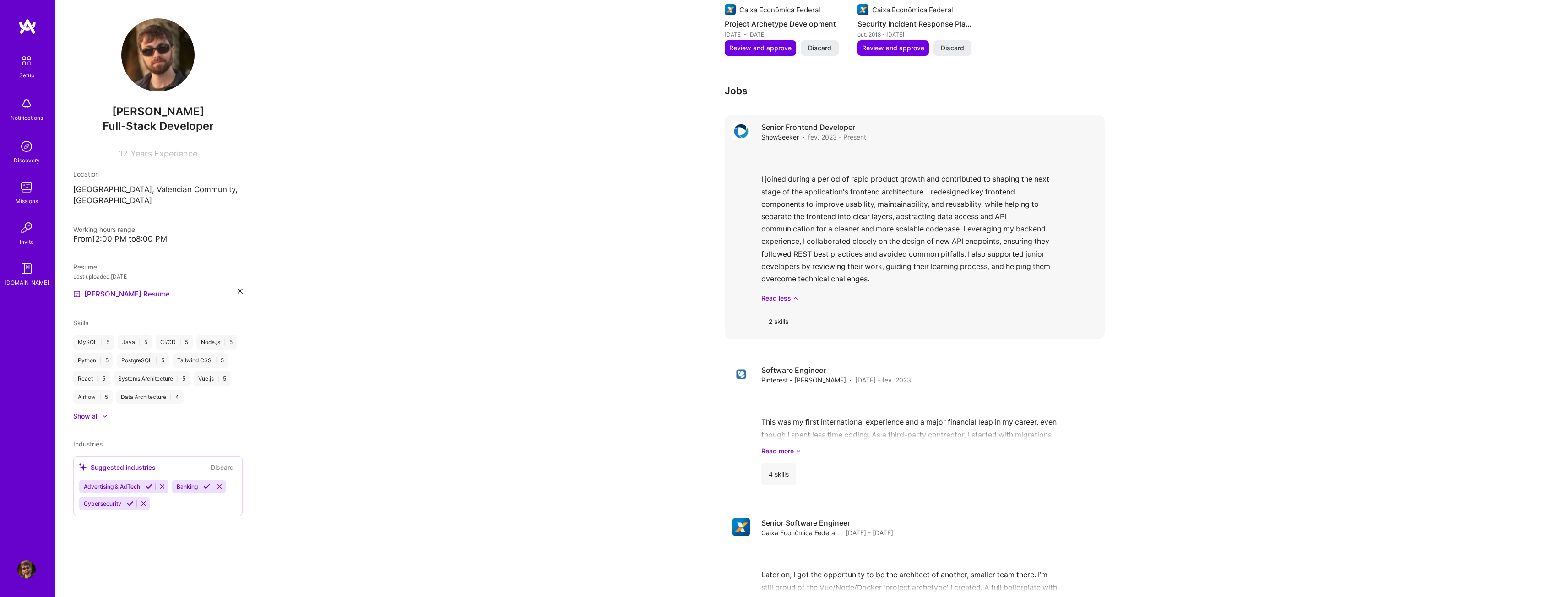
click at [789, 310] on div "2 skills" at bounding box center [778, 321] width 34 height 22
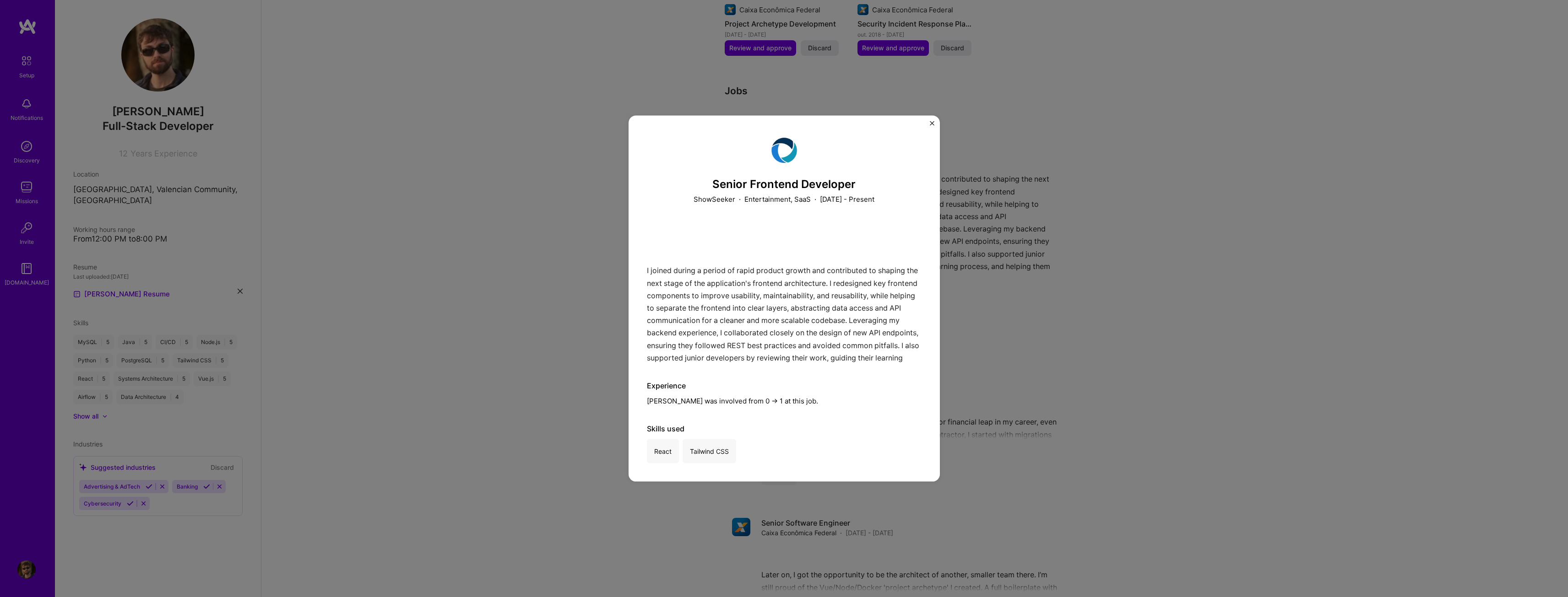
click at [680, 441] on div "React Tailwind CSS" at bounding box center [784, 452] width 274 height 24
click at [929, 119] on div "Senior Frontend Developer ShowSeeker · Entertainment, SaaS · [DATE] - Present I…" at bounding box center [784, 299] width 311 height 367
click at [927, 123] on div "Senior Frontend Developer ShowSeeker · Entertainment, SaaS · [DATE] - Present I…" at bounding box center [784, 299] width 311 height 367
click at [936, 120] on div "Senior Frontend Developer ShowSeeker · Entertainment, SaaS · [DATE] - Present I…" at bounding box center [784, 299] width 311 height 367
click at [935, 123] on div "Senior Frontend Developer ShowSeeker · Entertainment, SaaS · [DATE] - Present I…" at bounding box center [784, 299] width 311 height 367
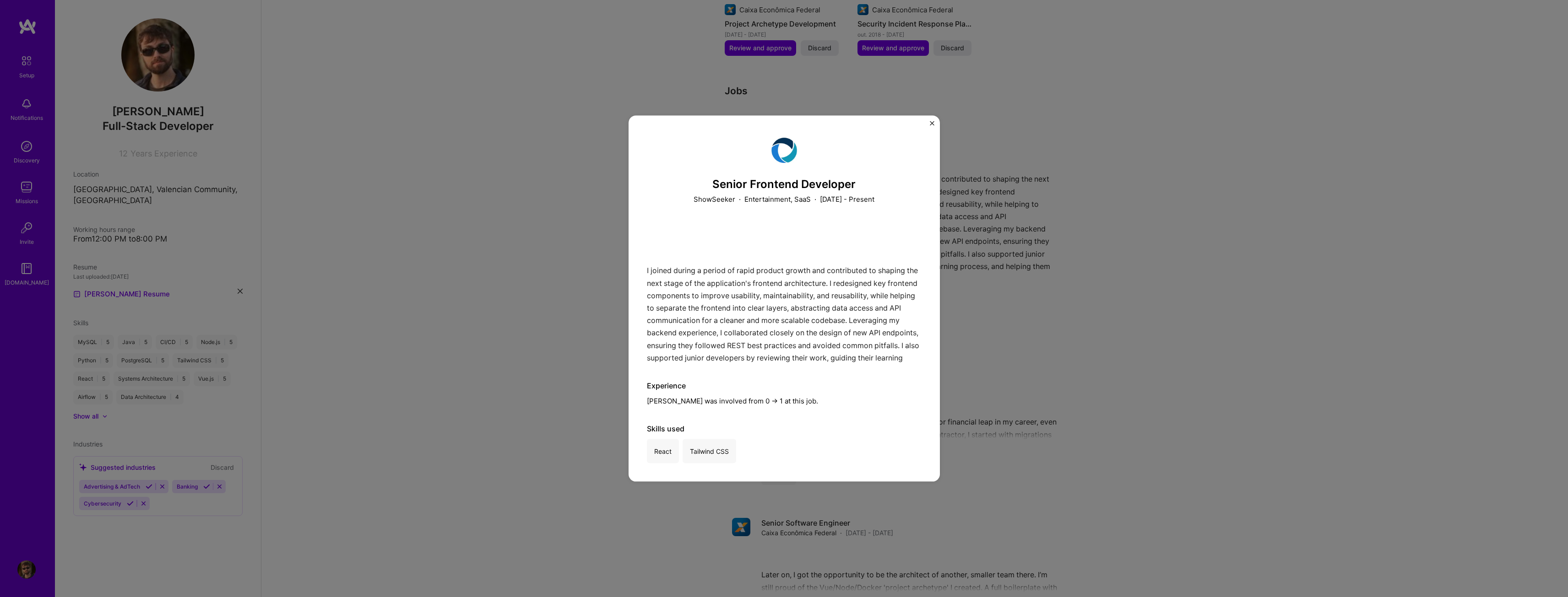
click at [934, 124] on img "Close" at bounding box center [932, 123] width 4 height 4
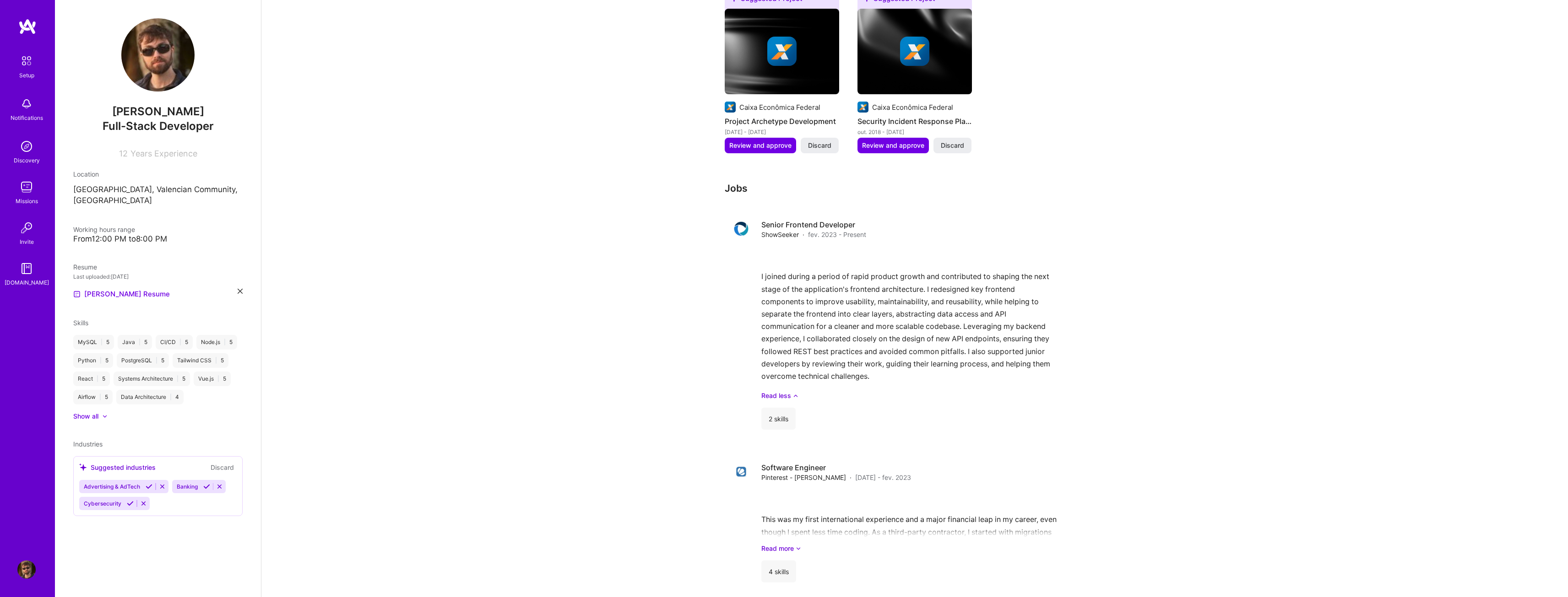
scroll to position [621, 0]
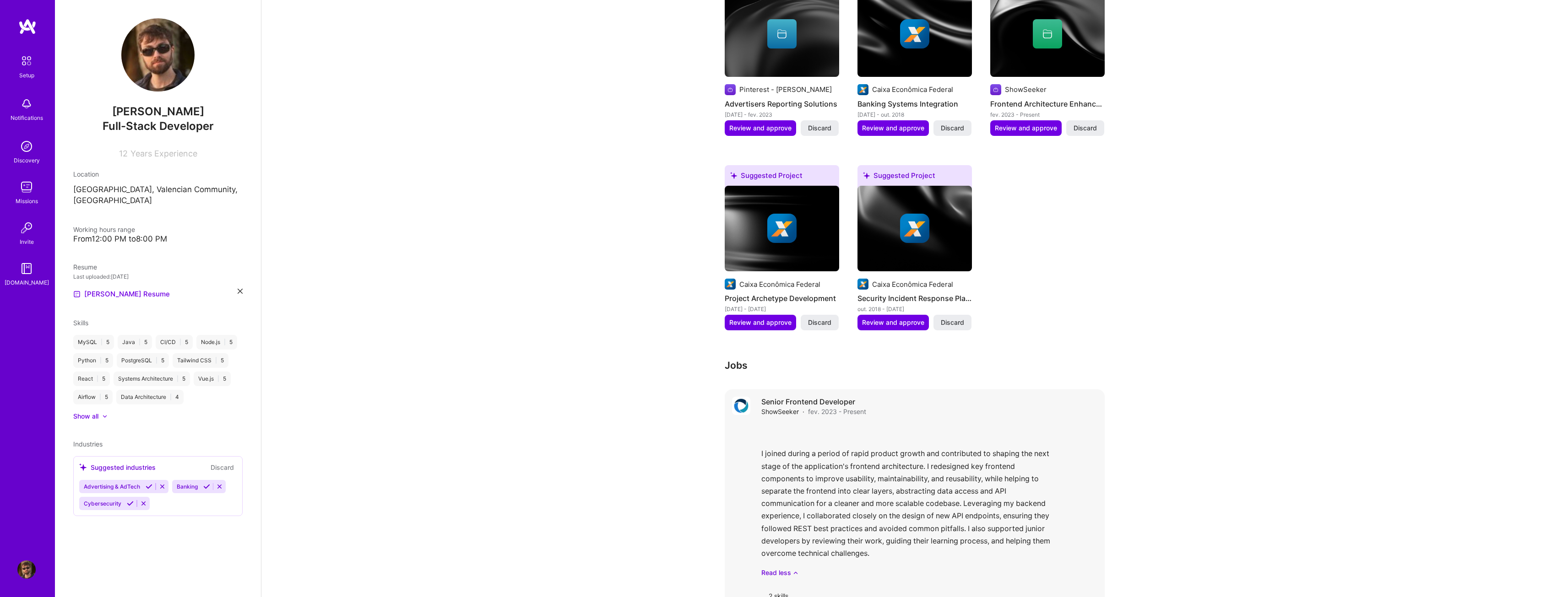
click at [887, 423] on div "I joined during a period of rapid product growth and contributed to shaping the…" at bounding box center [929, 500] width 336 height 154
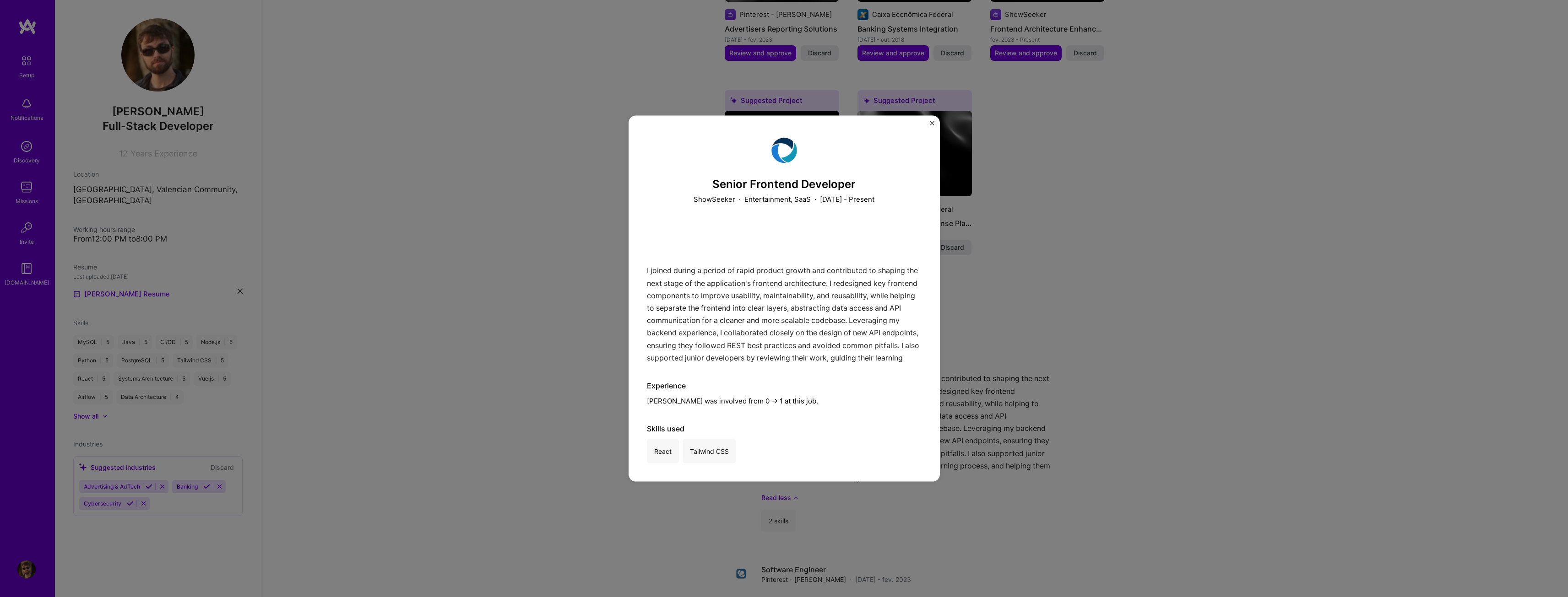
scroll to position [895, 0]
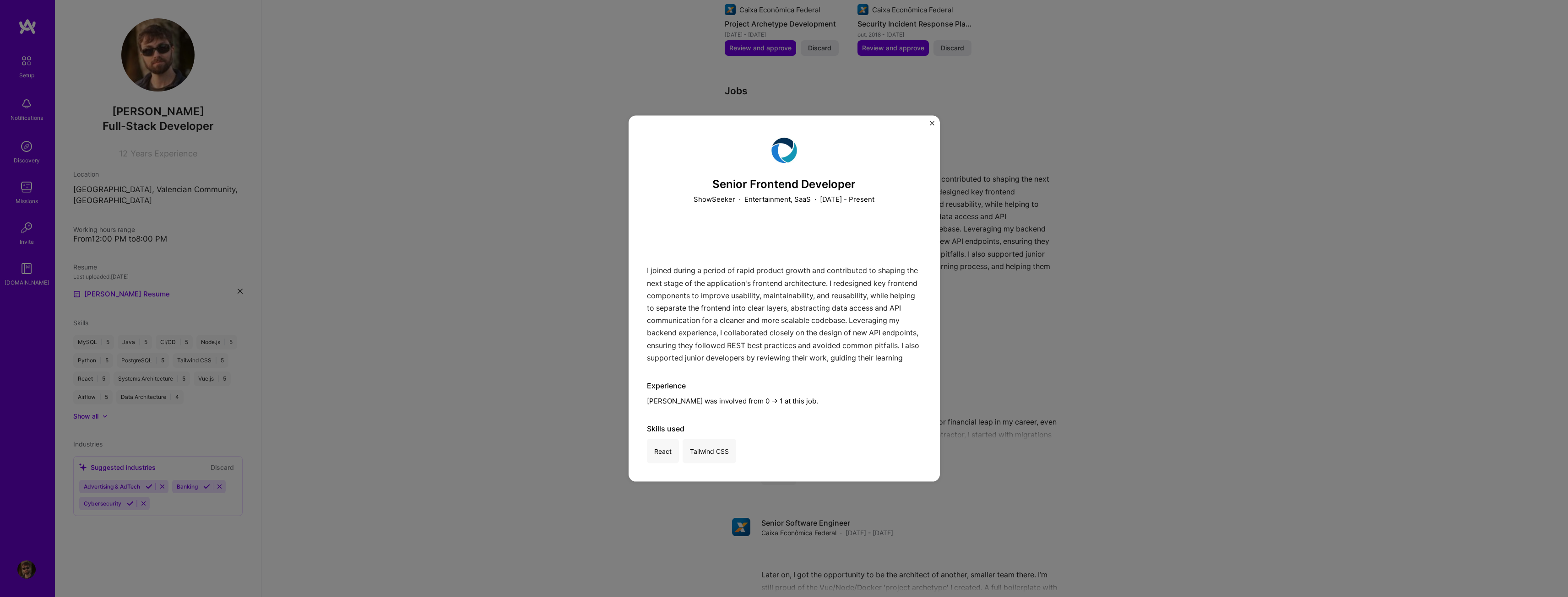
click at [1148, 260] on div "Senior Frontend Developer ShowSeeker · Entertainment, SaaS · [DATE] - Present I…" at bounding box center [784, 298] width 1568 height 597
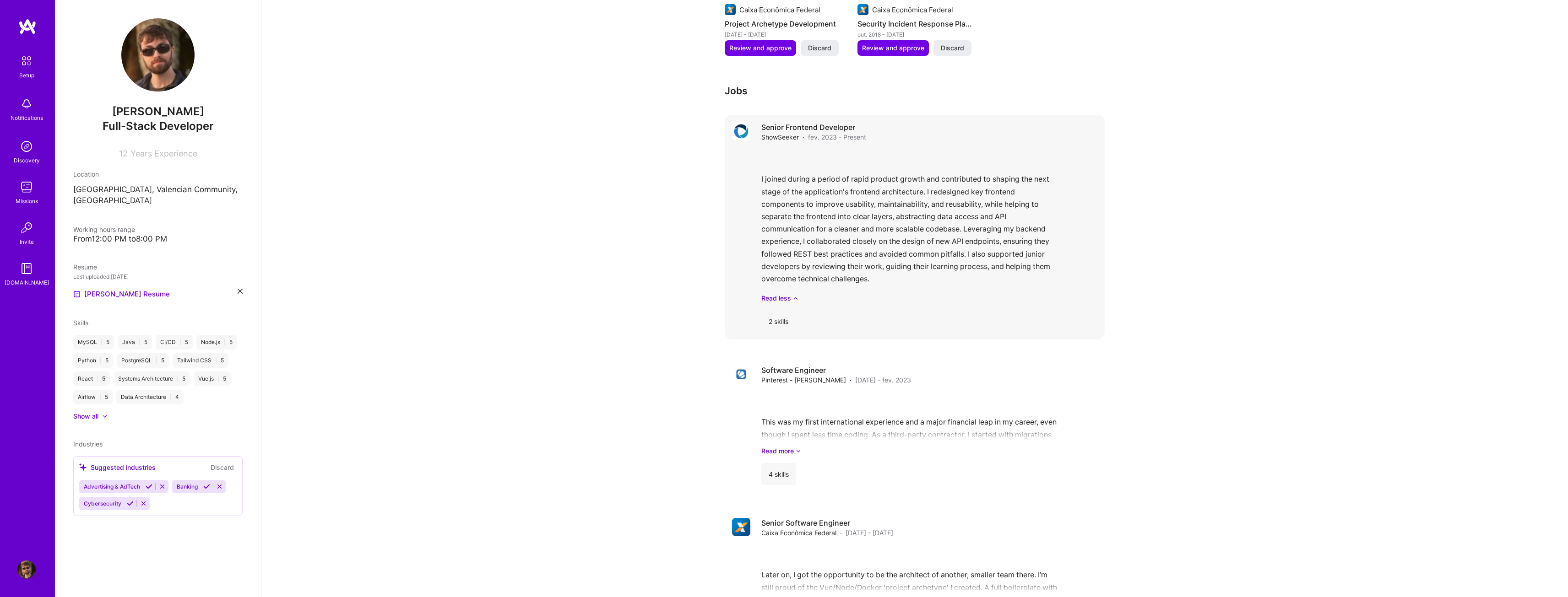
drag, startPoint x: 842, startPoint y: 240, endPoint x: 853, endPoint y: 195, distance: 46.3
click at [853, 195] on div "I joined during a period of rapid product growth and contributed to shaping the…" at bounding box center [929, 226] width 336 height 154
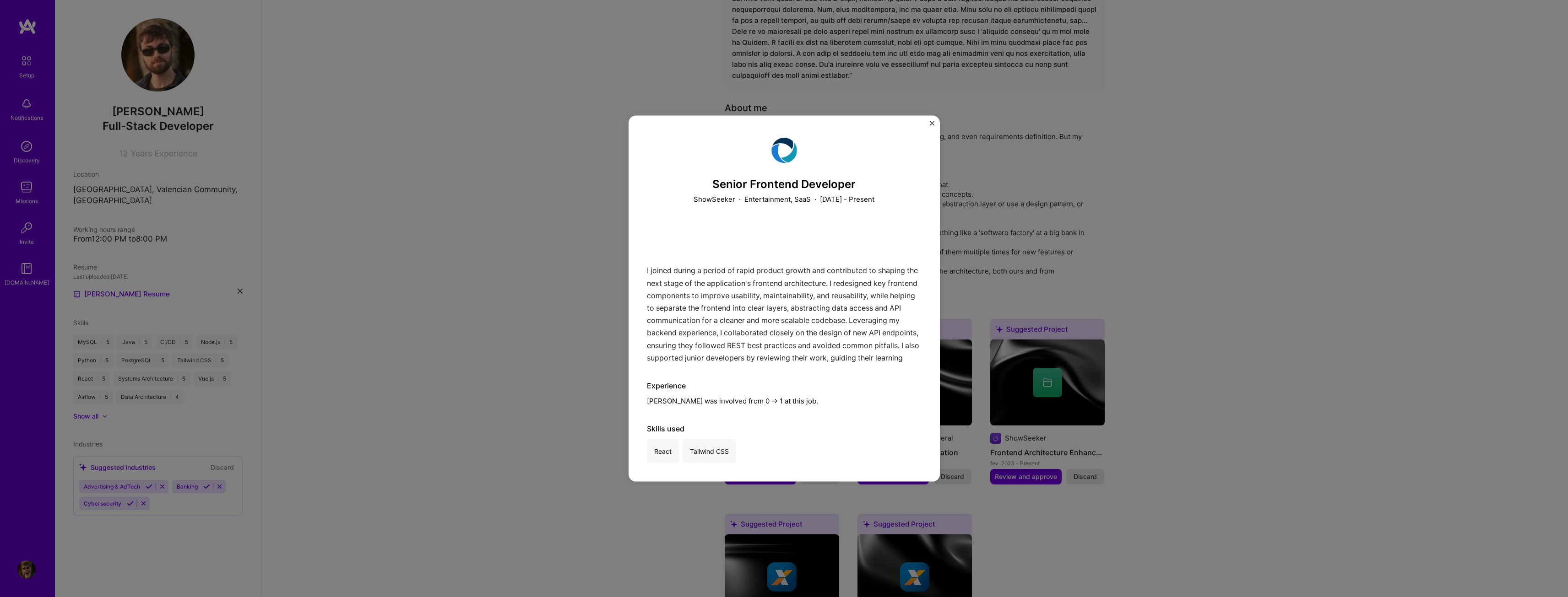
scroll to position [117, 0]
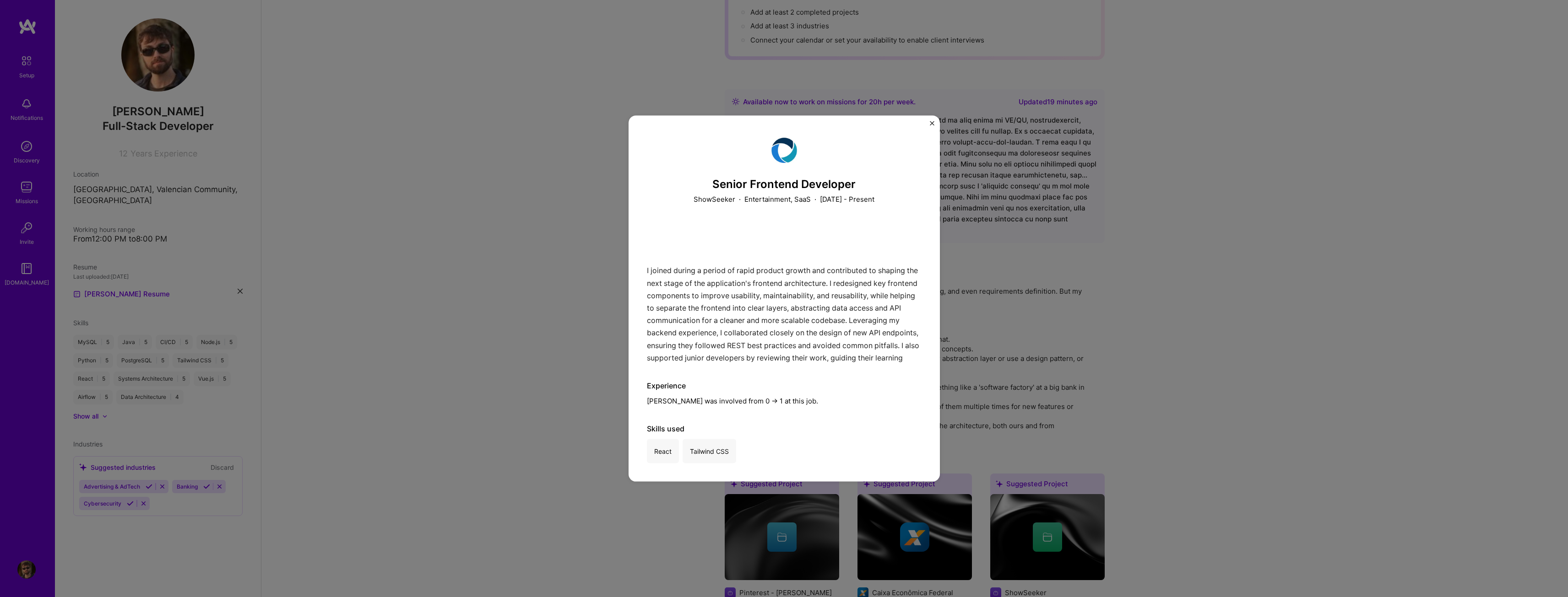
click at [935, 126] on div "Senior Frontend Developer ShowSeeker · Entertainment, SaaS · [DATE] - Present I…" at bounding box center [784, 299] width 311 height 367
click at [936, 123] on div "Senior Frontend Developer ShowSeeker · Entertainment, SaaS · [DATE] - Present I…" at bounding box center [784, 299] width 311 height 367
drag, startPoint x: 935, startPoint y: 123, endPoint x: 930, endPoint y: 124, distance: 5.1
click at [934, 123] on div "Senior Frontend Developer ShowSeeker · Entertainment, SaaS · [DATE] - Present I…" at bounding box center [784, 299] width 311 height 367
click at [930, 124] on img "Close" at bounding box center [932, 123] width 4 height 4
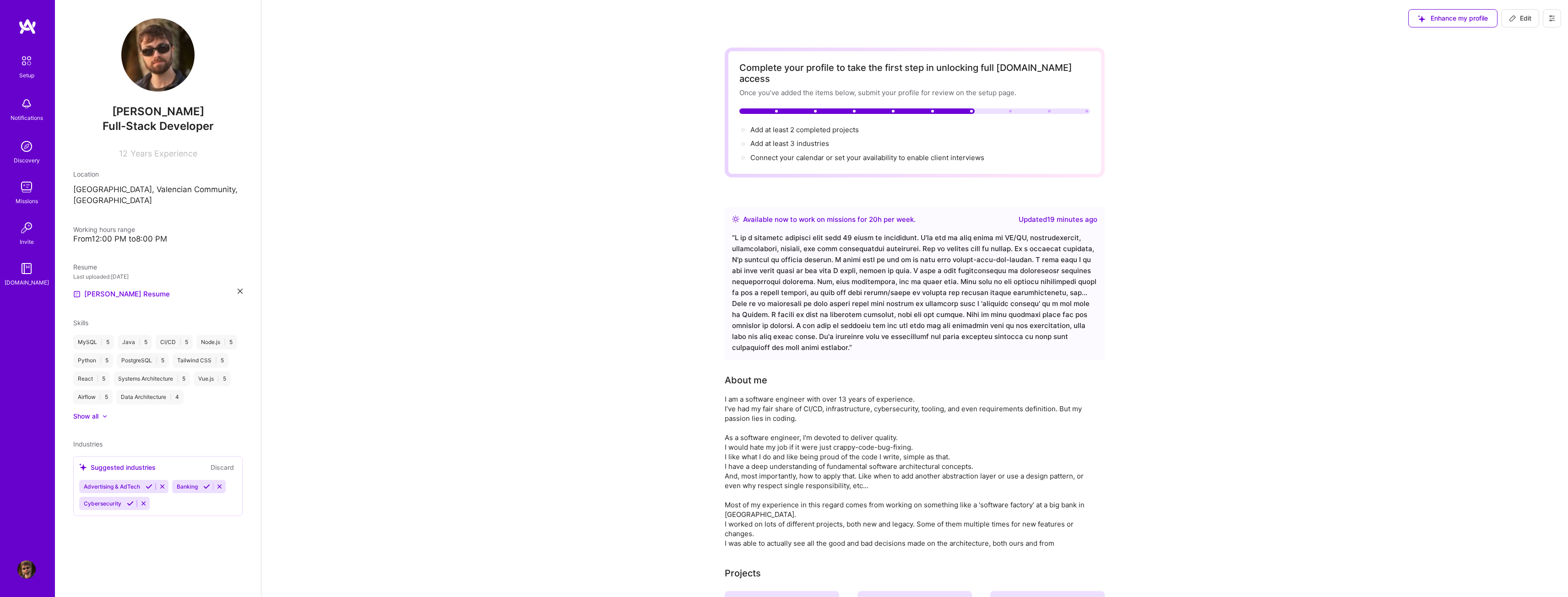
click at [1514, 21] on icon at bounding box center [1512, 18] width 7 height 7
select select "US"
select select "Right Now"
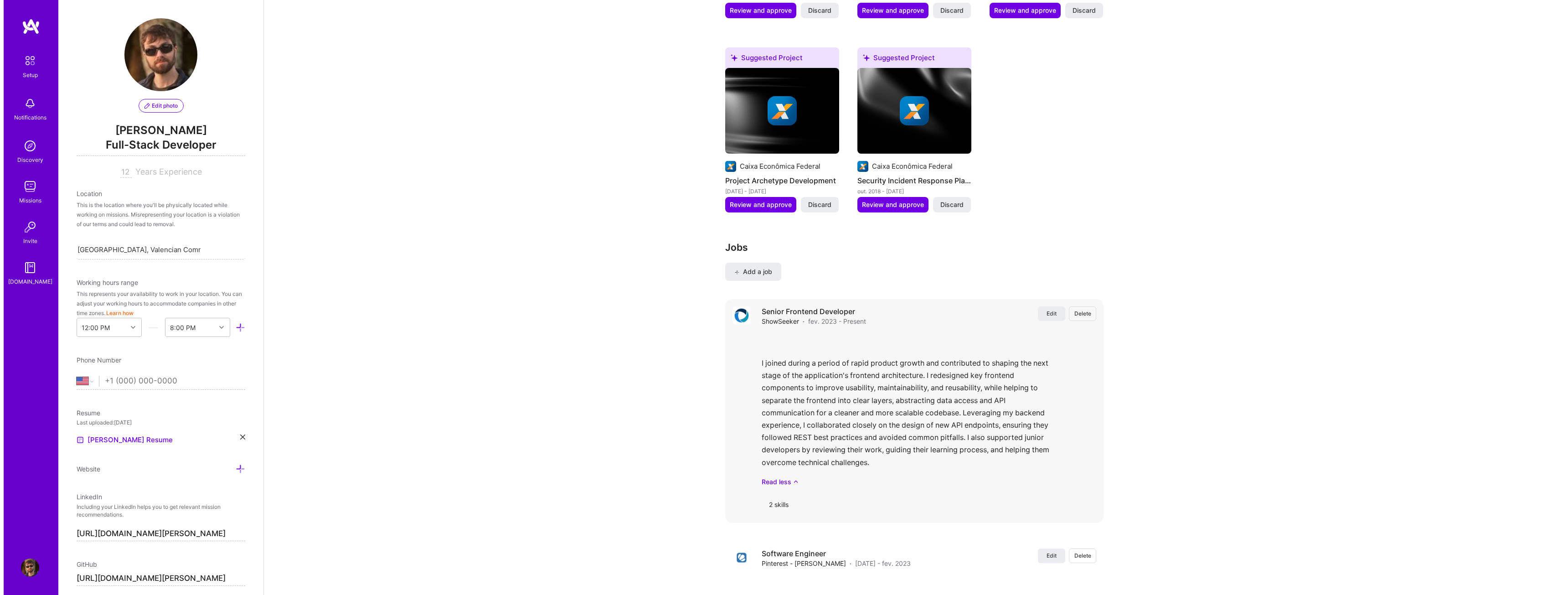
scroll to position [1049, 0]
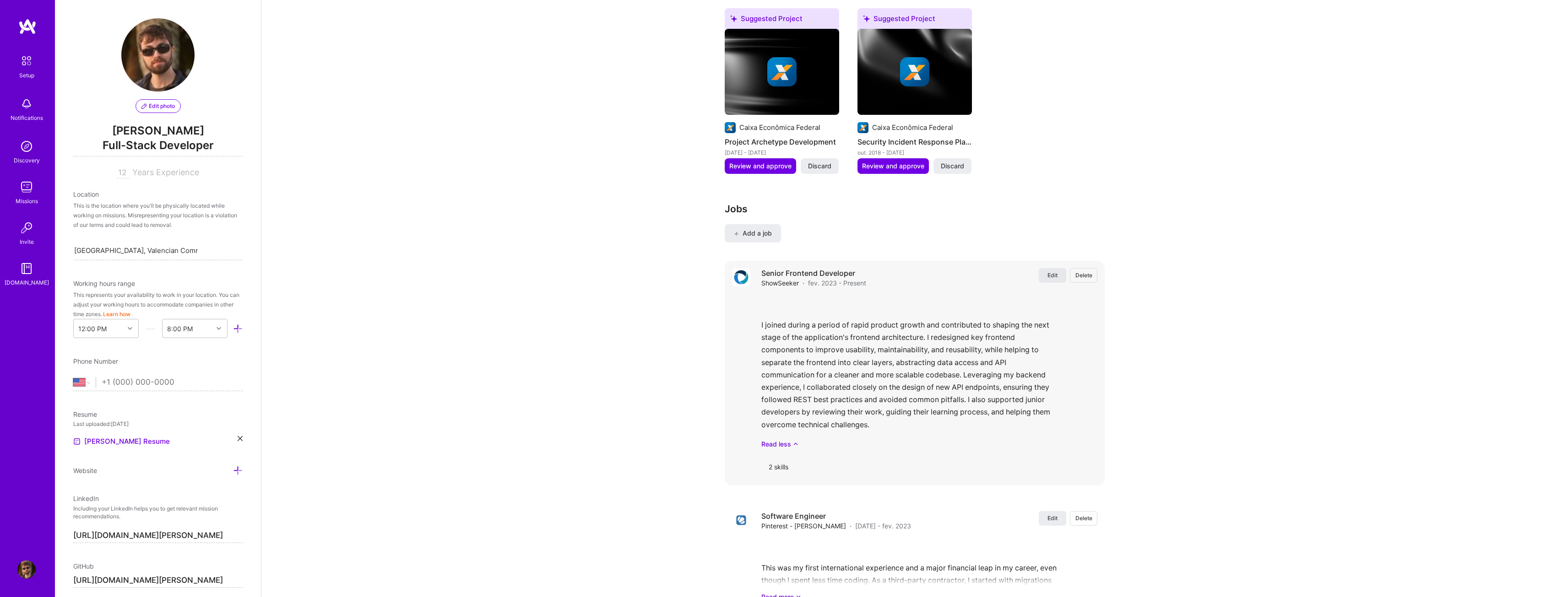
click at [1052, 271] on span "Edit" at bounding box center [1052, 275] width 10 height 8
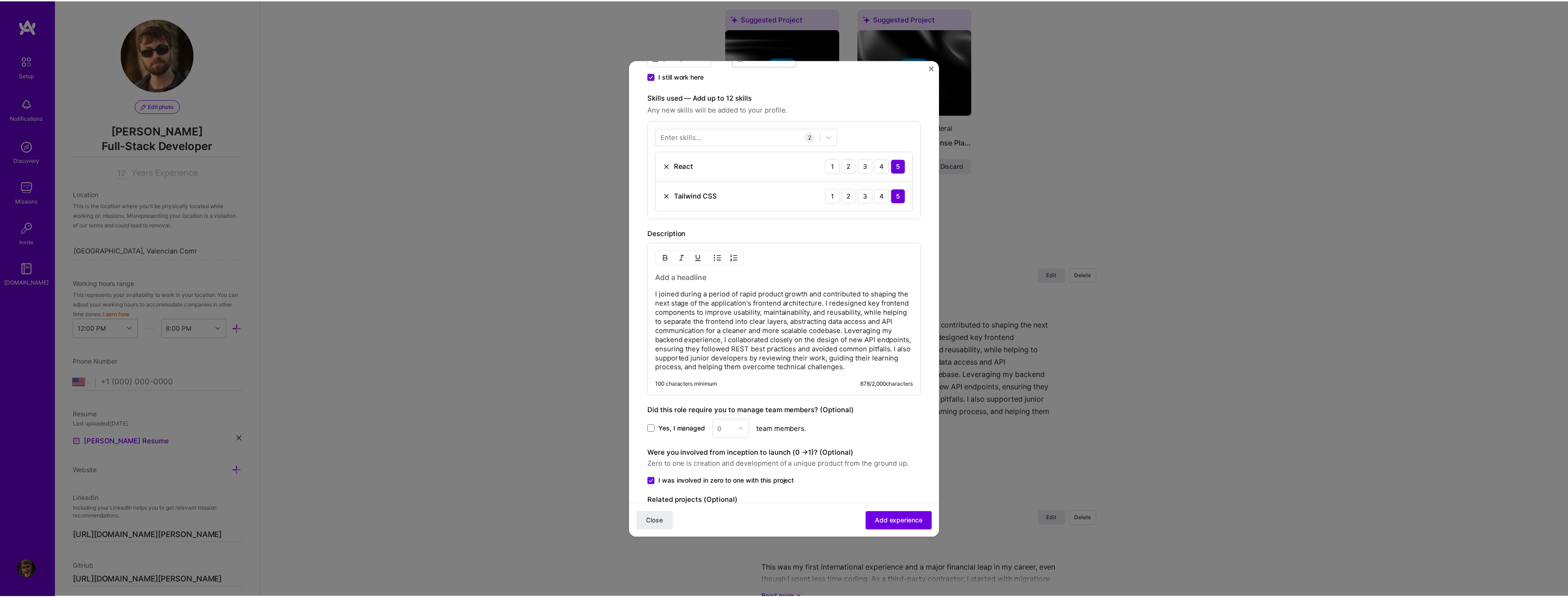
scroll to position [126, 0]
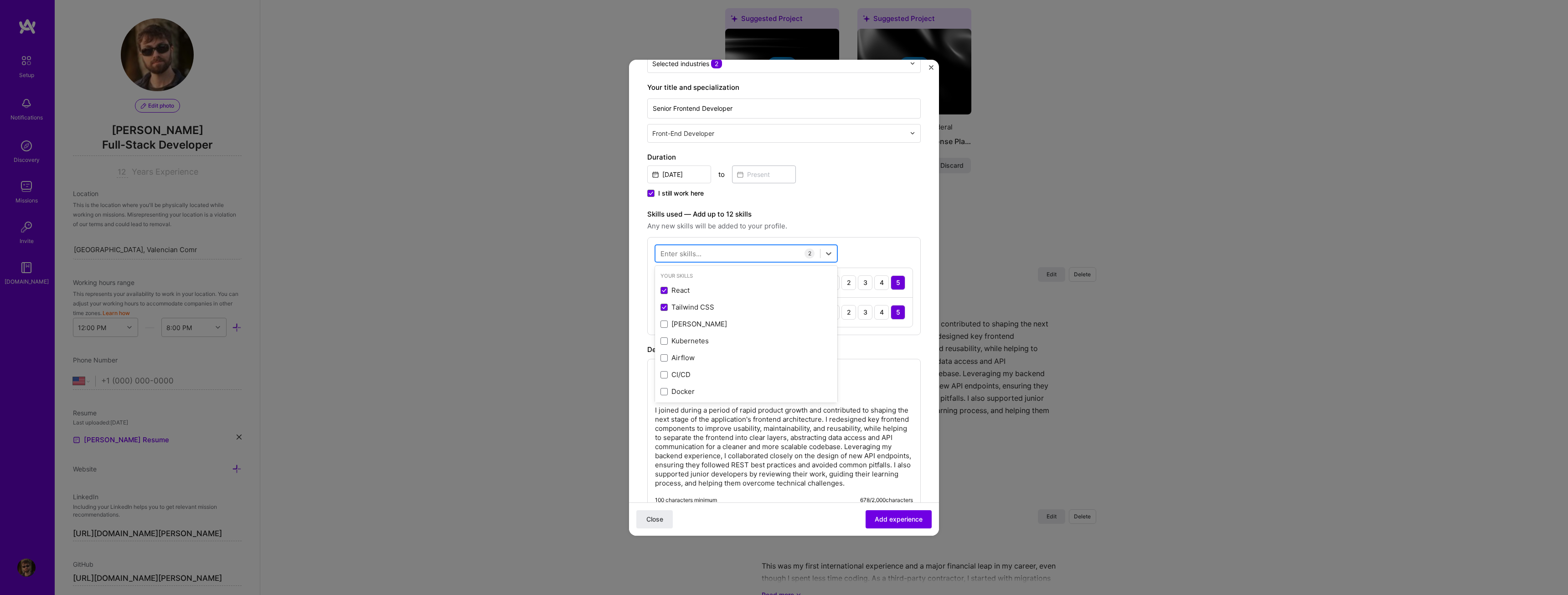
click at [747, 248] on div at bounding box center [738, 253] width 164 height 15
click at [696, 284] on div "Cypress" at bounding box center [746, 290] width 183 height 17
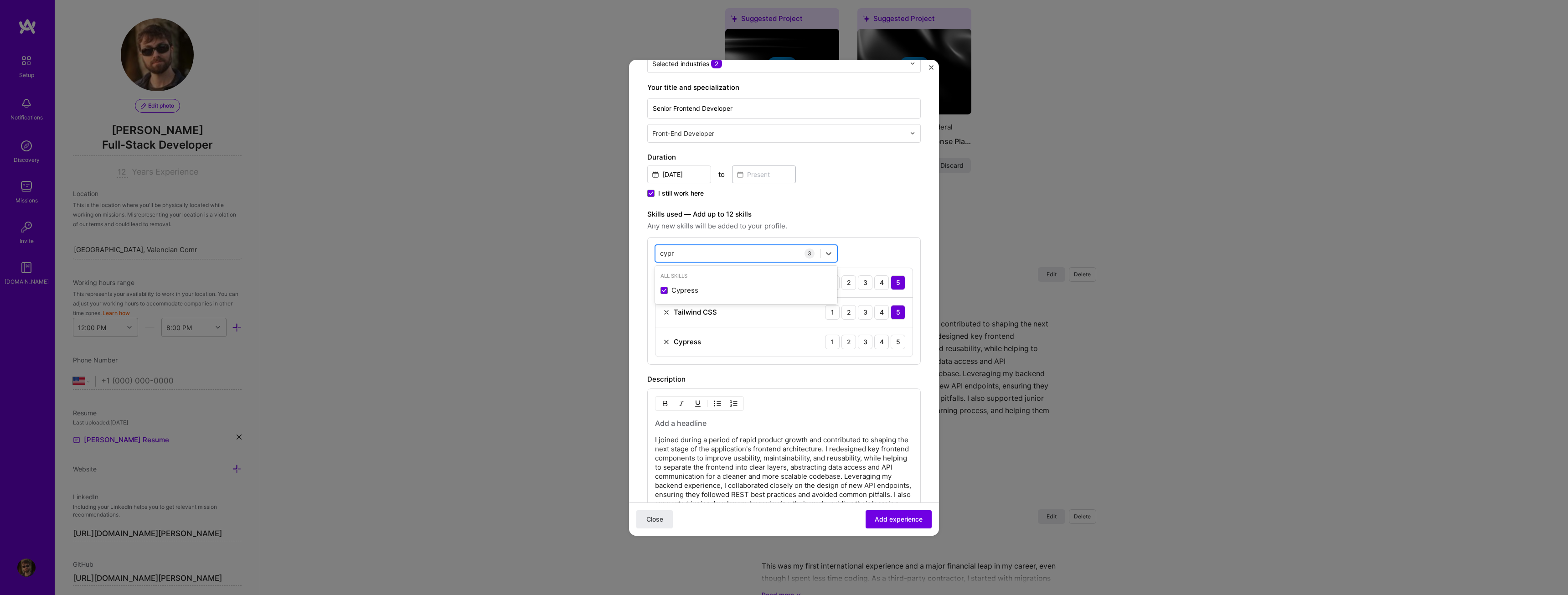
click at [701, 256] on div "cypr cypr" at bounding box center [738, 253] width 164 height 15
drag, startPoint x: 701, startPoint y: 256, endPoint x: 648, endPoint y: 250, distance: 53.3
click at [648, 250] on div "option Cypress, selected. option Cypress selected, 0 of 2. 1 result available f…" at bounding box center [783, 301] width 273 height 128
type input "c"
click at [665, 288] on span at bounding box center [664, 290] width 7 height 7
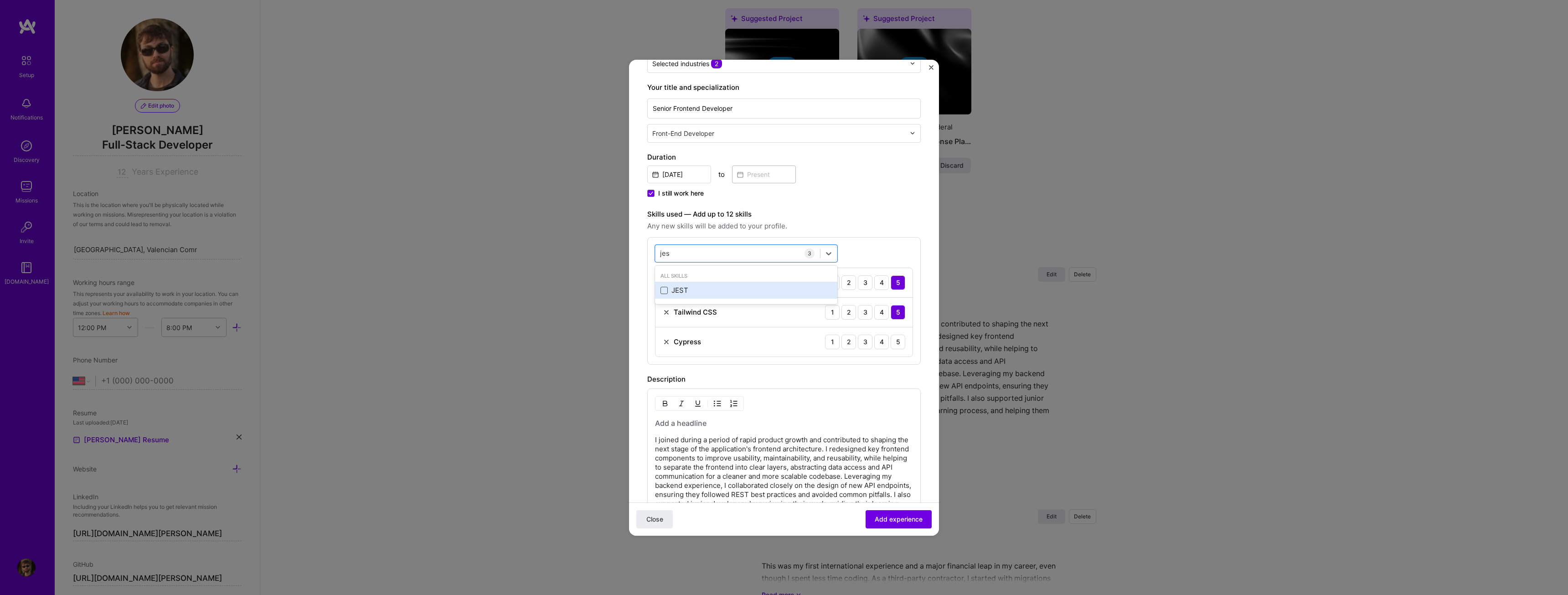
click at [0, 0] on input "checkbox" at bounding box center [0, 0] width 0 height 0
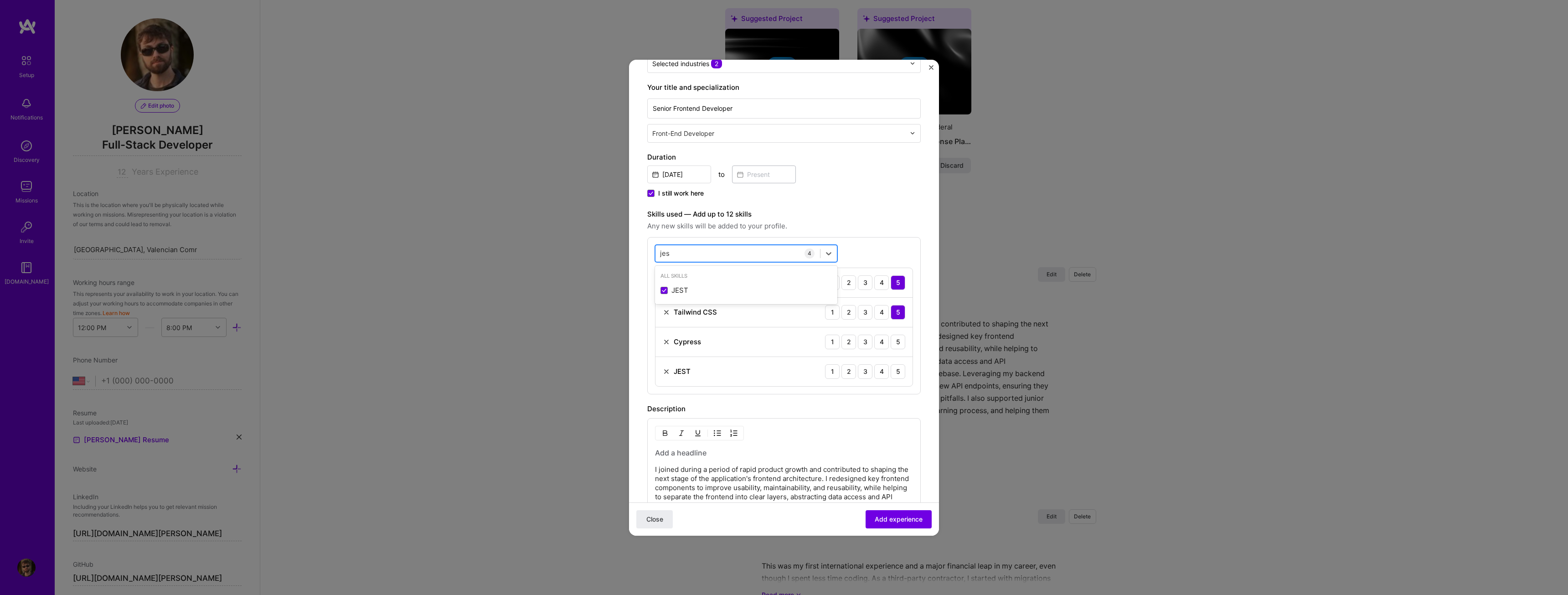
click at [684, 255] on div "jes jes" at bounding box center [738, 253] width 164 height 15
type input "j"
click at [662, 288] on span at bounding box center [664, 290] width 7 height 7
click at [0, 0] on input "checkbox" at bounding box center [0, 0] width 0 height 0
click at [660, 260] on div "testing testing" at bounding box center [738, 253] width 164 height 15
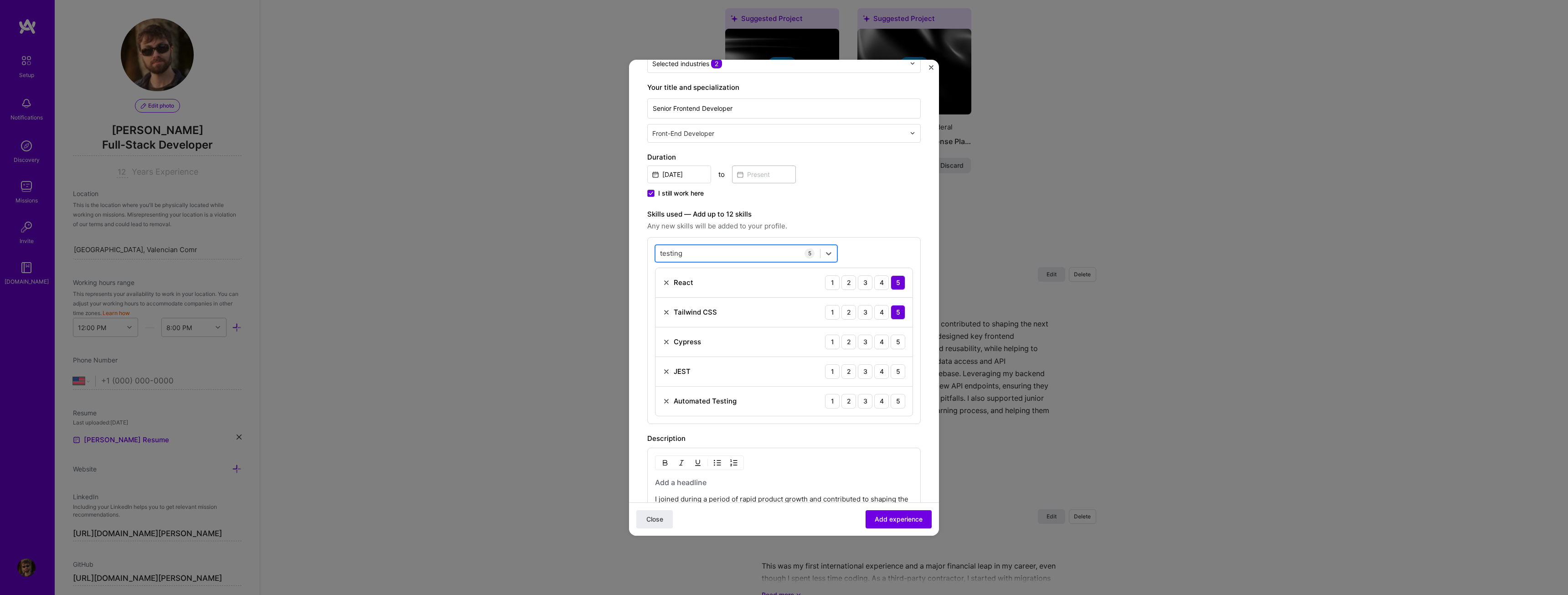
click at [702, 255] on div "testing testing" at bounding box center [738, 253] width 164 height 15
click at [702, 253] on div "testing testing" at bounding box center [738, 253] width 164 height 15
click at [701, 253] on div "testing testing" at bounding box center [738, 253] width 164 height 15
type input "t"
click at [882, 442] on div "Description" at bounding box center [783, 438] width 273 height 11
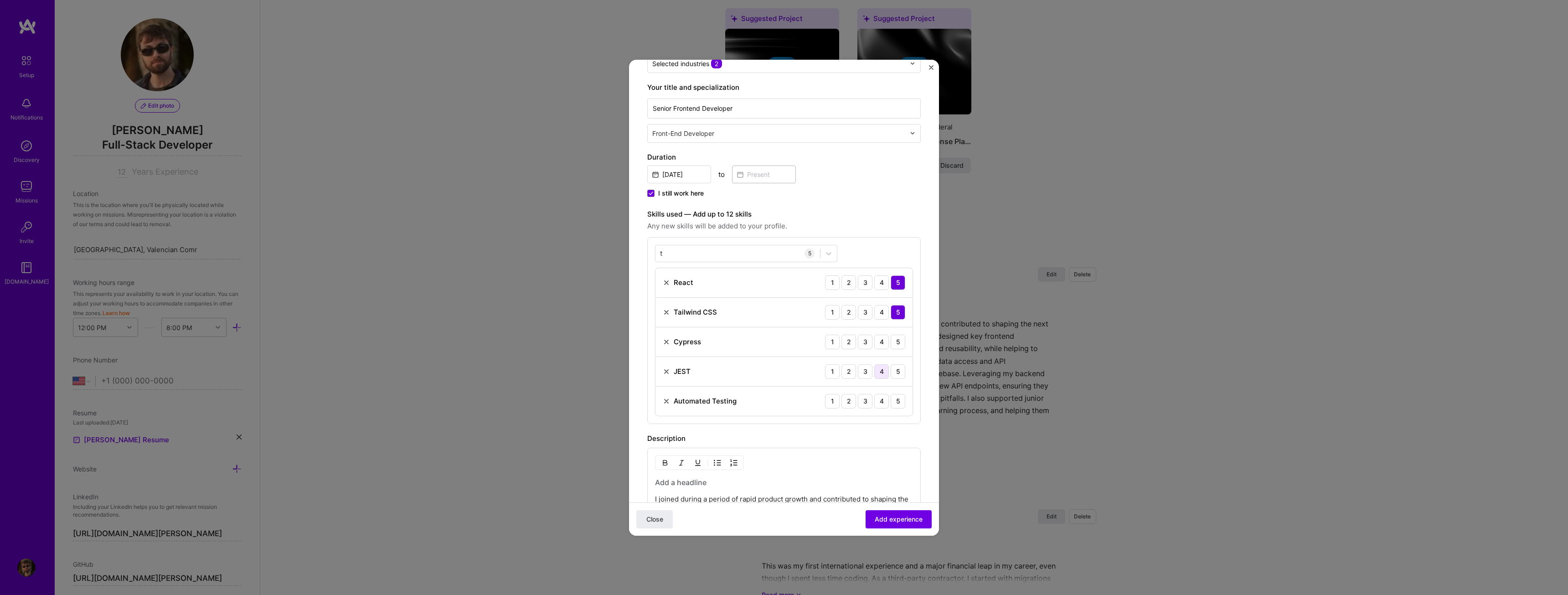
click at [874, 376] on div "4" at bounding box center [881, 371] width 15 height 15
click at [876, 395] on div "4" at bounding box center [881, 401] width 15 height 15
click at [877, 398] on div "4" at bounding box center [881, 401] width 15 height 15
click at [880, 339] on div "4" at bounding box center [881, 342] width 15 height 15
click at [861, 346] on div "3" at bounding box center [865, 342] width 15 height 15
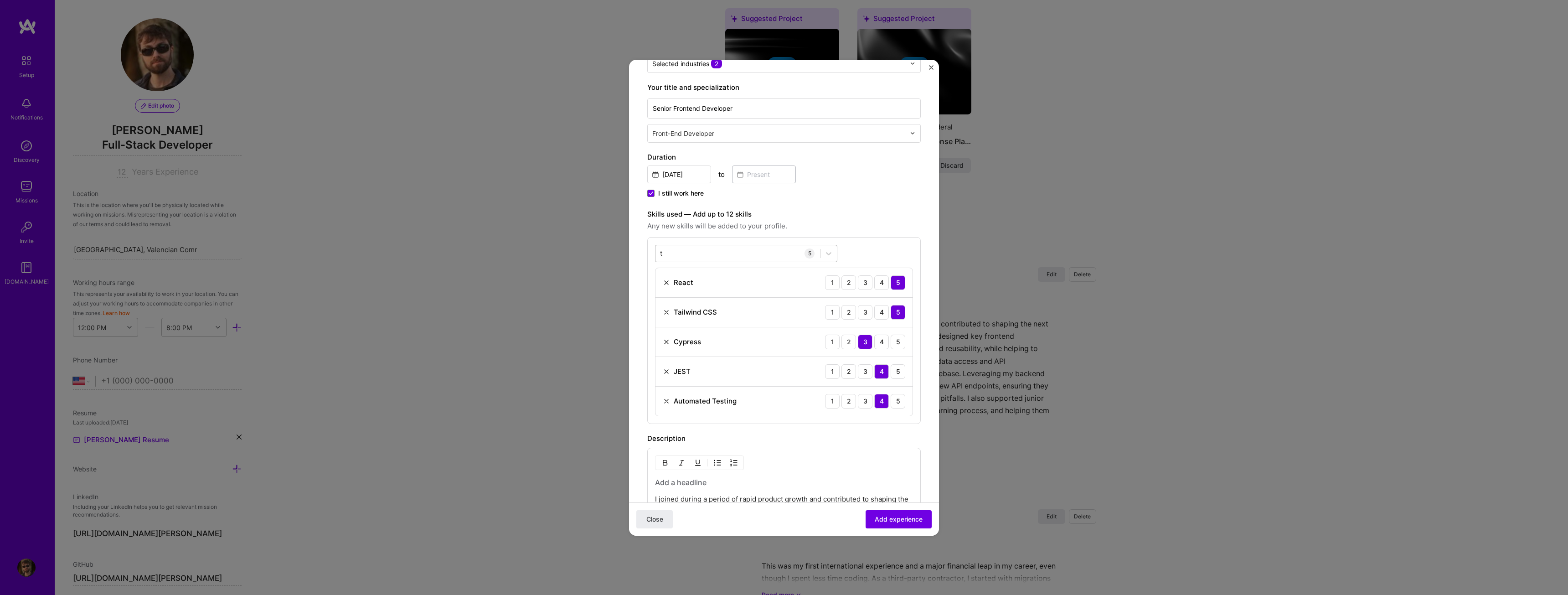
click at [684, 253] on div "t t" at bounding box center [738, 253] width 164 height 15
click at [872, 220] on span "Any new skills will be added to your profile." at bounding box center [783, 226] width 273 height 11
click at [899, 522] on span "Add experience" at bounding box center [898, 519] width 48 height 9
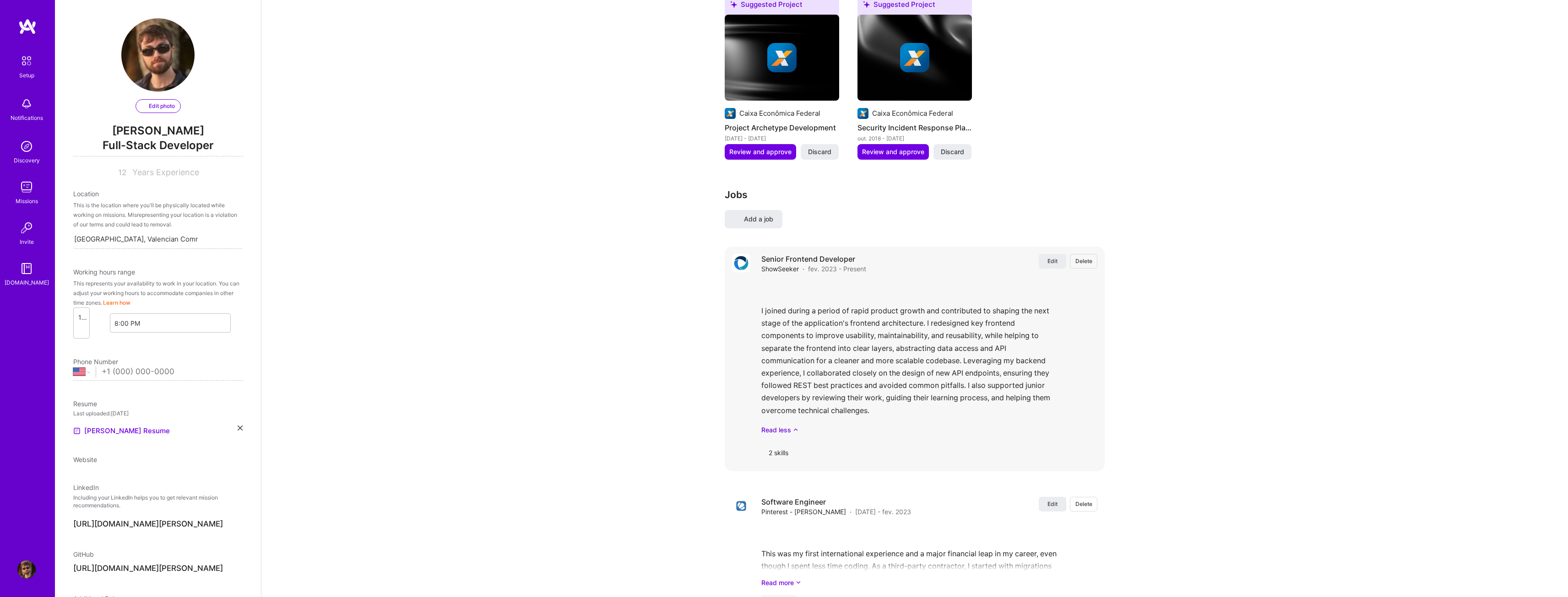
select select "US"
select select "Right Now"
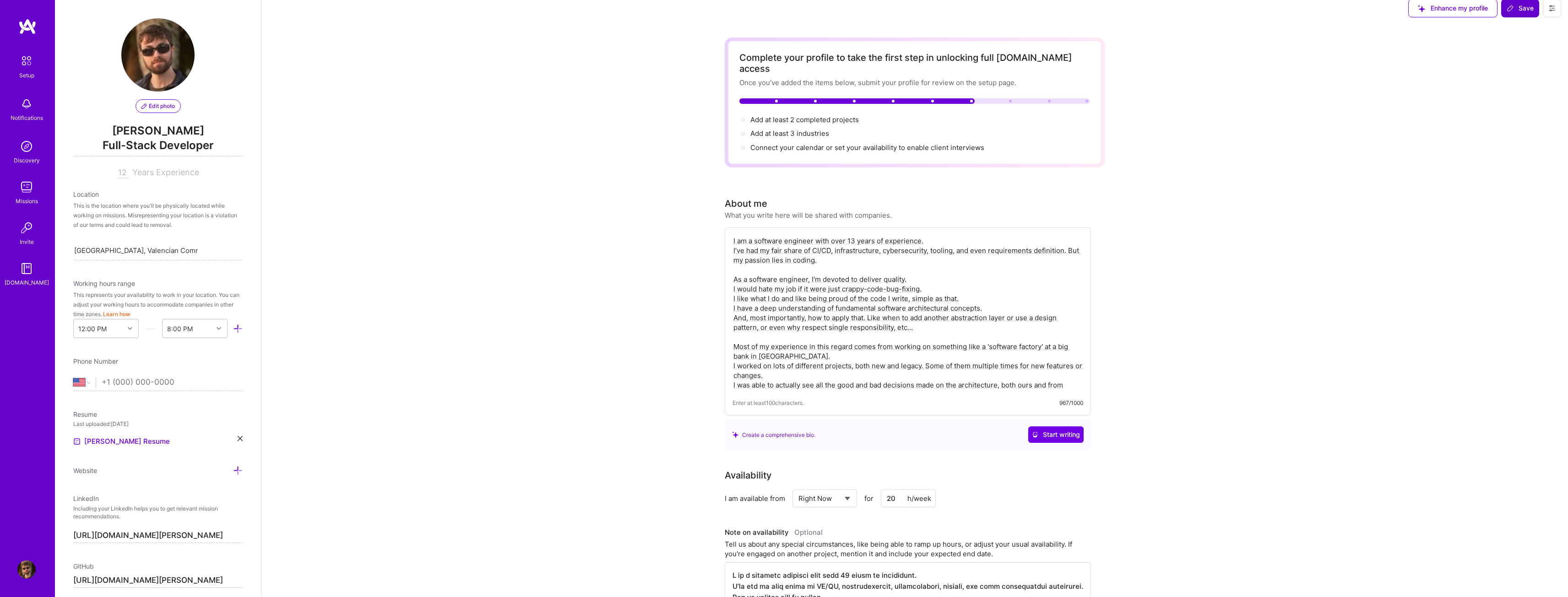
scroll to position [0, 0]
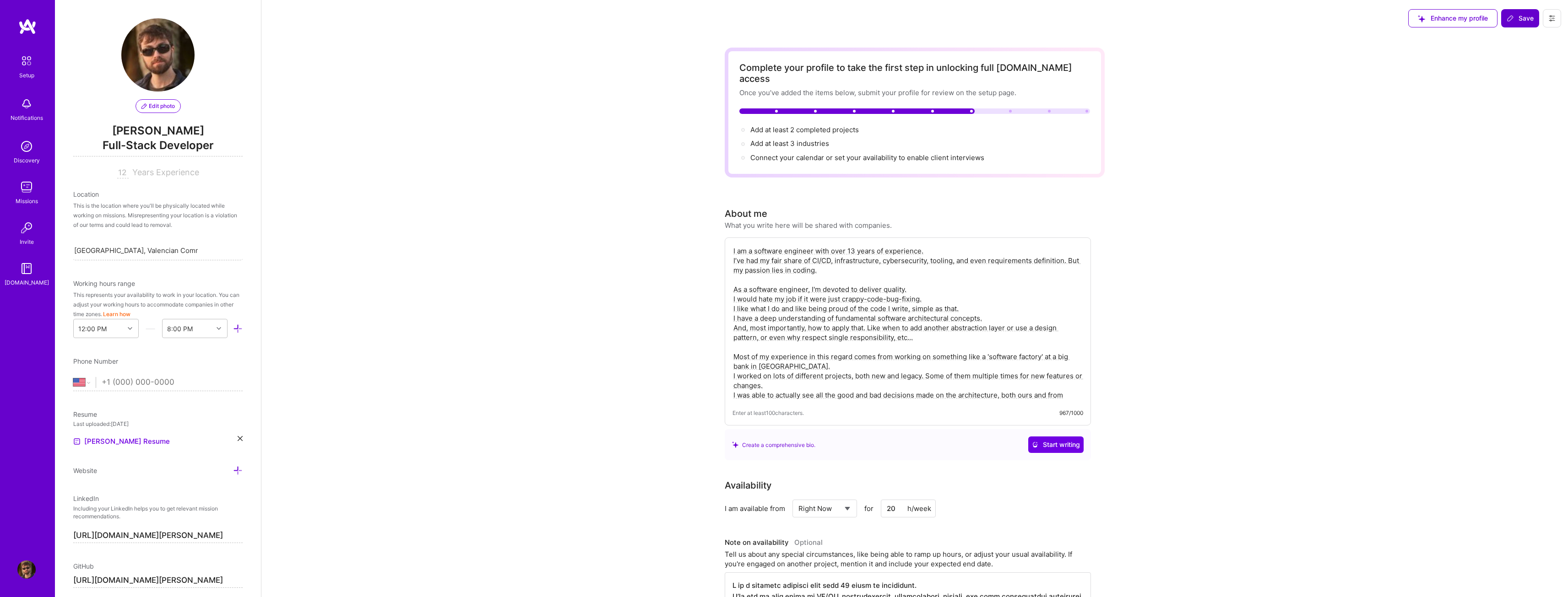
click at [1514, 21] on icon at bounding box center [1510, 18] width 7 height 7
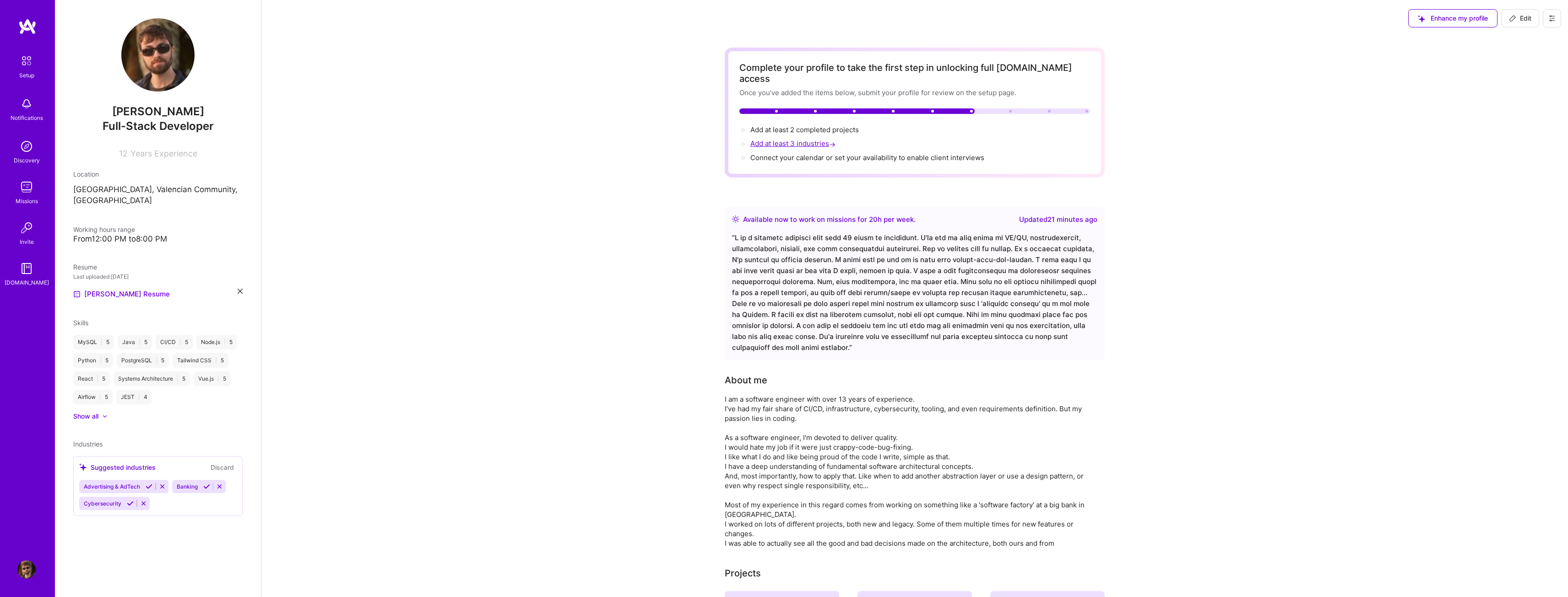
click at [801, 139] on span "Add at least 3 industries →" at bounding box center [793, 144] width 87 height 9
select select "US"
select select "Right Now"
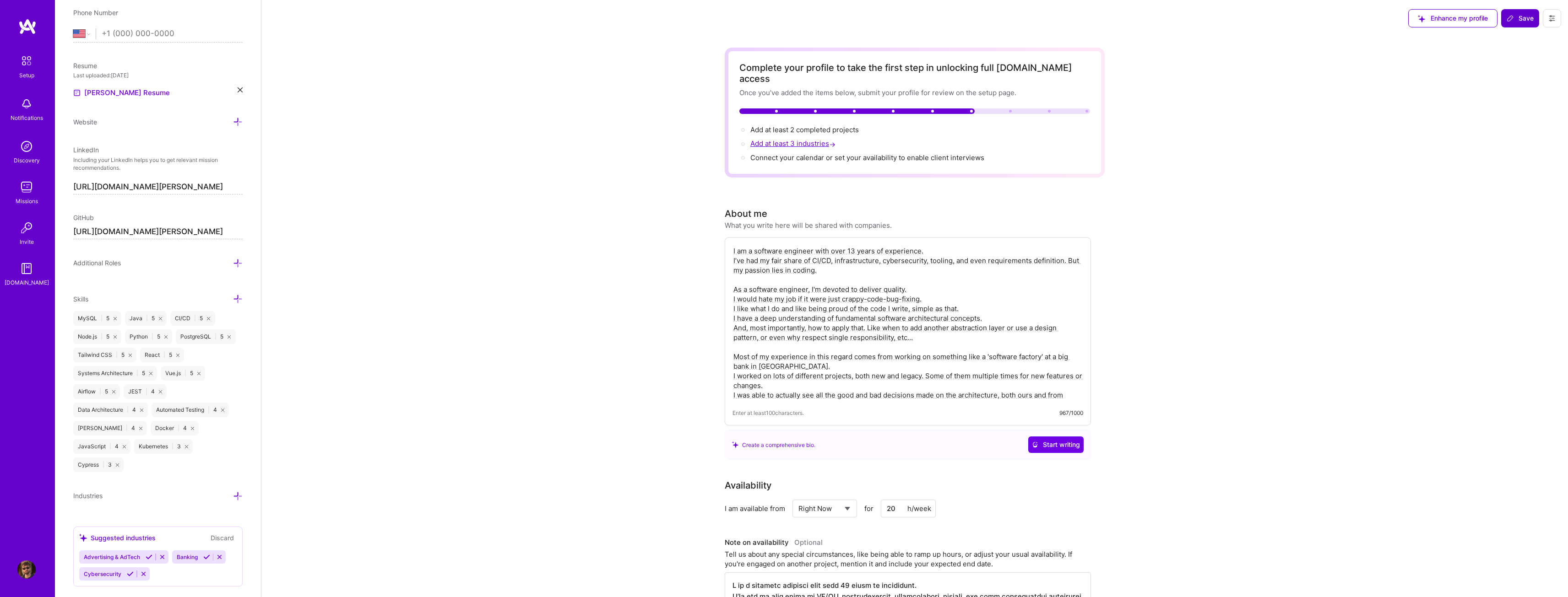
scroll to position [349, 0]
click at [200, 550] on div "Banking" at bounding box center [186, 557] width 28 height 13
click at [208, 553] on icon at bounding box center [206, 556] width 7 height 7
click at [150, 553] on icon at bounding box center [149, 556] width 7 height 7
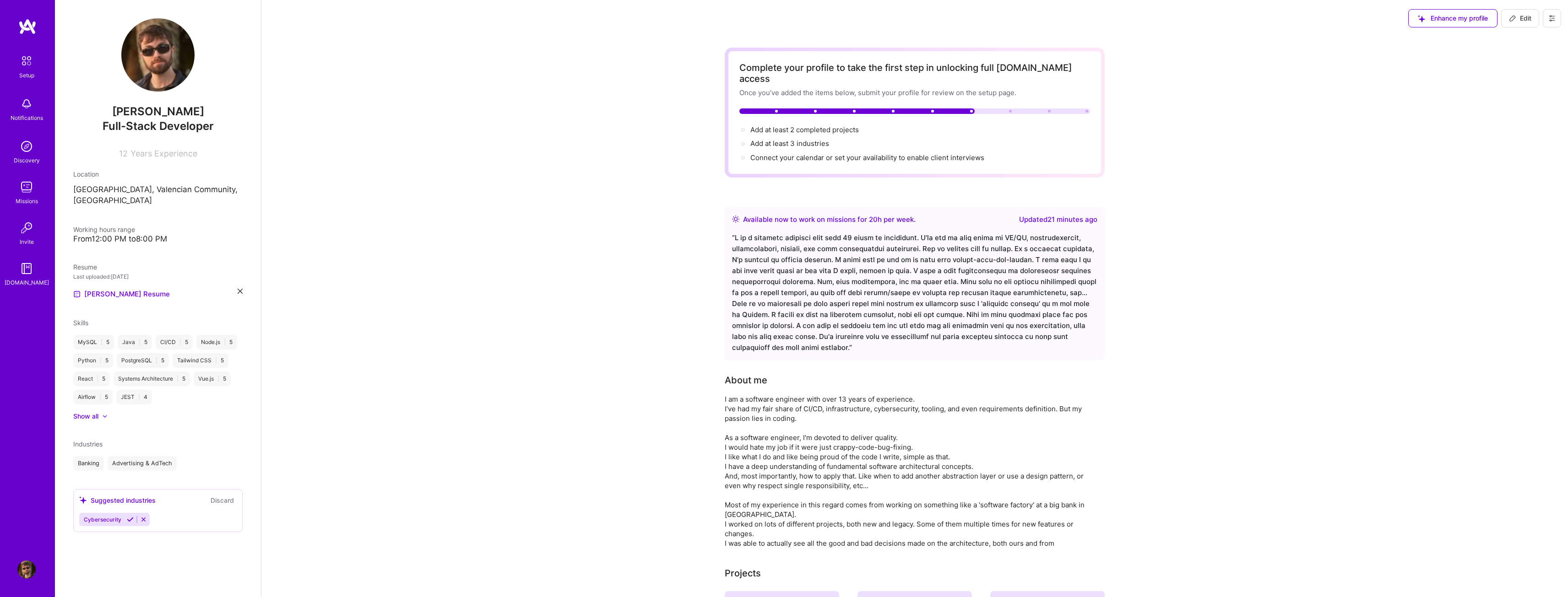
scroll to position [0, 0]
click at [128, 516] on icon at bounding box center [130, 519] width 7 height 7
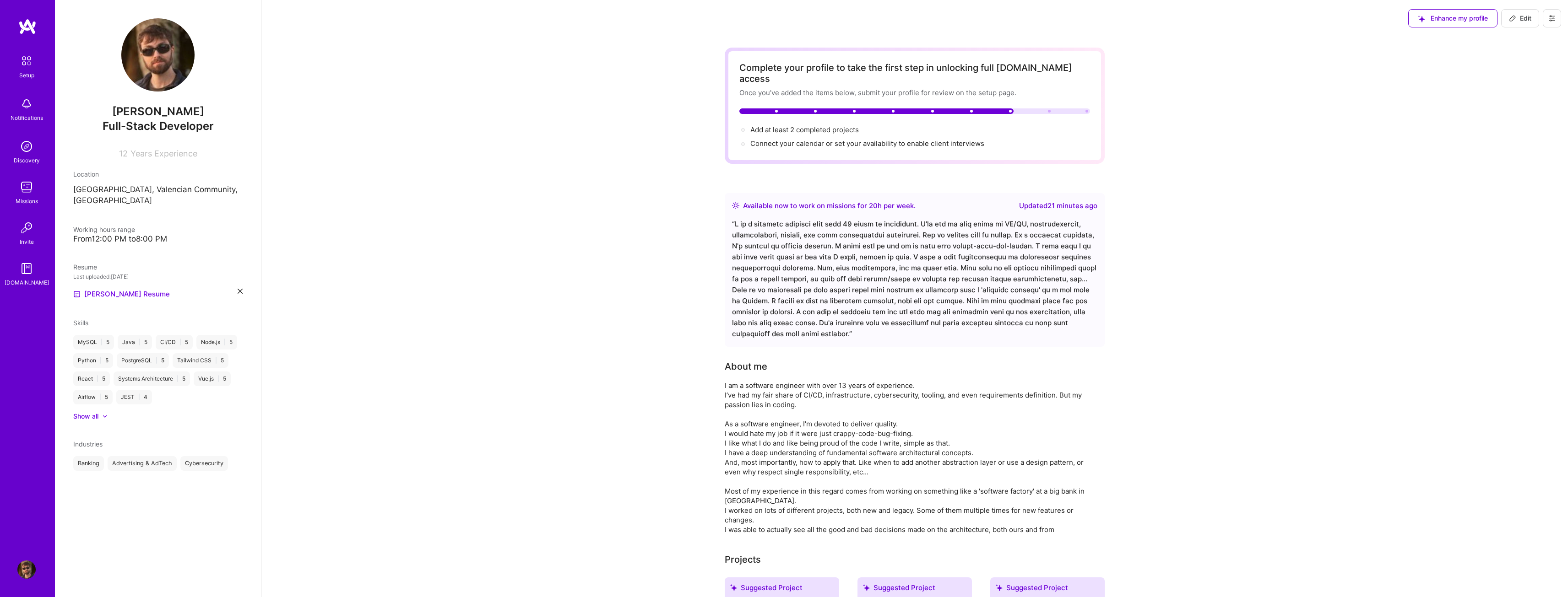
click at [105, 412] on div "Show all" at bounding box center [158, 416] width 169 height 9
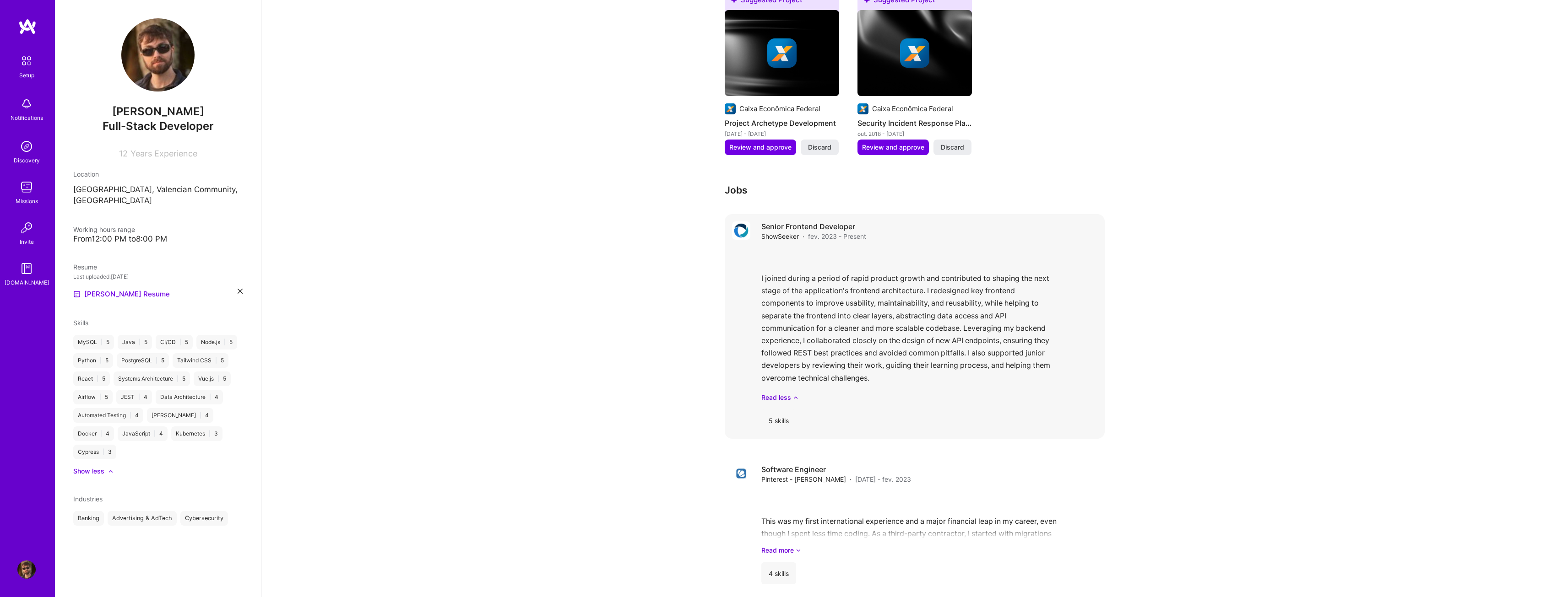
scroll to position [1006, 0]
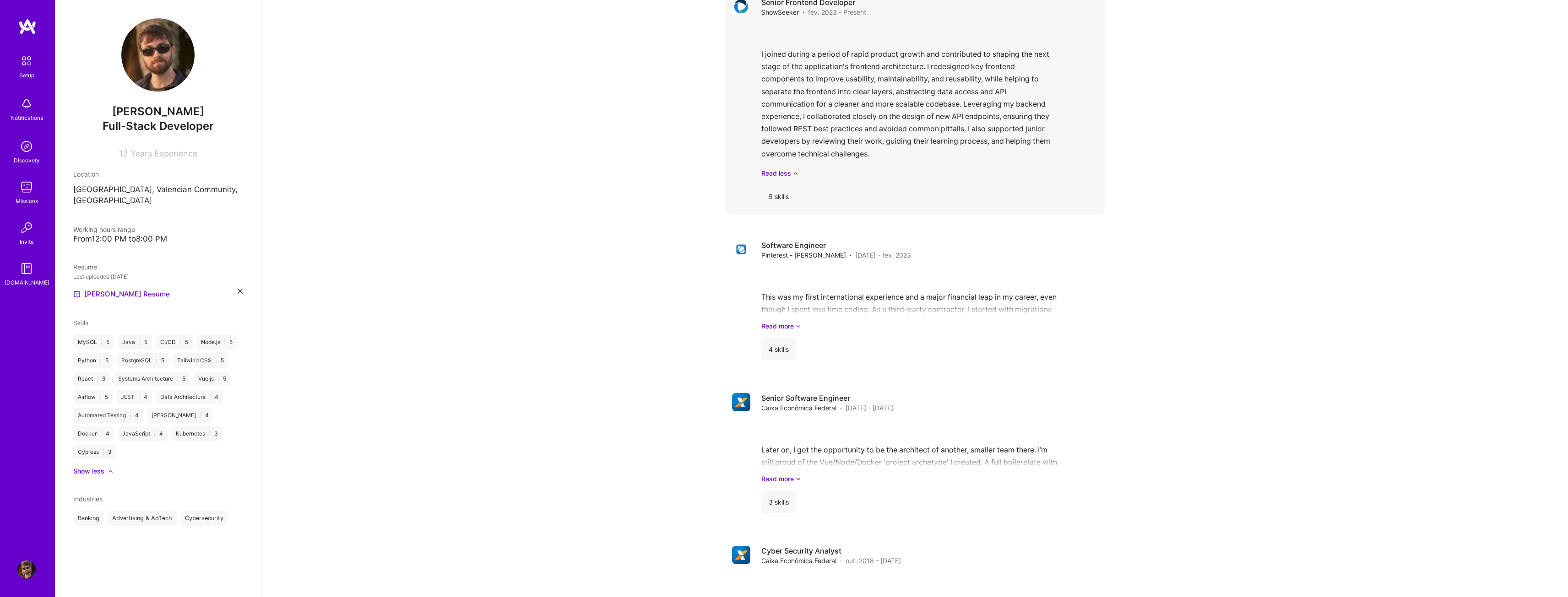
click at [787, 185] on div "5 skills" at bounding box center [778, 196] width 35 height 22
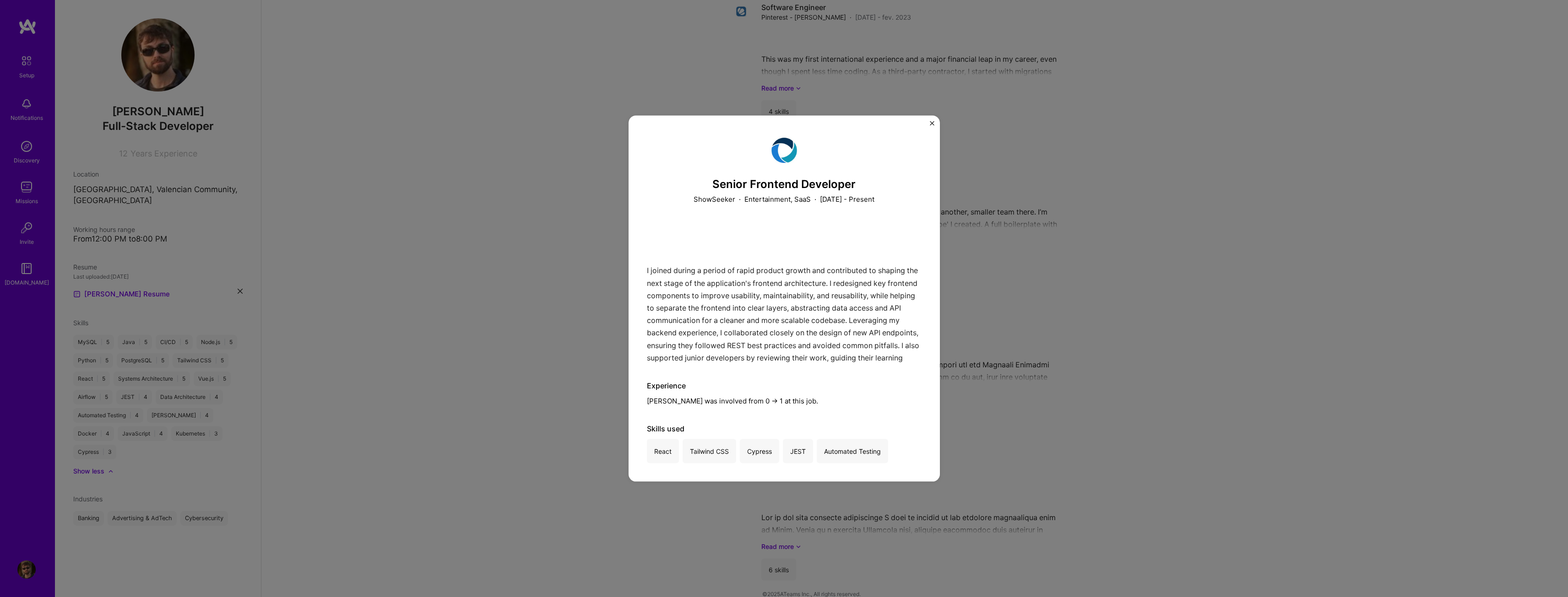
scroll to position [1247, 0]
click at [930, 121] on img "Close" at bounding box center [932, 123] width 4 height 4
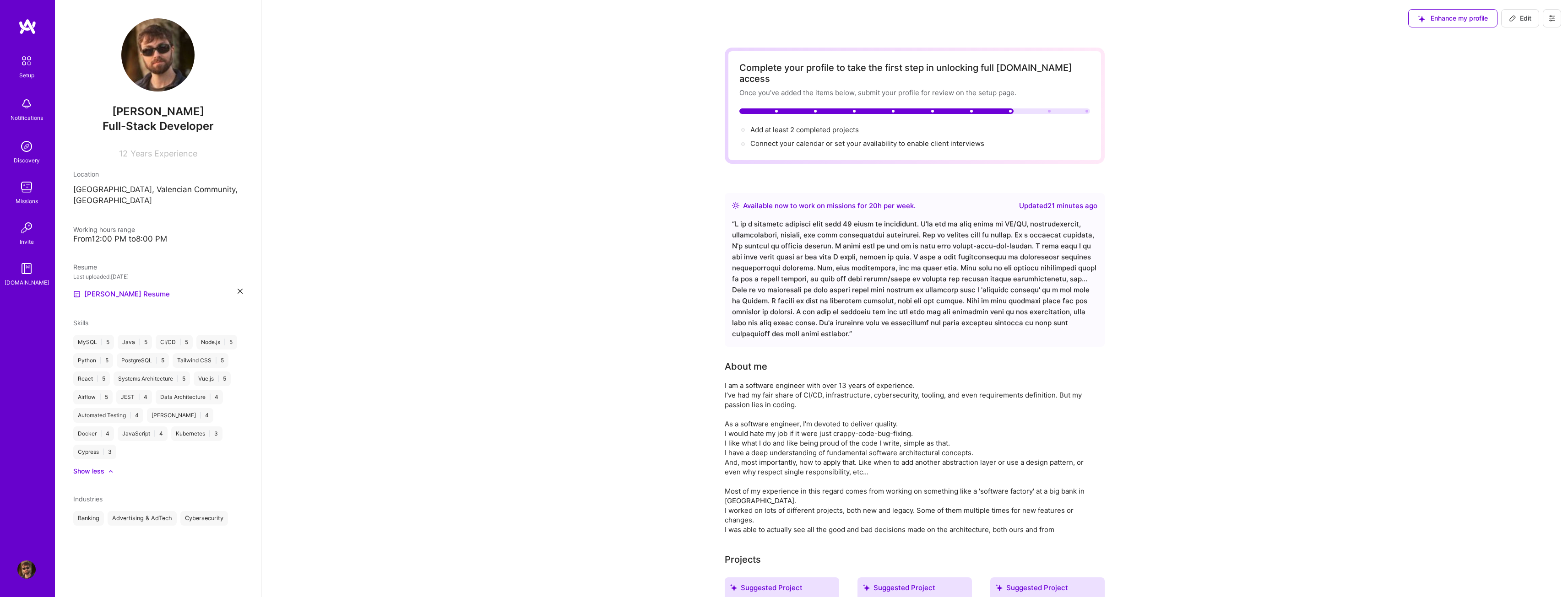
click at [1512, 16] on icon at bounding box center [1512, 18] width 7 height 7
select select "US"
select select "Right Now"
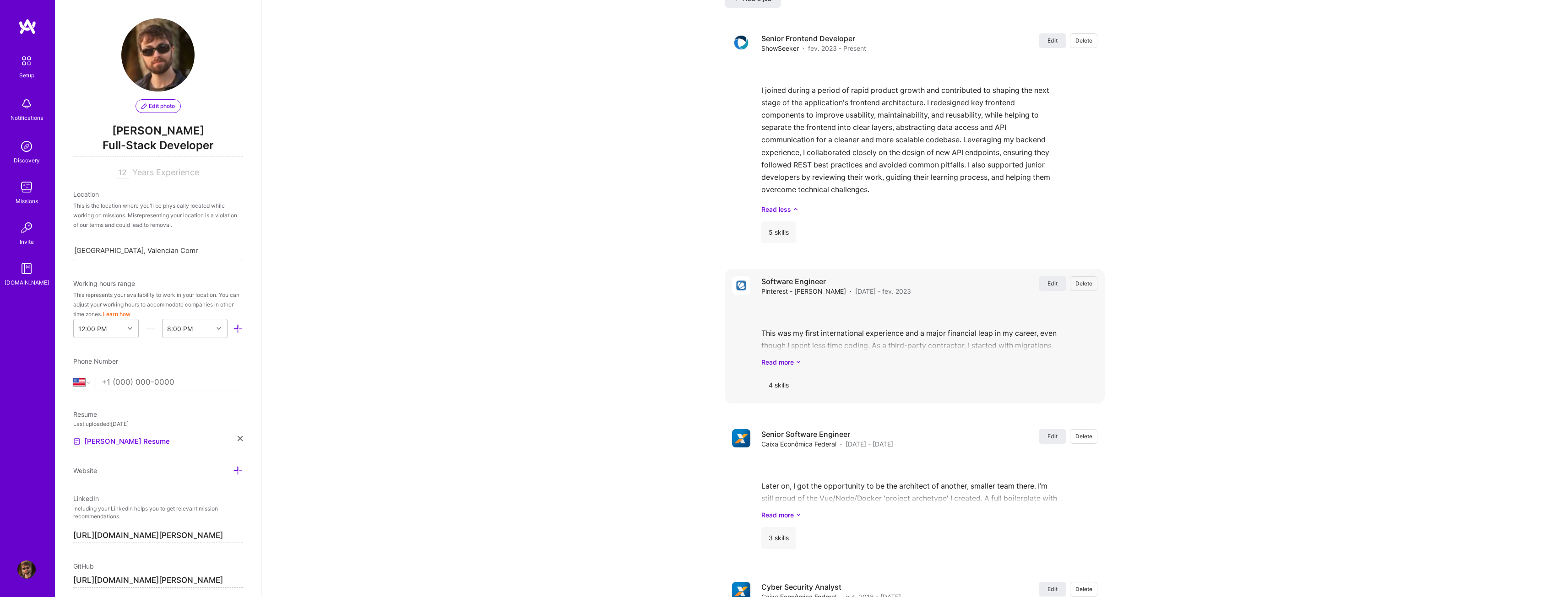
scroll to position [1418, 0]
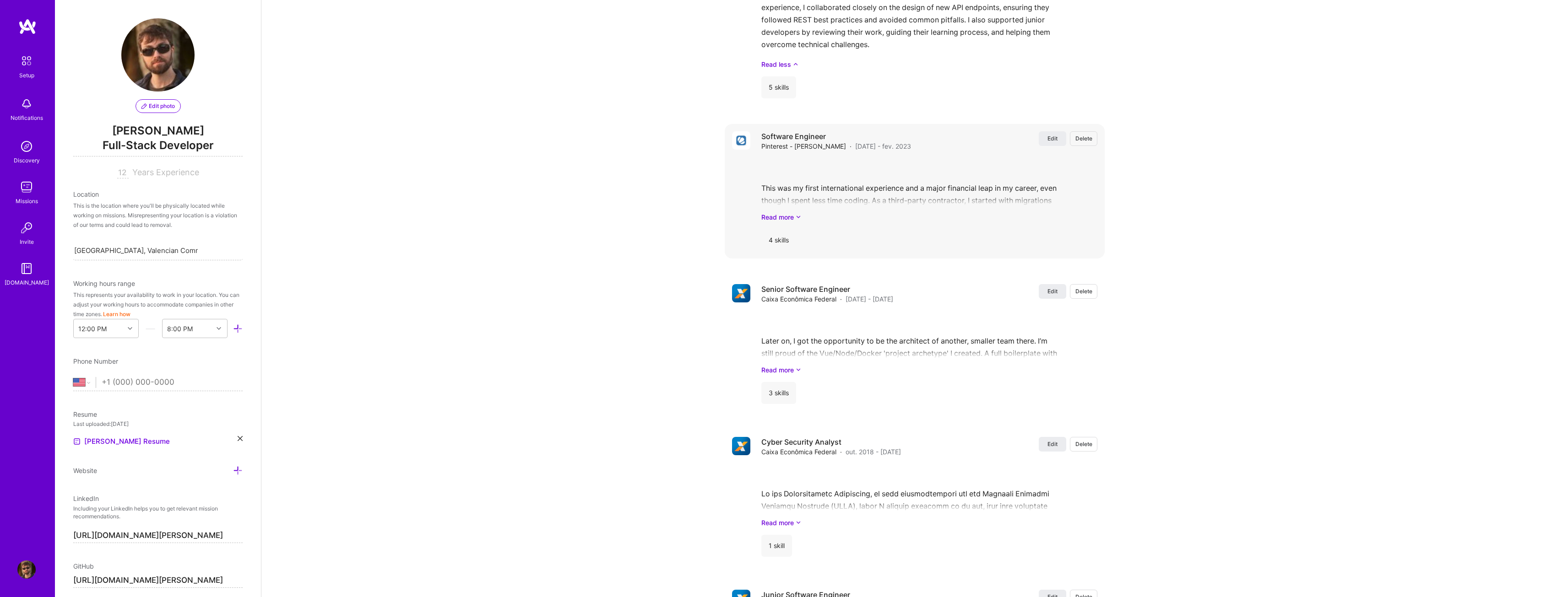
click at [934, 229] on div "4 skills" at bounding box center [929, 240] width 336 height 22
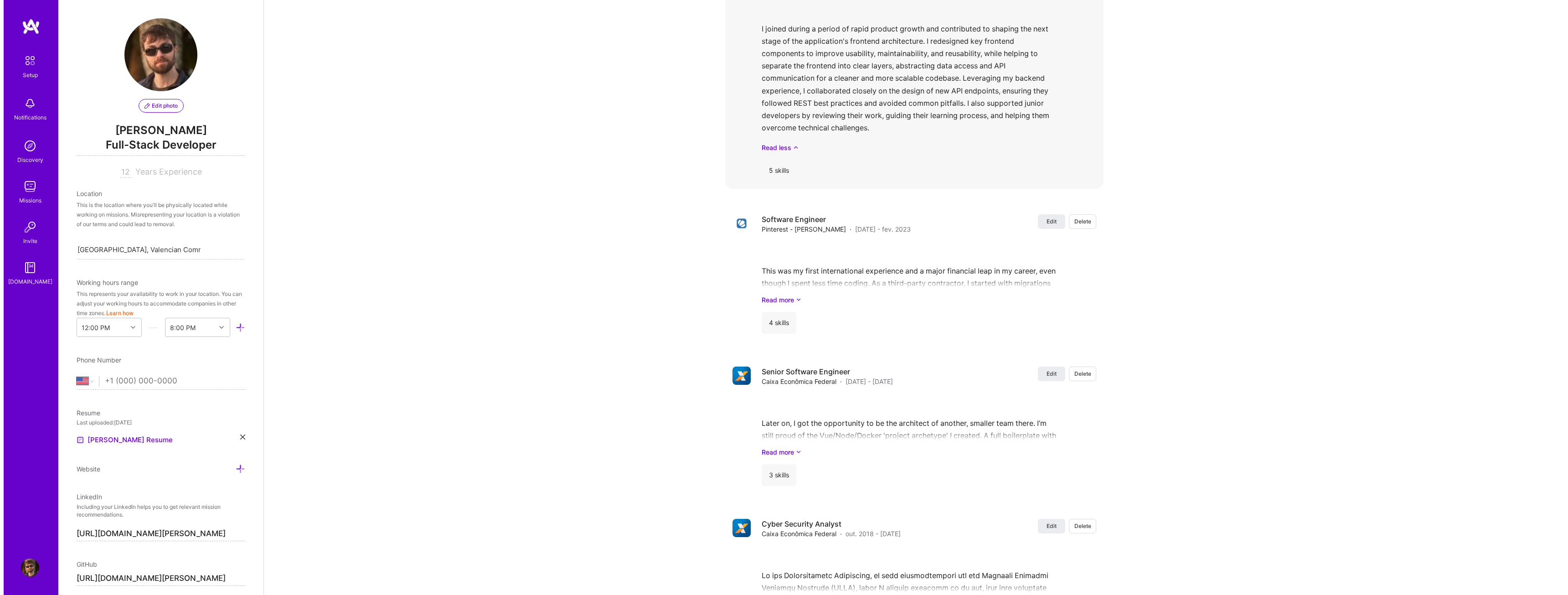
scroll to position [1186, 0]
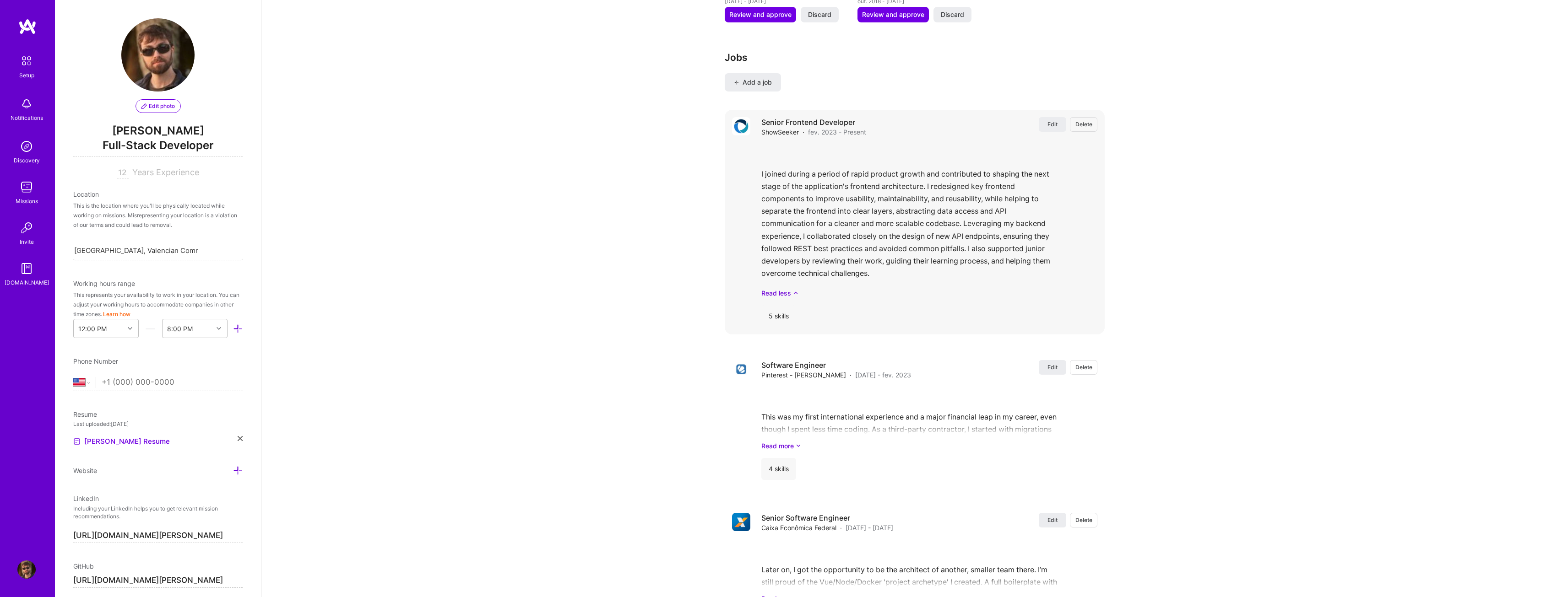
click at [788, 306] on div "5 skills" at bounding box center [778, 316] width 35 height 22
click at [1062, 117] on button "Edit" at bounding box center [1052, 125] width 28 height 15
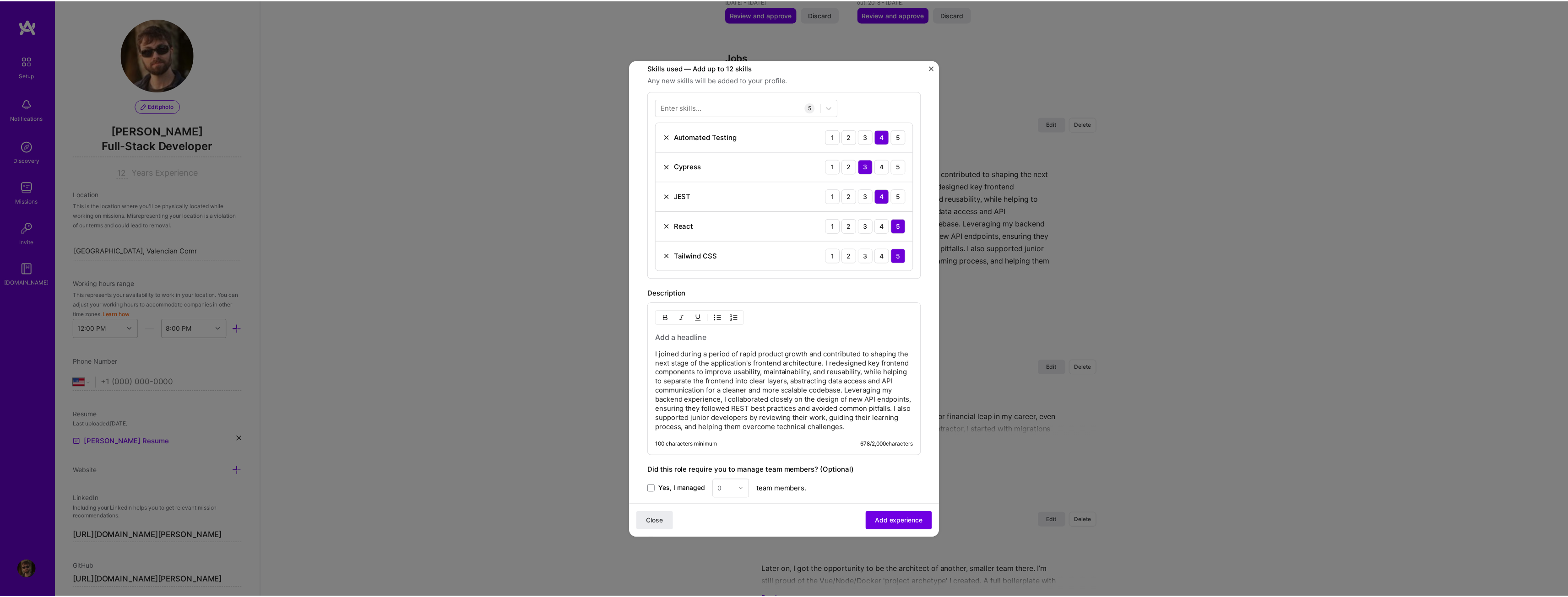
scroll to position [274, 0]
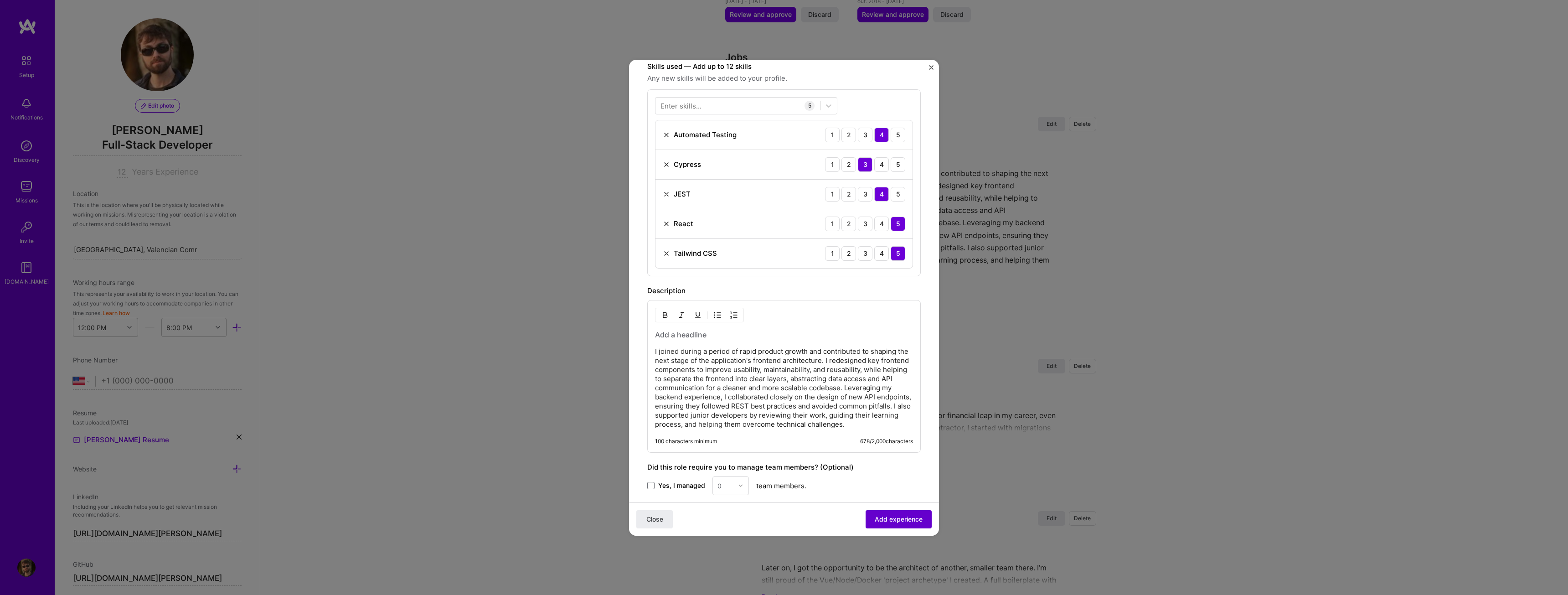
click at [886, 515] on span "Add experience" at bounding box center [898, 519] width 48 height 9
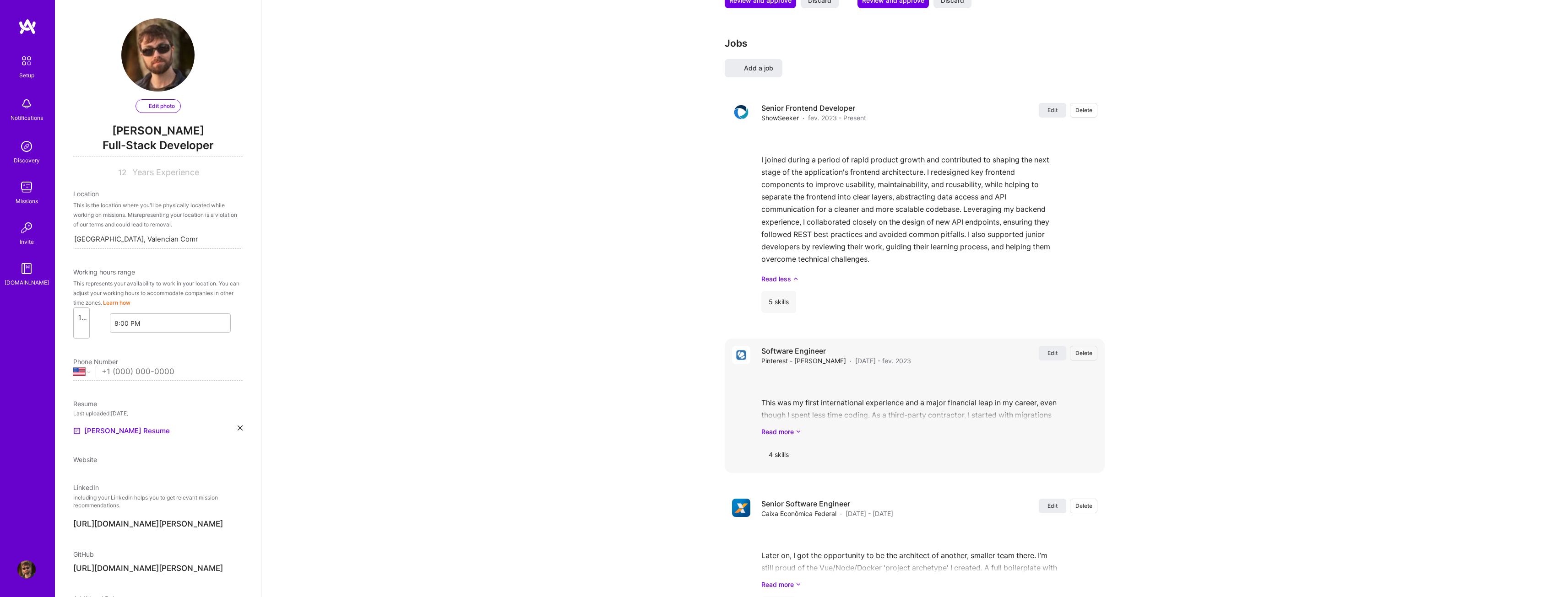
select select "US"
select select "Right Now"
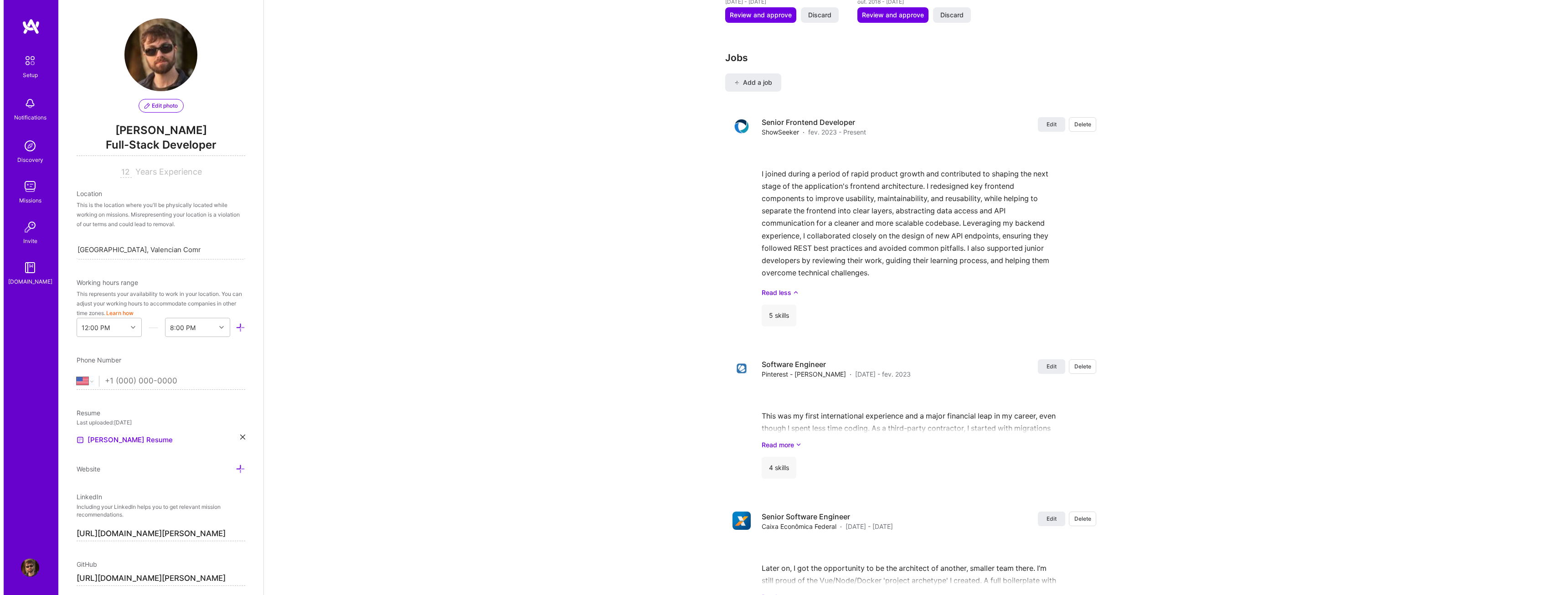
scroll to position [1323, 0]
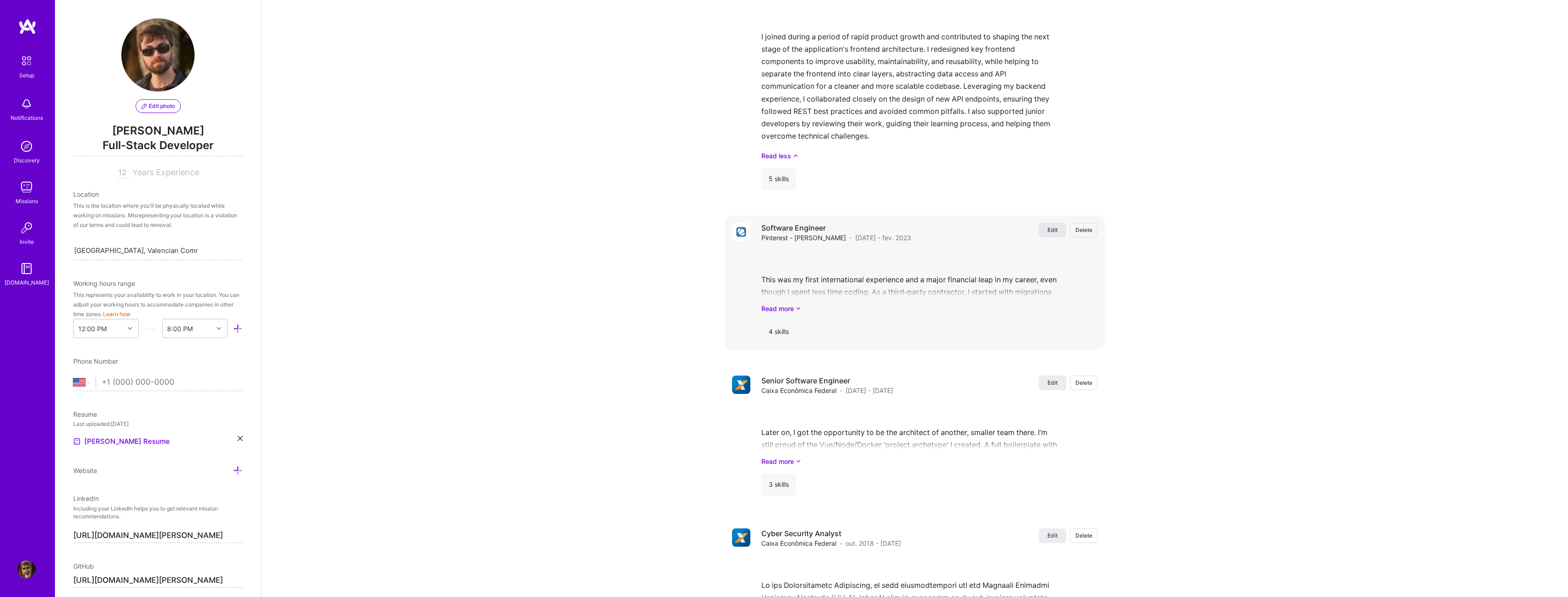
click at [1047, 226] on span "Edit" at bounding box center [1052, 230] width 10 height 8
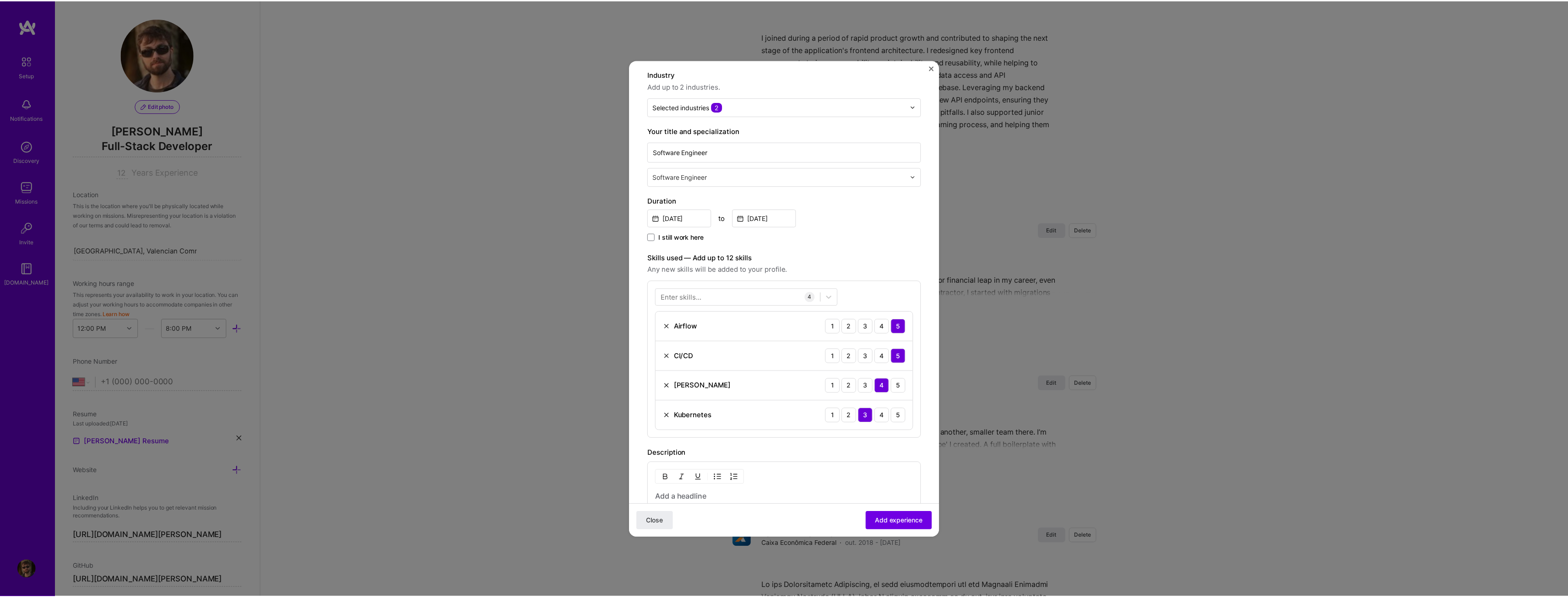
scroll to position [92, 0]
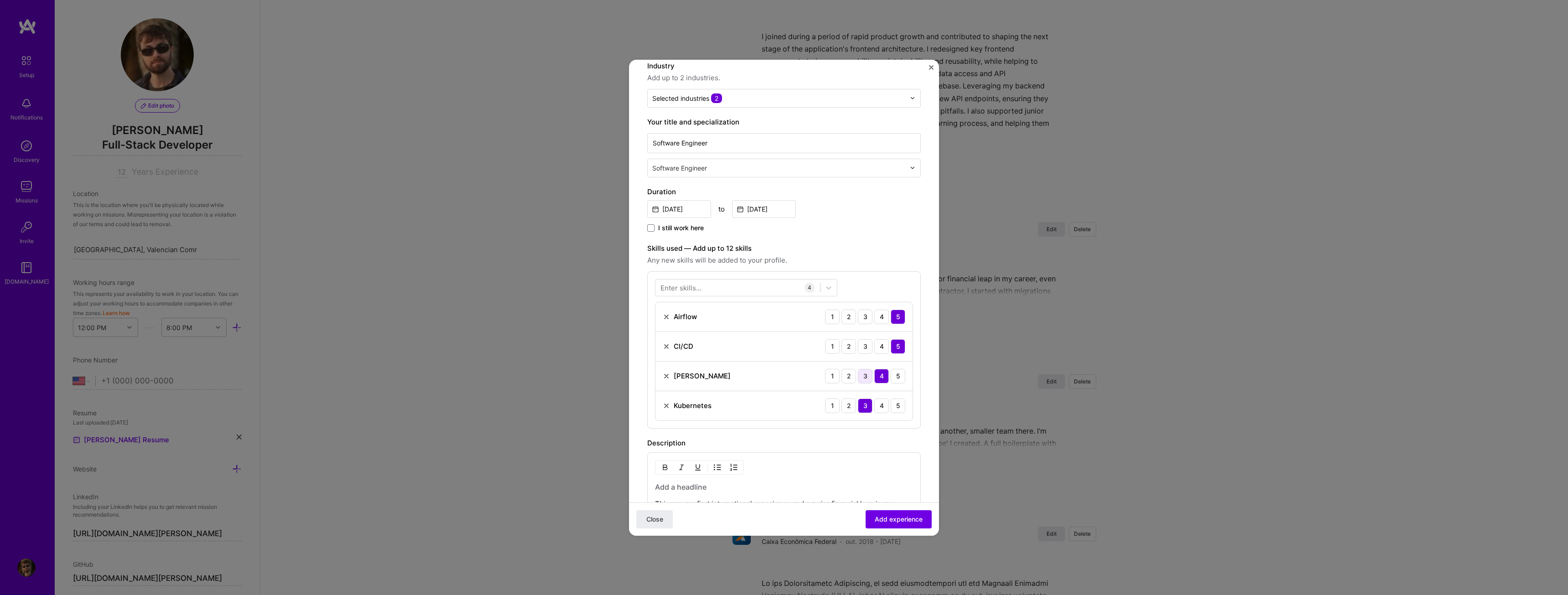
click at [863, 379] on div "3" at bounding box center [865, 376] width 15 height 15
click at [848, 404] on div "2" at bounding box center [849, 406] width 15 height 15
click at [880, 350] on div "4" at bounding box center [881, 347] width 15 height 15
click at [875, 515] on span "Add experience" at bounding box center [898, 519] width 48 height 9
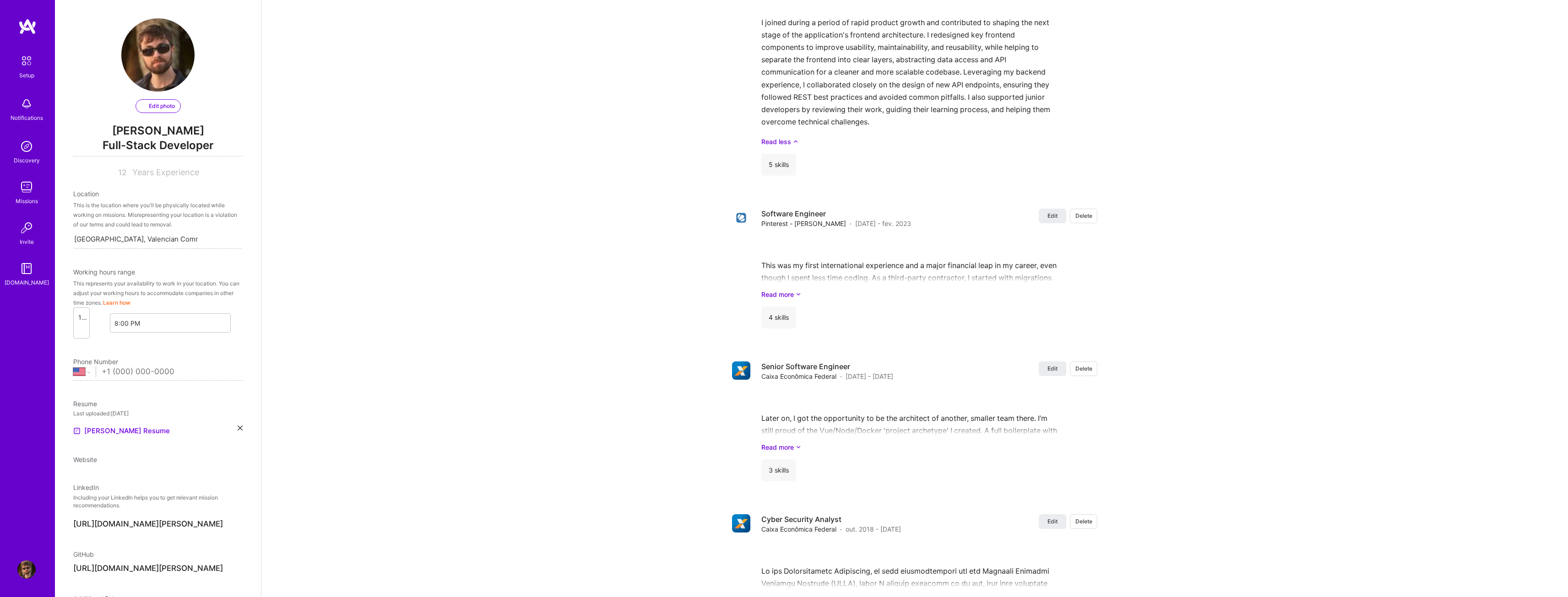
select select "US"
select select "Right Now"
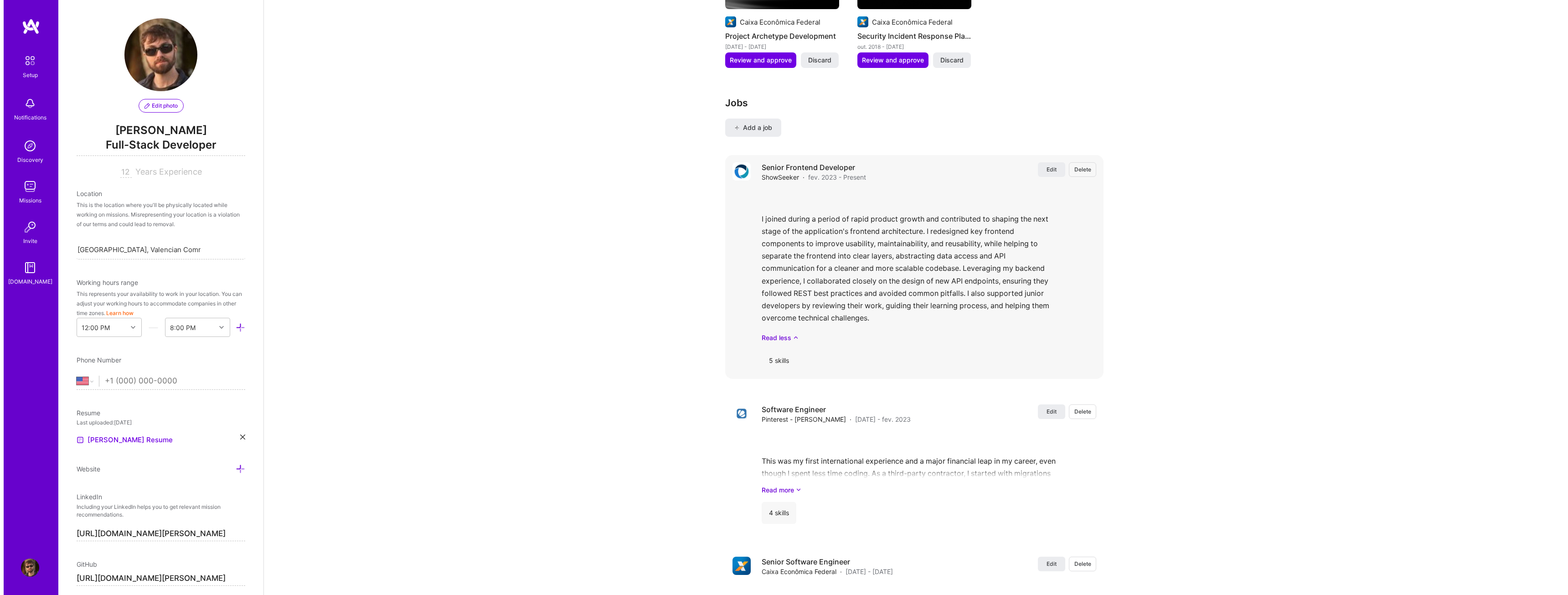
scroll to position [1414, 0]
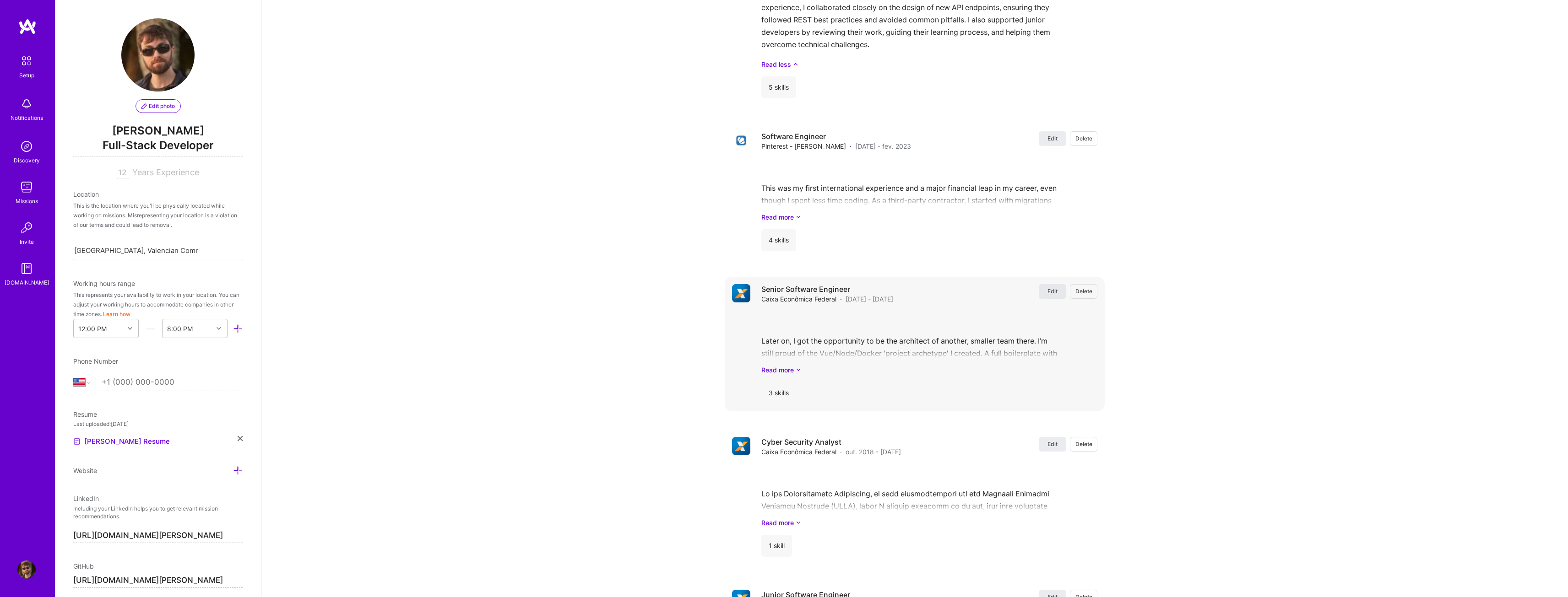
click at [1047, 285] on button "Edit" at bounding box center [1052, 291] width 28 height 15
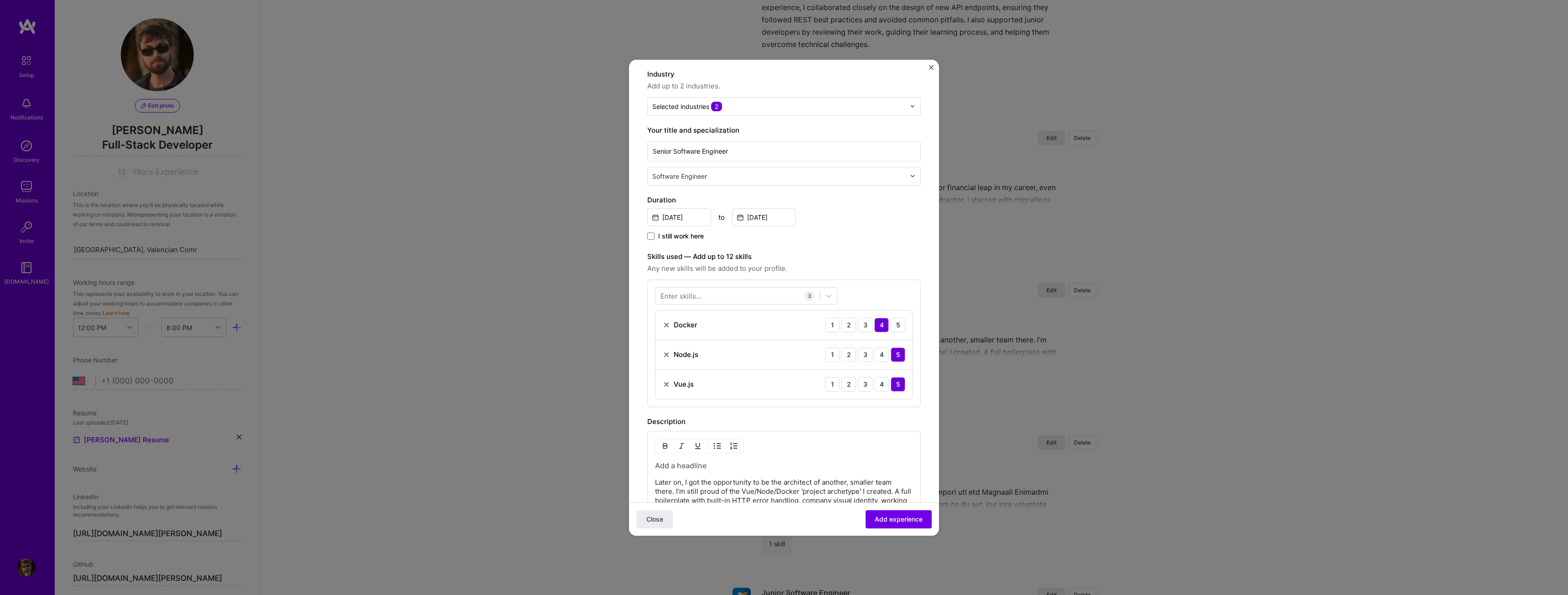
scroll to position [91, 0]
click at [863, 317] on div "3" at bounding box center [865, 317] width 15 height 15
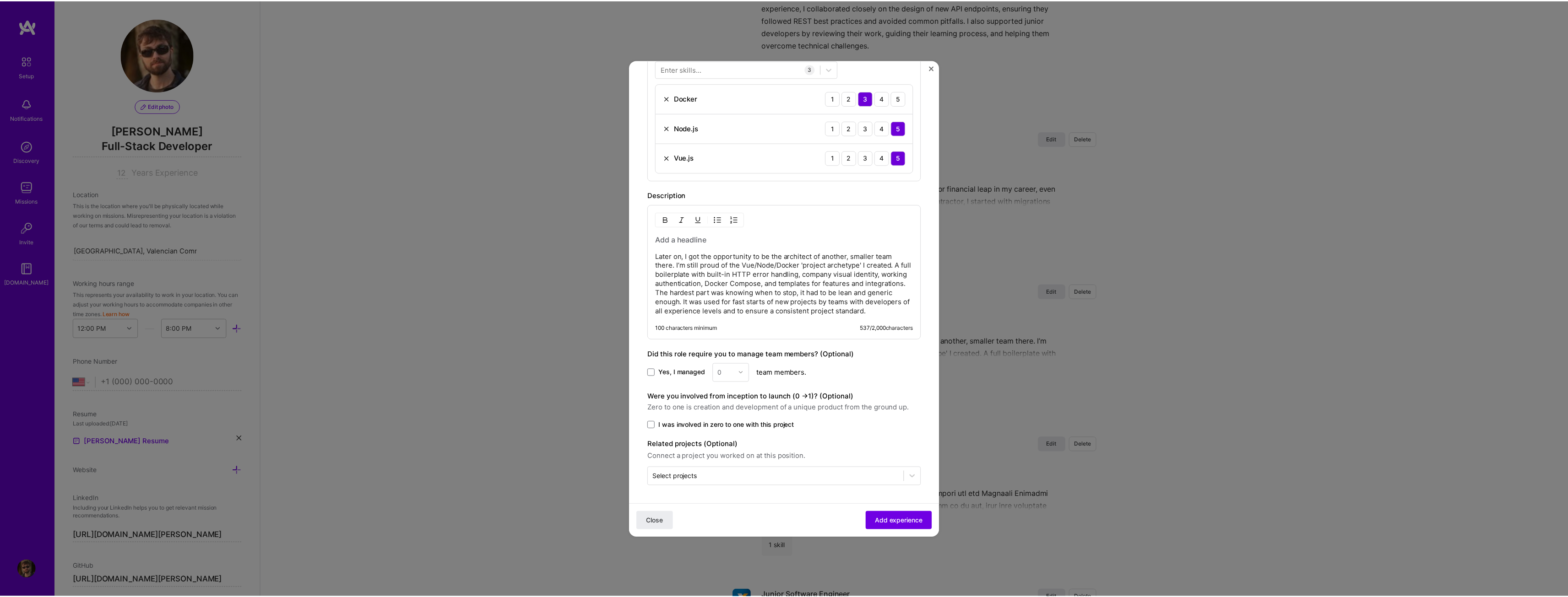
scroll to position [320, 0]
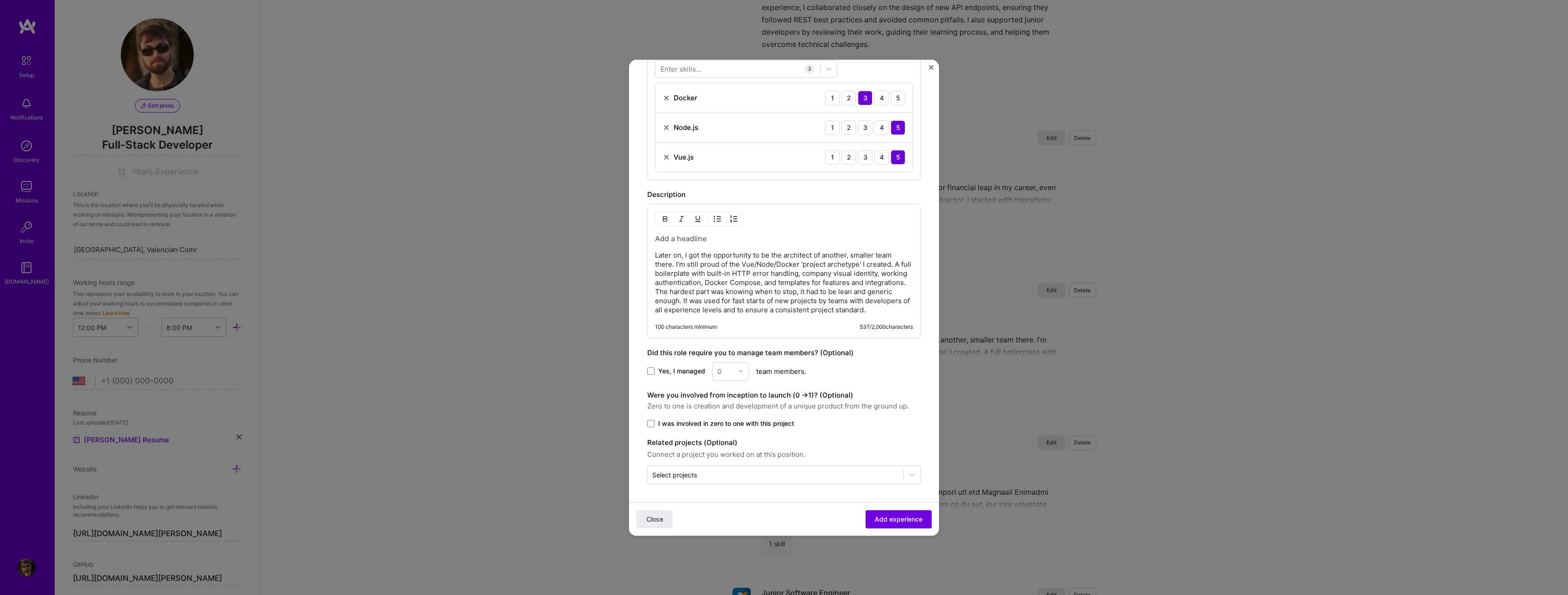
click at [778, 423] on span "I was involved in zero to one with this project" at bounding box center [726, 423] width 136 height 9
click at [0, 0] on input "I was involved in zero to one with this project" at bounding box center [0, 0] width 0 height 0
click at [875, 520] on span "Add experience" at bounding box center [898, 519] width 48 height 9
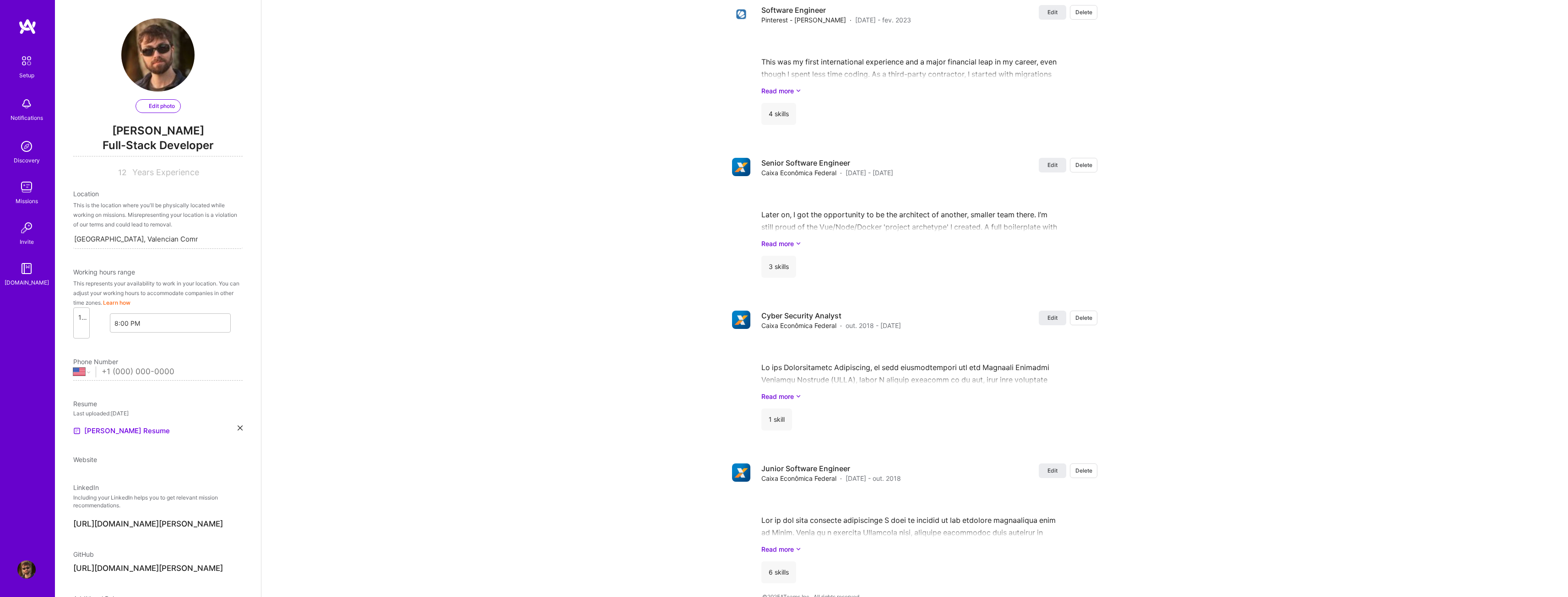
select select "US"
select select "Right Now"
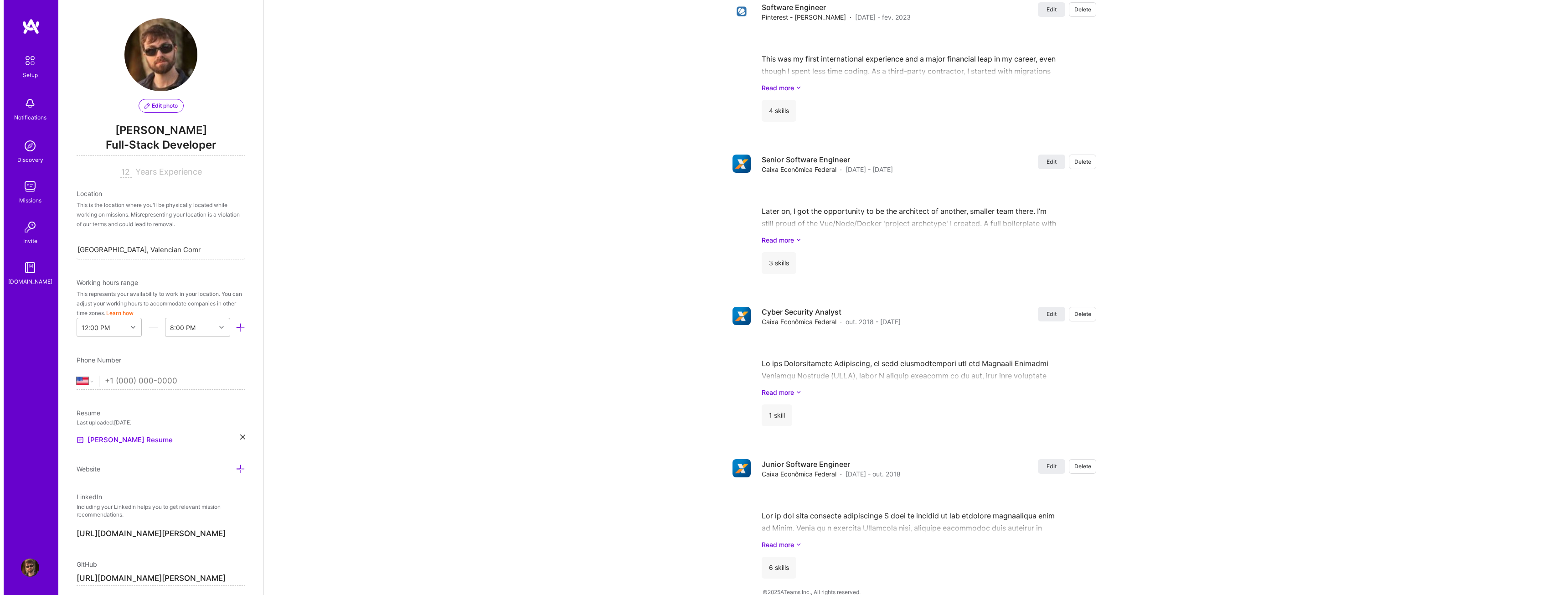
scroll to position [1544, 0]
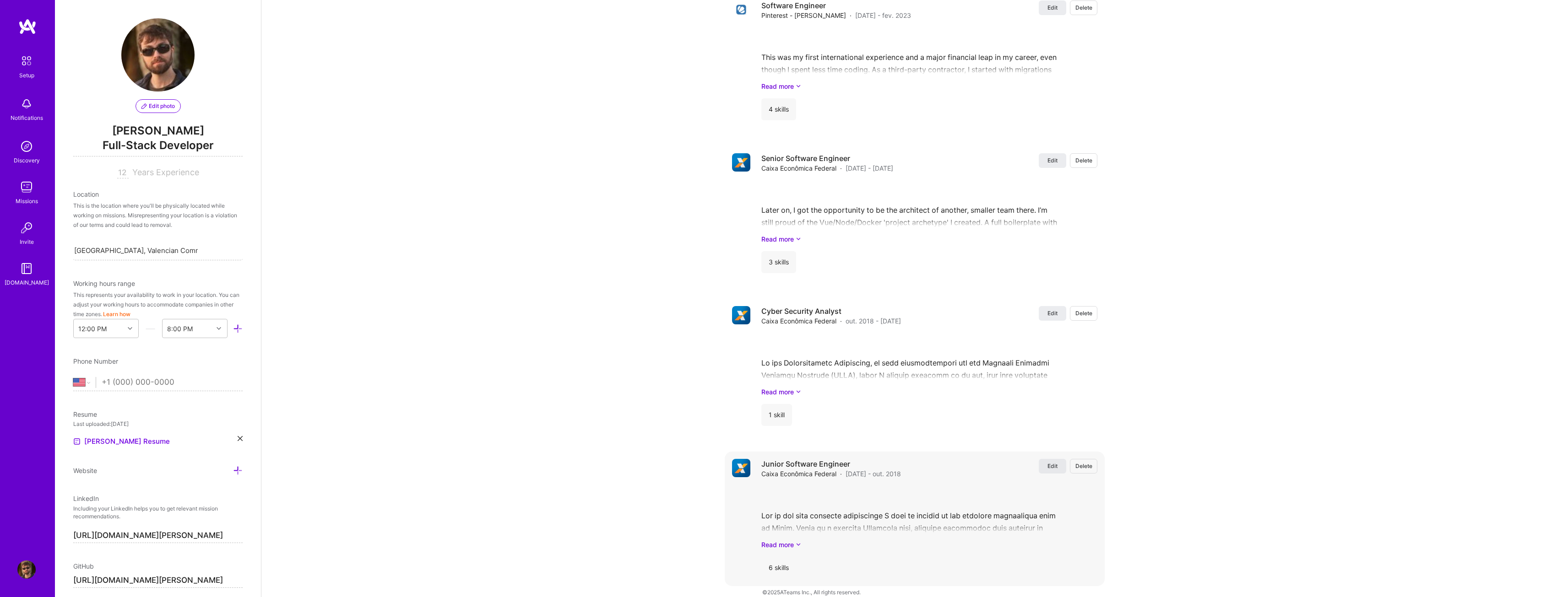
click at [1048, 462] on span "Edit" at bounding box center [1052, 466] width 10 height 8
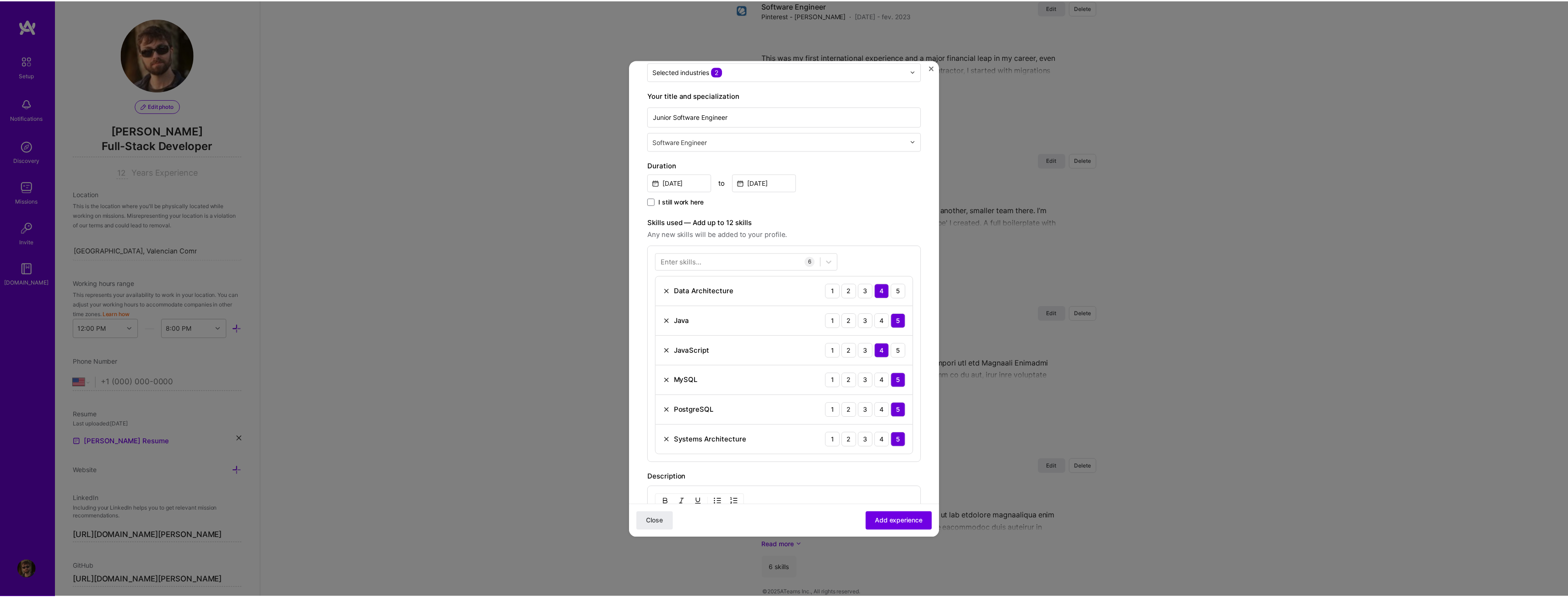
scroll to position [137, 0]
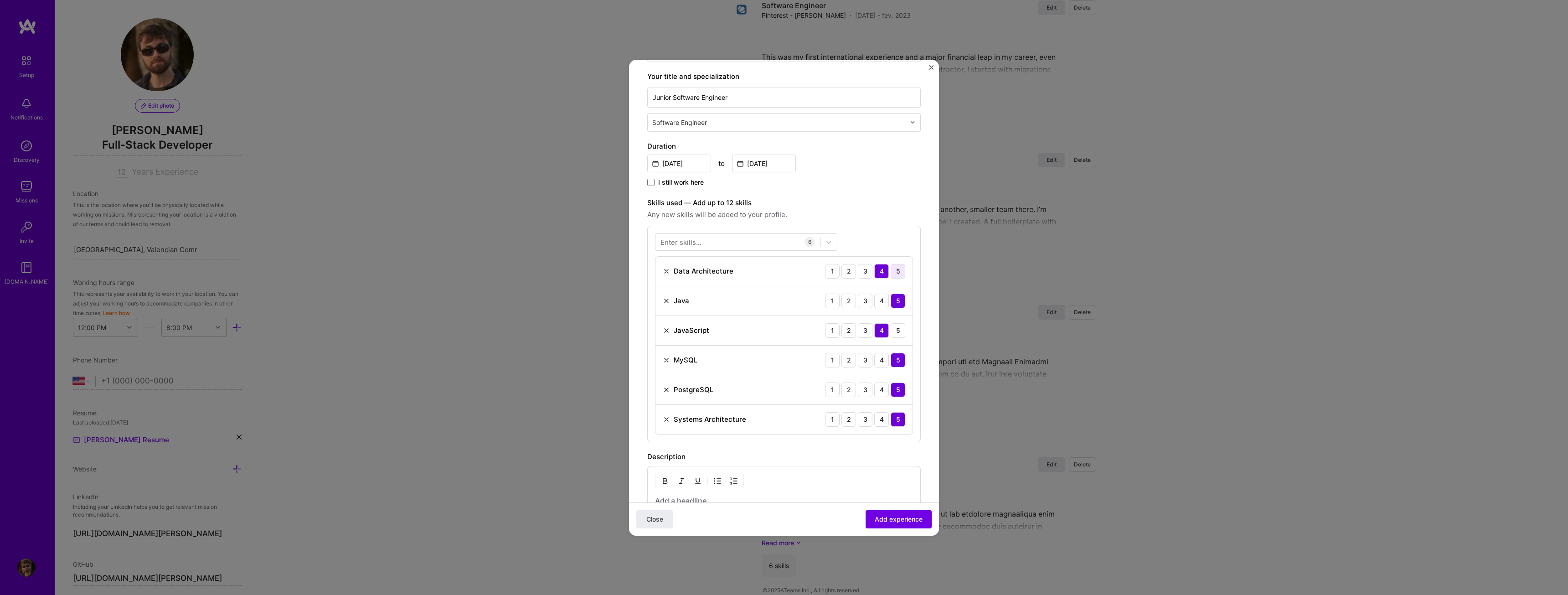
click at [891, 268] on div "5" at bounding box center [898, 272] width 15 height 15
click at [874, 300] on div "4" at bounding box center [881, 301] width 15 height 15
click at [877, 358] on div "4" at bounding box center [881, 361] width 15 height 15
click at [858, 361] on div "3" at bounding box center [865, 361] width 15 height 15
click at [891, 302] on div "5" at bounding box center [898, 301] width 15 height 15
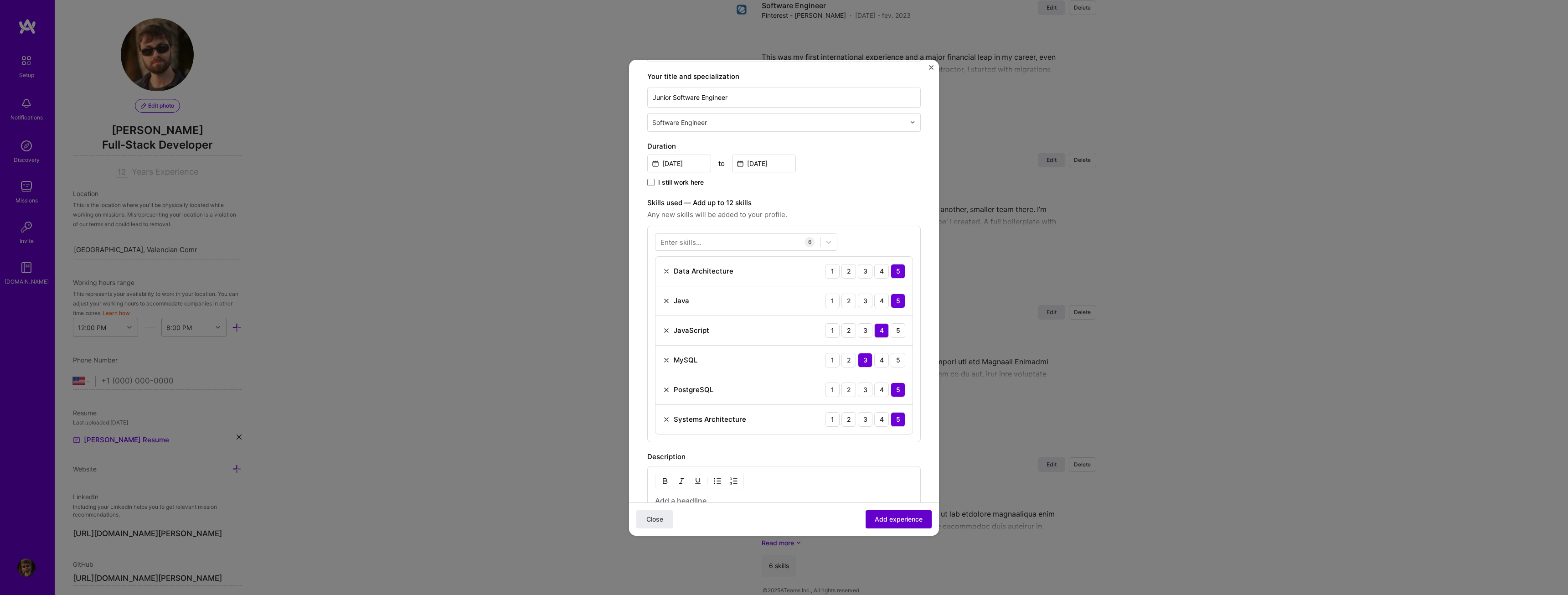
click at [897, 521] on span "Add experience" at bounding box center [898, 519] width 48 height 9
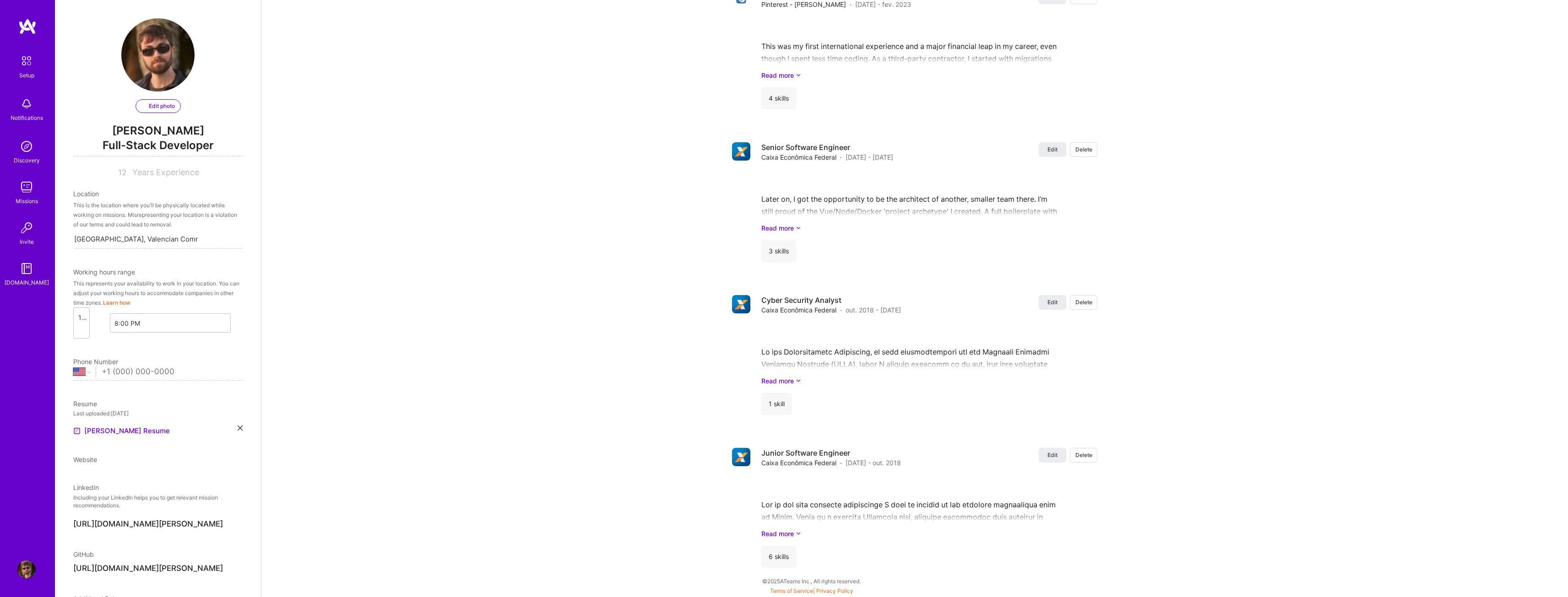
select select "US"
select select "Right Now"
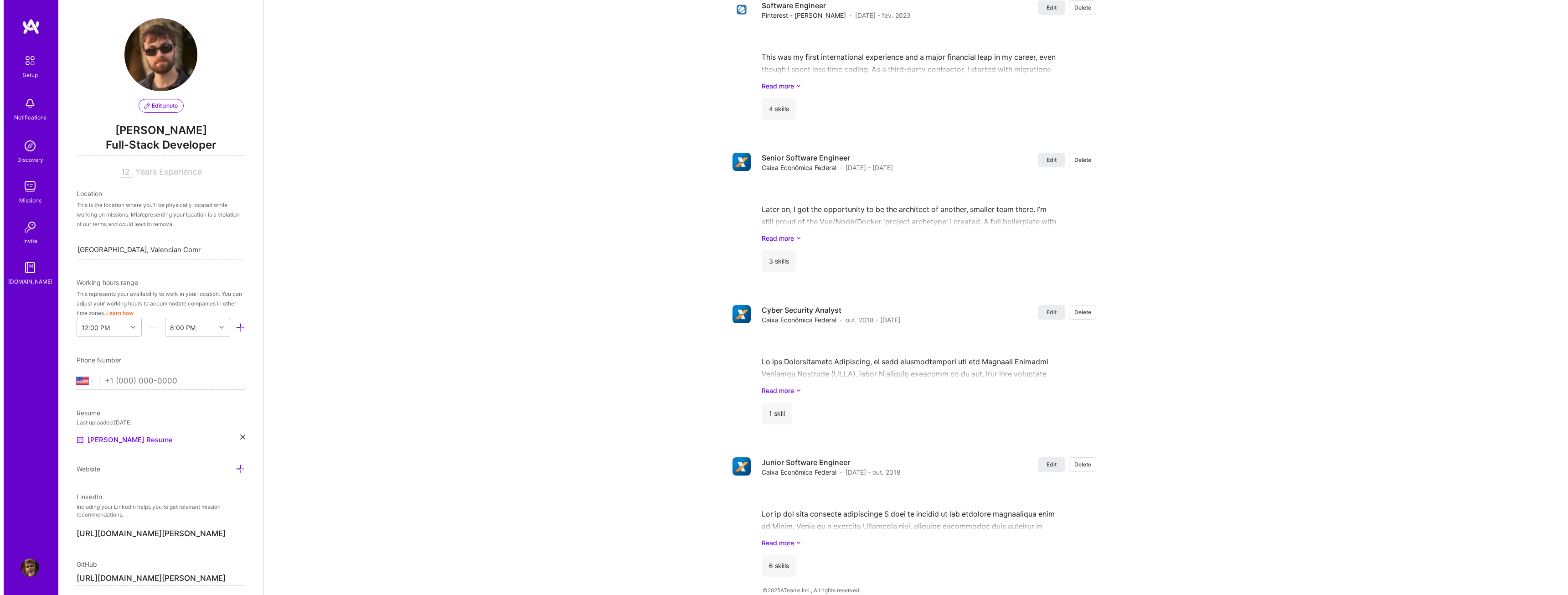
scroll to position [0, 0]
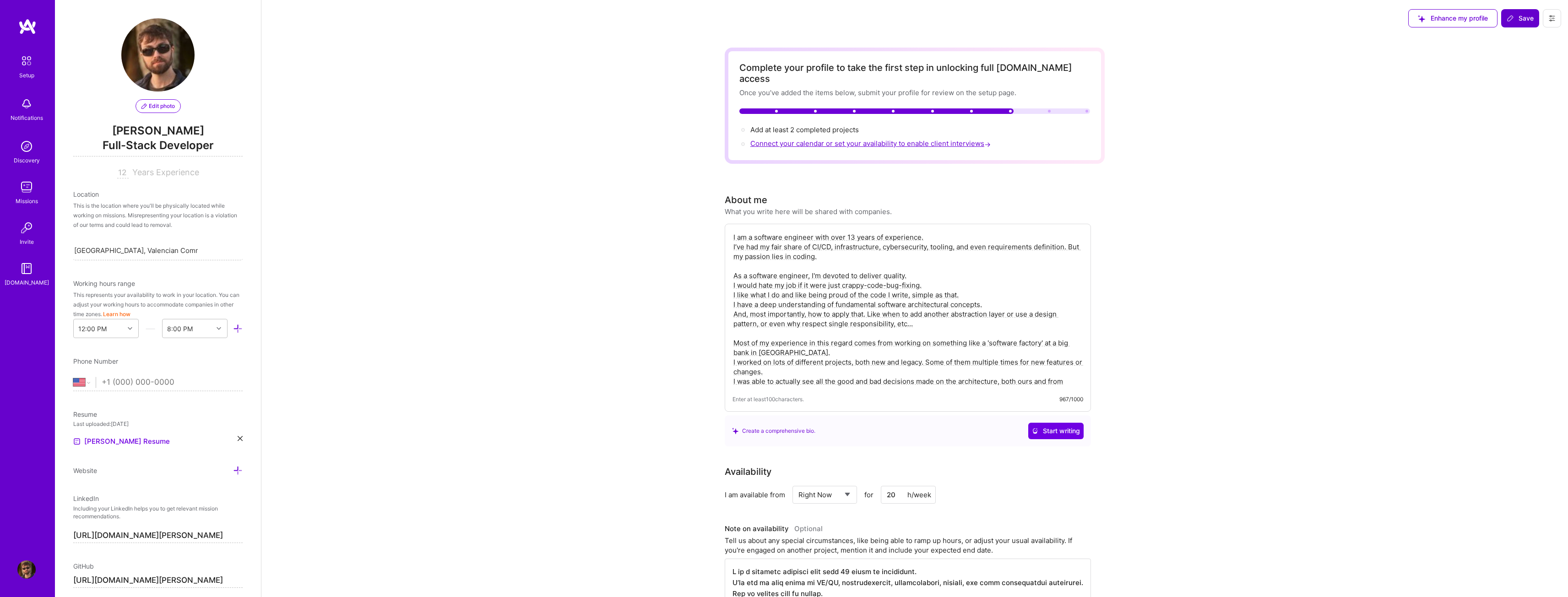
click at [818, 139] on span "Connect your calendar or set your availability to enable client interviews →" at bounding box center [871, 144] width 242 height 9
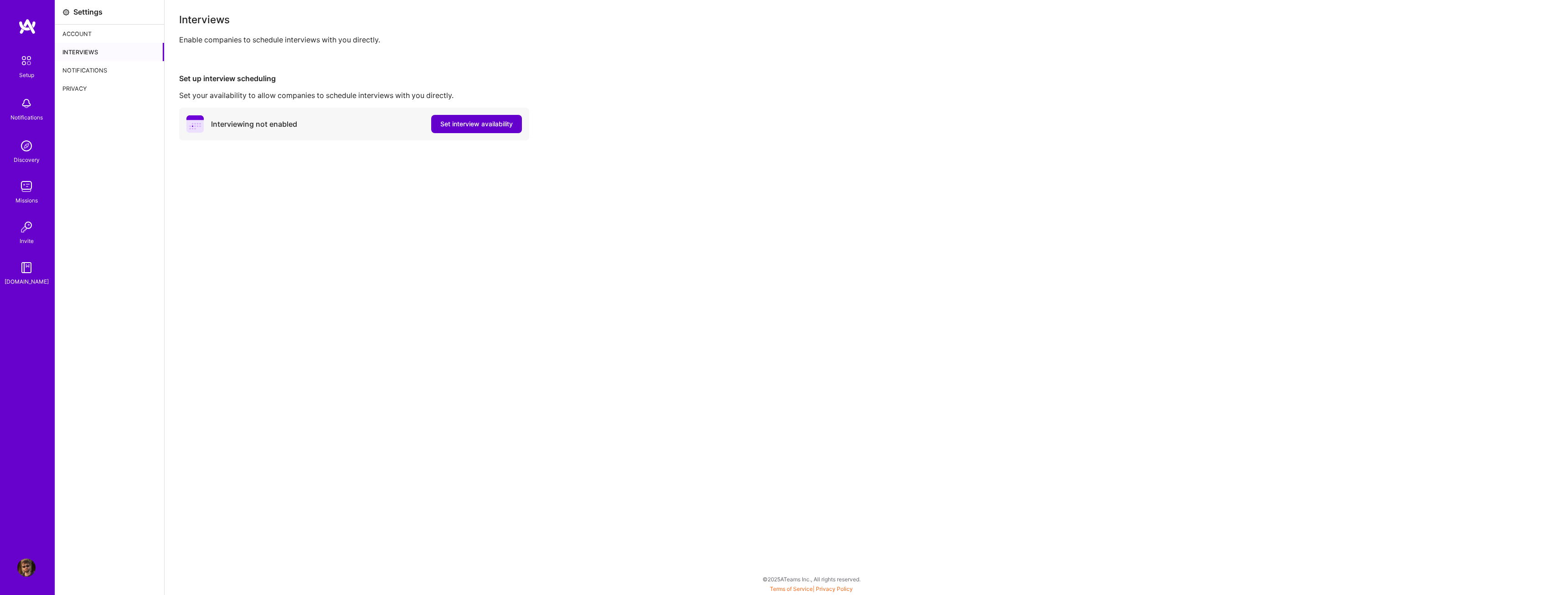
click at [464, 116] on button "Set interview availability" at bounding box center [476, 124] width 91 height 18
